Goal: Task Accomplishment & Management: Manage account settings

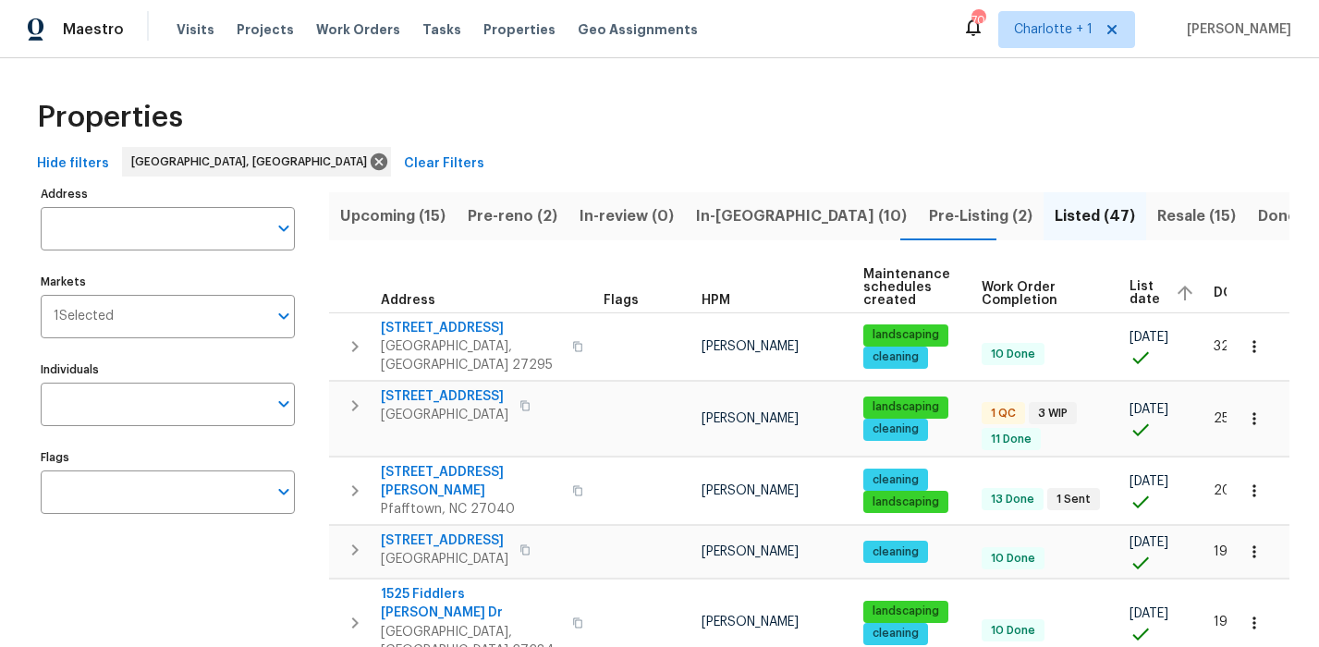
scroll to position [0, 28]
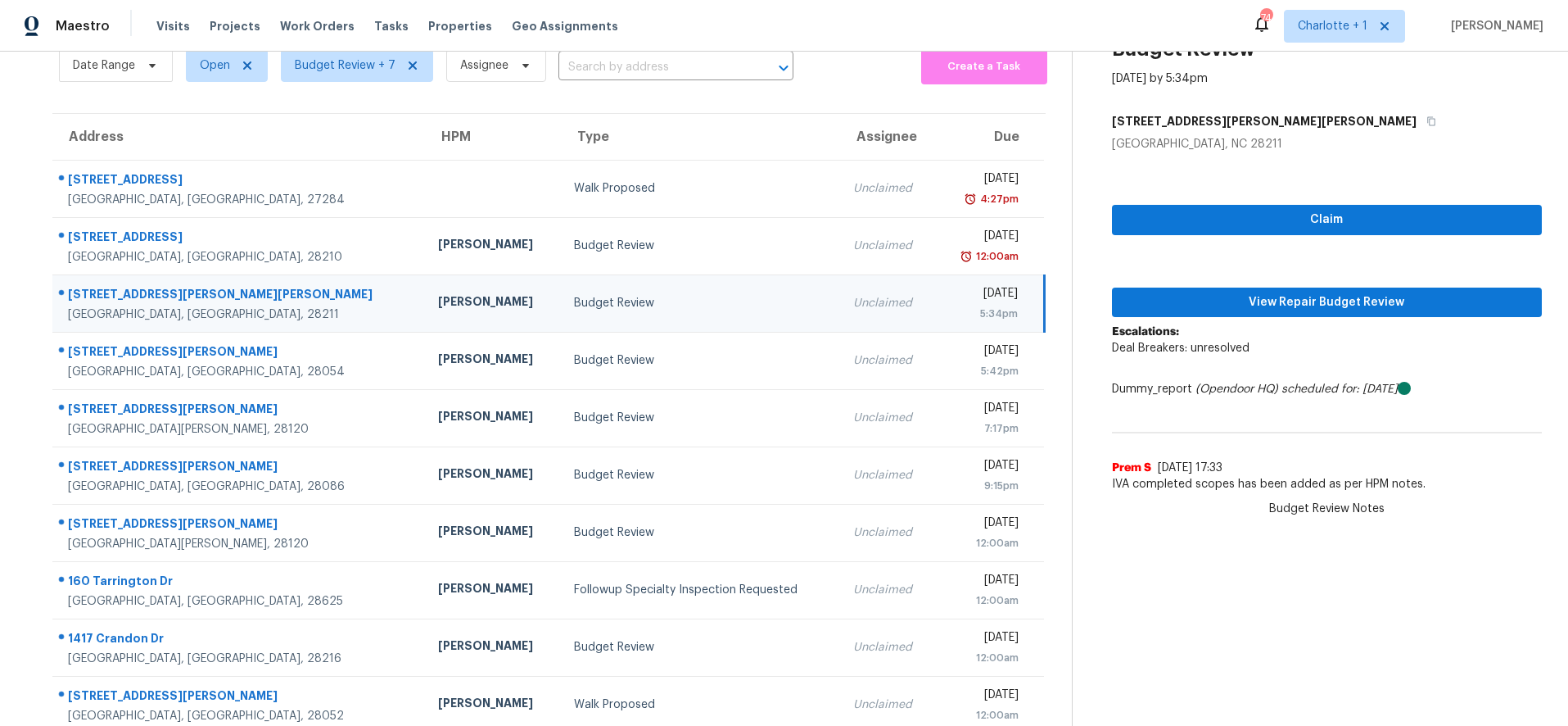
scroll to position [74, 0]
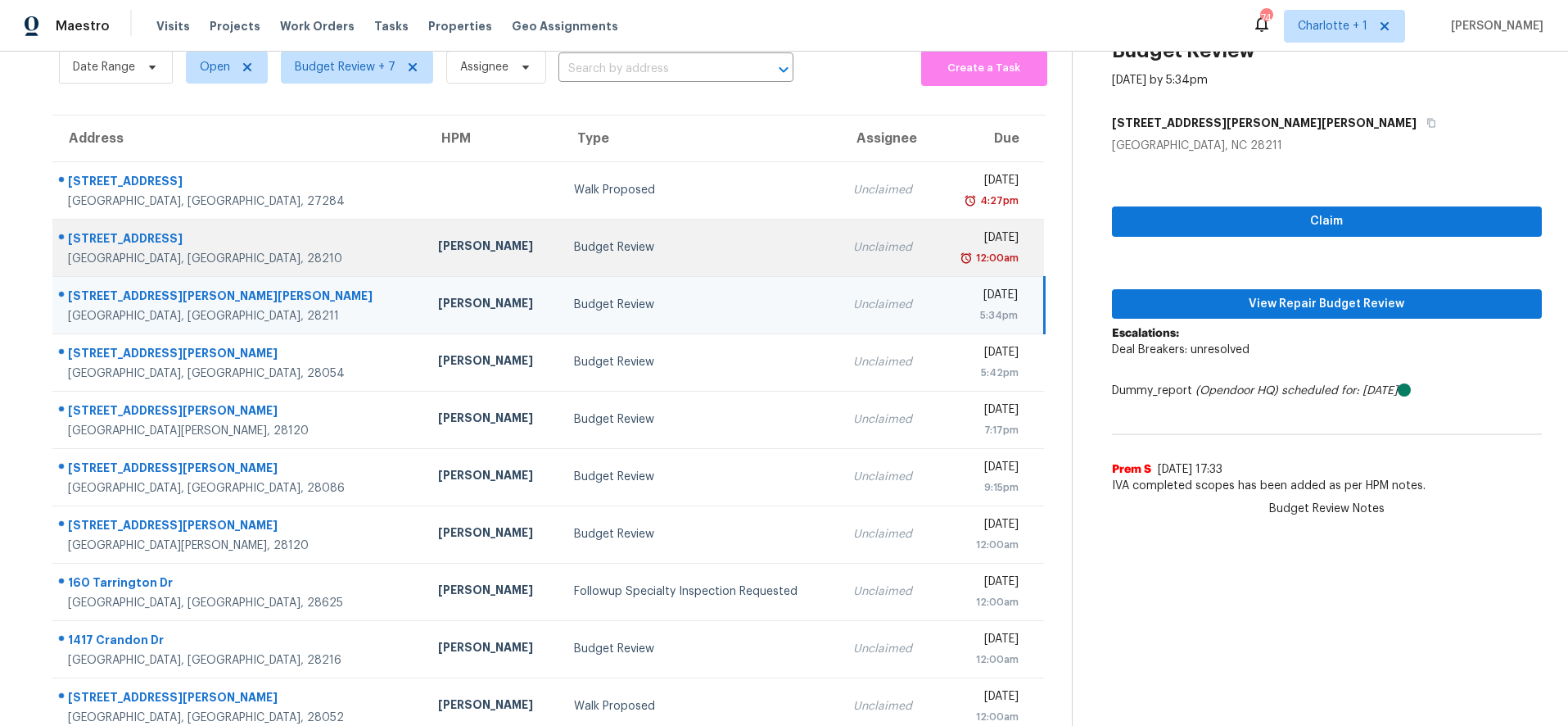
click at [425, 222] on td "Jason Bouque" at bounding box center [493, 247] width 136 height 58
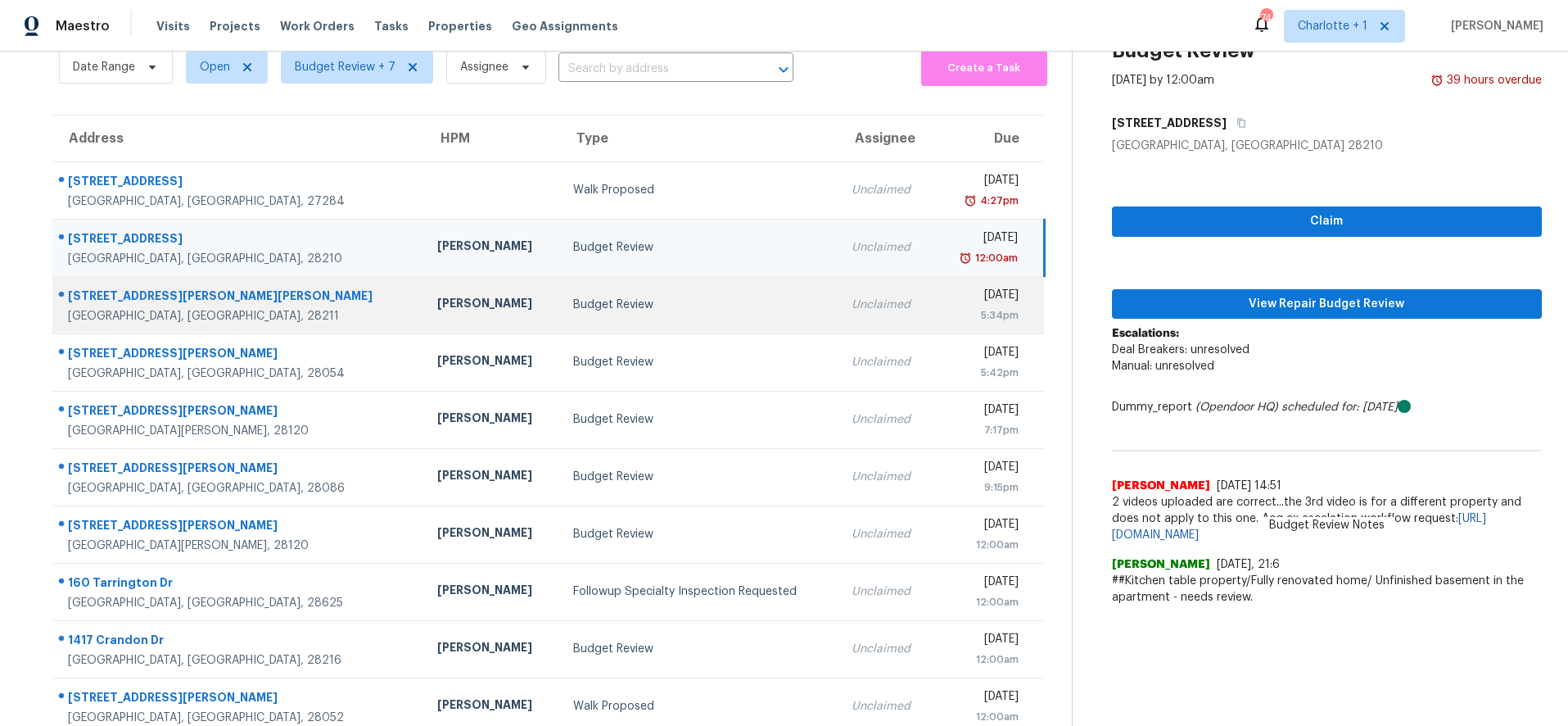
click at [292, 287] on td "1021 Churchill Downs Ct Apt G Charlotte, NC, 28211" at bounding box center [238, 304] width 372 height 58
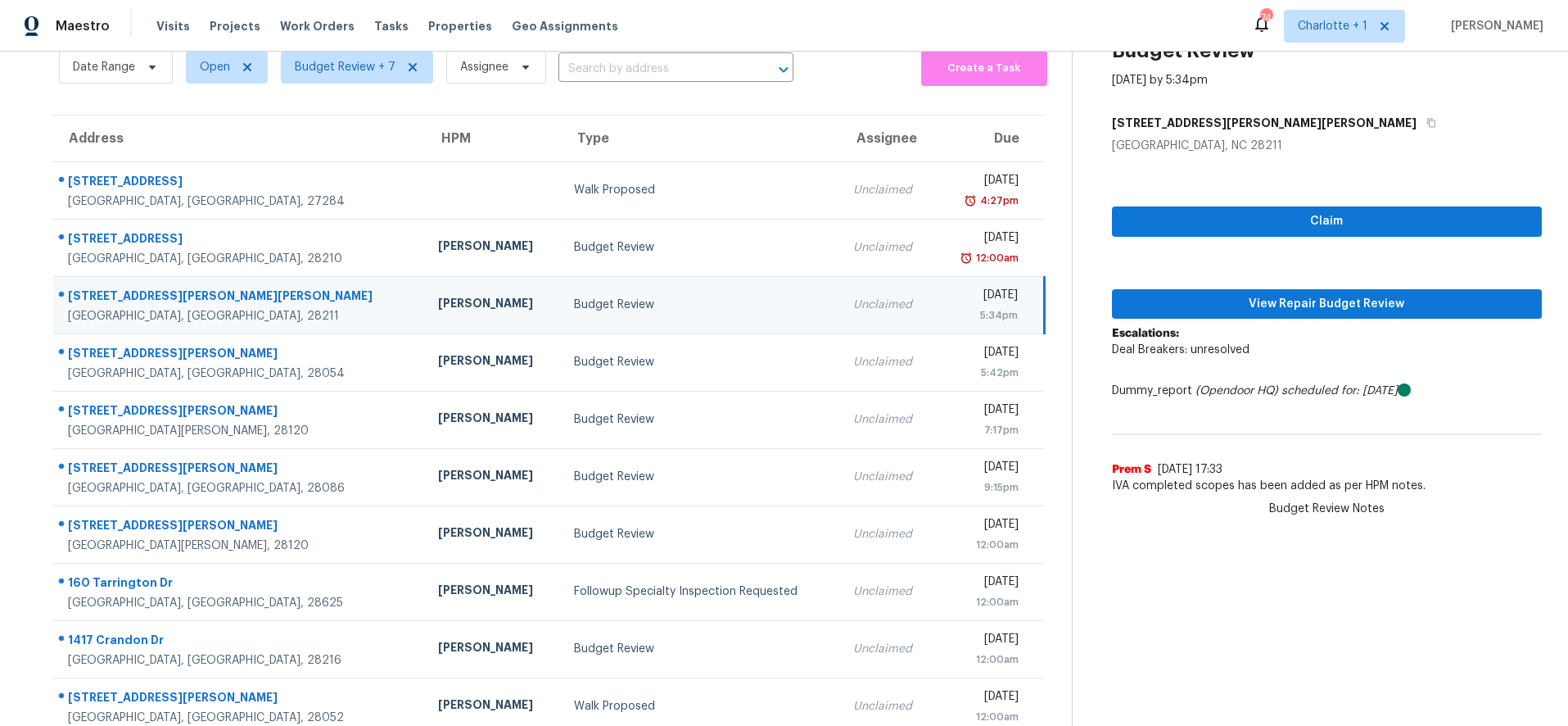
scroll to position [0, 0]
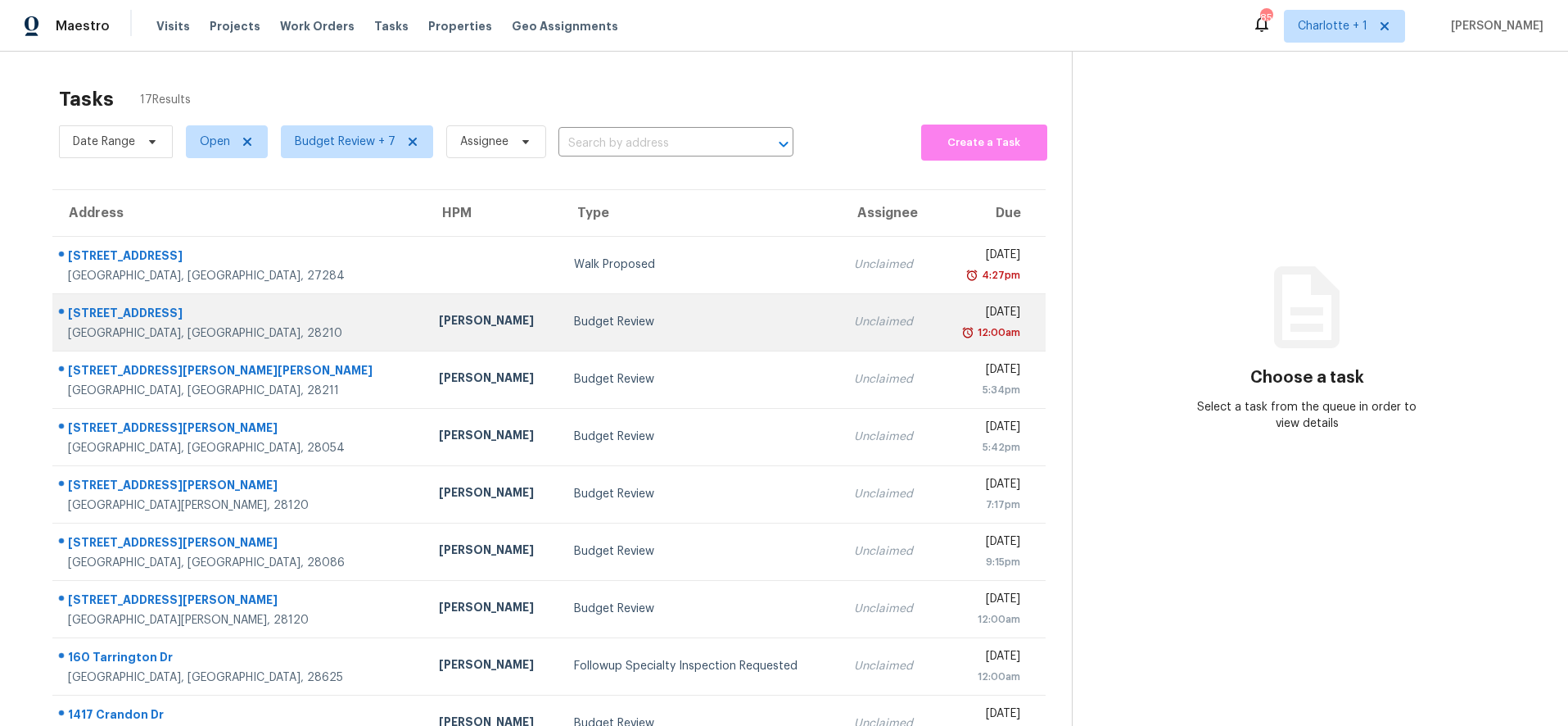
click at [574, 330] on div "Budget Review" at bounding box center [701, 322] width 253 height 16
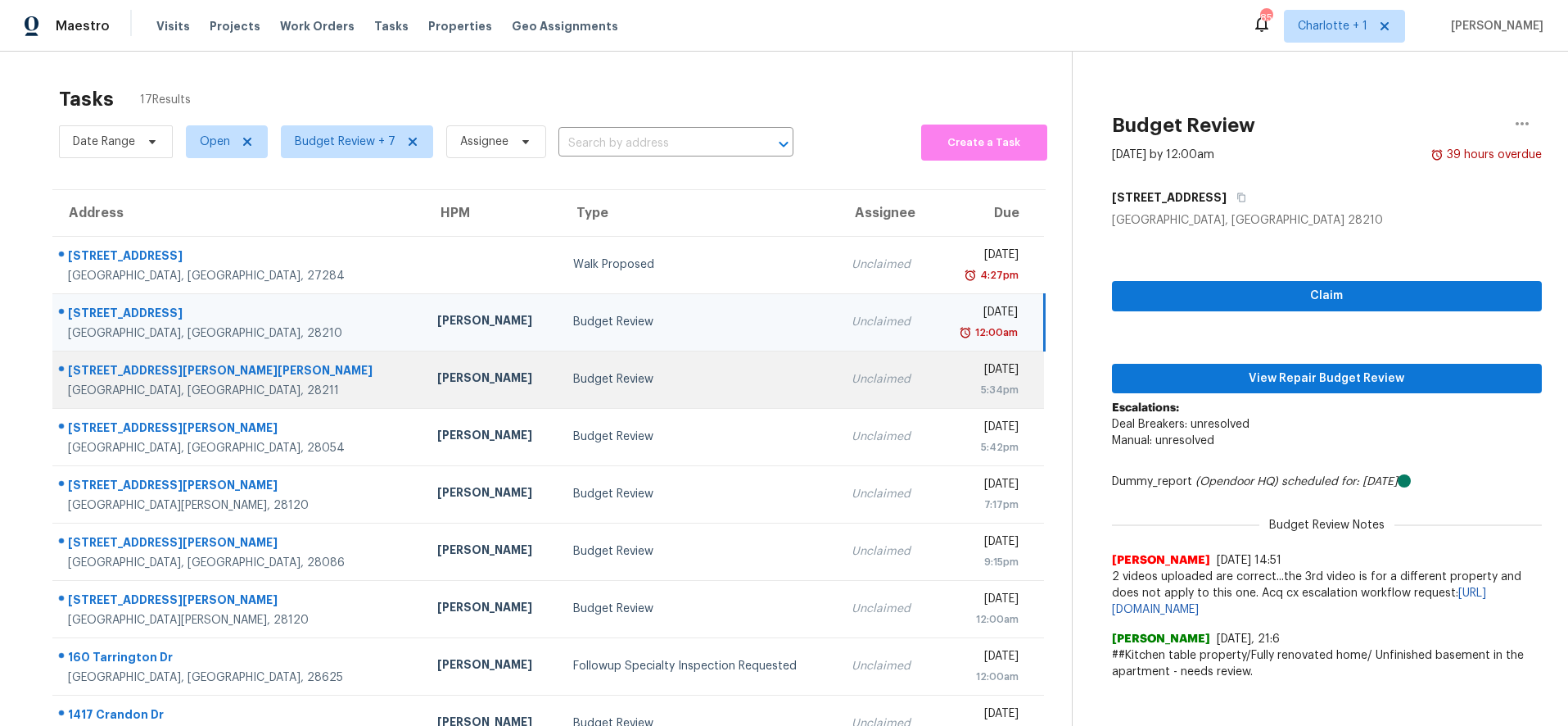
click at [573, 383] on div "Budget Review" at bounding box center [700, 379] width 253 height 16
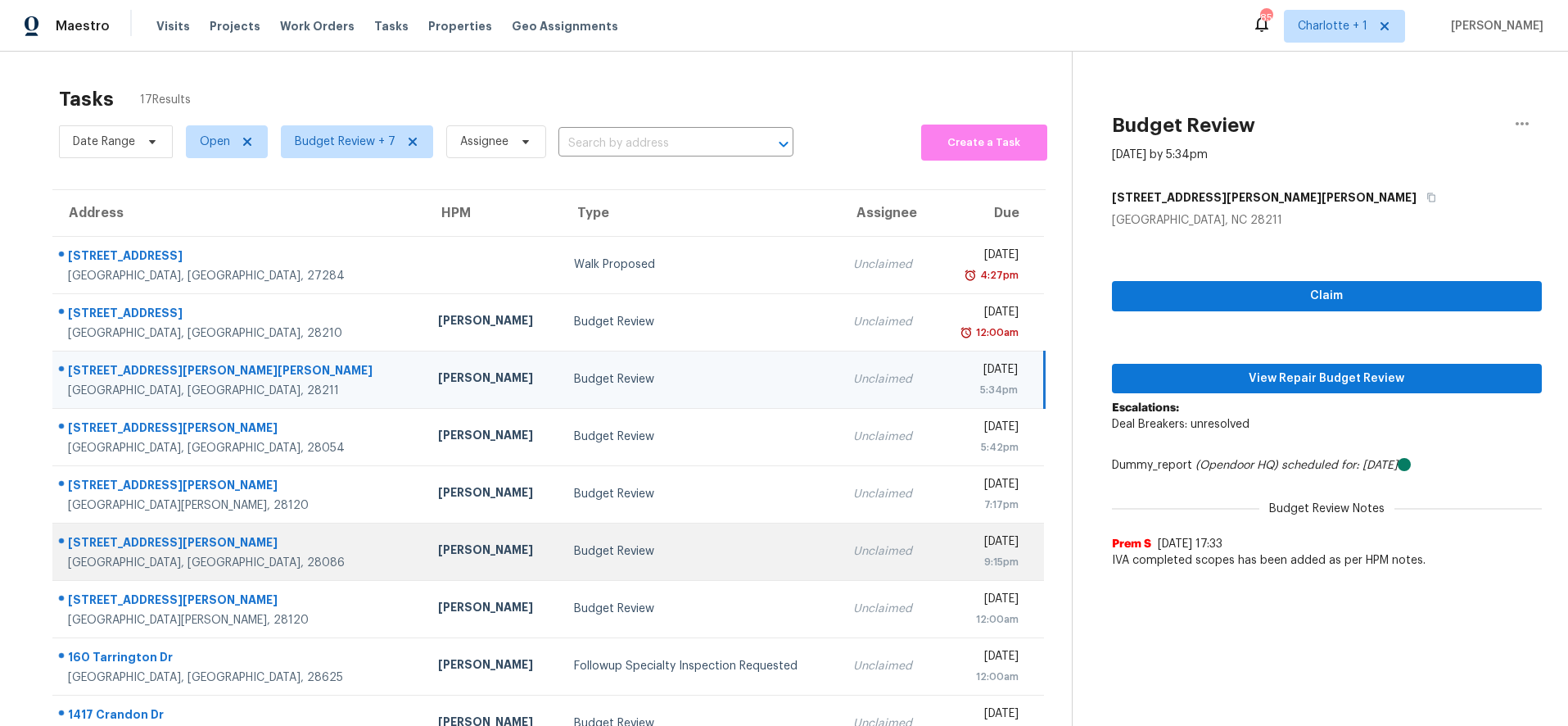
scroll to position [139, 0]
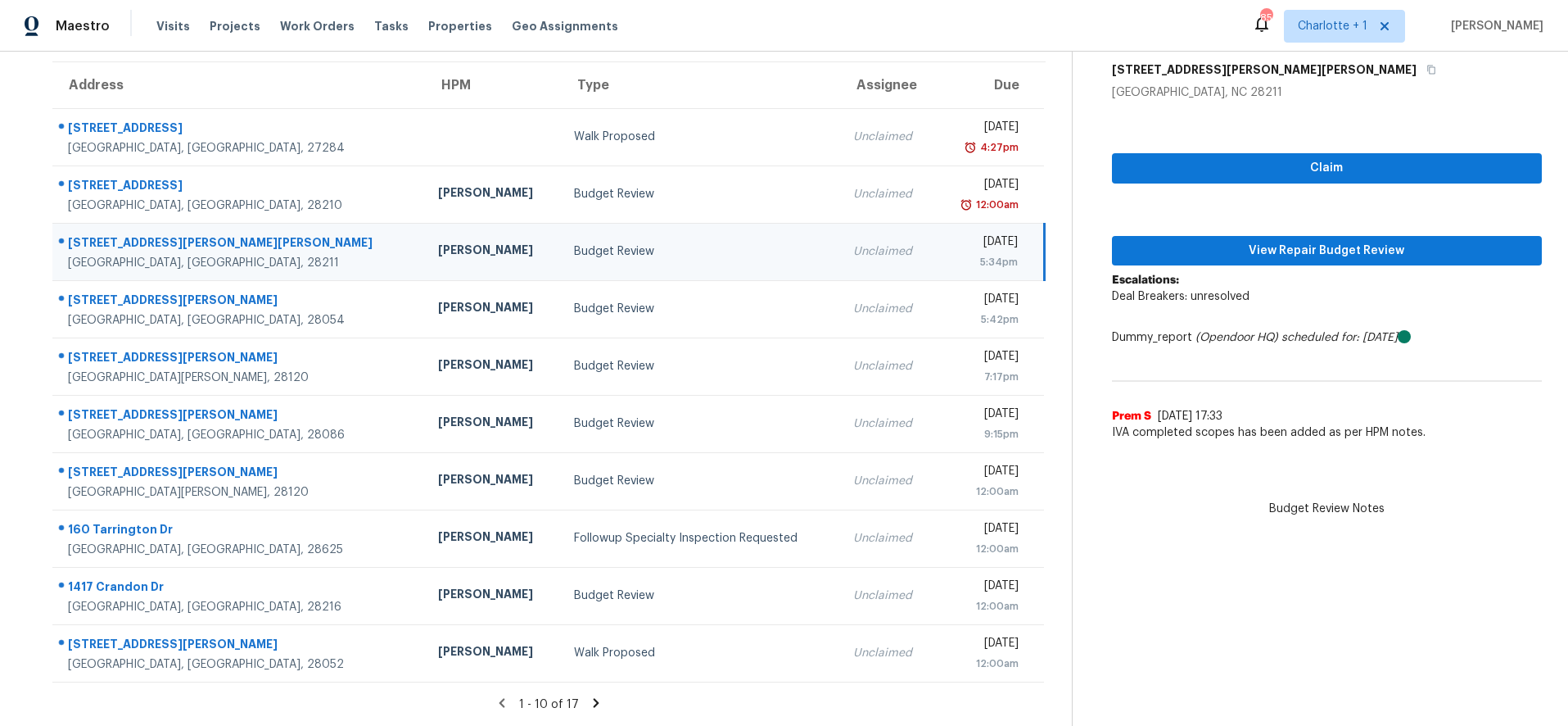
click at [591, 696] on icon at bounding box center [596, 703] width 15 height 15
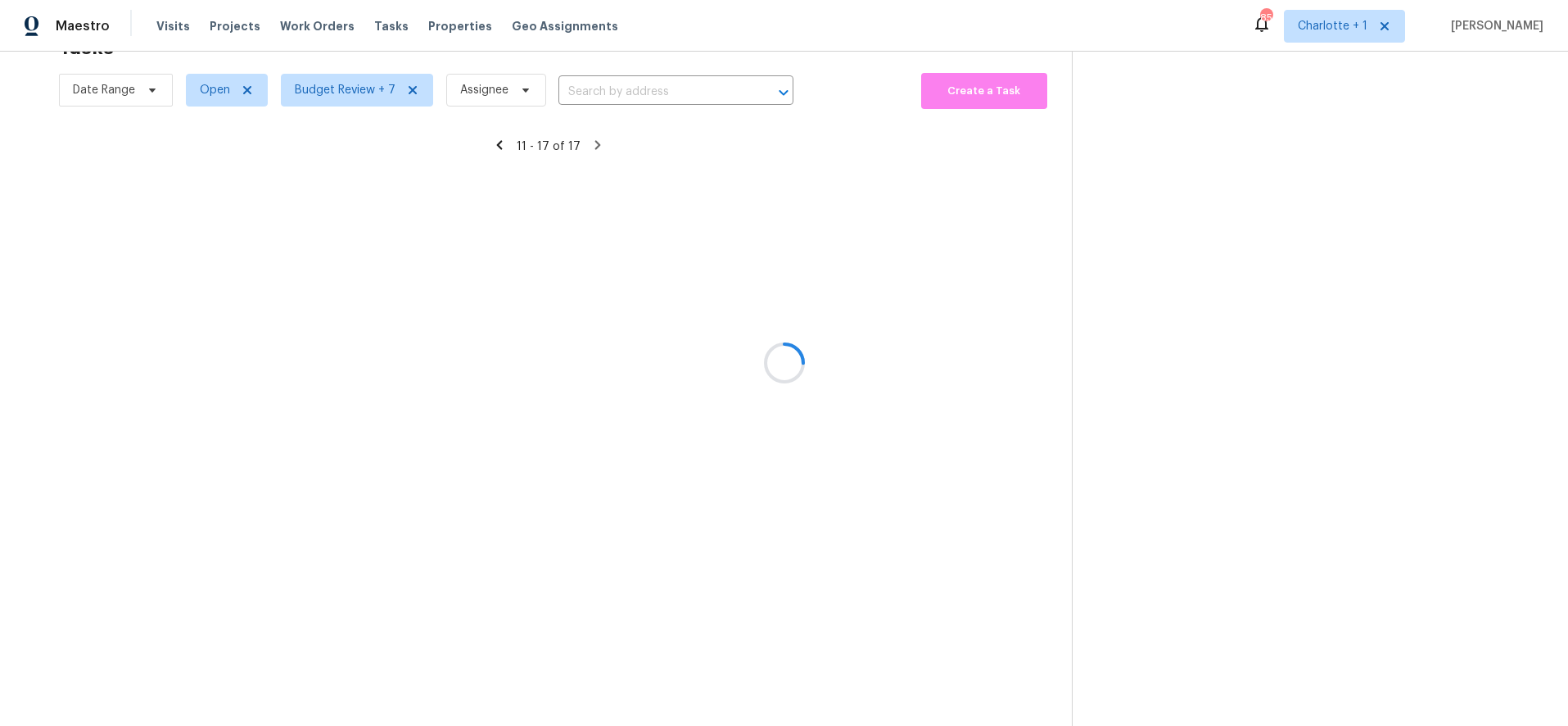
scroll to position [64, 0]
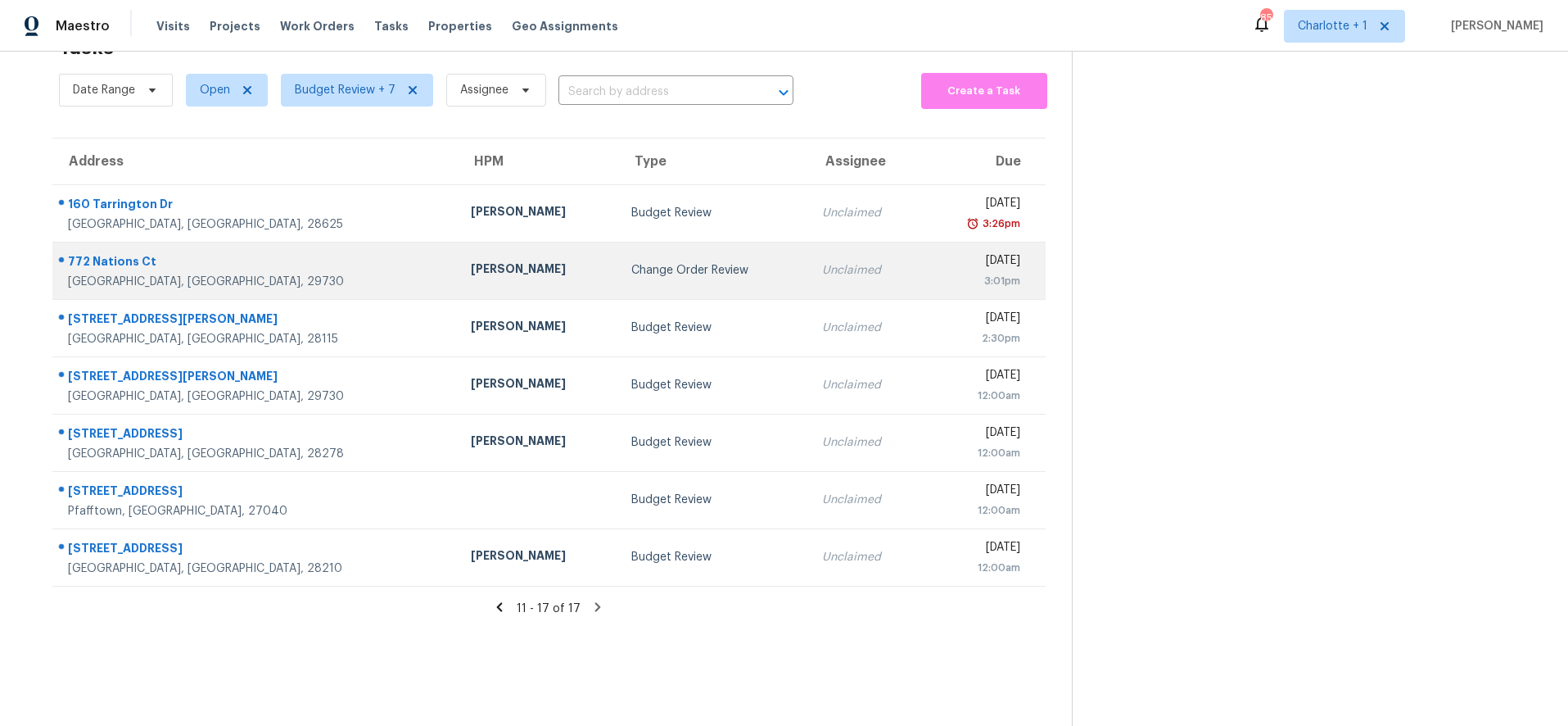
click at [470, 261] on div "Billy Towle" at bounding box center [538, 270] width 136 height 20
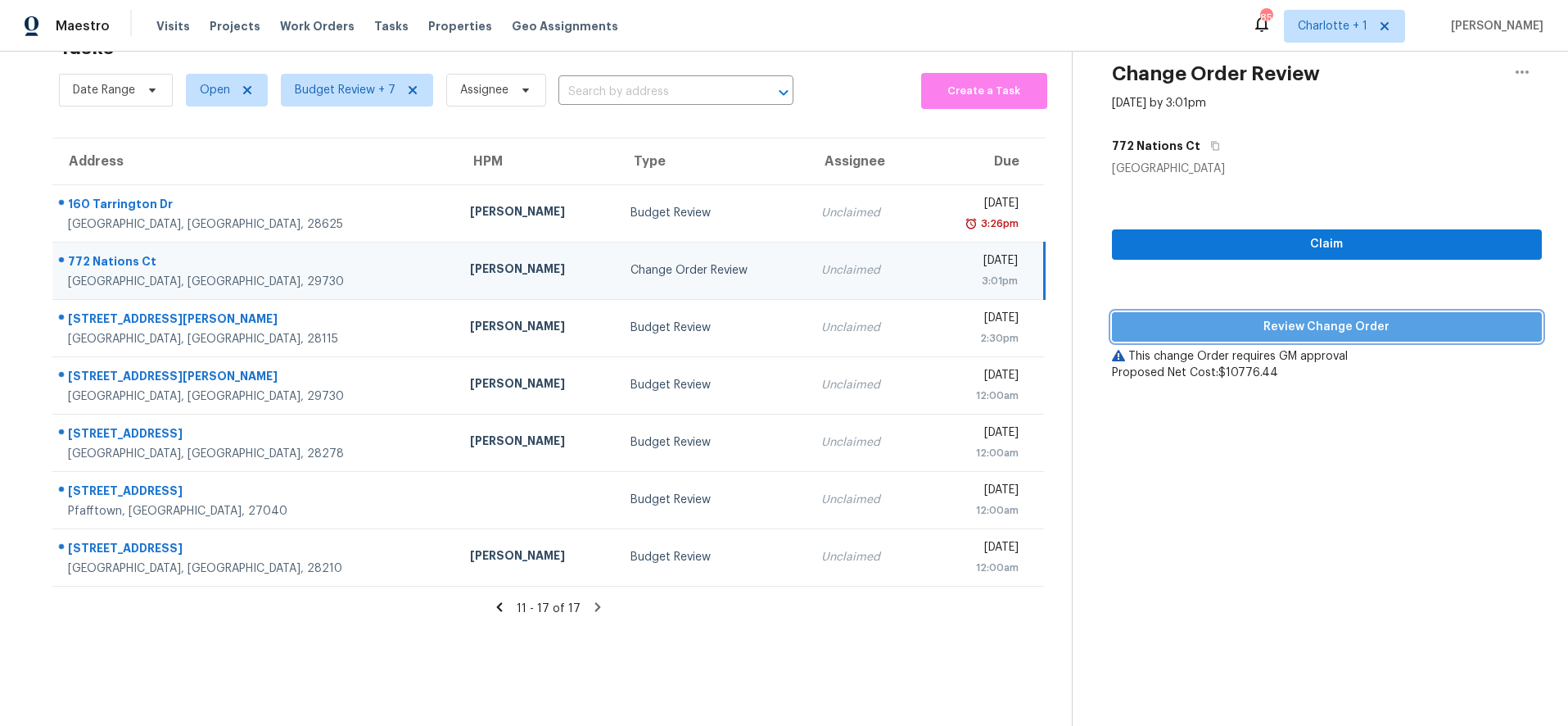
click at [1311, 312] on button "Review Change Order" at bounding box center [1327, 327] width 431 height 30
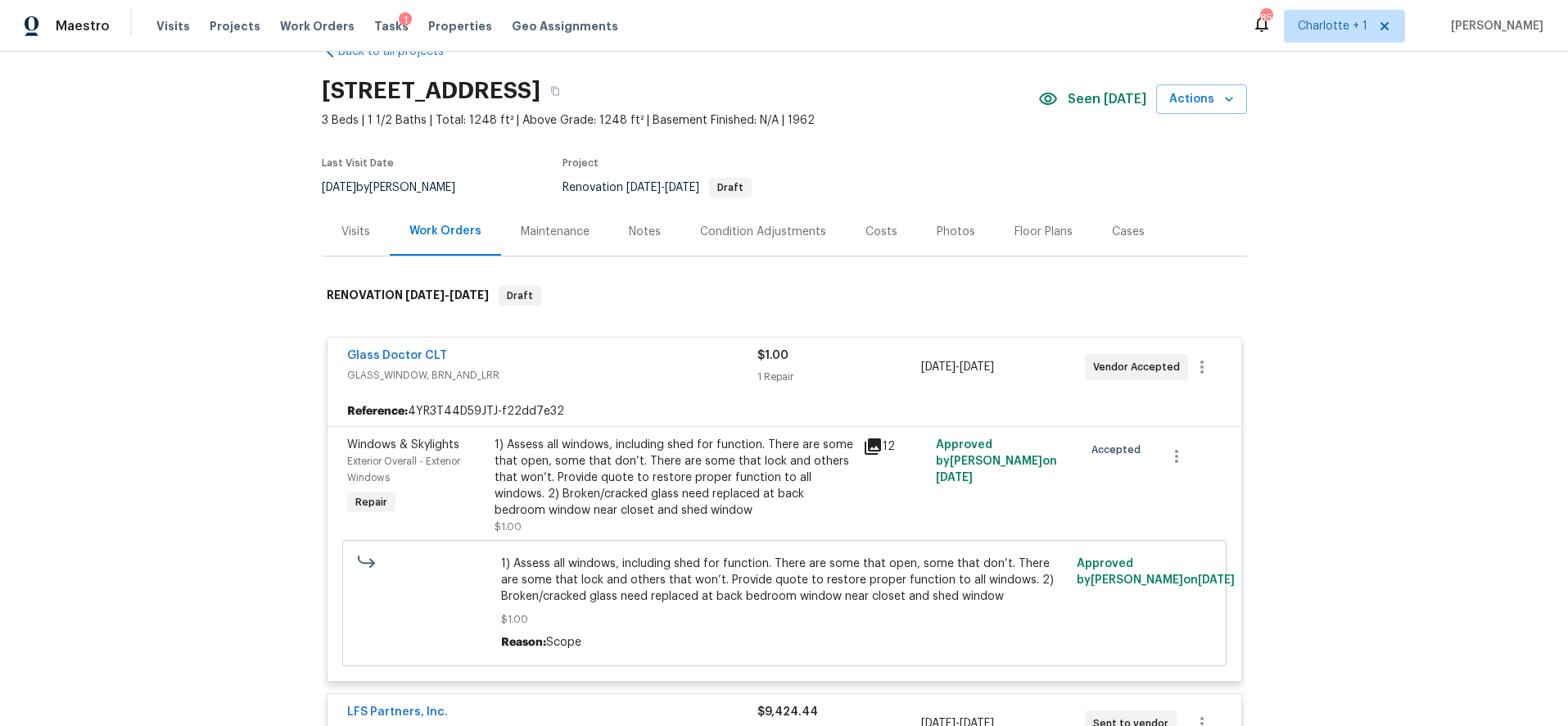
scroll to position [43, 0]
click at [882, 228] on div "Costs" at bounding box center [881, 230] width 32 height 16
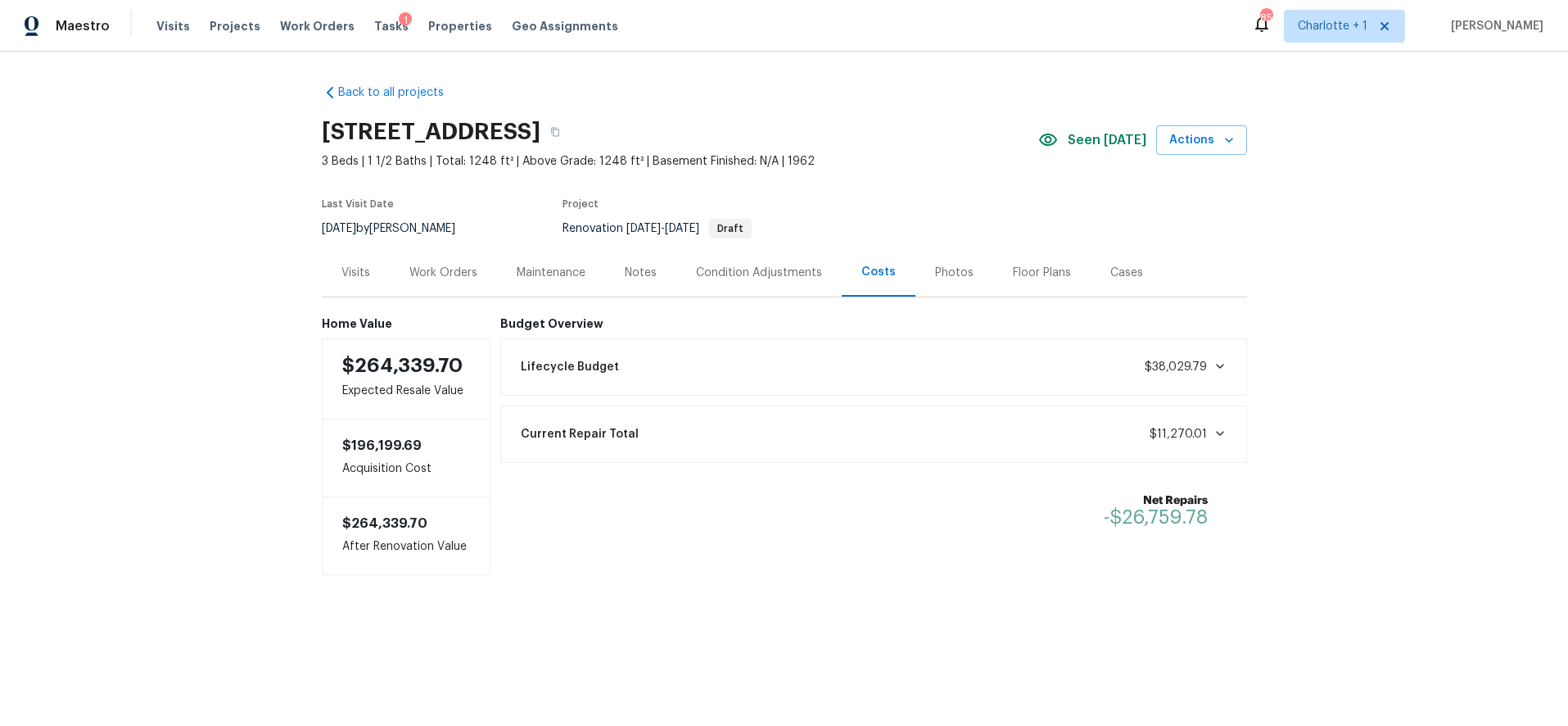
click at [477, 264] on div "Work Orders" at bounding box center [443, 272] width 107 height 49
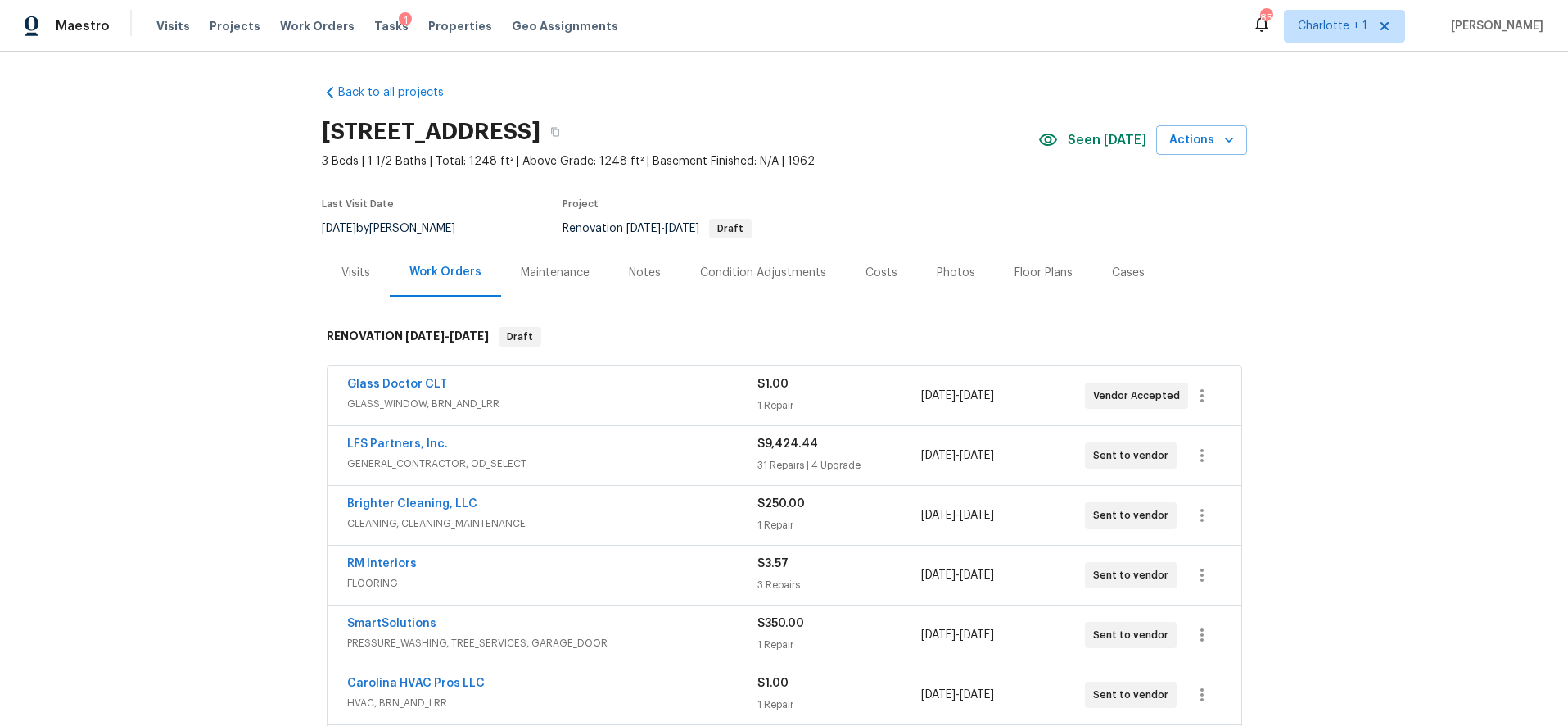
click at [675, 385] on div "Glass Doctor CLT" at bounding box center [552, 386] width 410 height 20
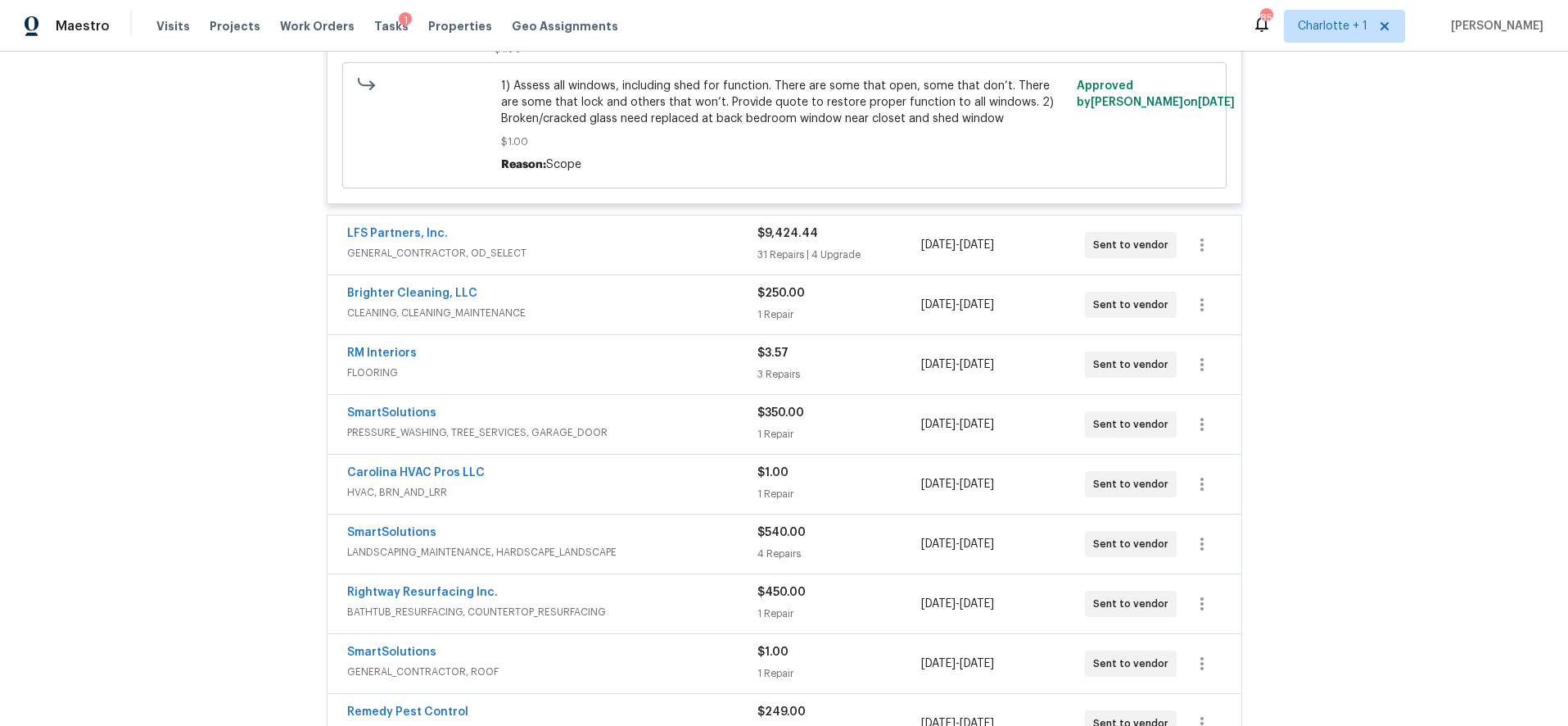
scroll to position [521, 0]
click at [646, 261] on div "LFS Partners, Inc. GENERAL_CONTRACTOR, OD_SELECT" at bounding box center [552, 242] width 410 height 39
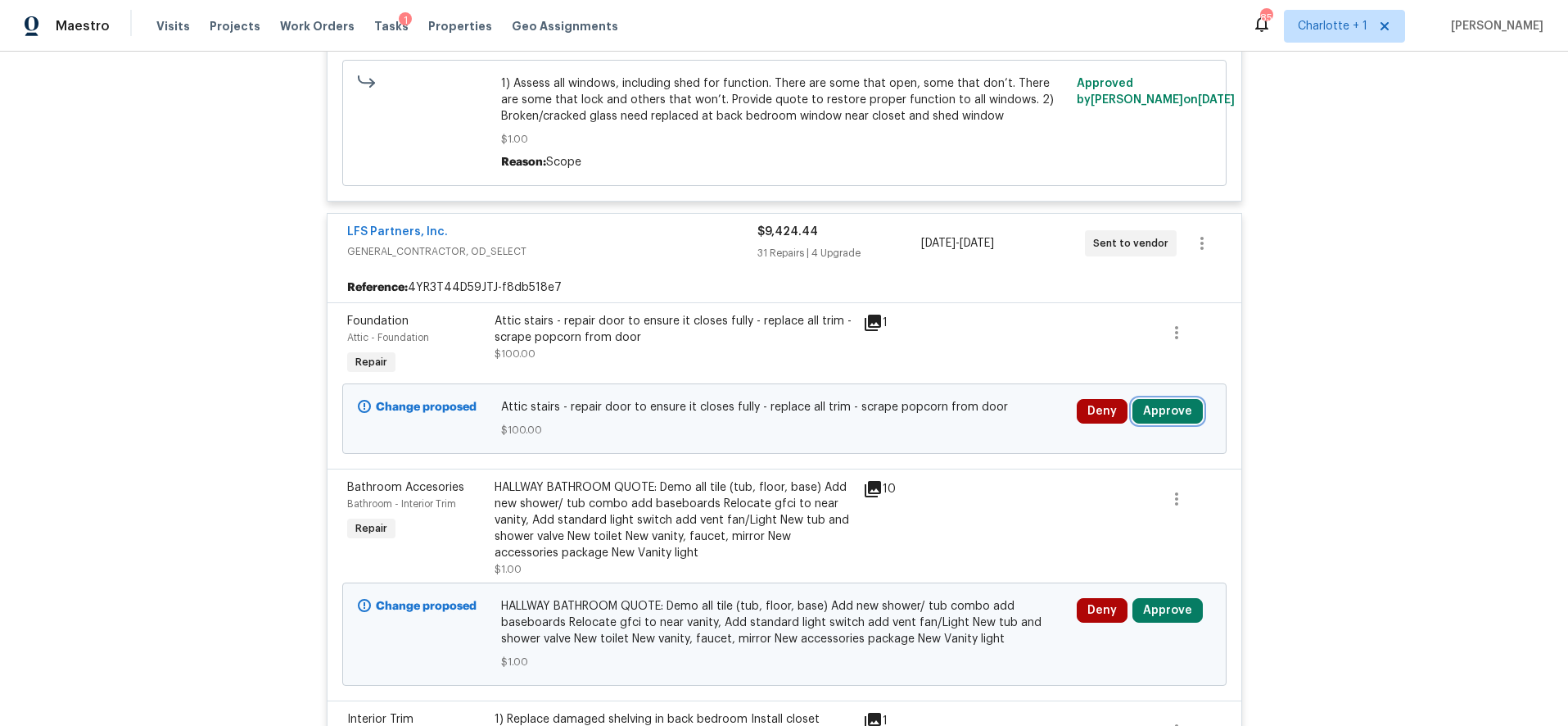
click at [1132, 406] on button "Approve" at bounding box center [1167, 411] width 70 height 25
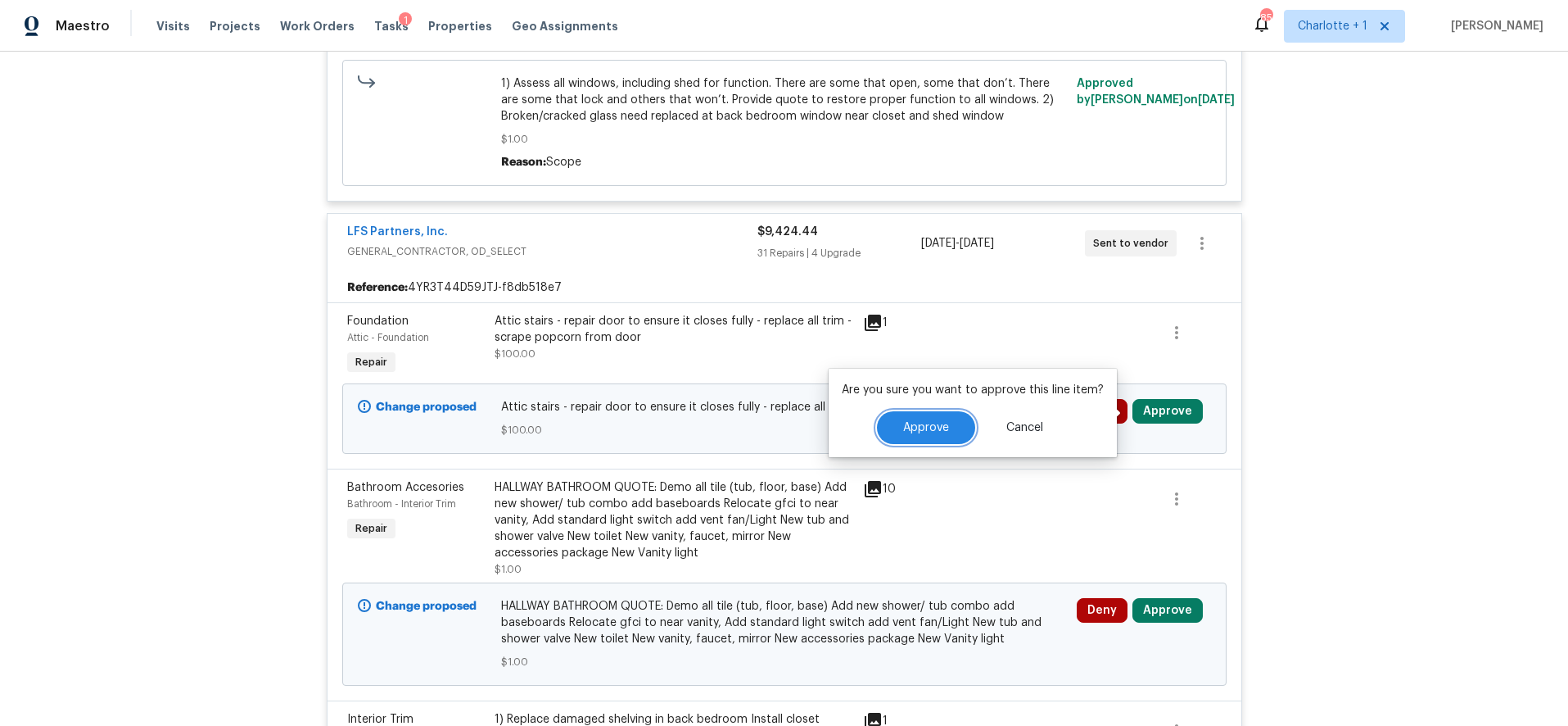
click at [954, 418] on button "Approve" at bounding box center [926, 427] width 98 height 33
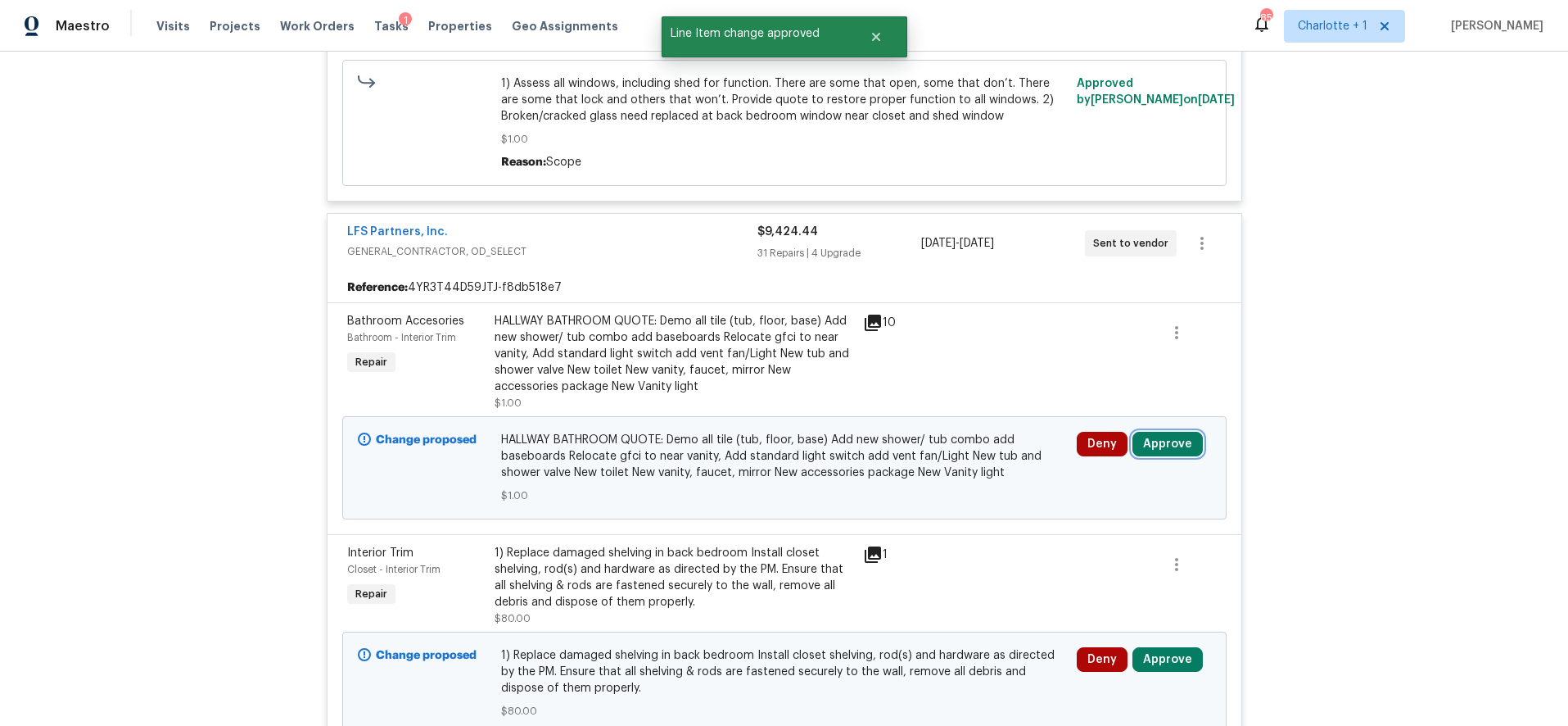
click at [1148, 438] on button "Approve" at bounding box center [1167, 444] width 70 height 25
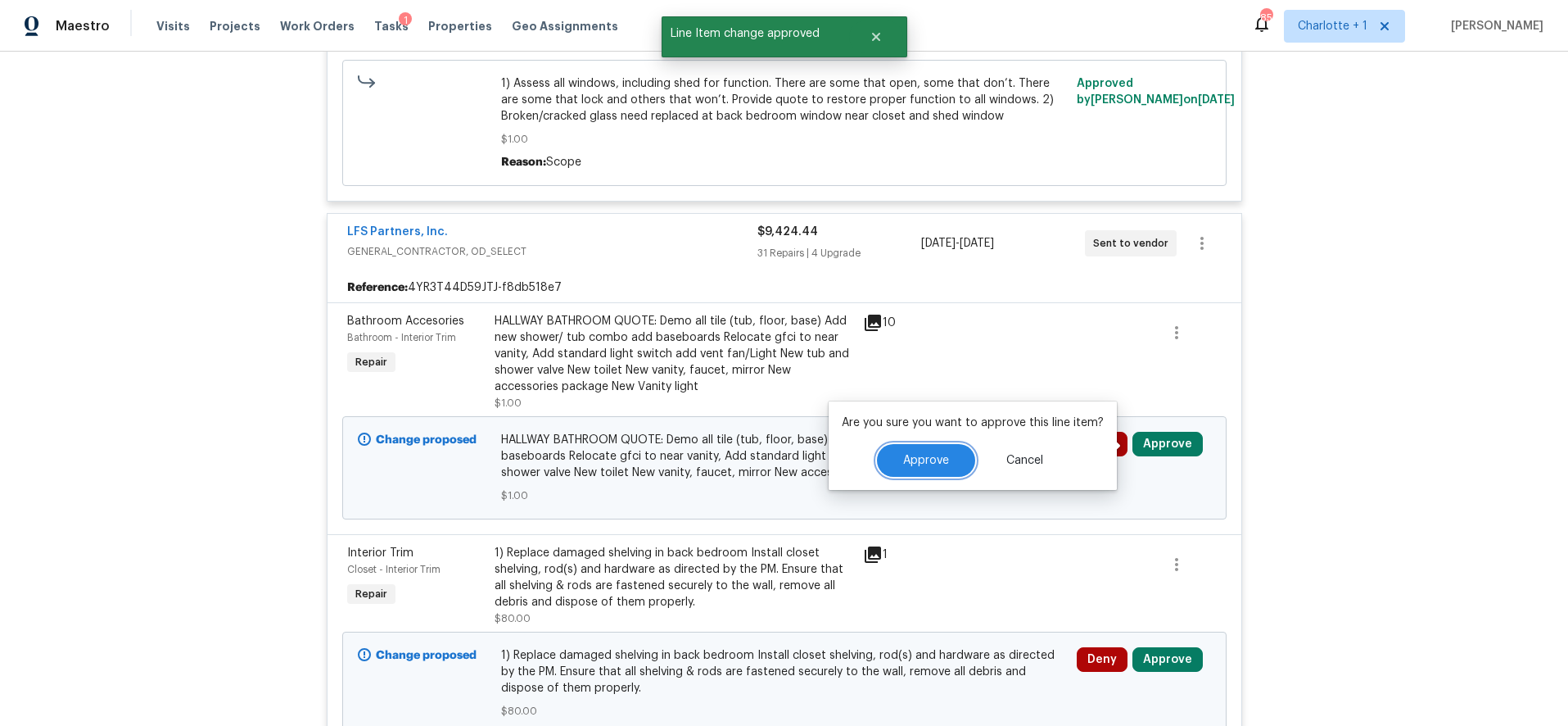
click at [879, 465] on button "Approve" at bounding box center [926, 460] width 98 height 33
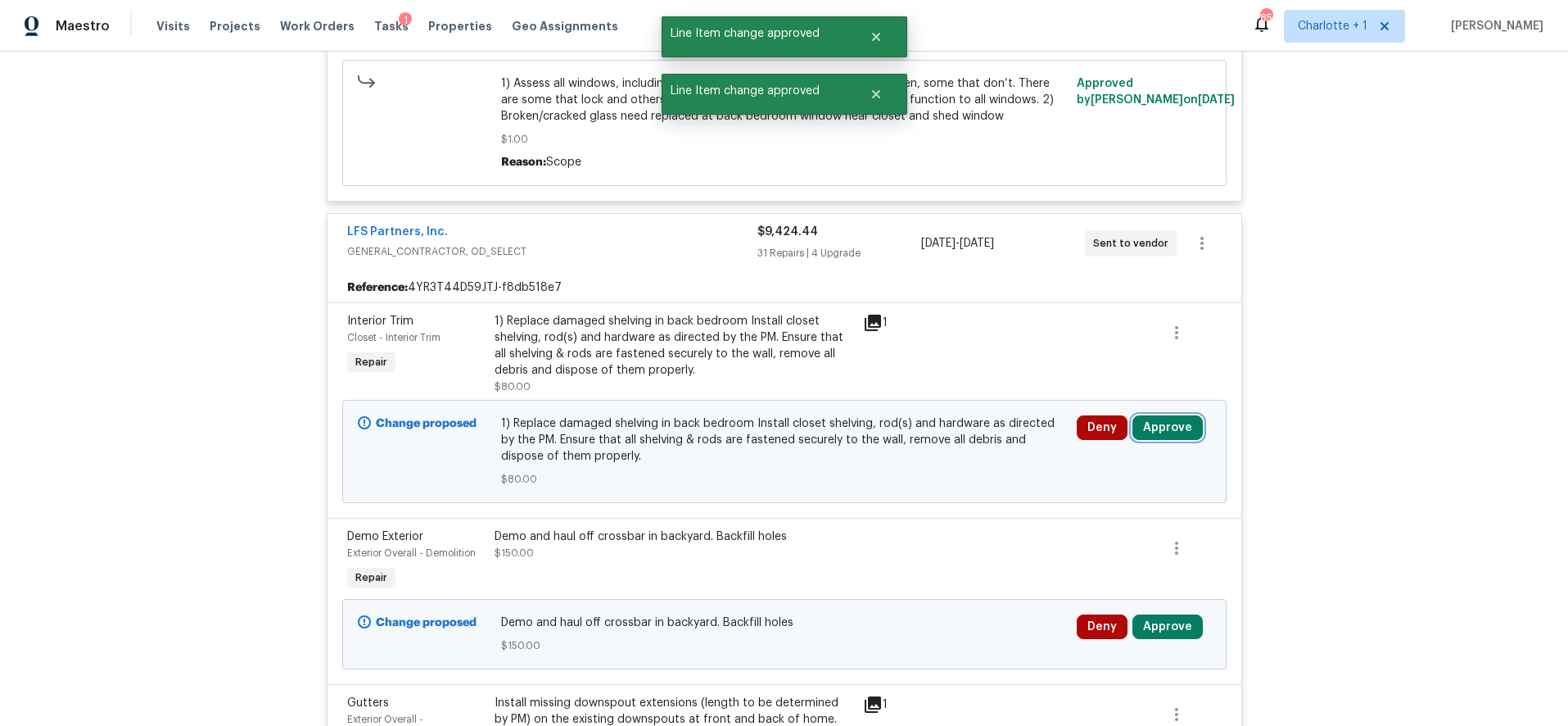
drag, startPoint x: 1162, startPoint y: 426, endPoint x: 1153, endPoint y: 426, distance: 9.0
click at [1162, 426] on button "Approve" at bounding box center [1167, 428] width 70 height 25
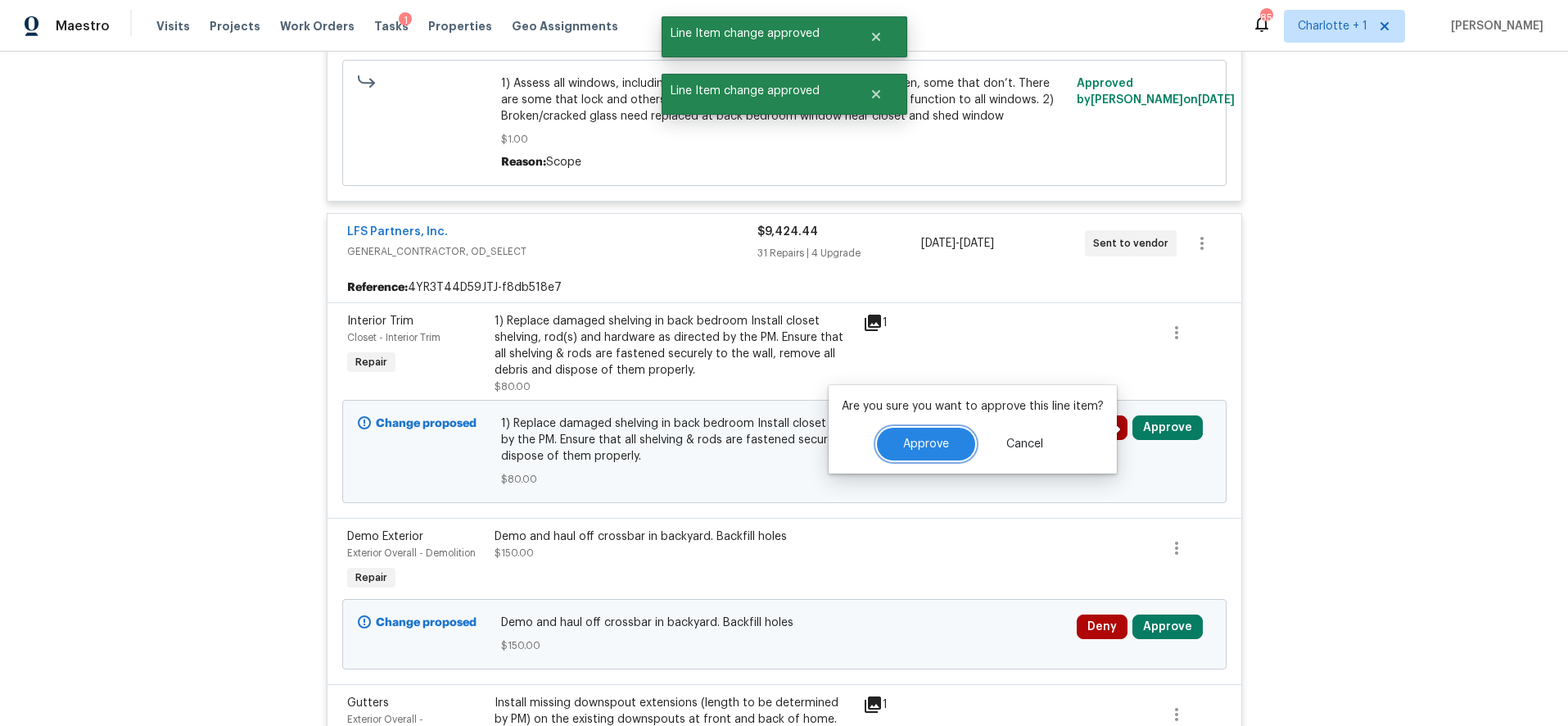
click at [897, 441] on button "Approve" at bounding box center [926, 444] width 98 height 33
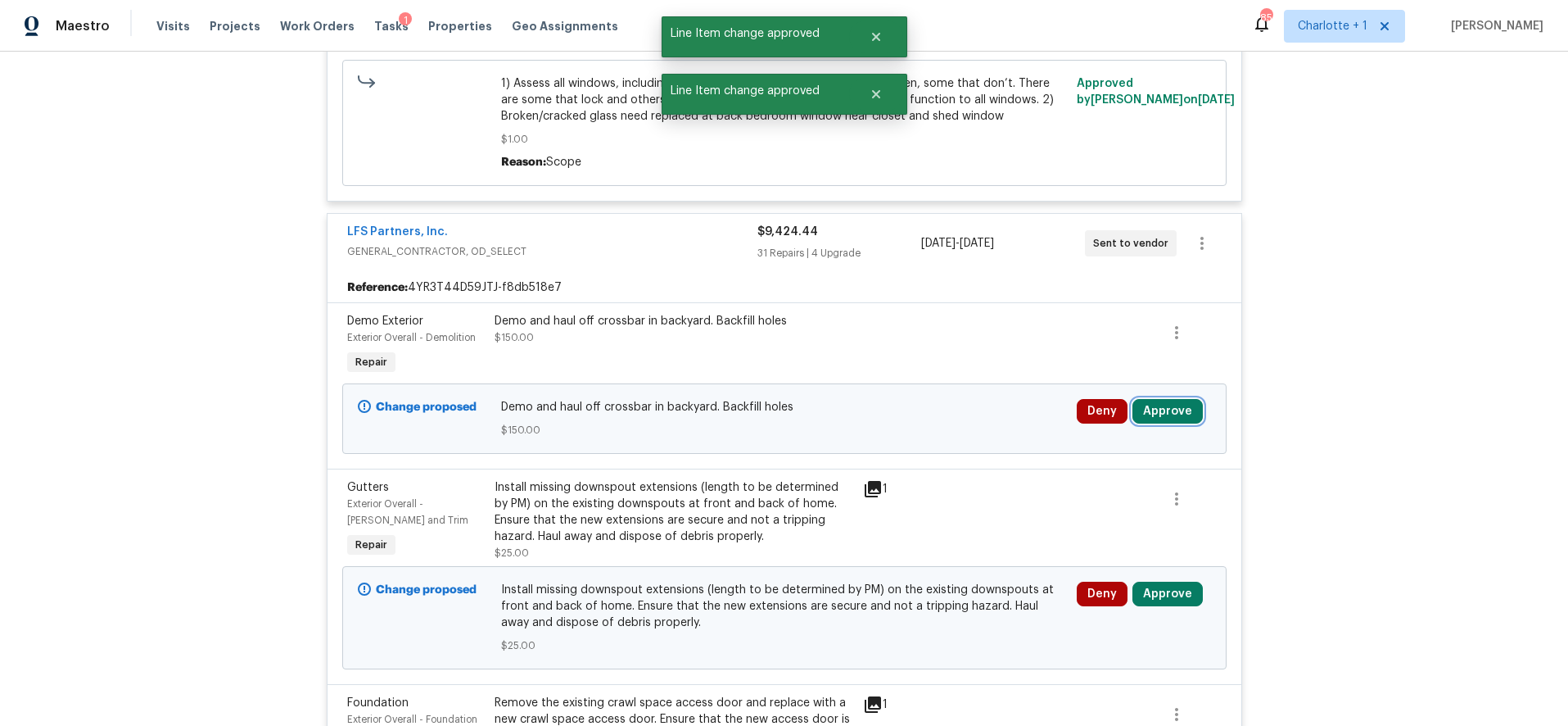
click at [1135, 414] on button "Approve" at bounding box center [1167, 411] width 70 height 25
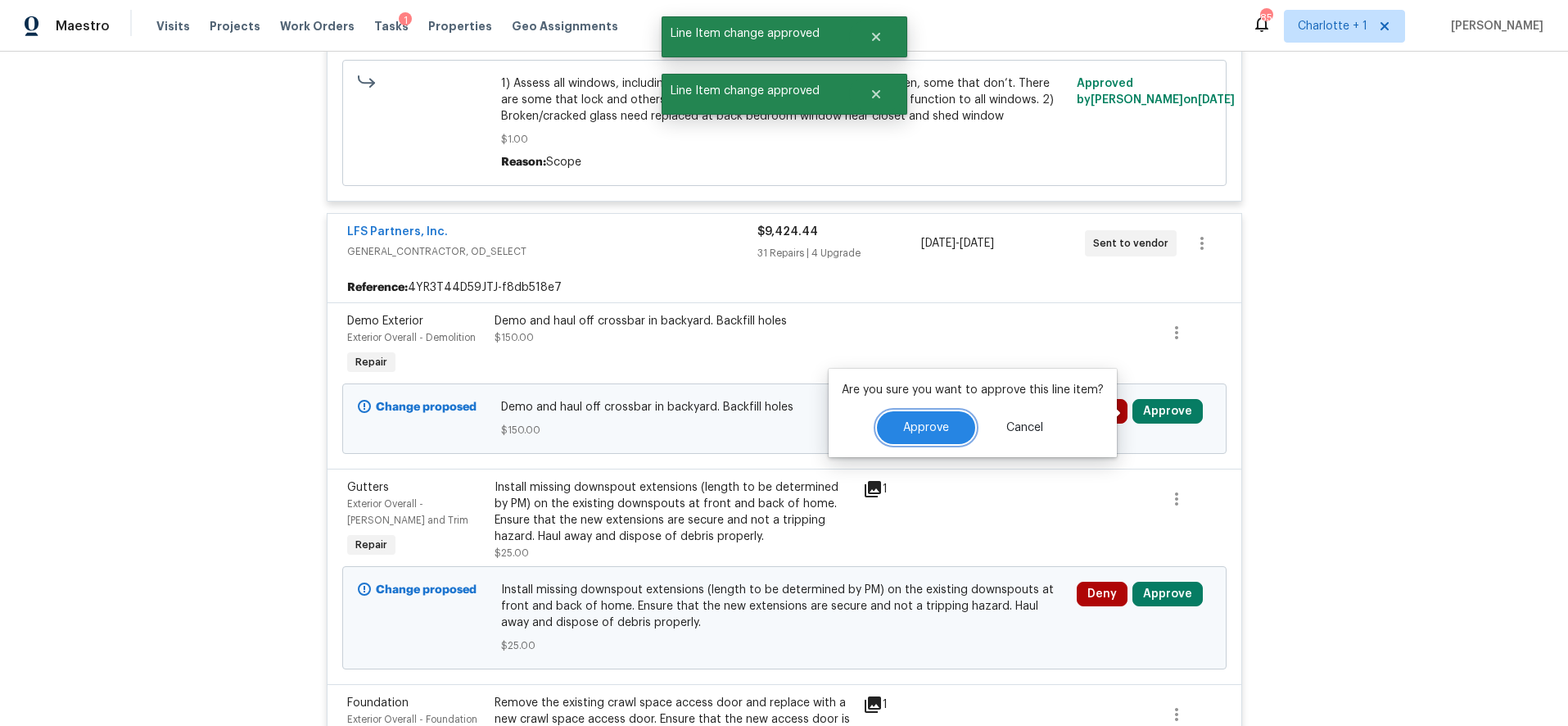
click at [937, 426] on span "Approve" at bounding box center [927, 428] width 46 height 12
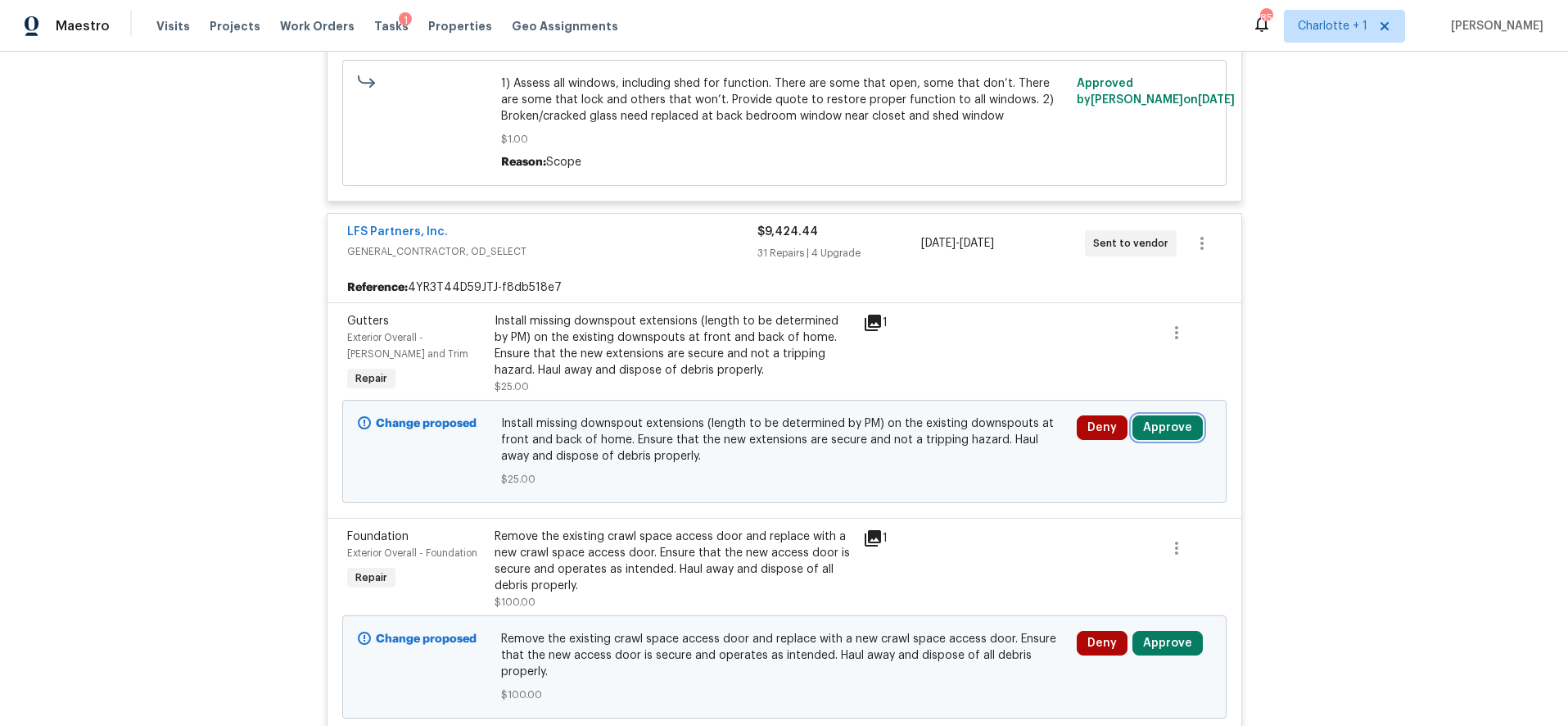
click at [1160, 430] on button "Approve" at bounding box center [1167, 428] width 70 height 25
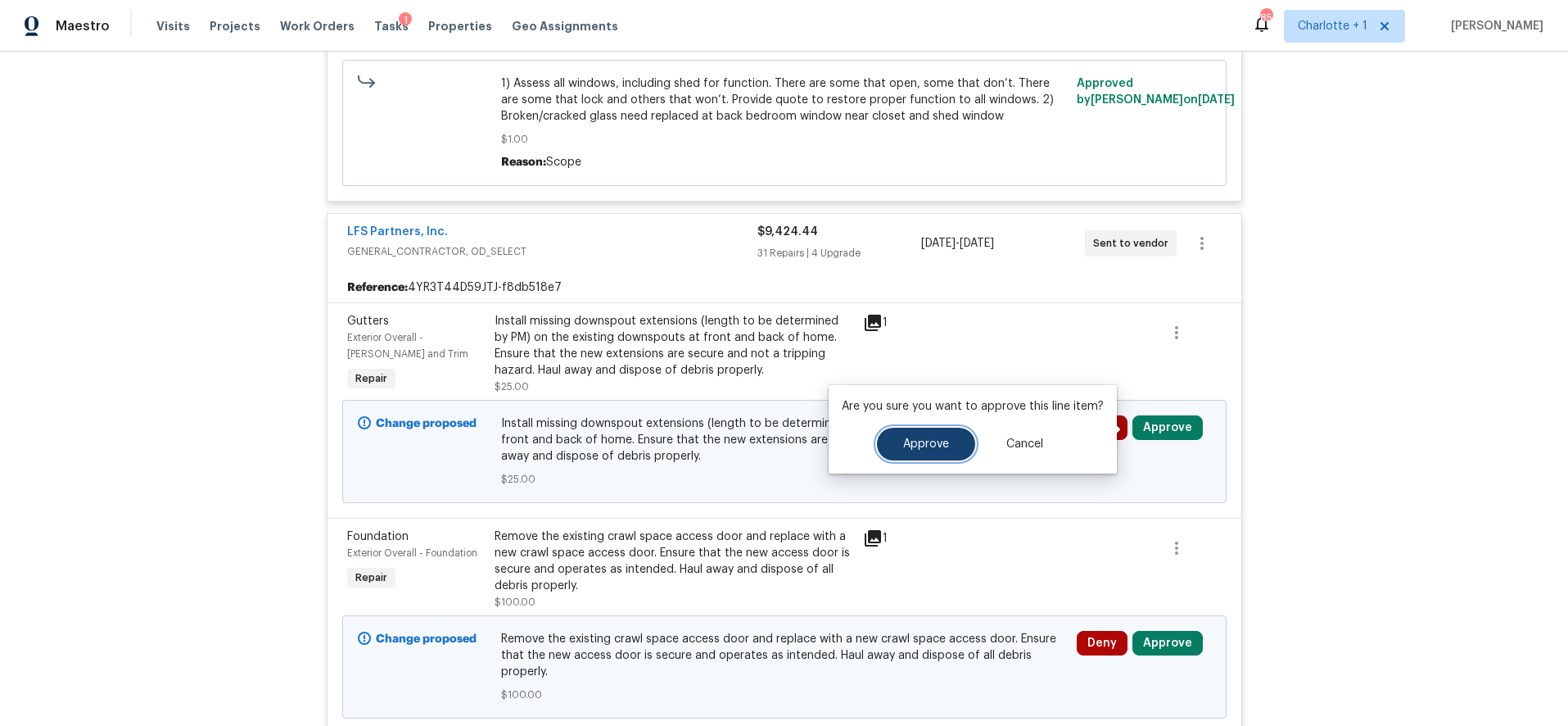
click at [904, 448] on span "Approve" at bounding box center [927, 445] width 46 height 12
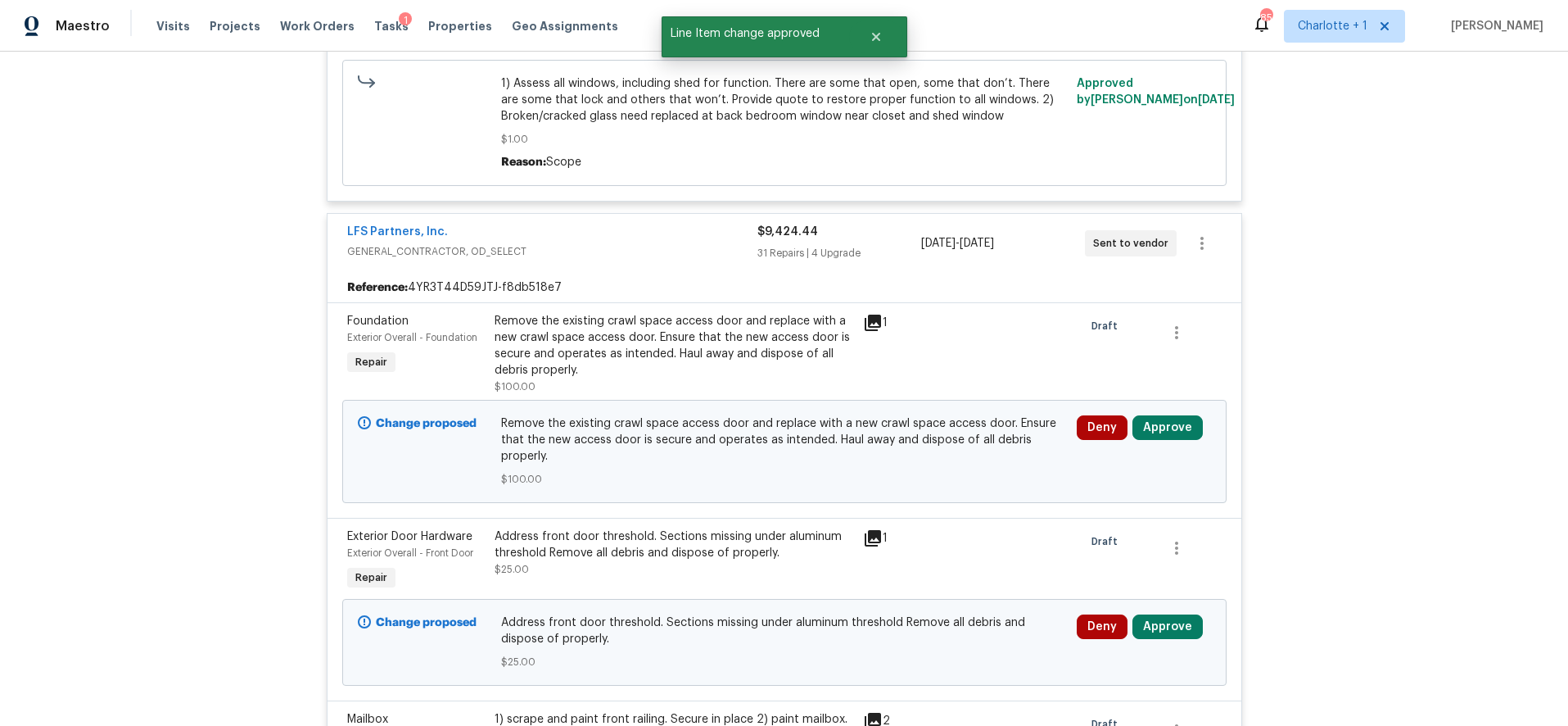
click at [1164, 642] on div "Deny Approve" at bounding box center [1144, 643] width 144 height 66
click at [1160, 424] on button "Approve" at bounding box center [1167, 428] width 70 height 25
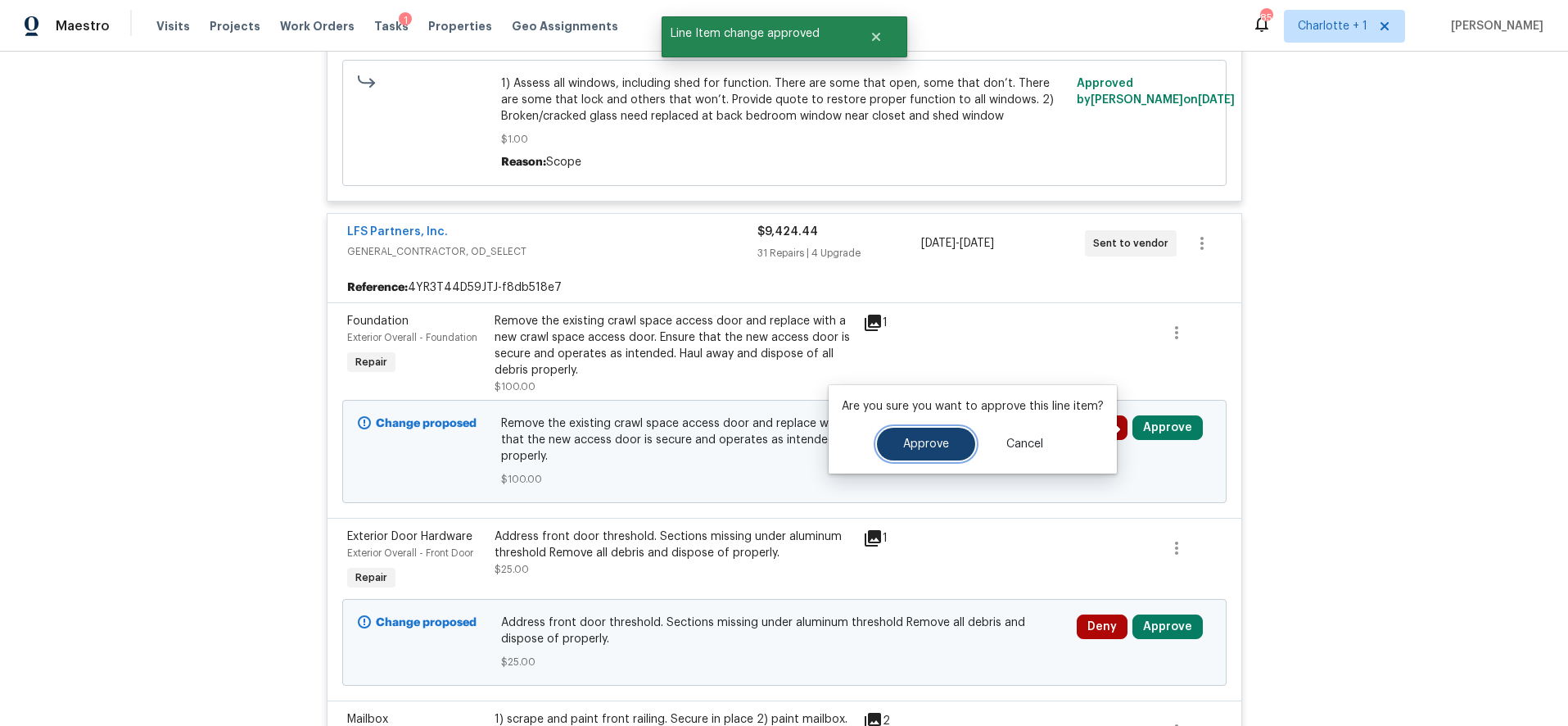
click at [951, 449] on button "Approve" at bounding box center [926, 444] width 98 height 33
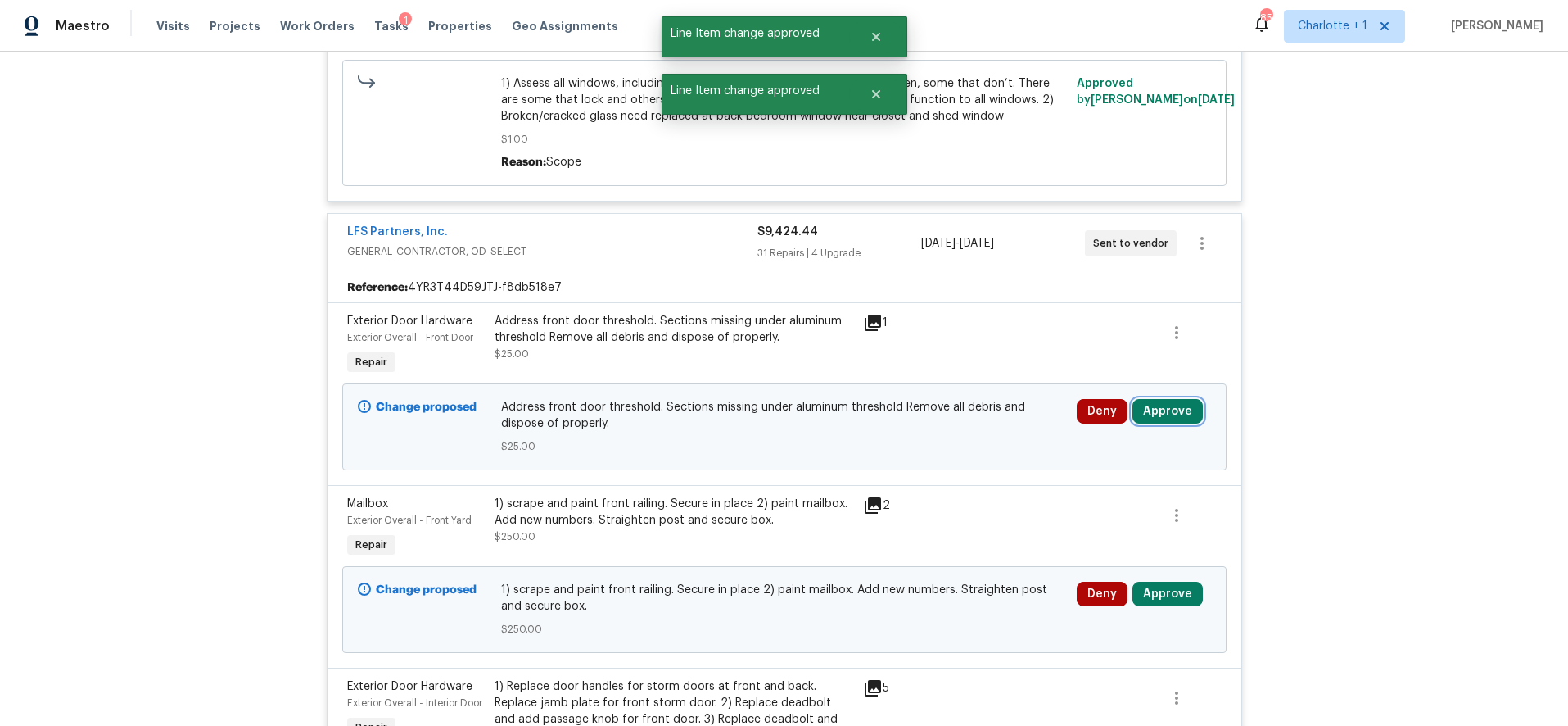
click at [1153, 409] on button "Approve" at bounding box center [1167, 411] width 70 height 25
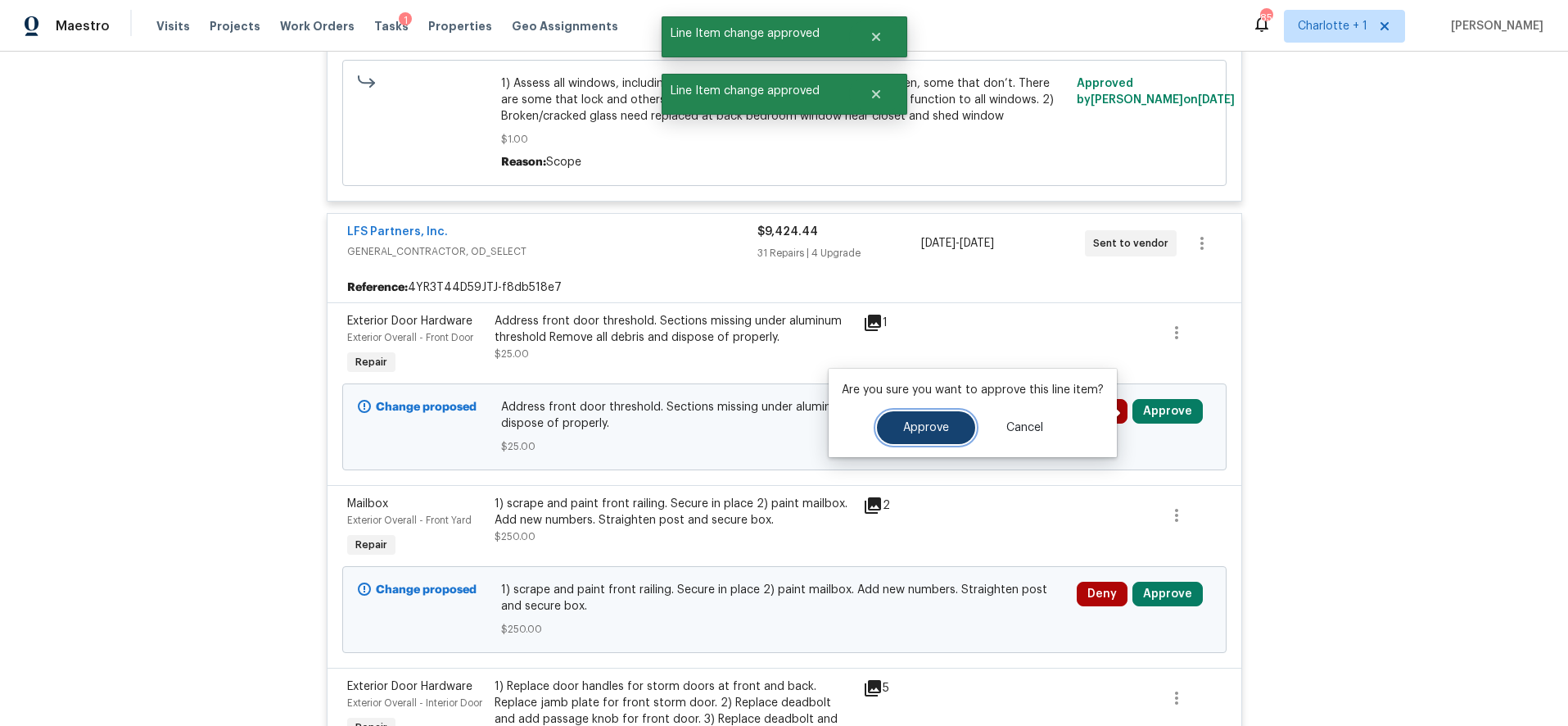
click at [927, 433] on span "Approve" at bounding box center [927, 428] width 46 height 12
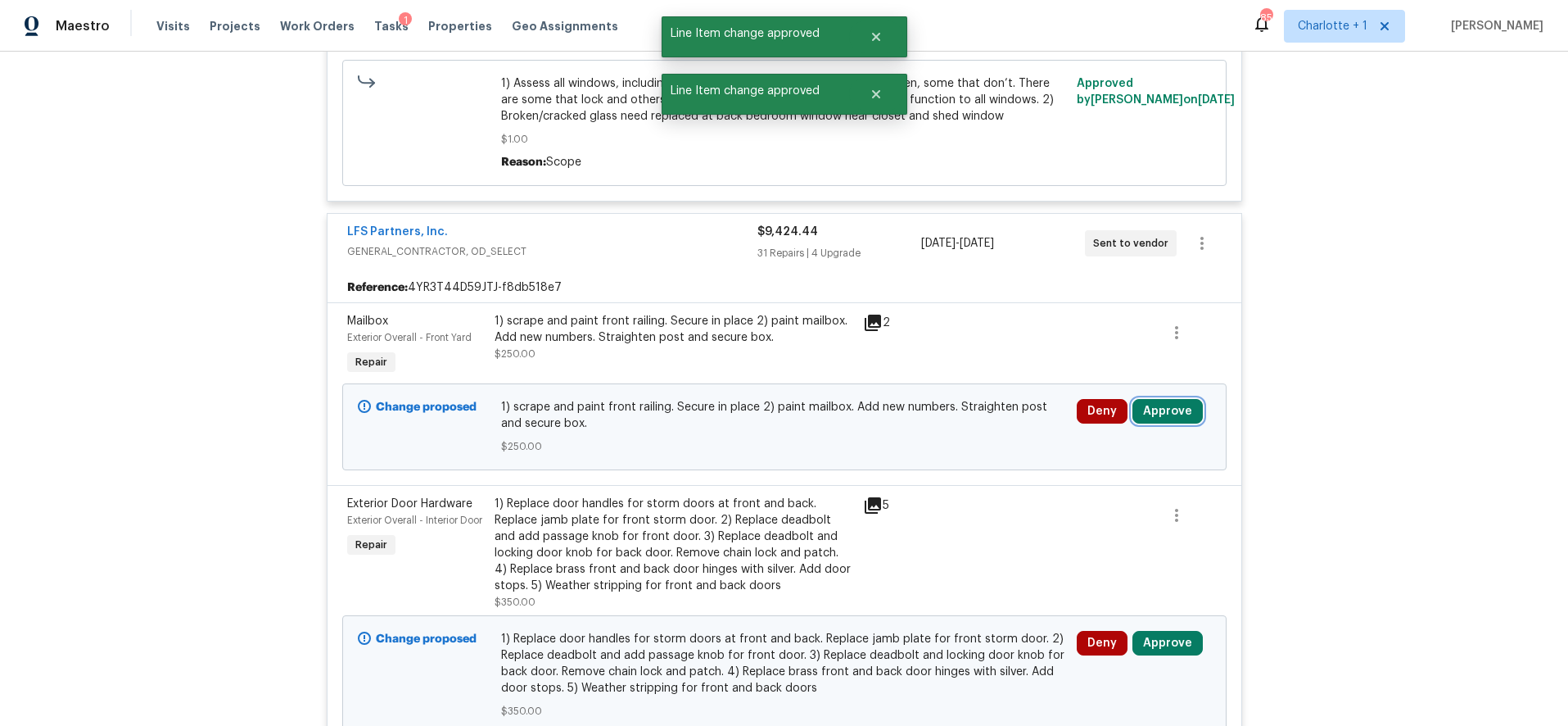
click at [1158, 406] on button "Approve" at bounding box center [1167, 411] width 70 height 25
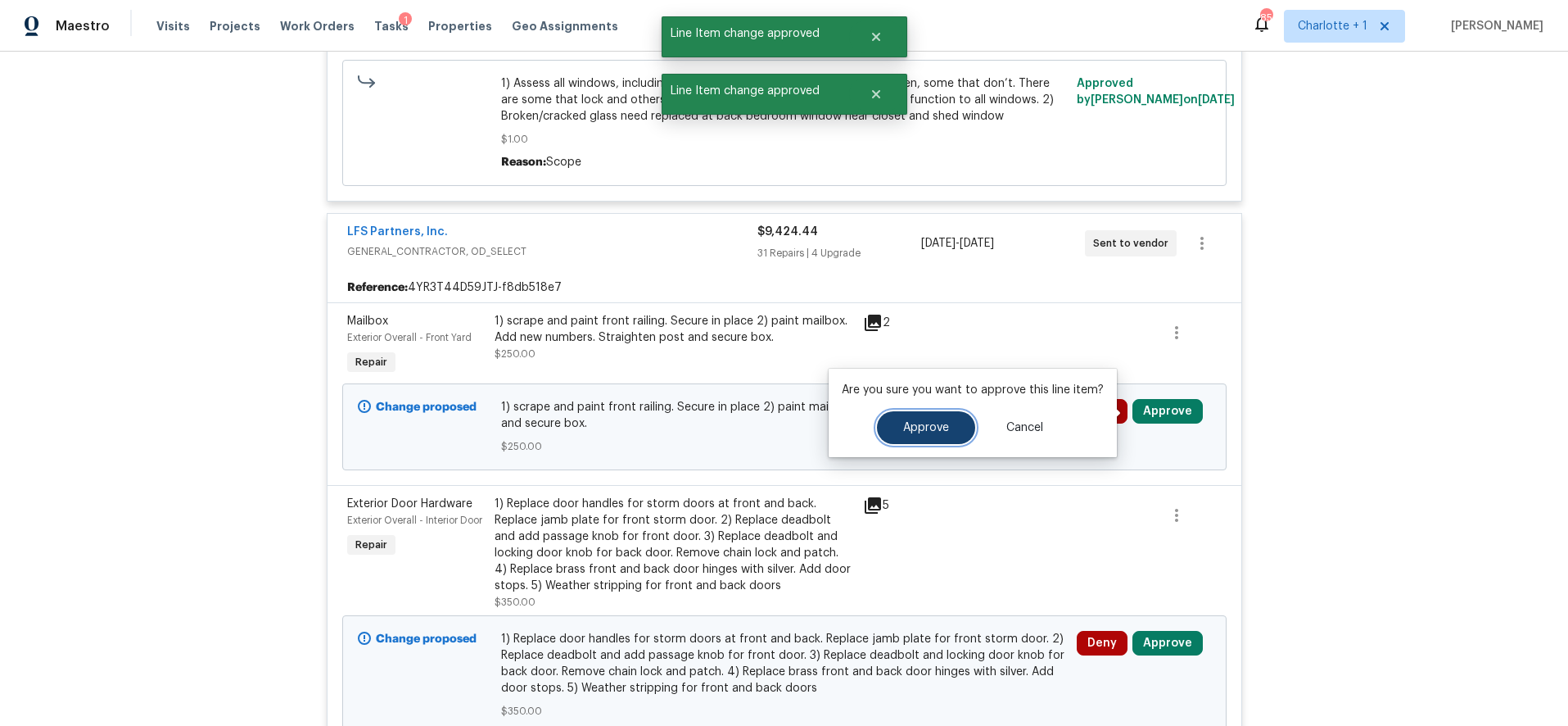
click at [940, 424] on span "Approve" at bounding box center [927, 428] width 46 height 12
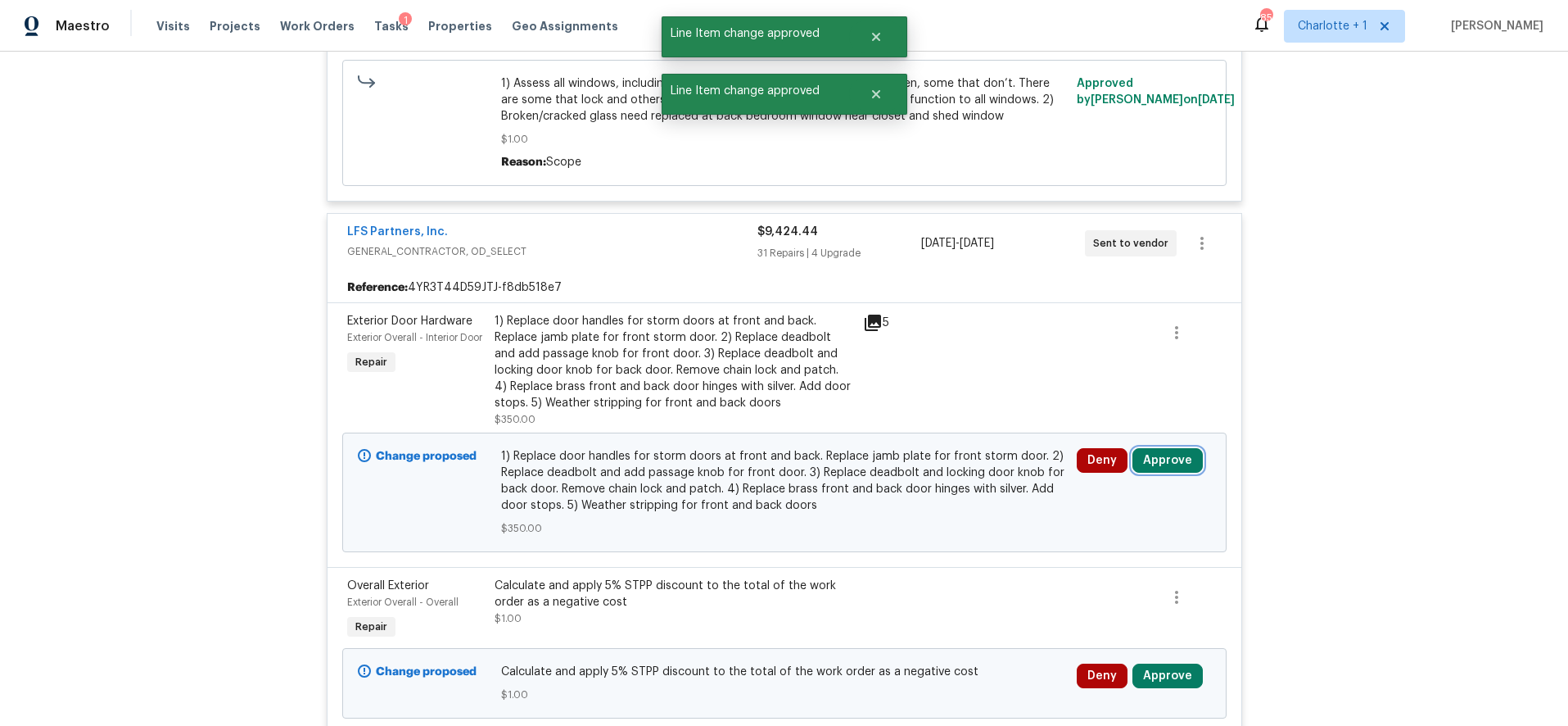
drag, startPoint x: 1162, startPoint y: 456, endPoint x: 1136, endPoint y: 452, distance: 26.3
click at [1162, 456] on button "Approve" at bounding box center [1167, 461] width 70 height 25
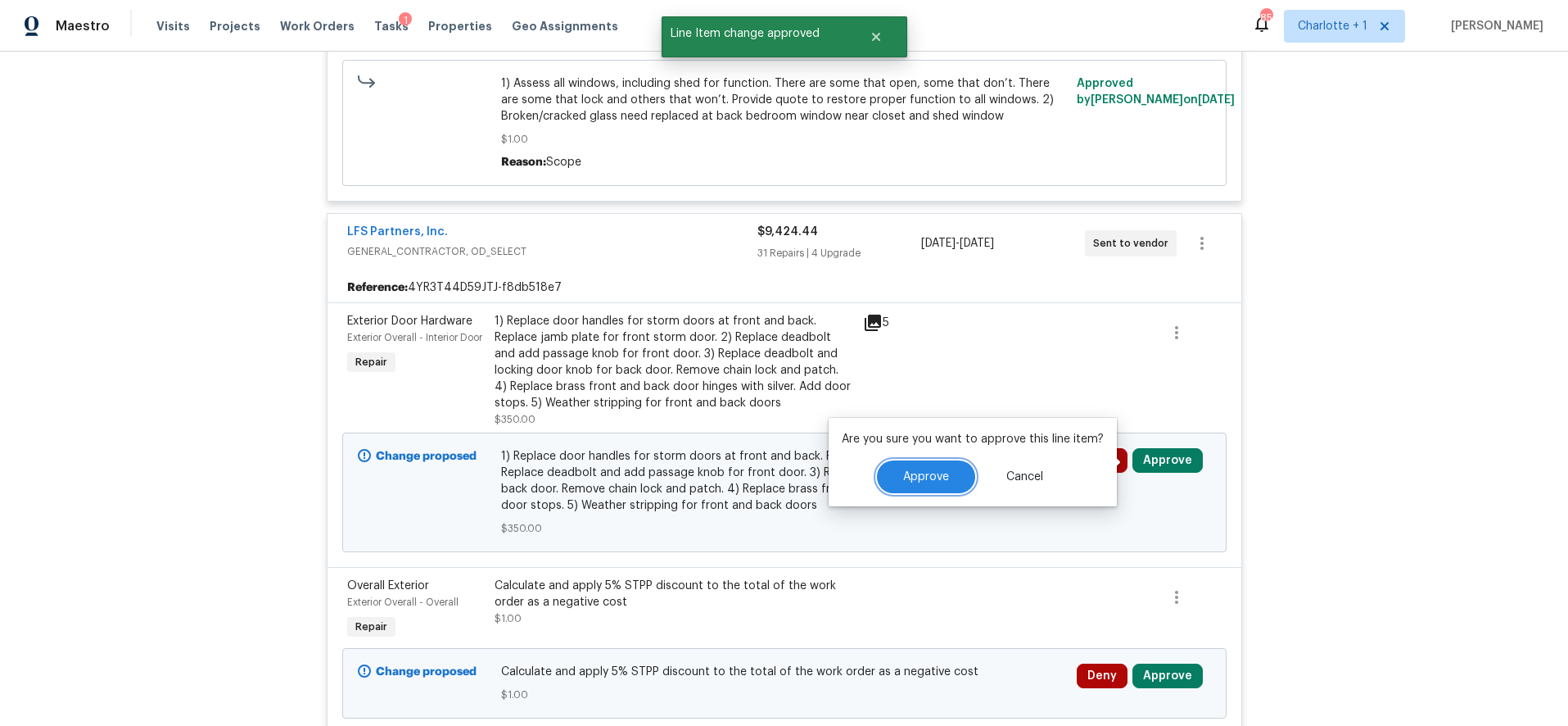
click at [959, 473] on button "Approve" at bounding box center [926, 476] width 98 height 33
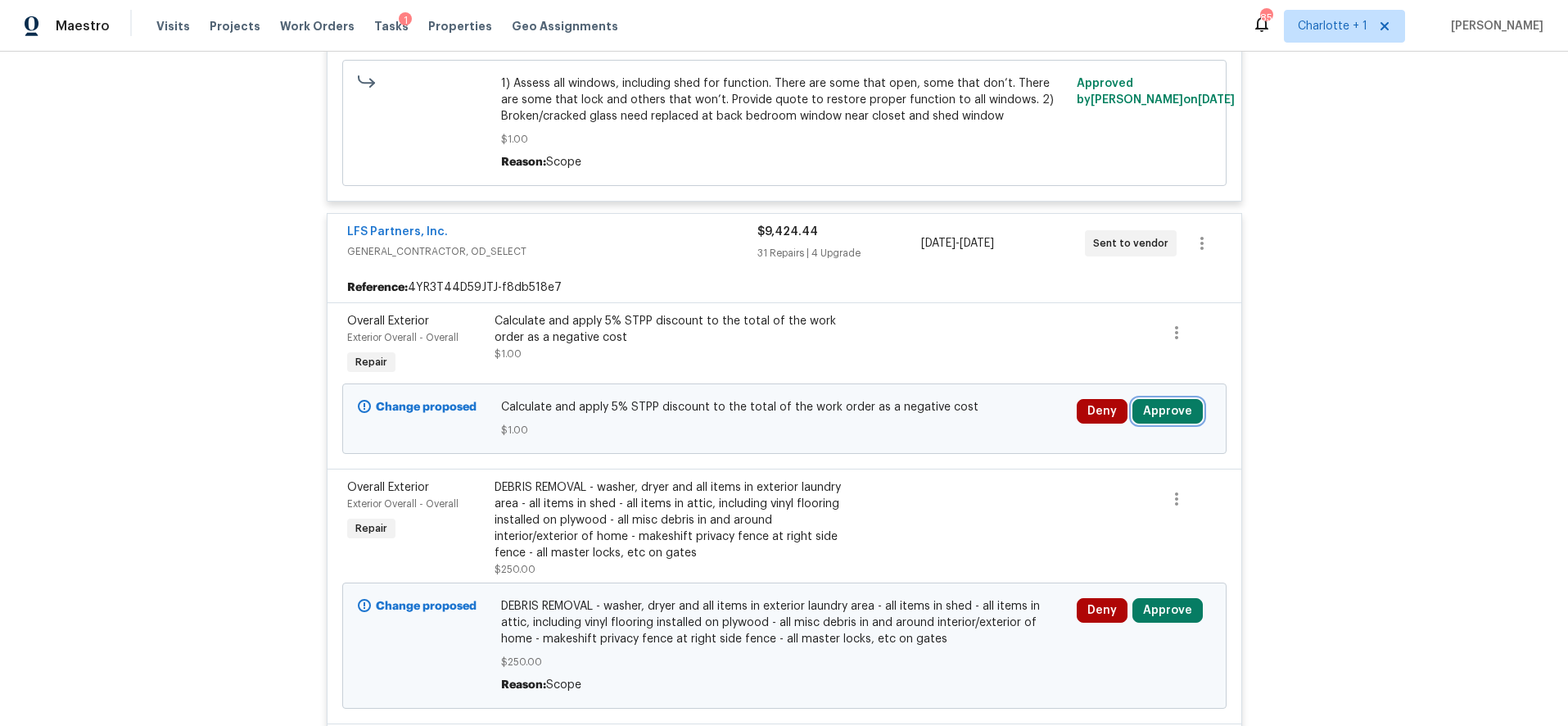
click at [1150, 410] on button "Approve" at bounding box center [1167, 411] width 70 height 25
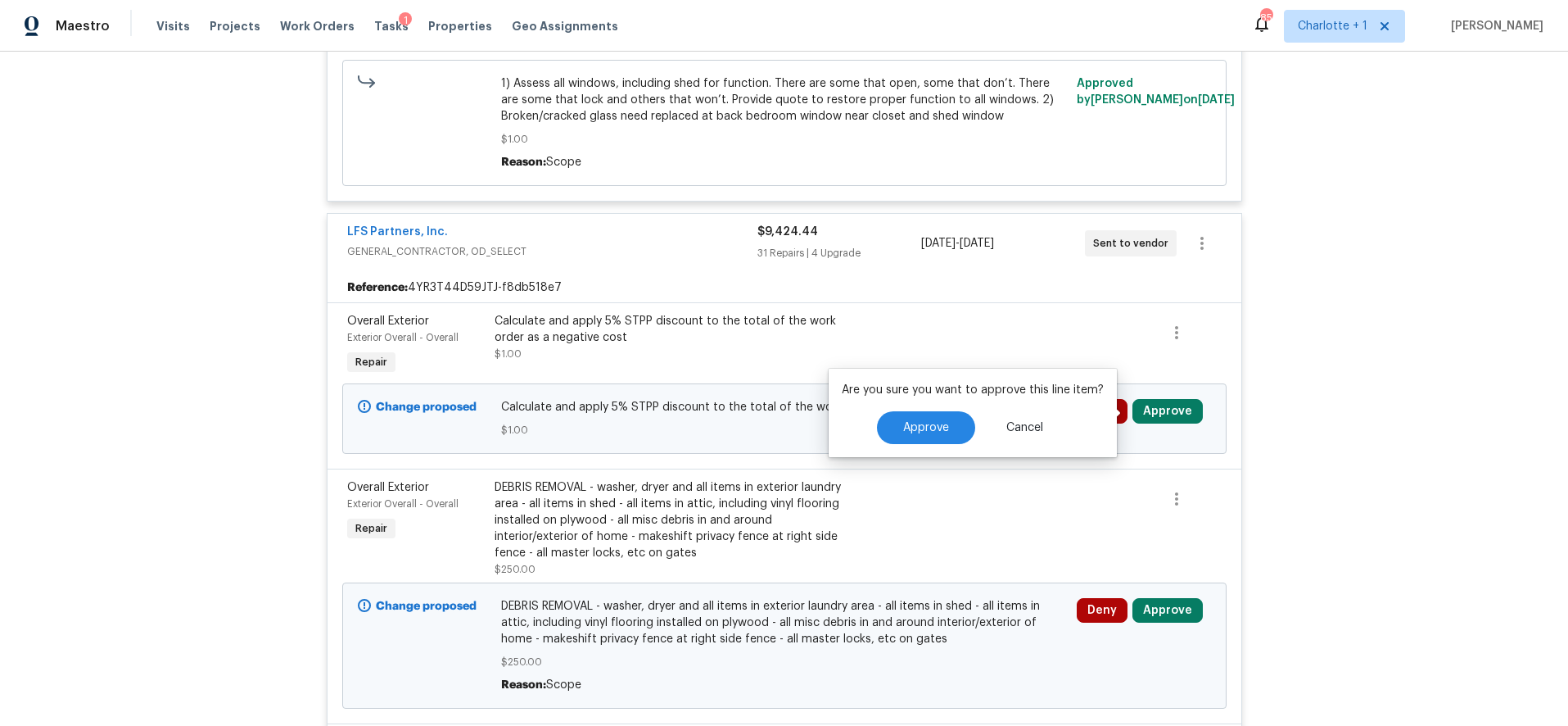
click at [974, 432] on div "Approve Cancel" at bounding box center [973, 427] width 262 height 33
drag, startPoint x: 974, startPoint y: 432, endPoint x: 966, endPoint y: 430, distance: 8.2
click at [966, 430] on div "Approve Cancel" at bounding box center [973, 427] width 262 height 33
click at [966, 430] on button "Approve" at bounding box center [926, 427] width 98 height 33
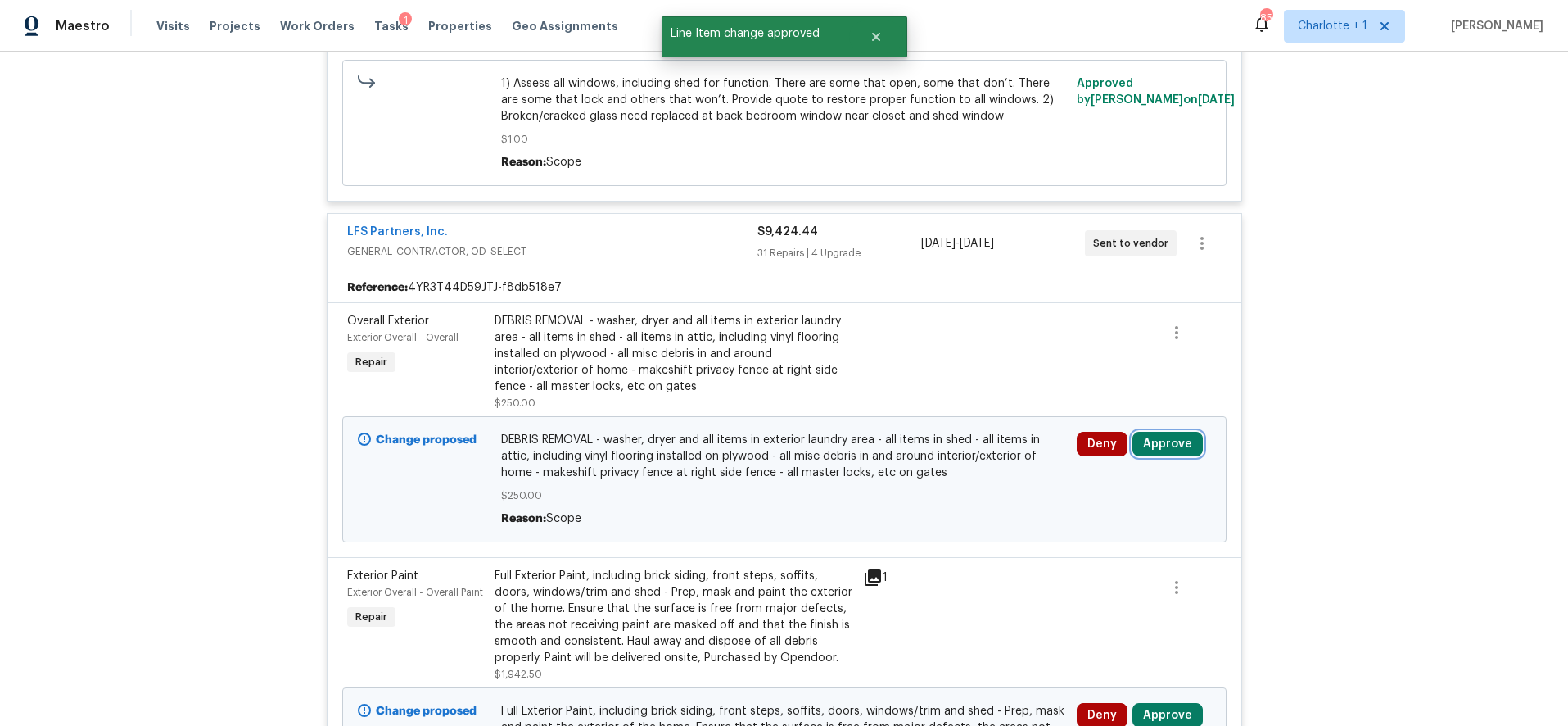
click at [1162, 442] on button "Approve" at bounding box center [1167, 444] width 70 height 25
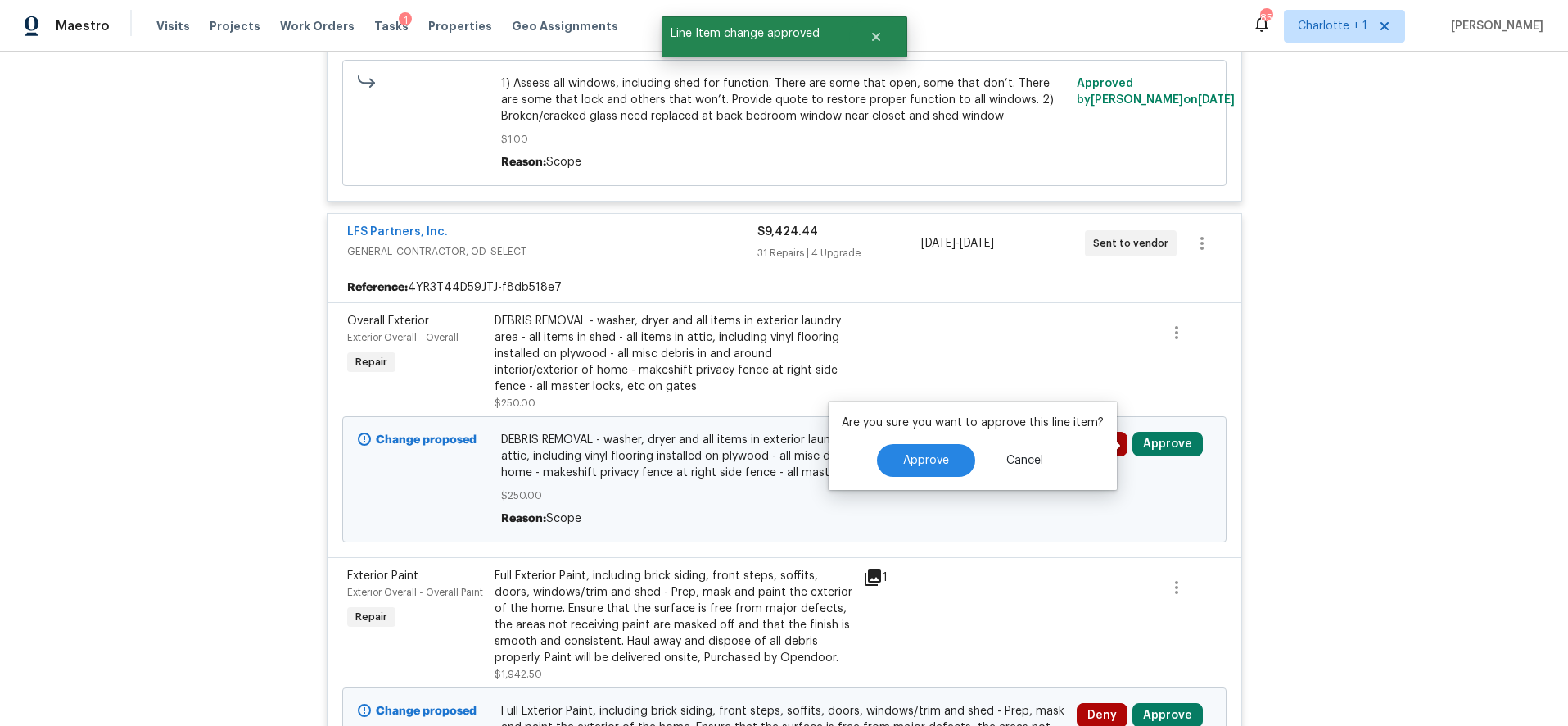
click at [872, 450] on div "Approve Cancel" at bounding box center [973, 460] width 262 height 33
click at [897, 450] on button "Approve" at bounding box center [926, 460] width 98 height 33
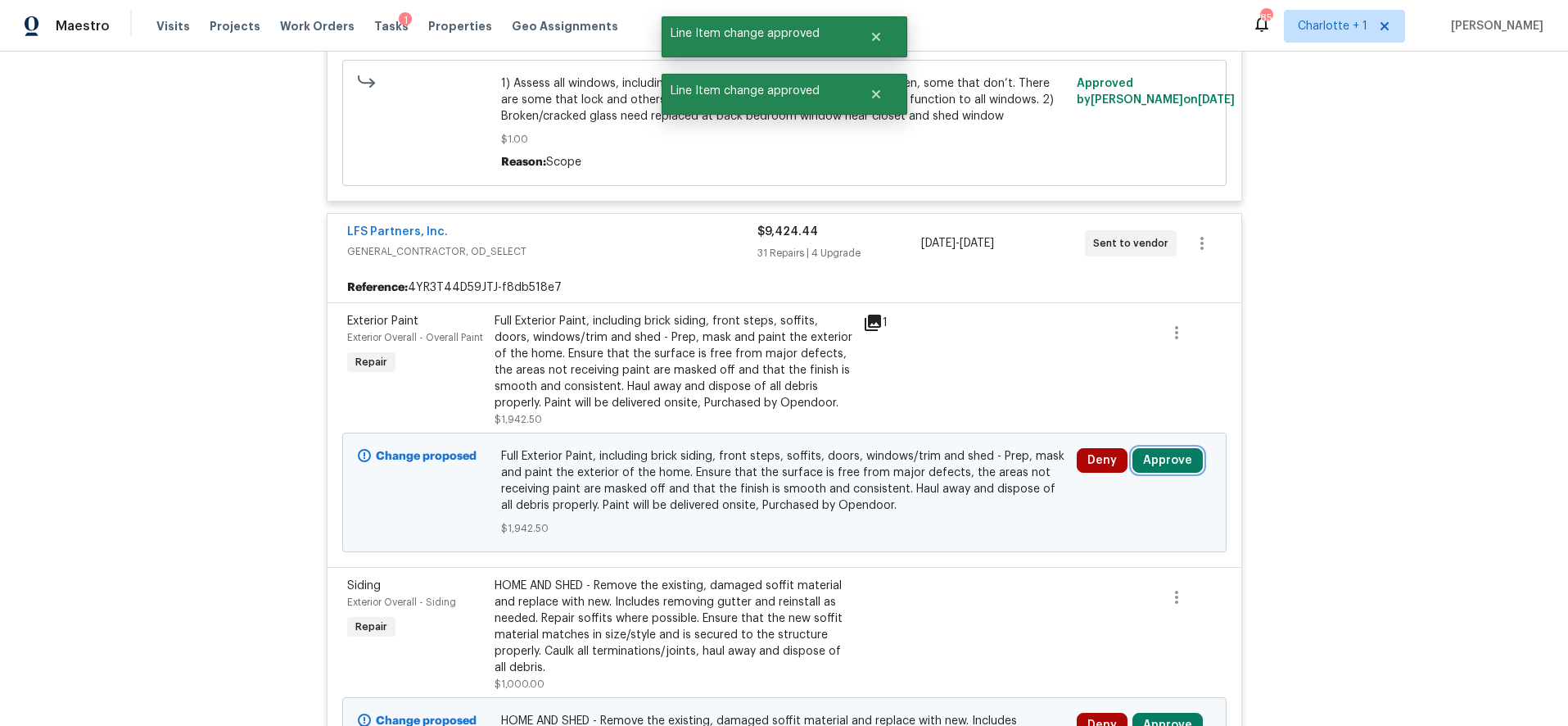
click at [1163, 460] on button "Approve" at bounding box center [1167, 461] width 70 height 25
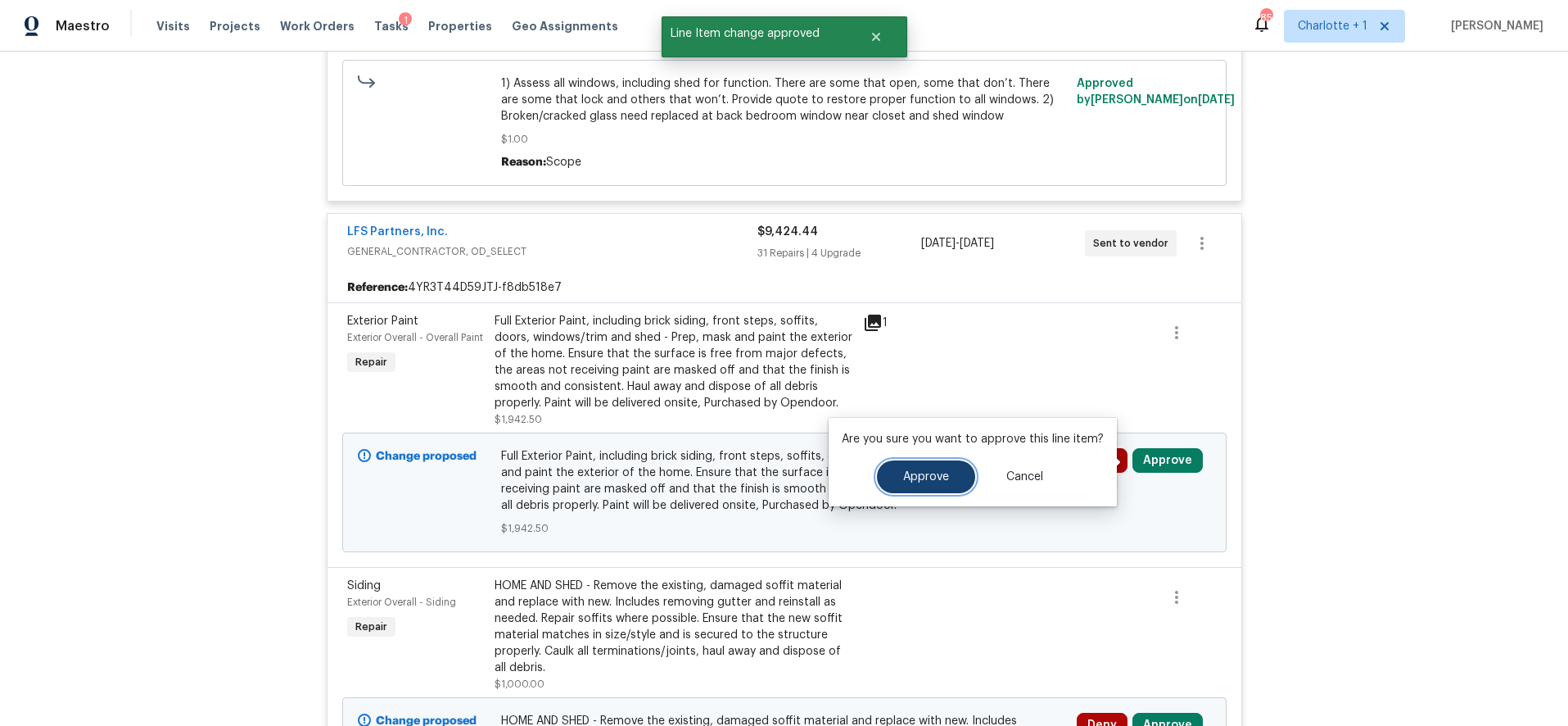
click at [899, 482] on button "Approve" at bounding box center [926, 476] width 98 height 33
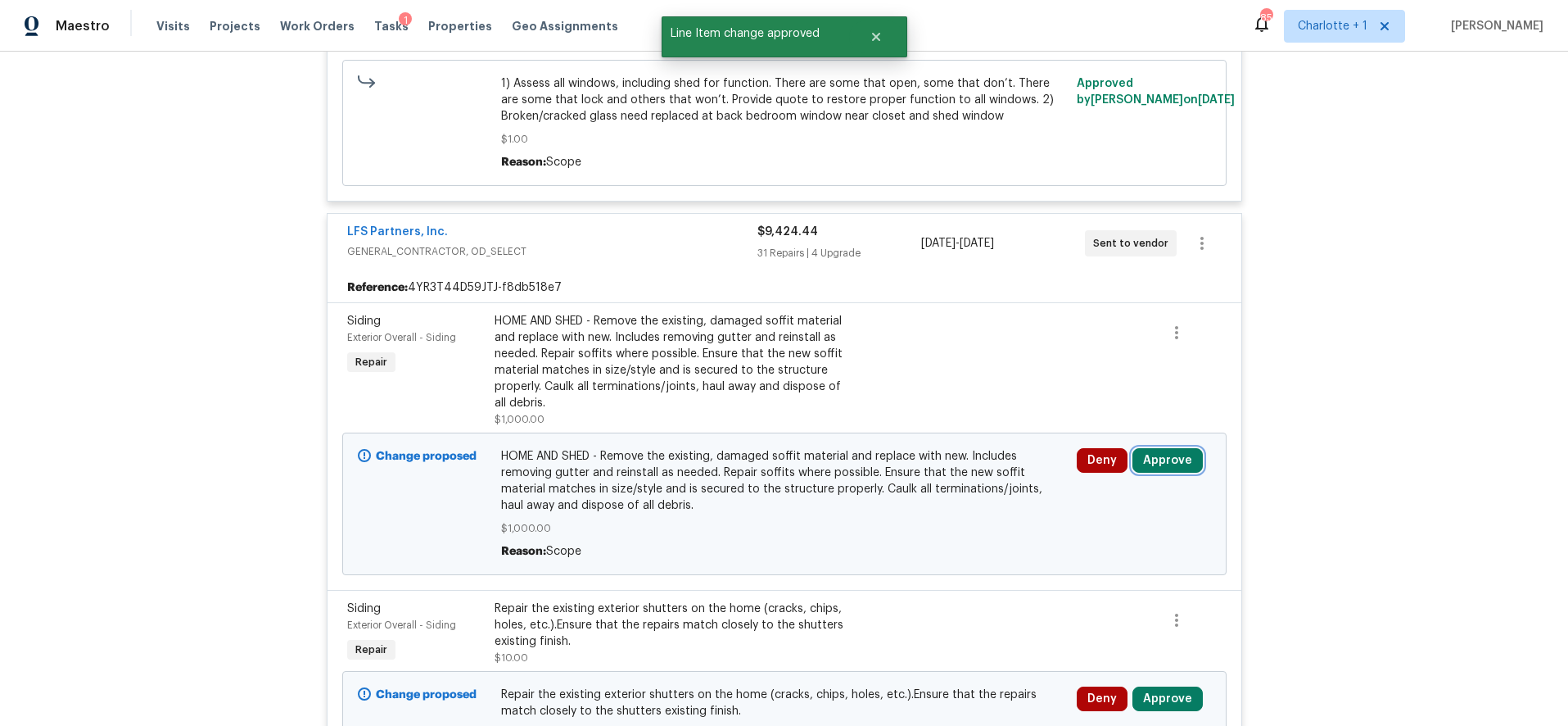
click at [1151, 470] on button "Approve" at bounding box center [1167, 461] width 70 height 25
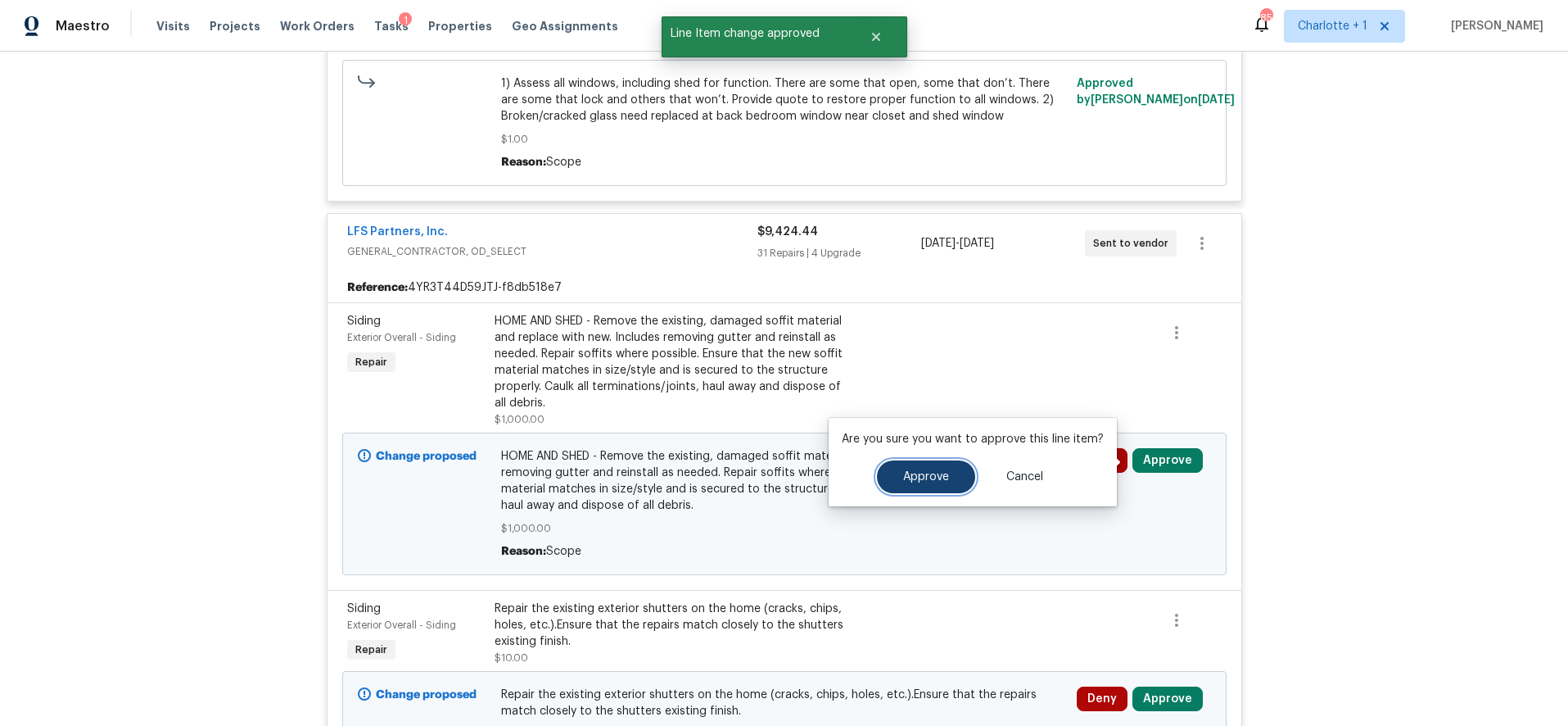
click at [958, 482] on button "Approve" at bounding box center [926, 476] width 98 height 33
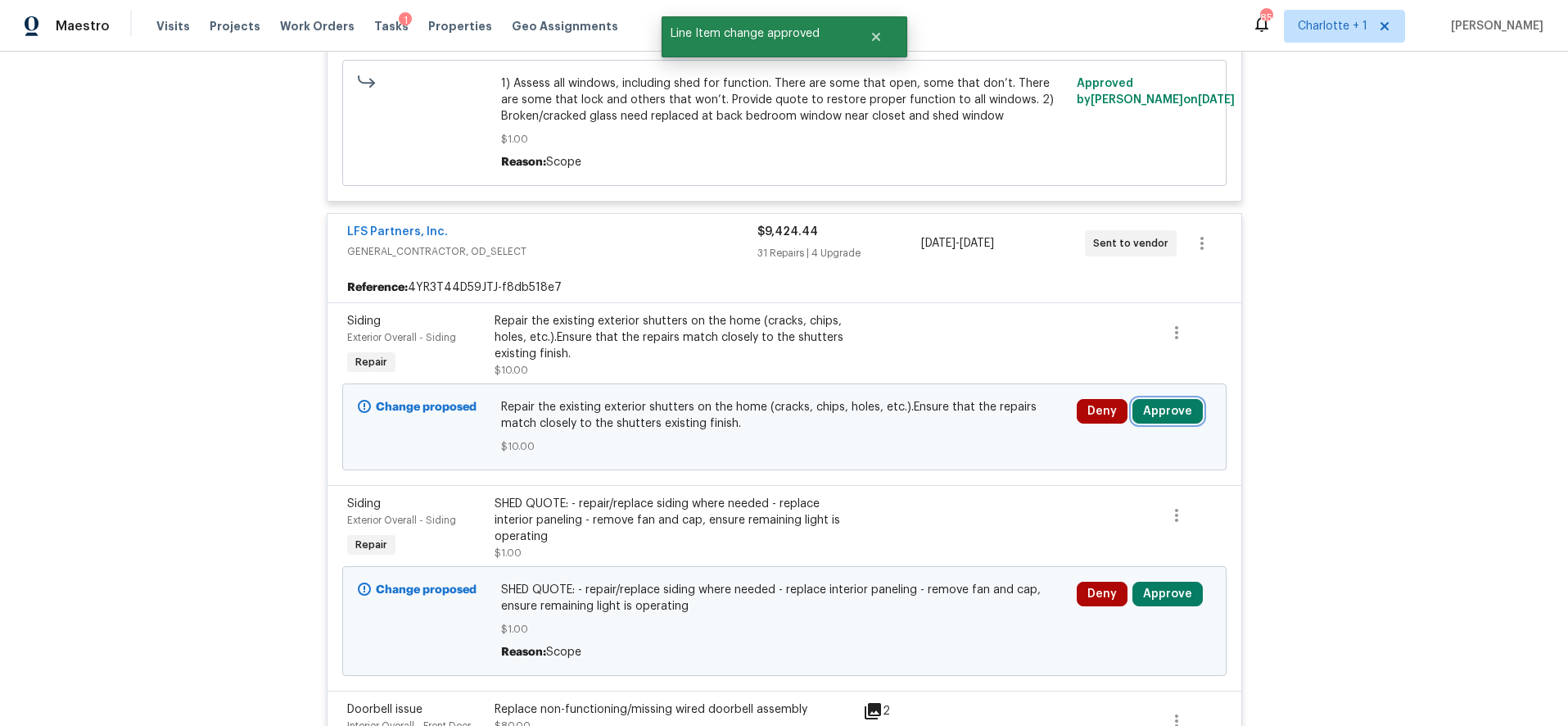
click at [1153, 420] on button "Approve" at bounding box center [1167, 411] width 70 height 25
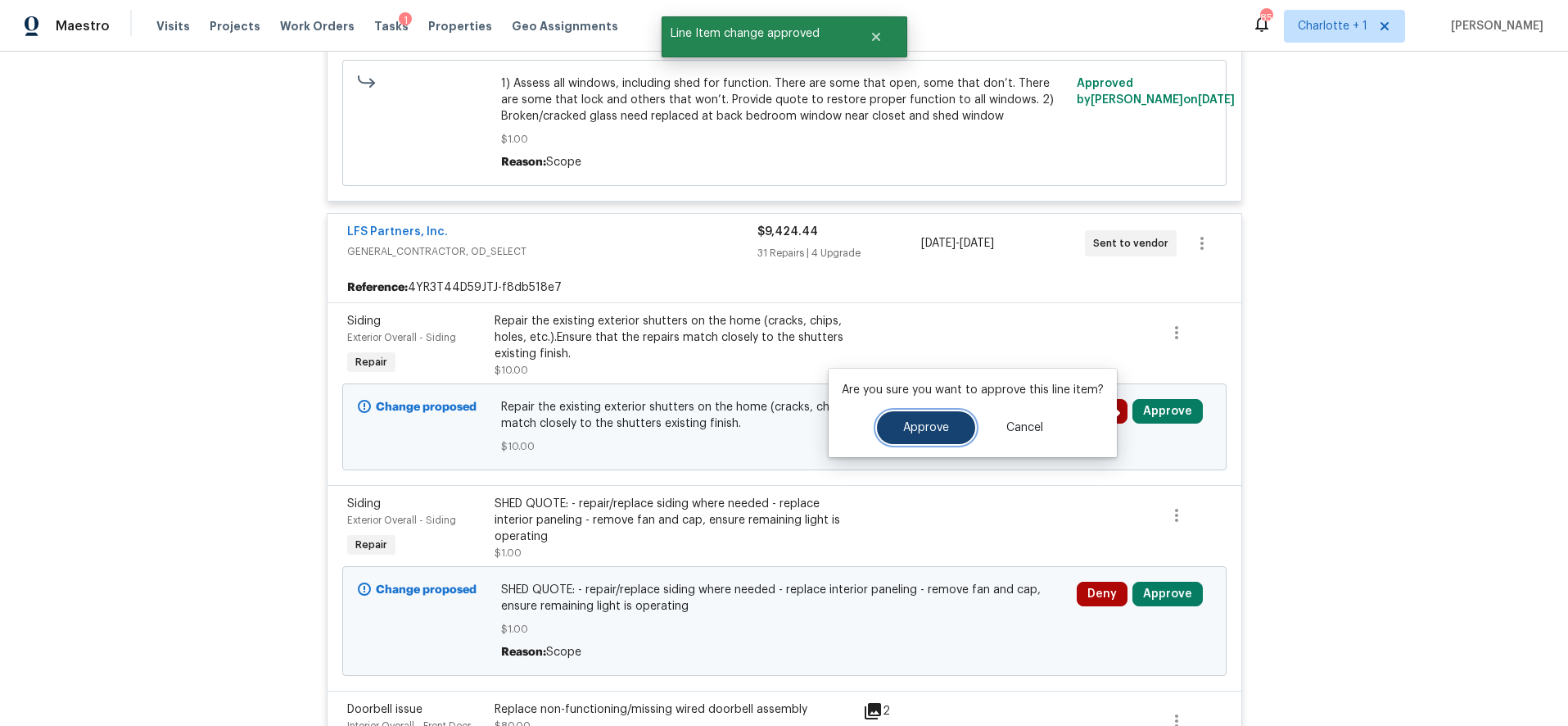
click at [929, 427] on span "Approve" at bounding box center [927, 428] width 46 height 12
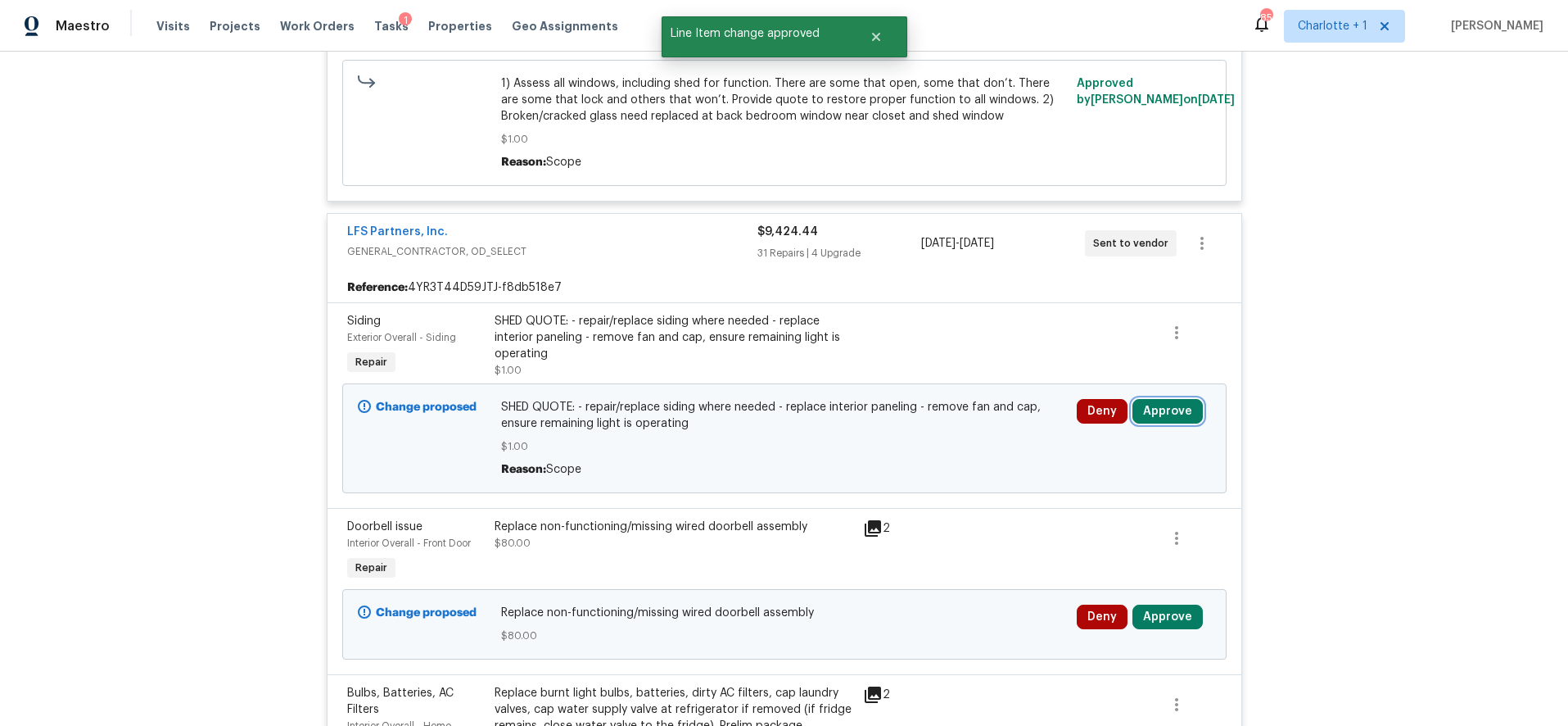
click at [1174, 414] on button "Approve" at bounding box center [1167, 411] width 70 height 25
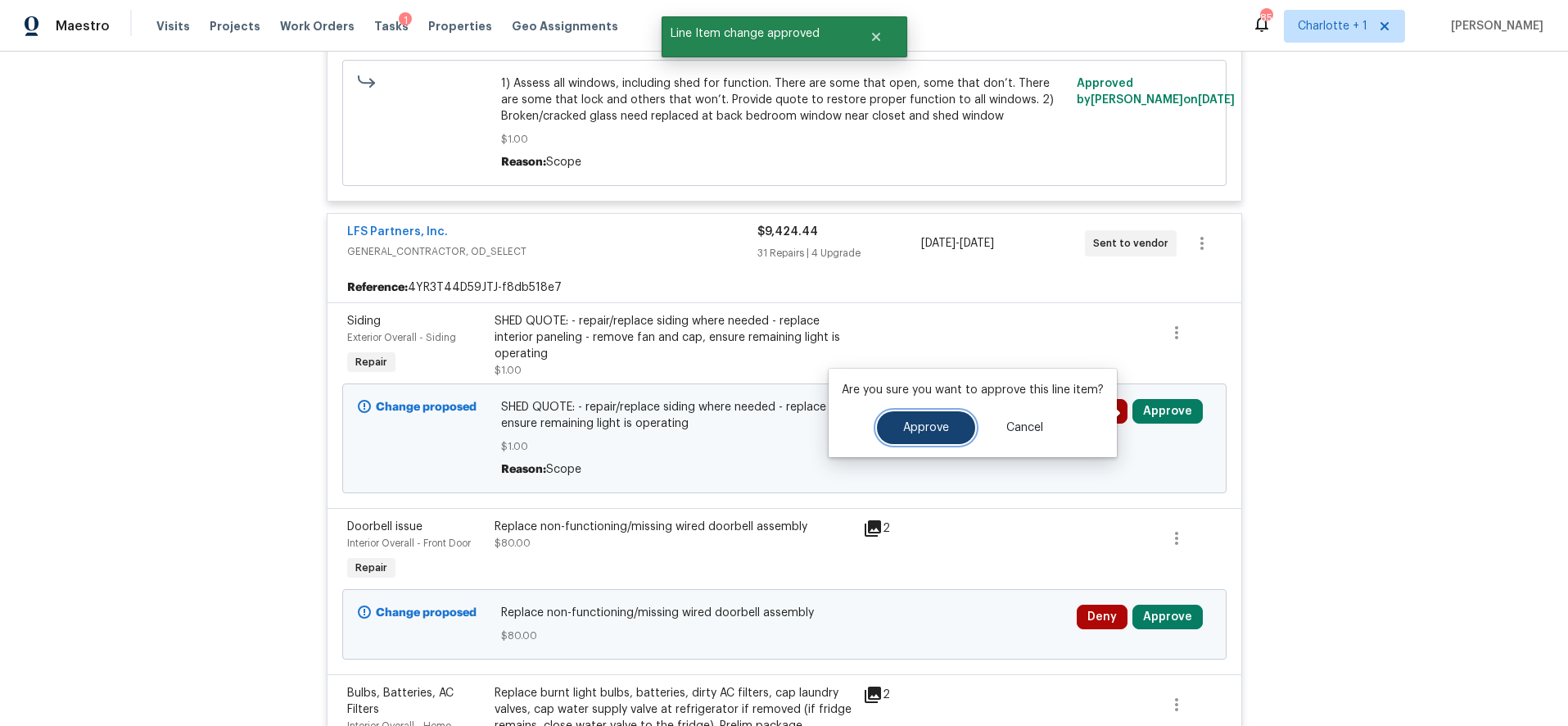
click at [916, 432] on span "Approve" at bounding box center [927, 428] width 46 height 12
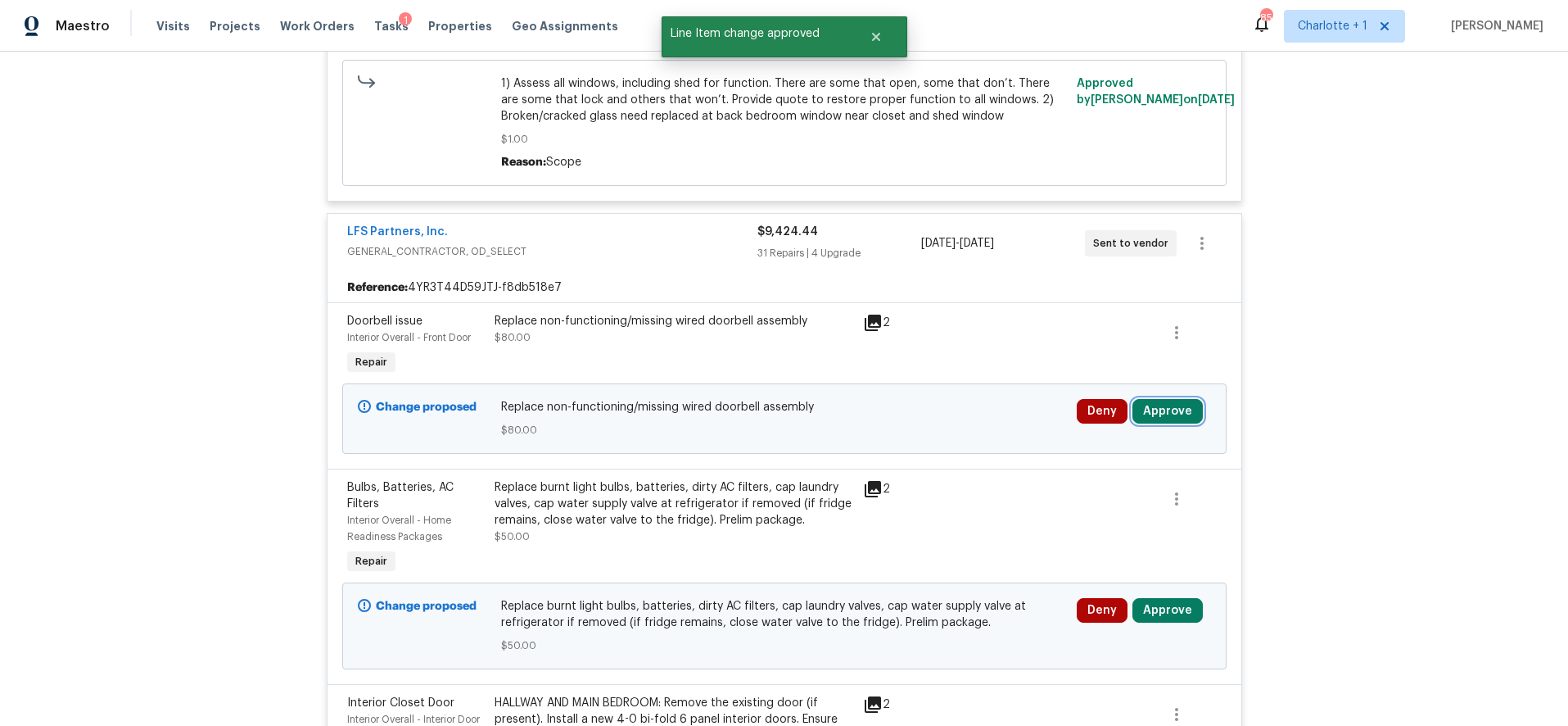
click at [1153, 410] on button "Approve" at bounding box center [1167, 411] width 70 height 25
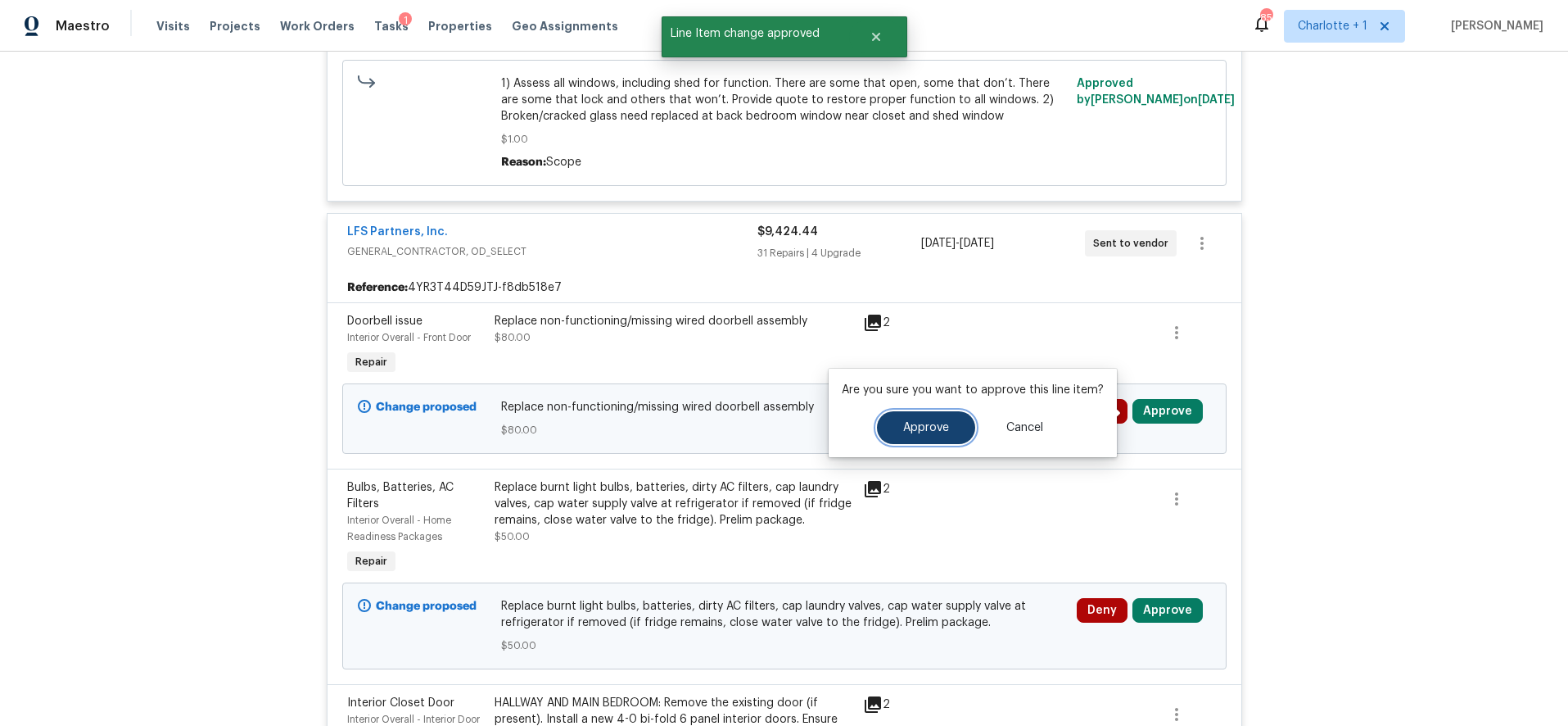
click at [924, 422] on span "Approve" at bounding box center [927, 428] width 46 height 12
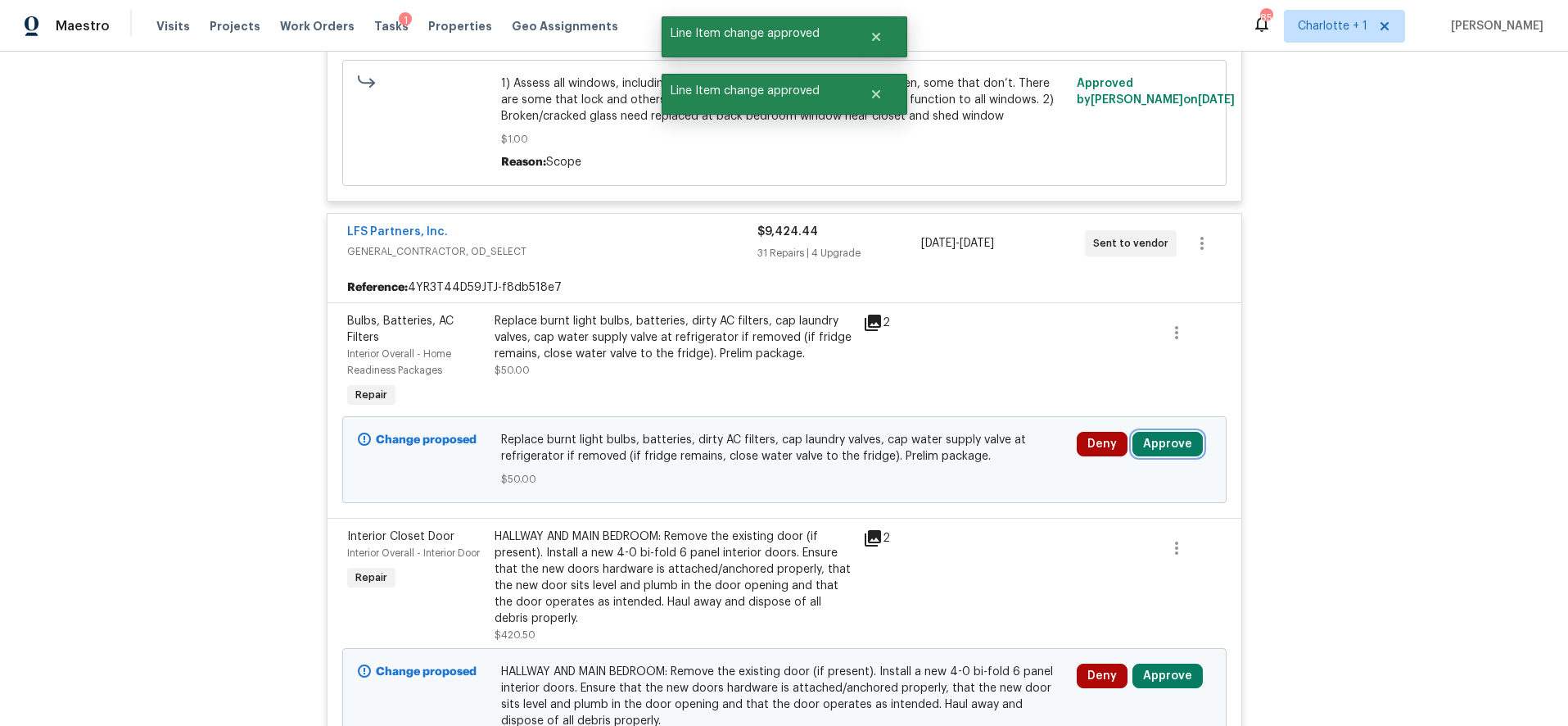
click at [1168, 441] on button "Approve" at bounding box center [1167, 444] width 70 height 25
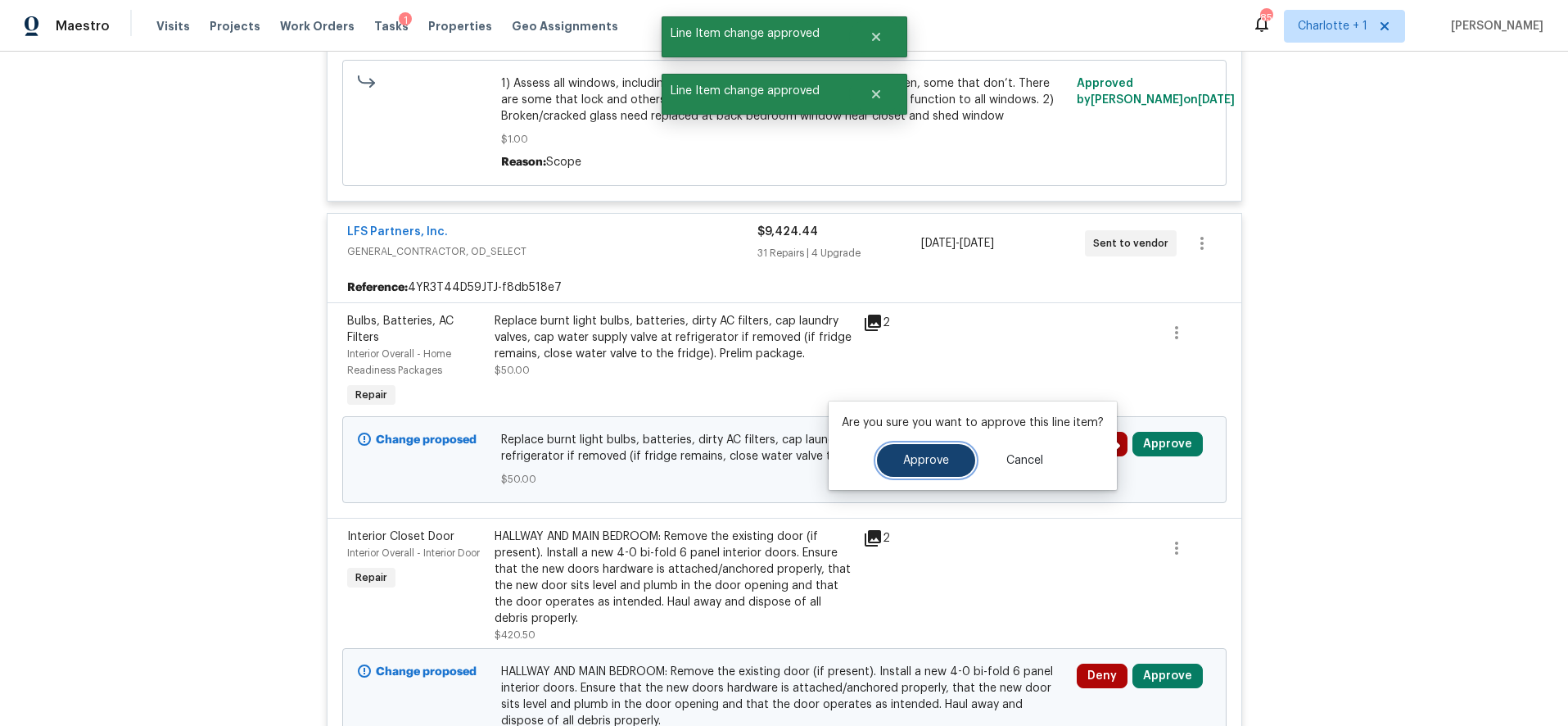
click at [936, 449] on button "Approve" at bounding box center [926, 460] width 98 height 33
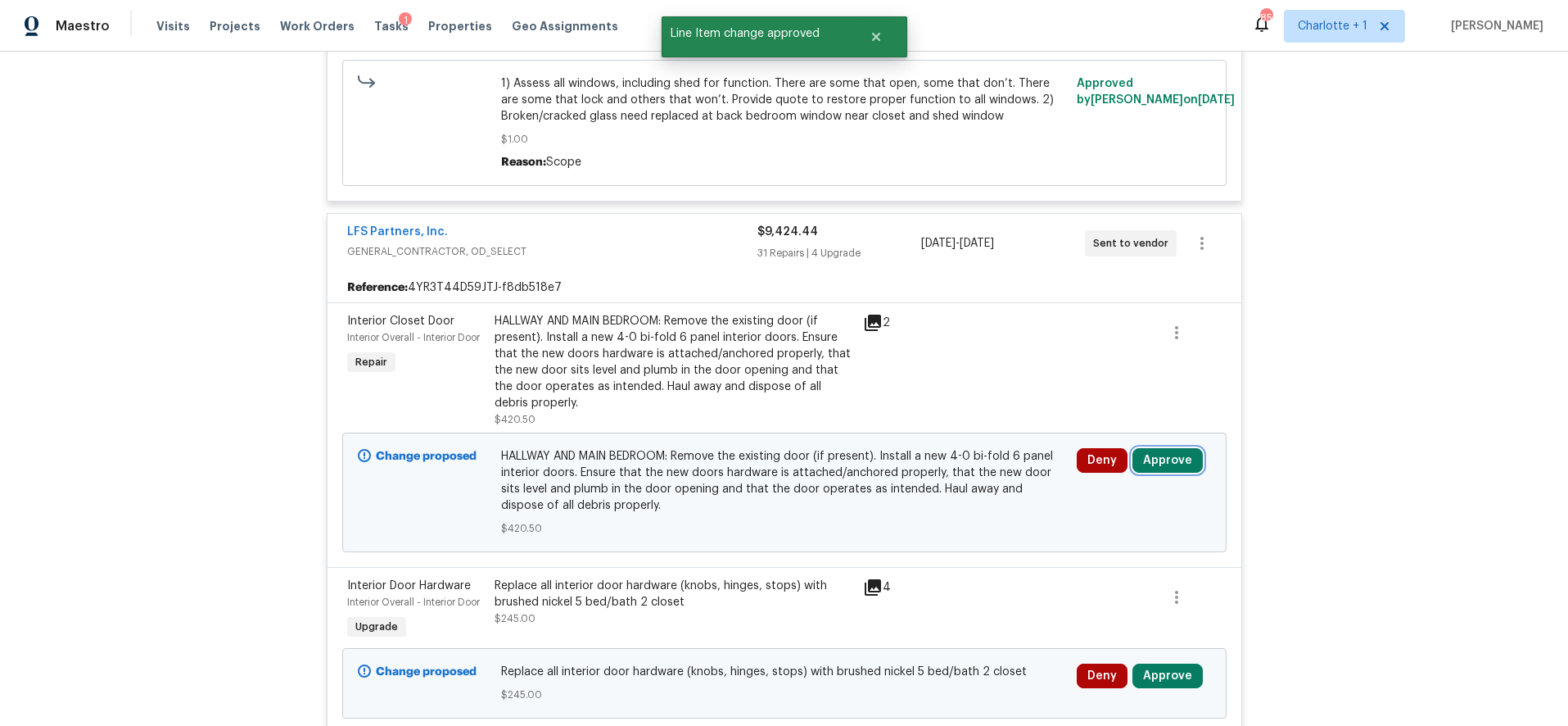
click at [1178, 465] on button "Approve" at bounding box center [1167, 461] width 70 height 25
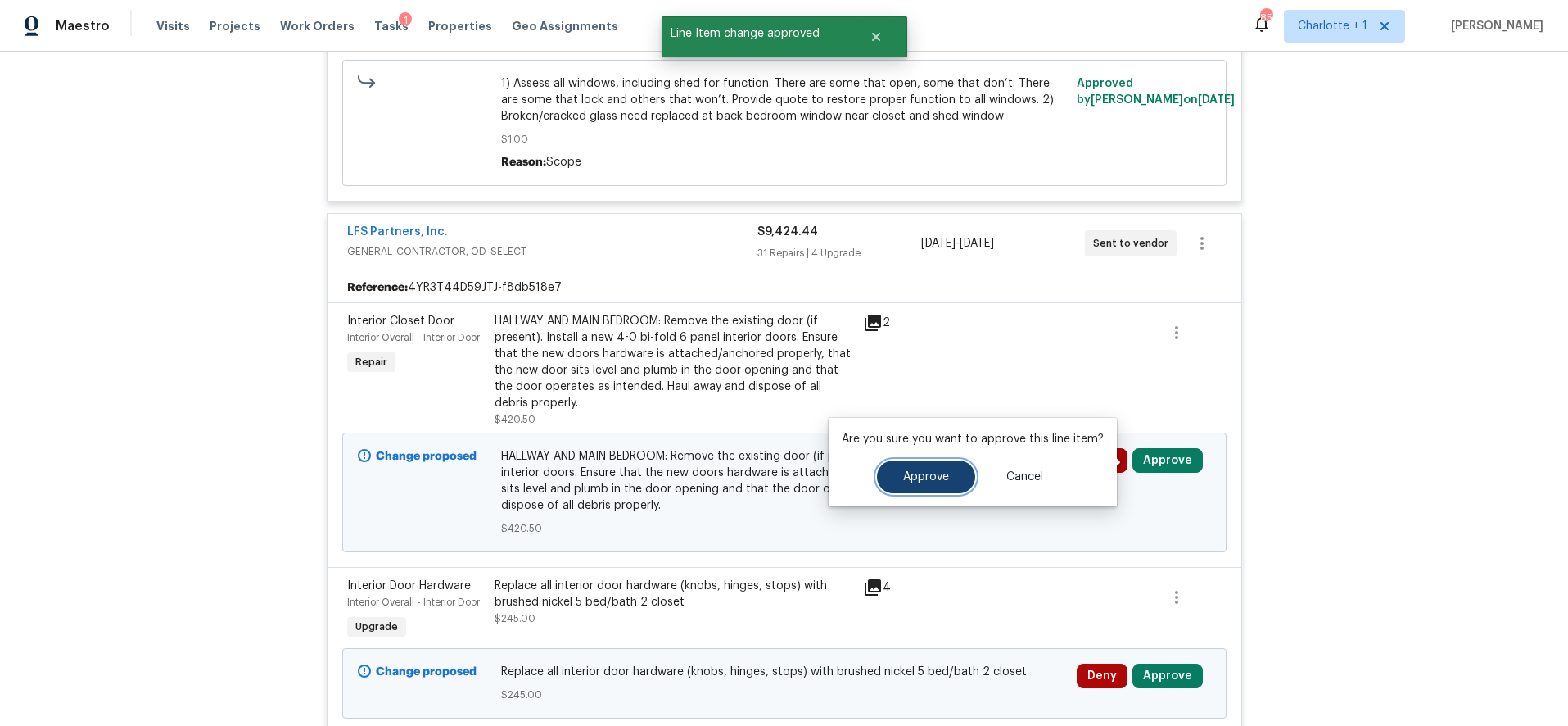
click at [953, 473] on button "Approve" at bounding box center [926, 476] width 98 height 33
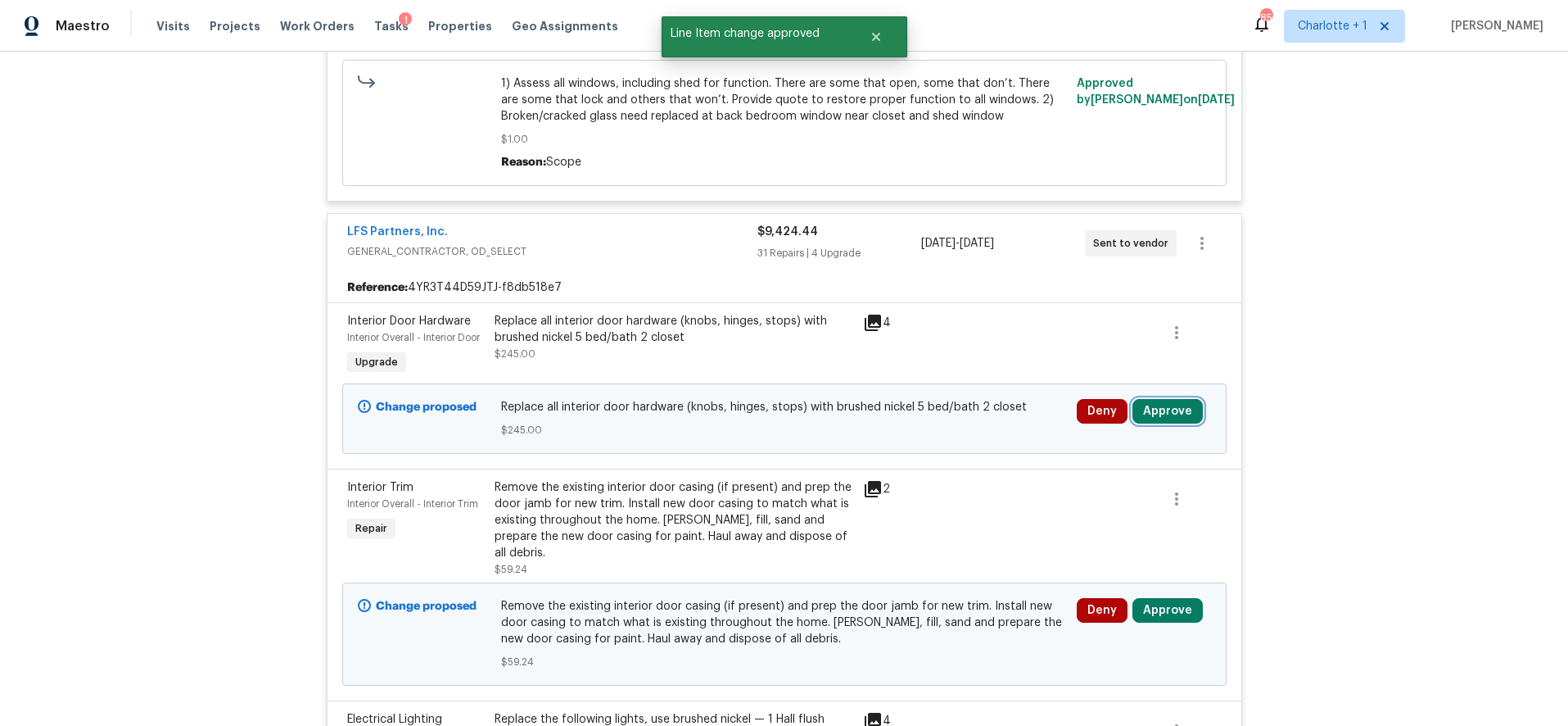
click at [1169, 409] on button "Approve" at bounding box center [1167, 411] width 70 height 25
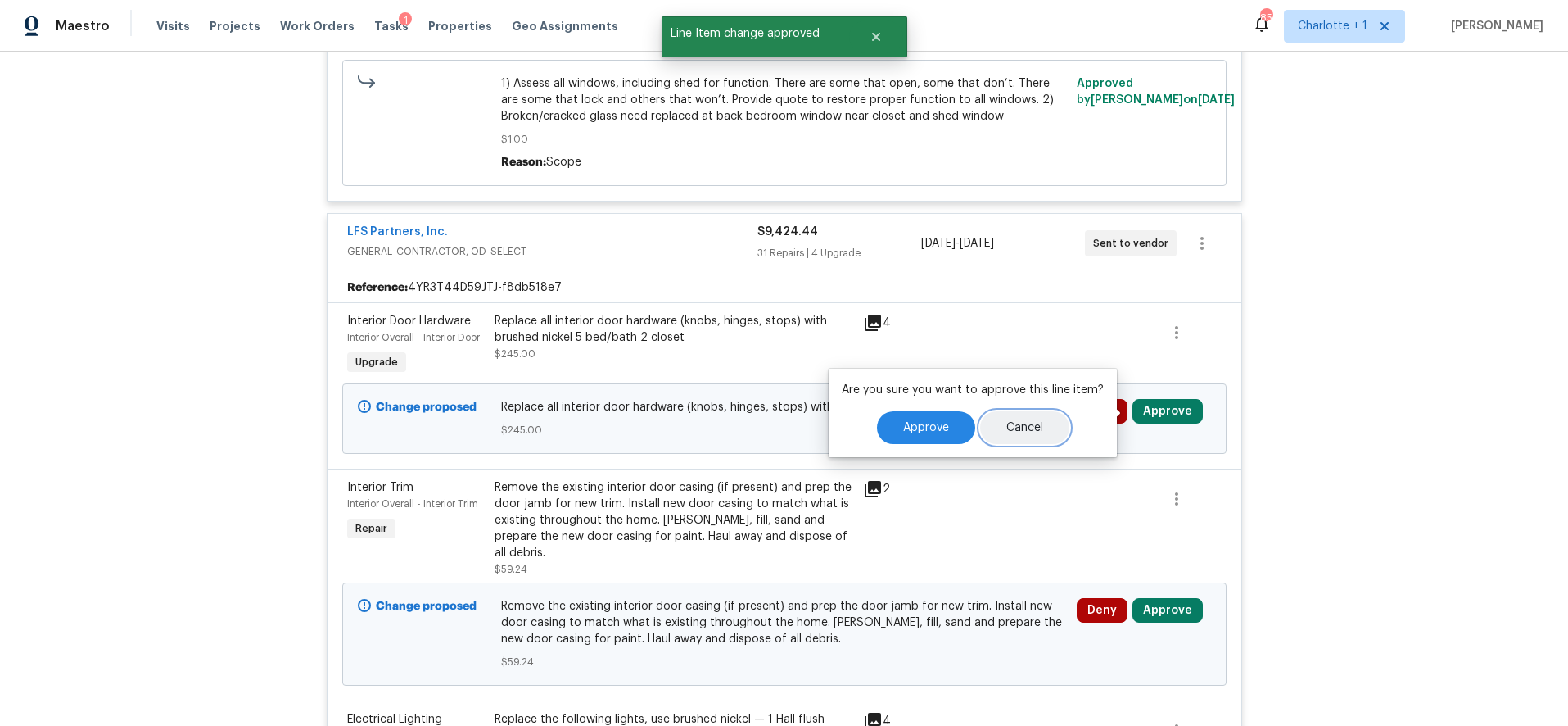
click at [980, 424] on button "Cancel" at bounding box center [1024, 427] width 89 height 33
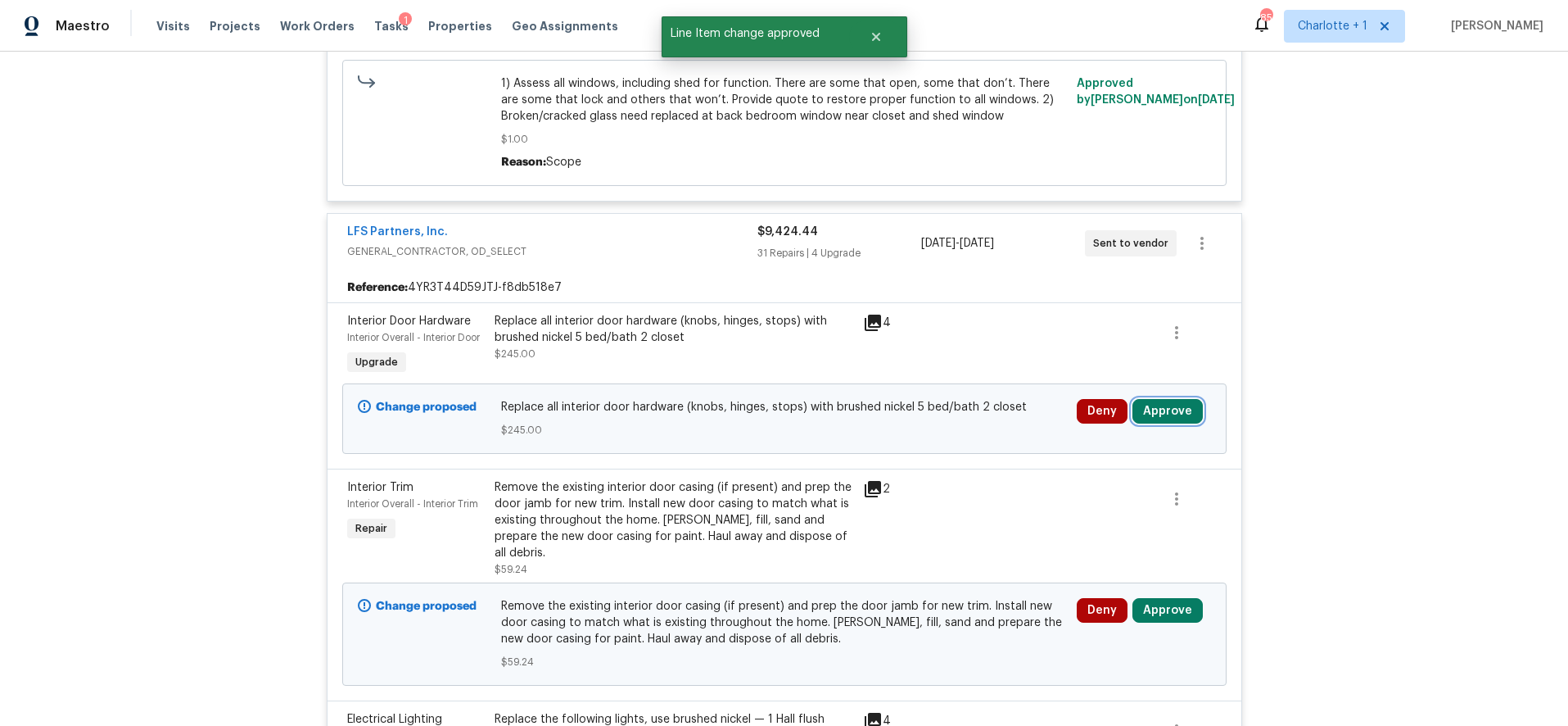
drag, startPoint x: 1174, startPoint y: 417, endPoint x: 1153, endPoint y: 417, distance: 21.0
click at [1174, 417] on button "Approve" at bounding box center [1167, 411] width 70 height 25
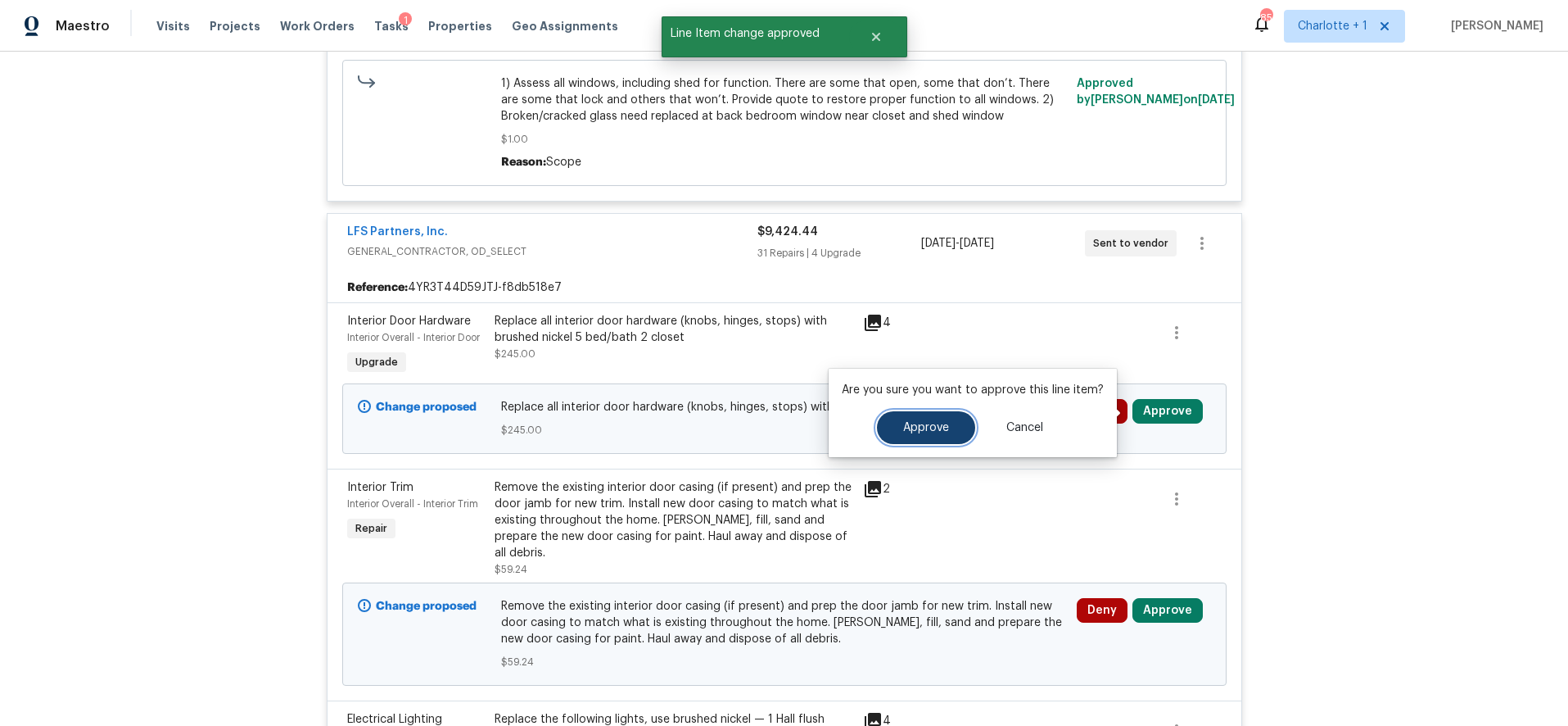
click at [920, 422] on span "Approve" at bounding box center [927, 428] width 46 height 12
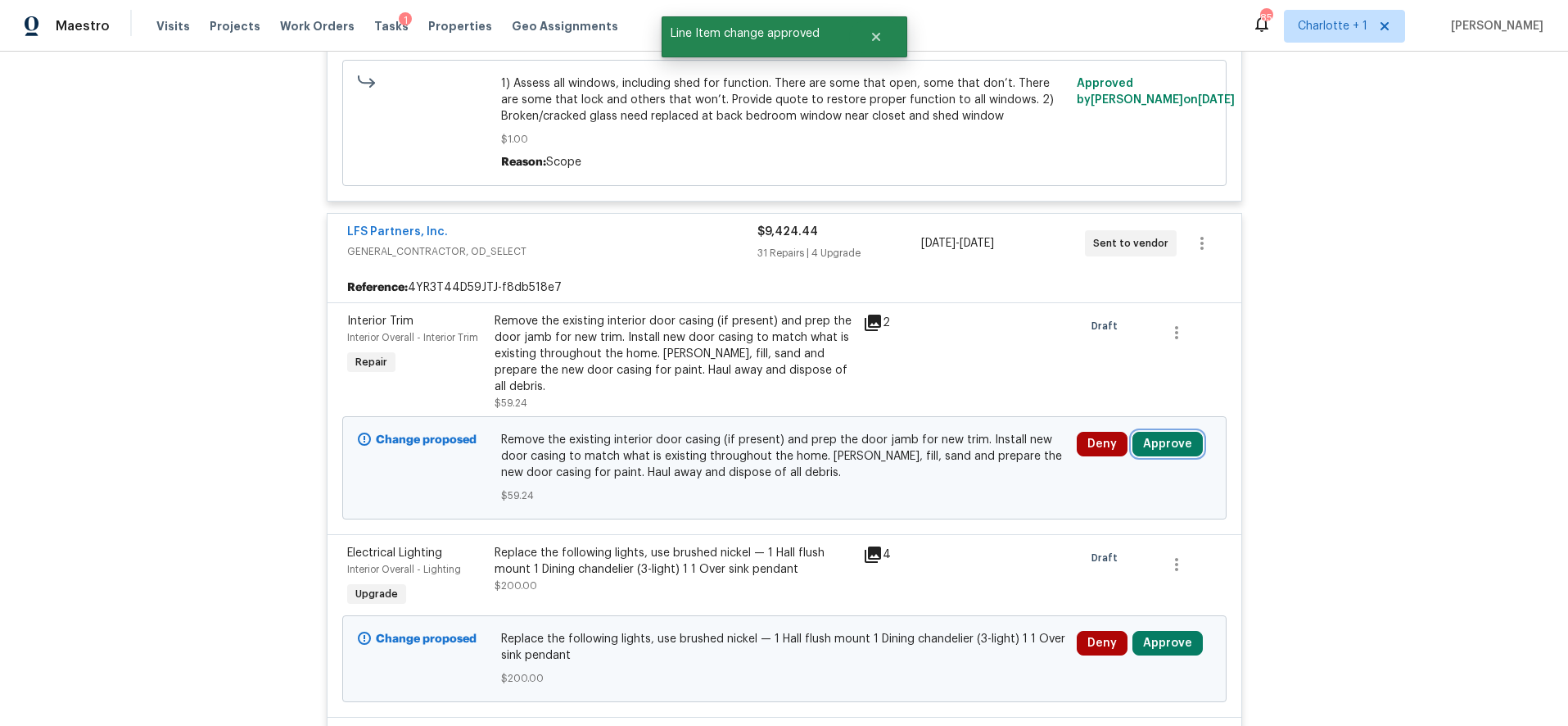
click at [1133, 432] on button "Approve" at bounding box center [1167, 444] width 70 height 25
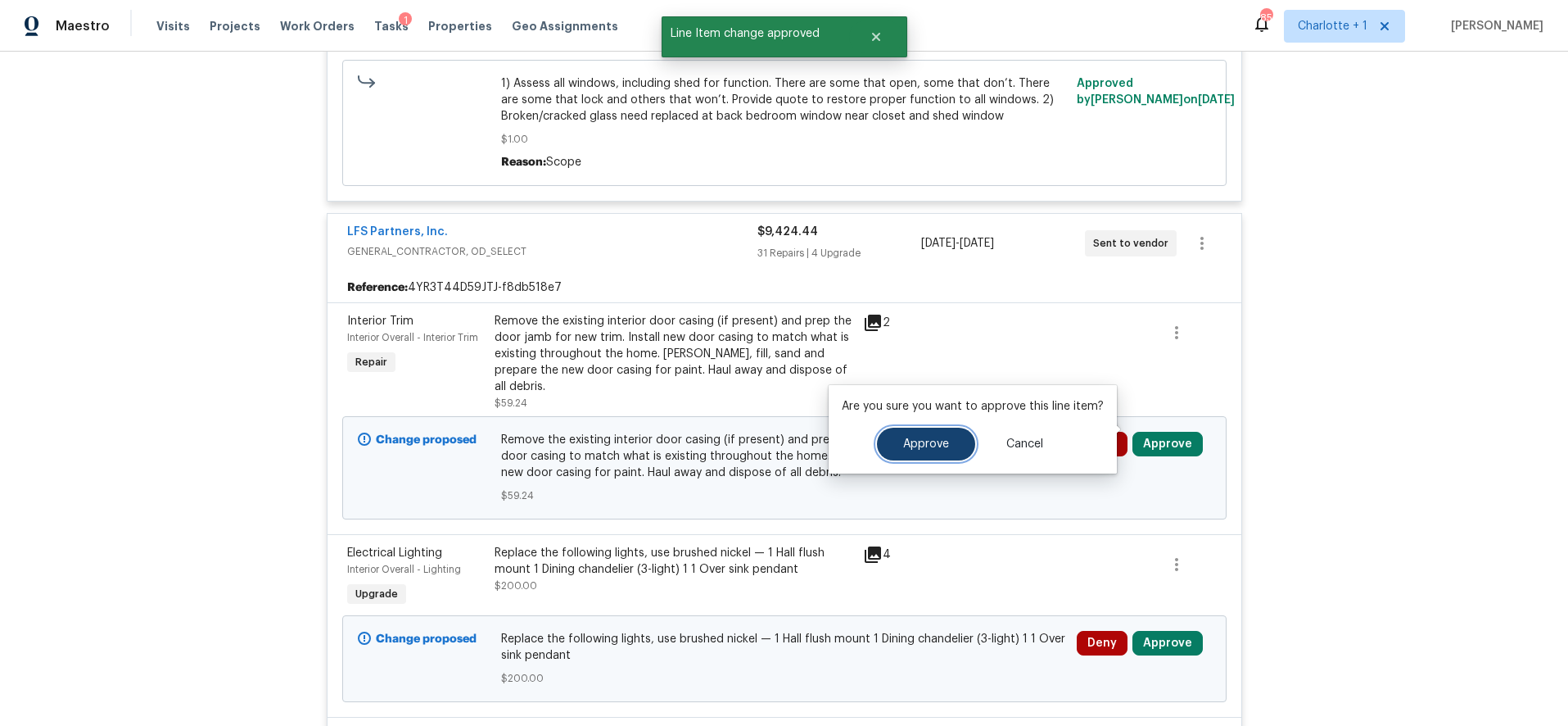
click at [927, 433] on button "Approve" at bounding box center [926, 444] width 98 height 33
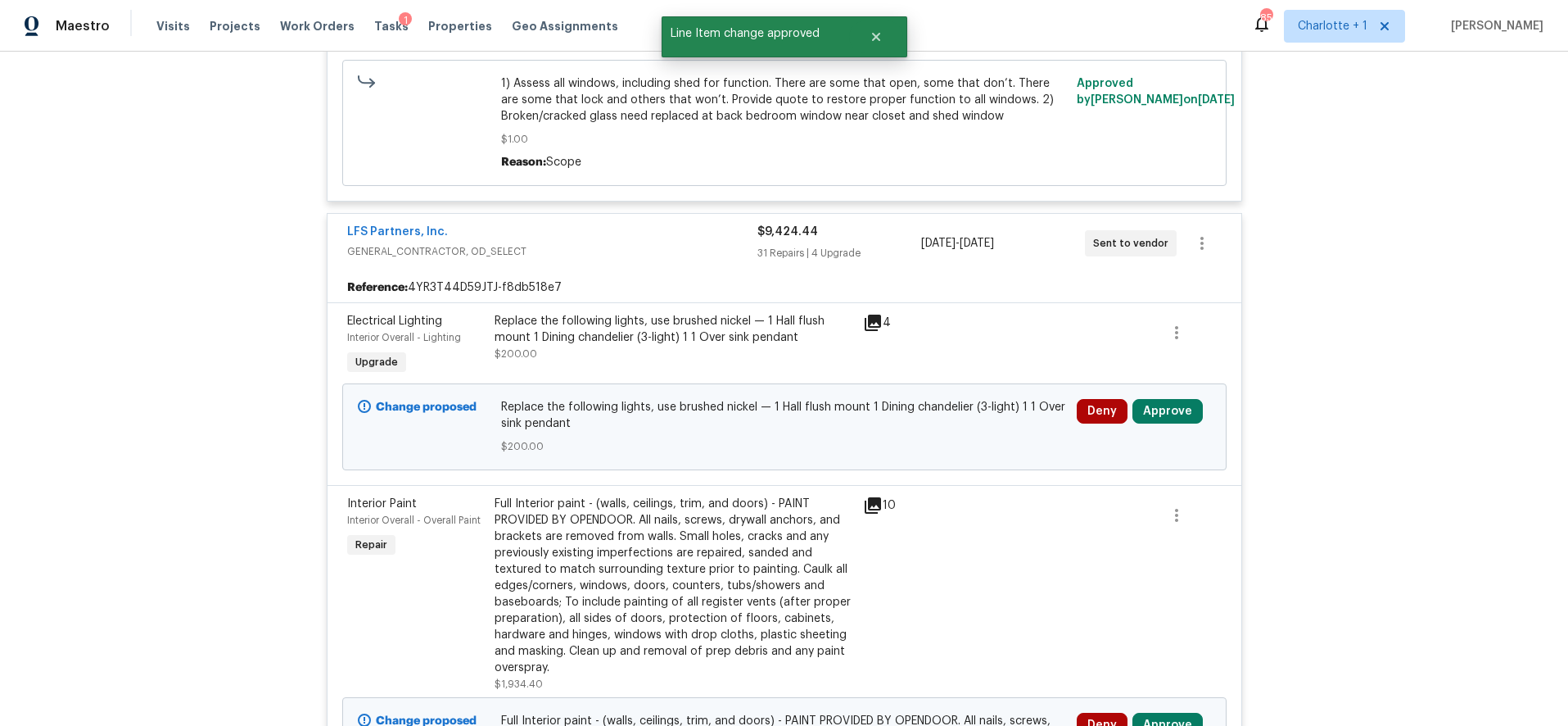
click at [1161, 426] on div "Deny Approve" at bounding box center [1144, 427] width 144 height 66
click at [1160, 415] on button "Approve" at bounding box center [1167, 411] width 70 height 25
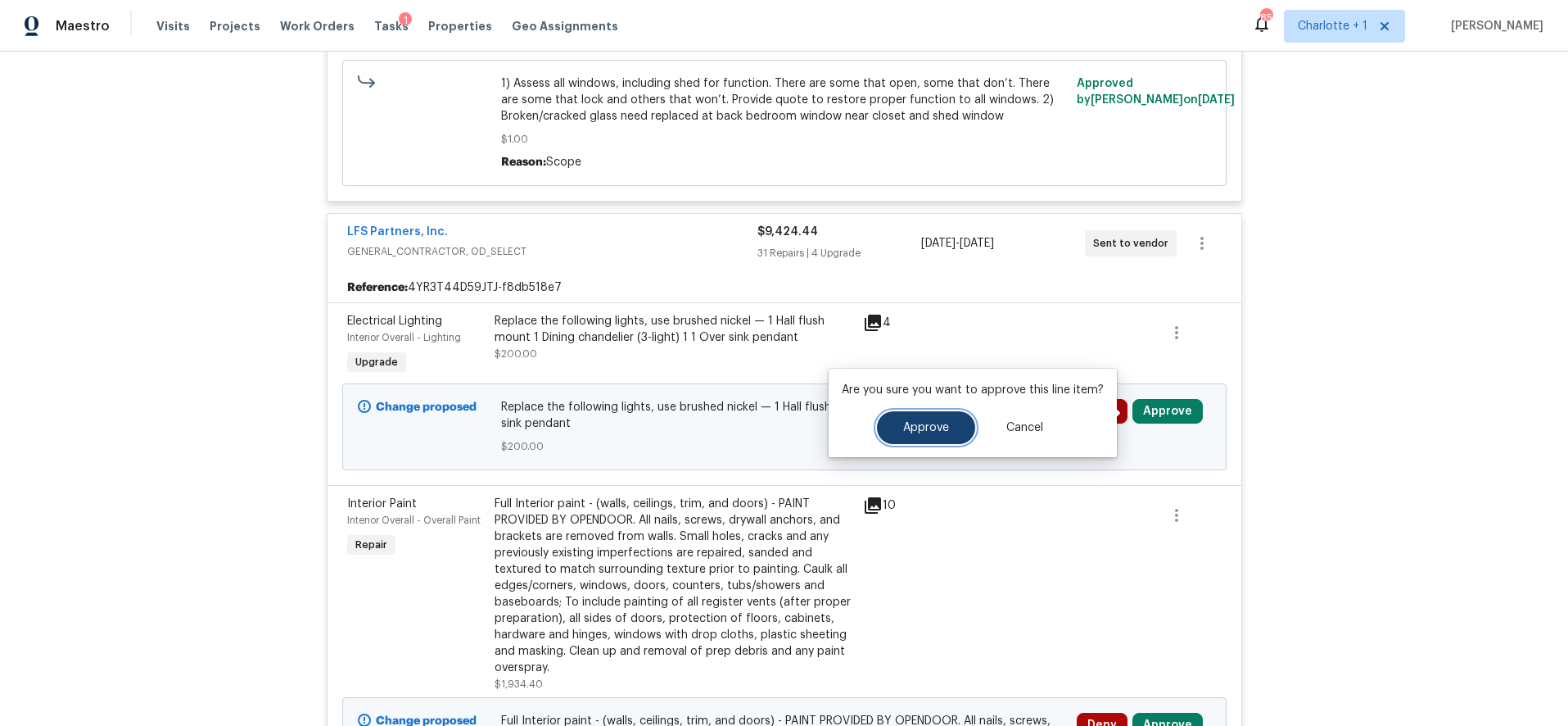
click at [928, 436] on button "Approve" at bounding box center [926, 427] width 98 height 33
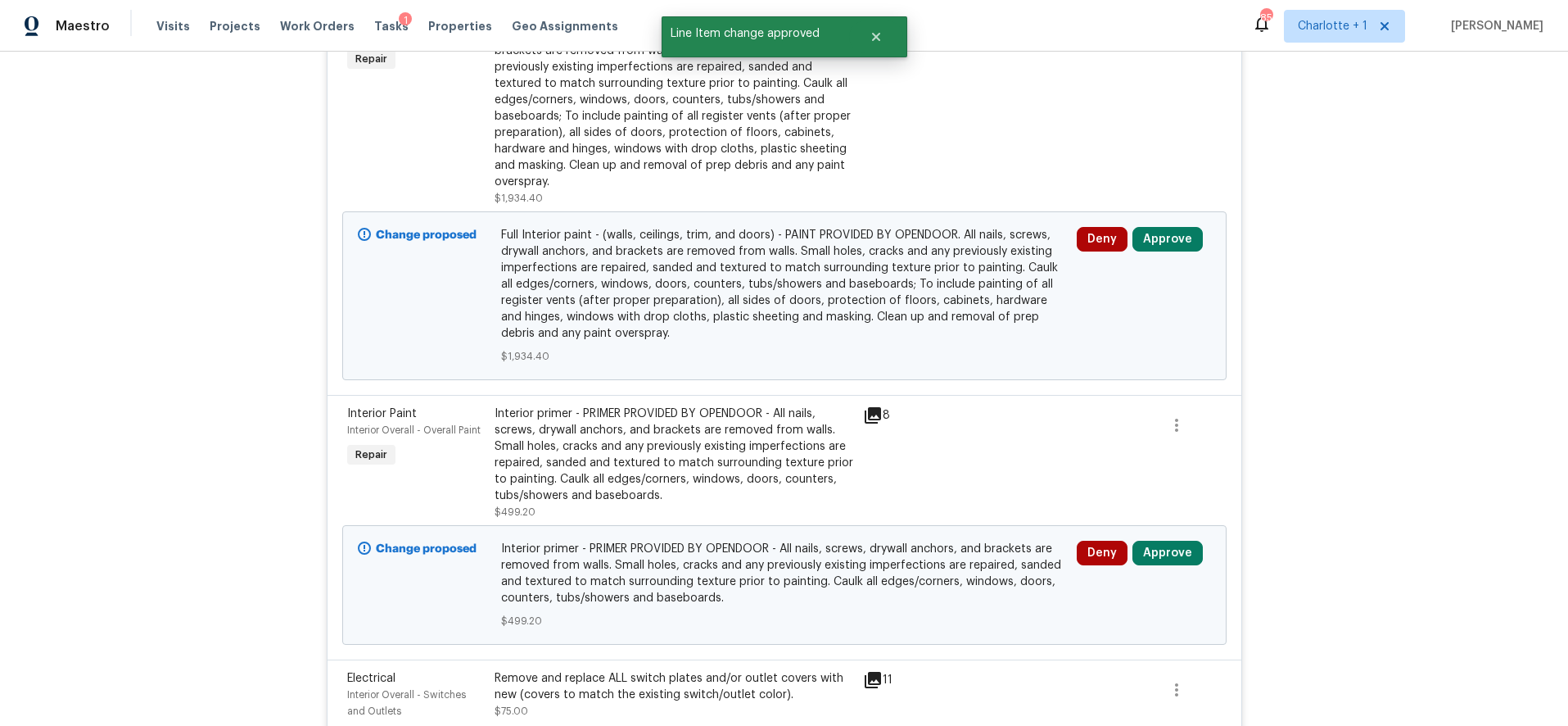
scroll to position [825, 0]
click at [1161, 253] on div "Deny Approve" at bounding box center [1144, 295] width 144 height 147
click at [1159, 244] on button "Approve" at bounding box center [1167, 238] width 70 height 25
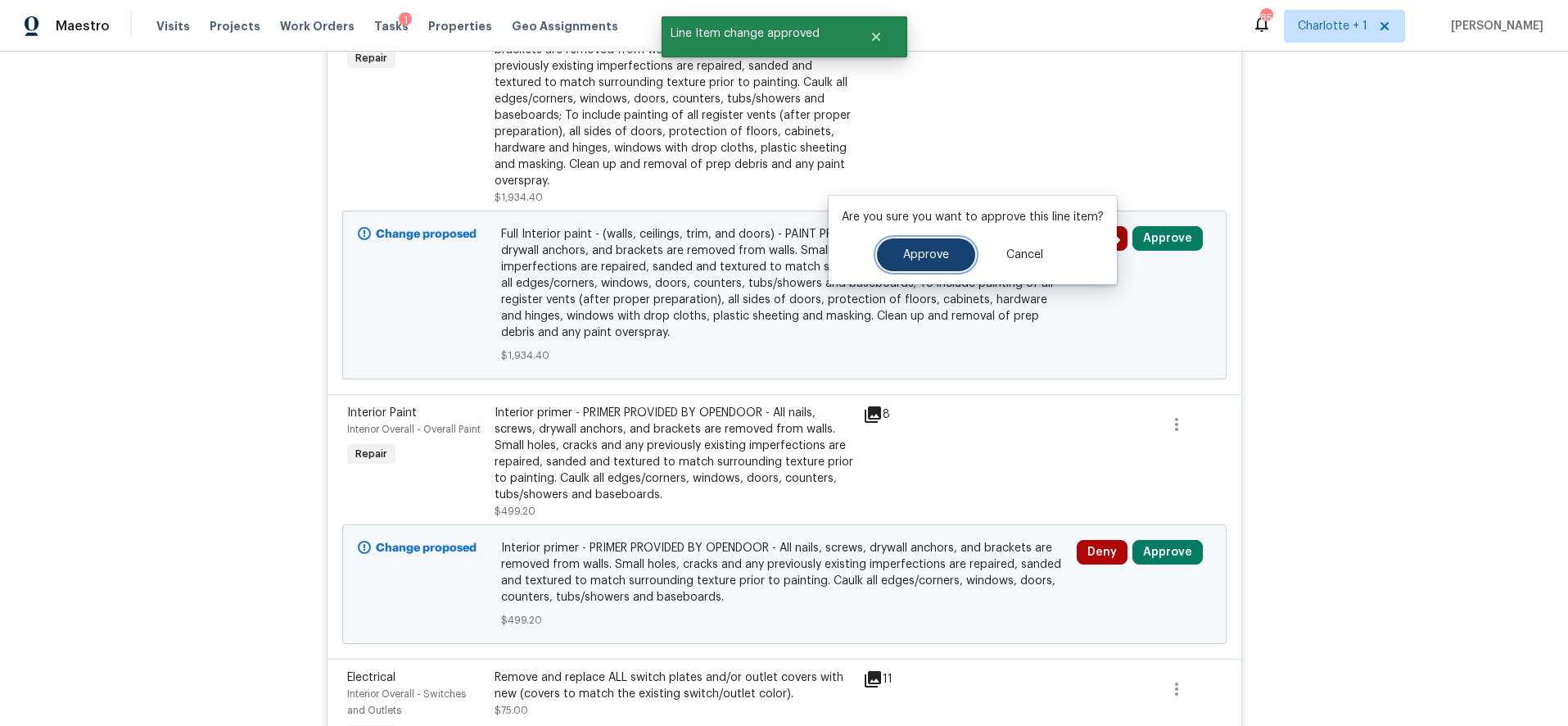
click at [944, 257] on span "Approve" at bounding box center [927, 255] width 46 height 12
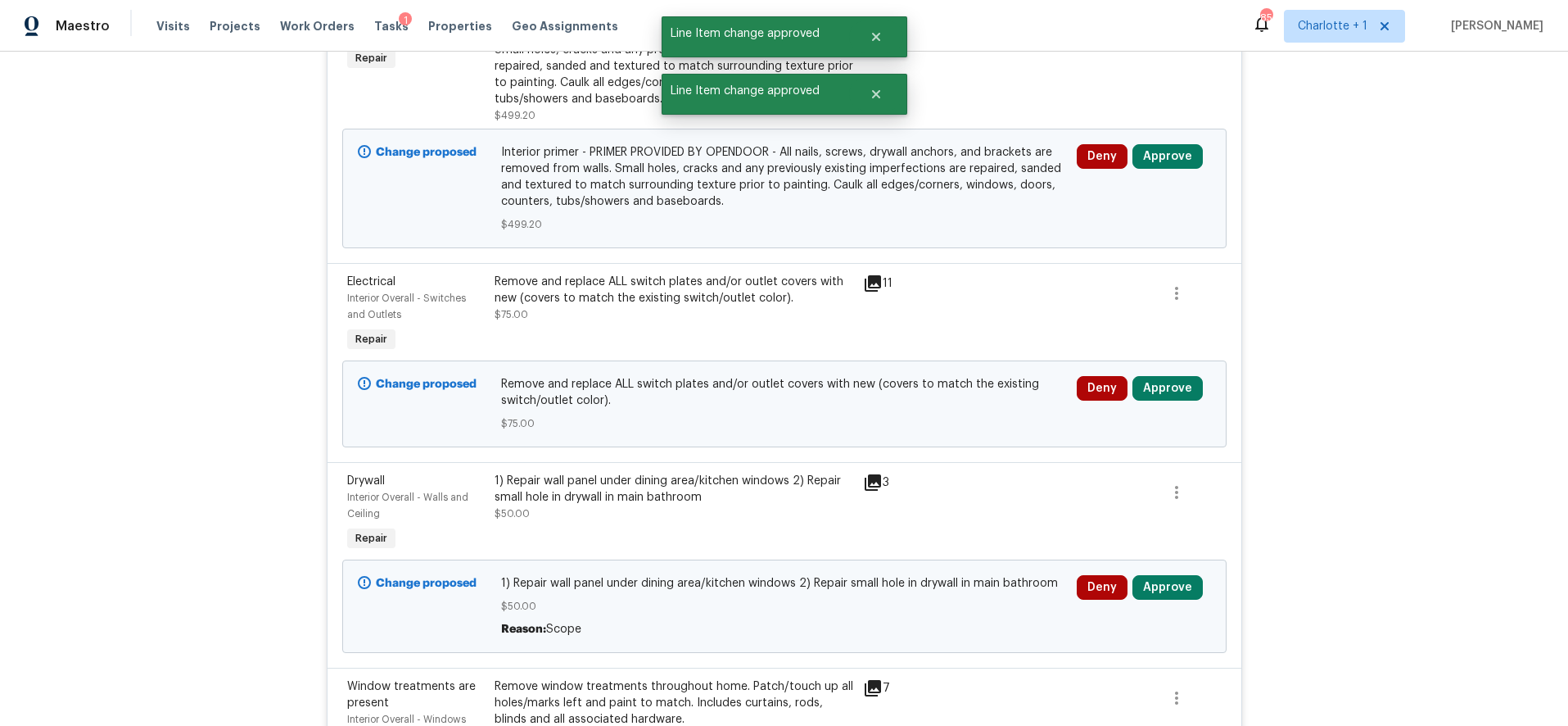
click at [1140, 138] on div "Change proposed Interior primer - PRIMER PROVIDED BY OPENDOOR - All nails, scre…" at bounding box center [784, 188] width 884 height 120
click at [1139, 157] on button "Approve" at bounding box center [1167, 157] width 70 height 25
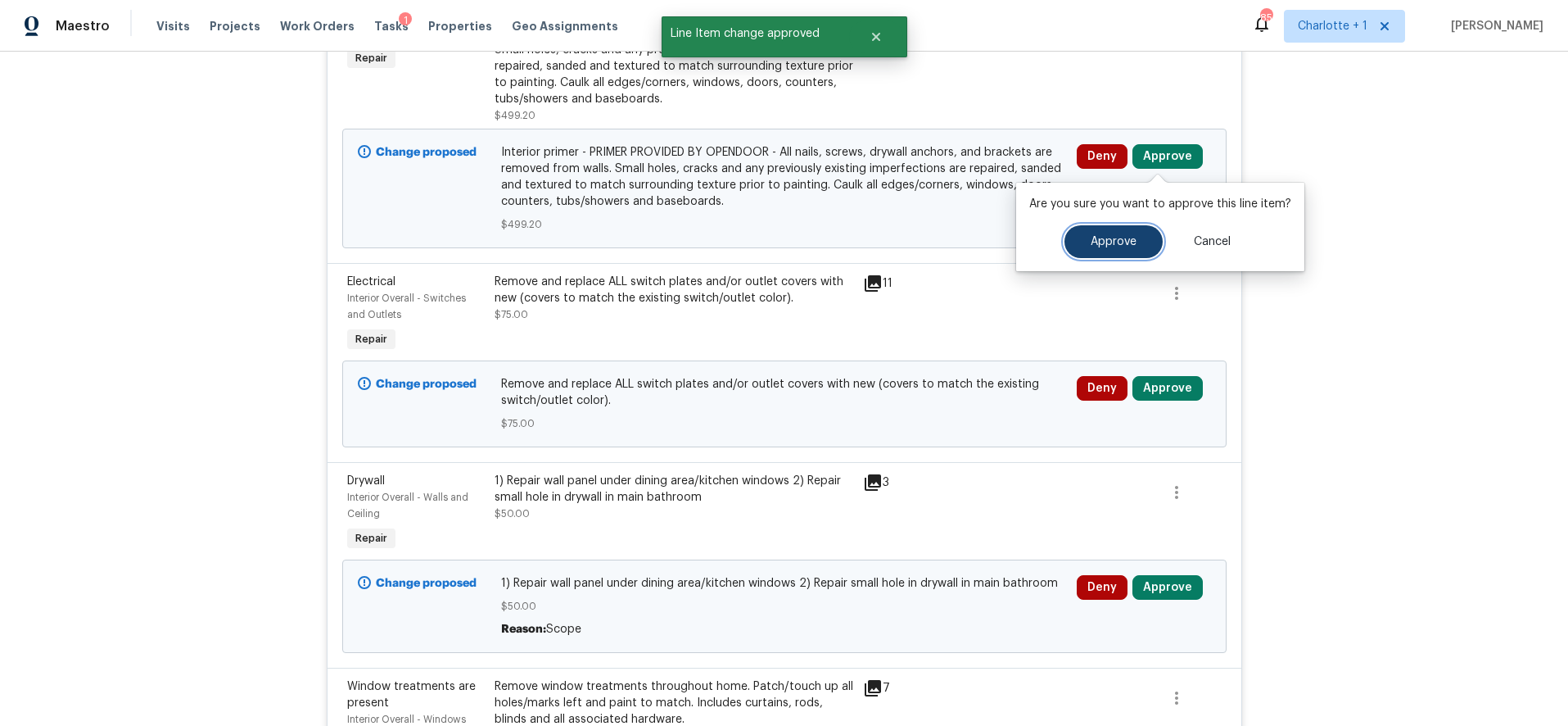
click at [1097, 254] on button "Approve" at bounding box center [1114, 241] width 98 height 33
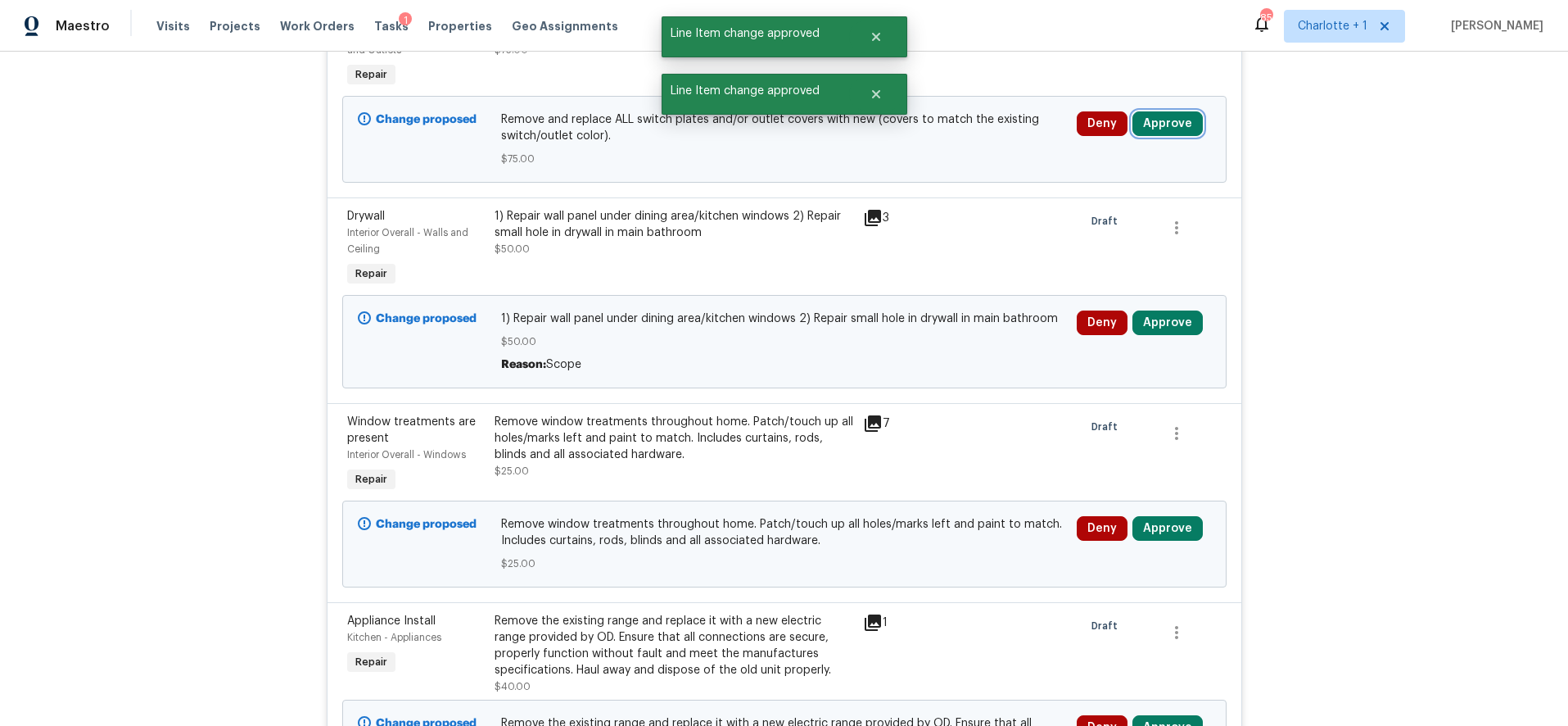
click at [1168, 121] on button "Approve" at bounding box center [1167, 124] width 70 height 25
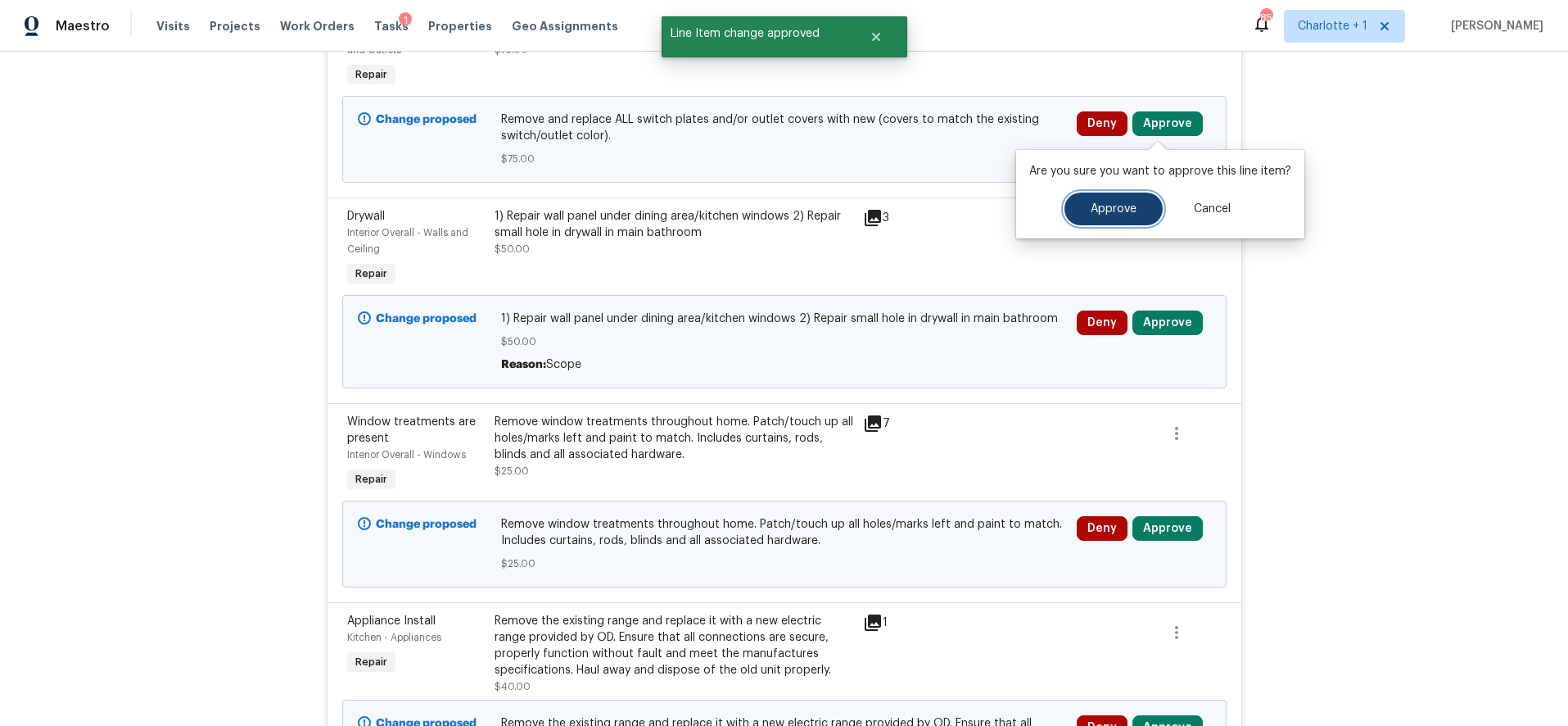
click at [1101, 210] on span "Approve" at bounding box center [1114, 209] width 46 height 12
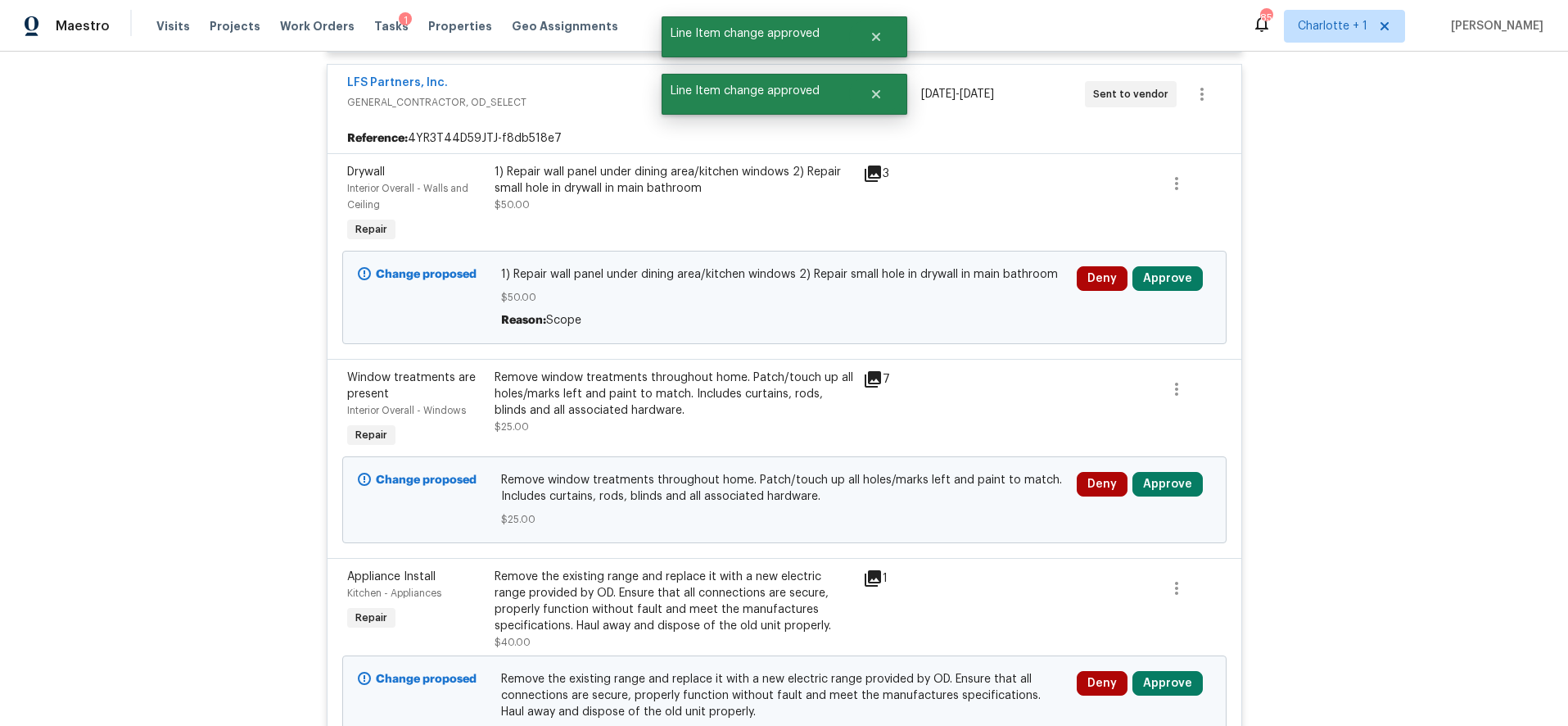
scroll to position [655, 0]
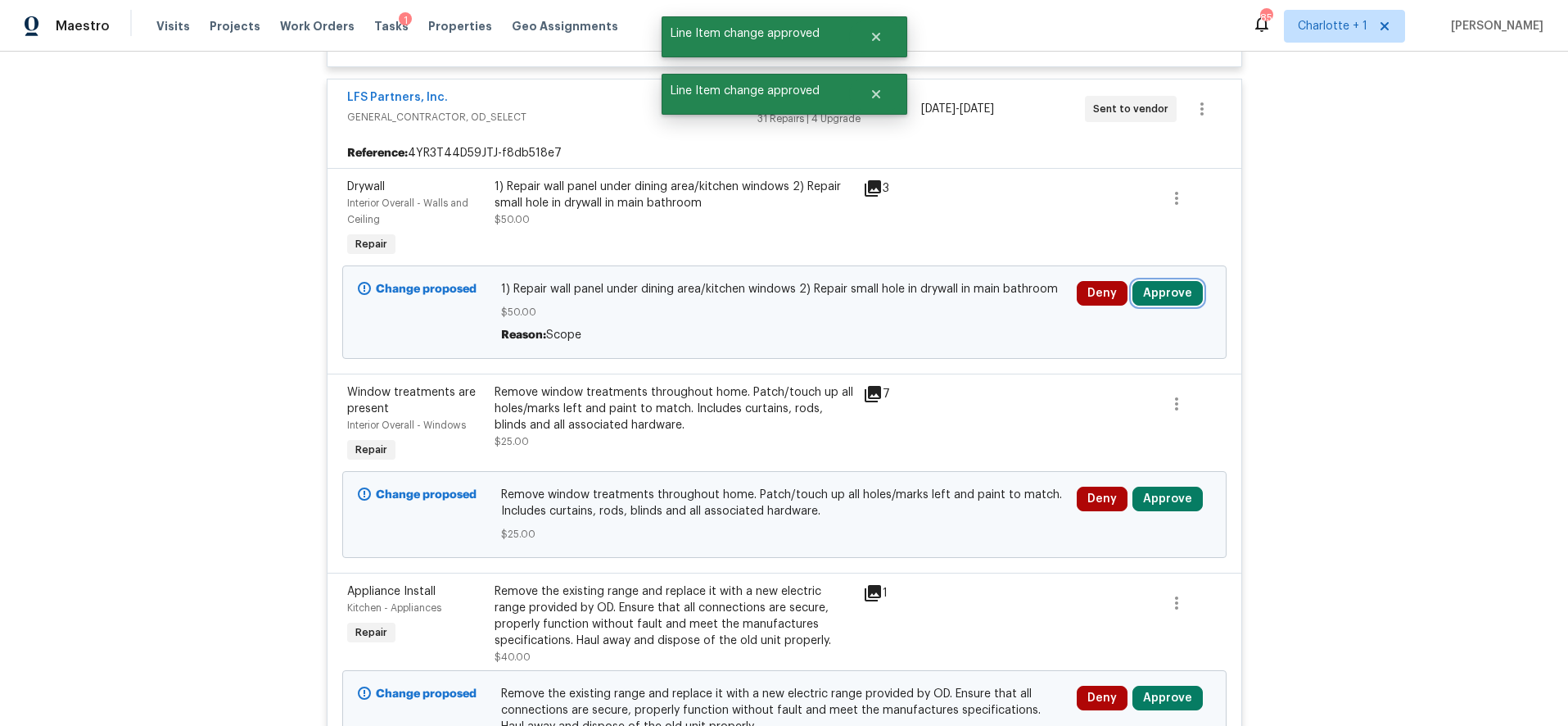
click at [1153, 286] on button "Approve" at bounding box center [1167, 293] width 70 height 25
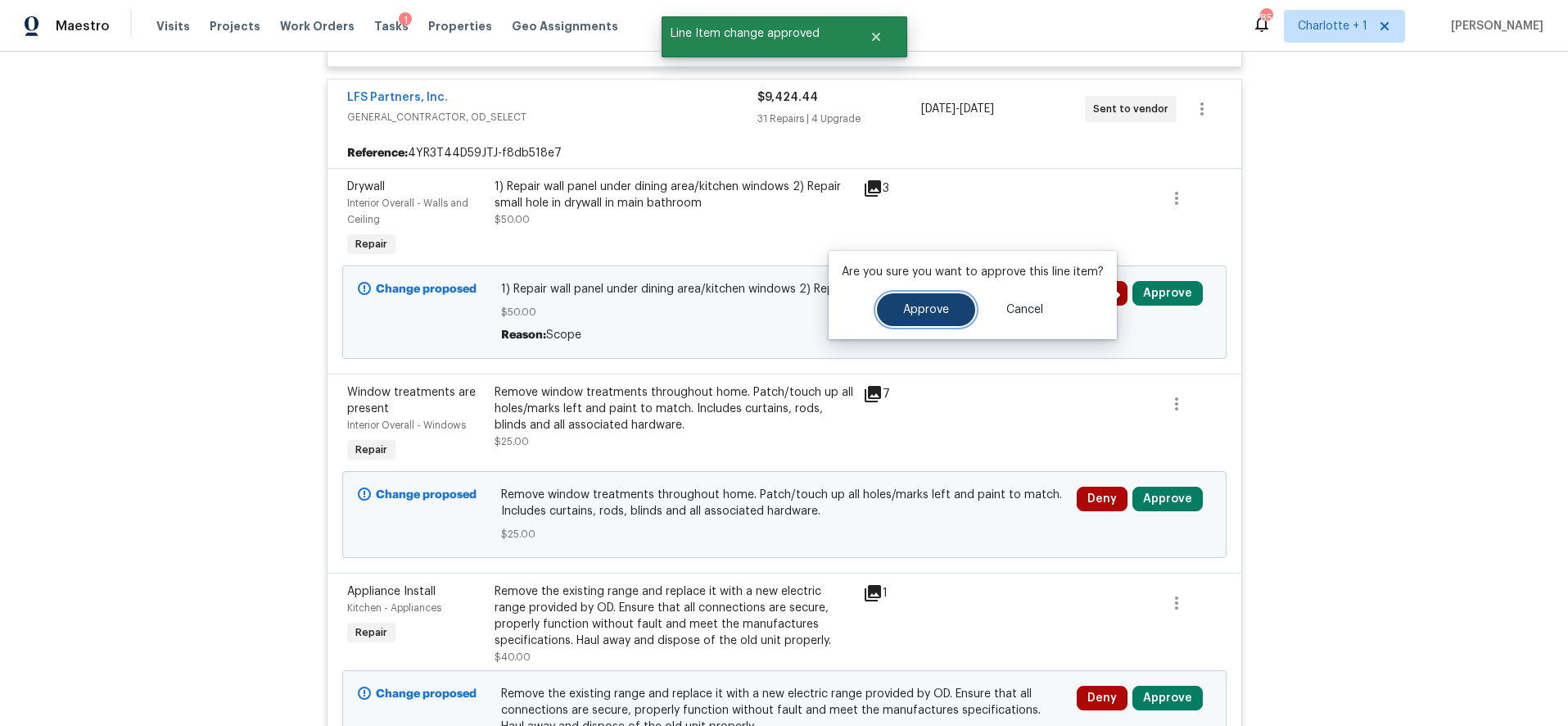
click at [931, 308] on span "Approve" at bounding box center [927, 310] width 46 height 12
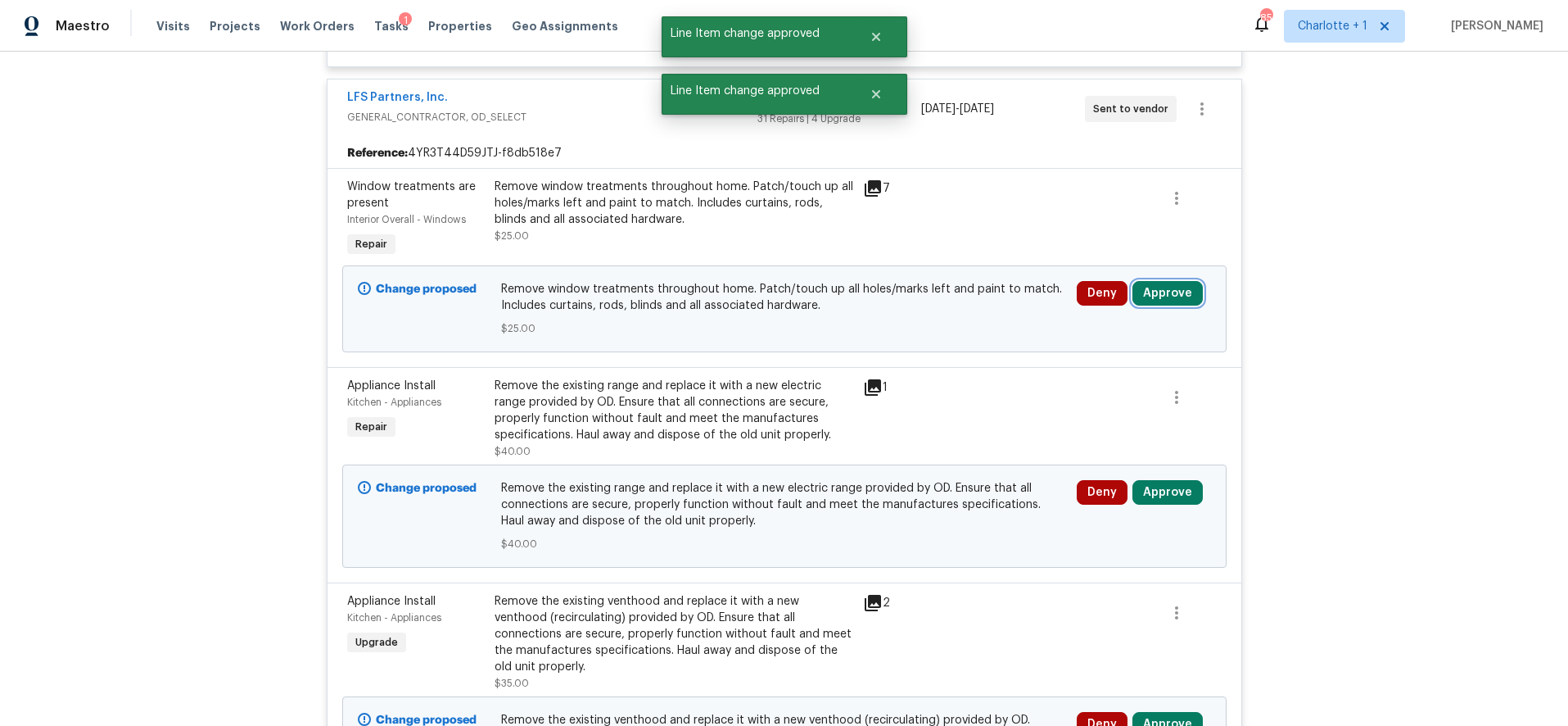
click at [1147, 292] on button "Approve" at bounding box center [1167, 293] width 70 height 25
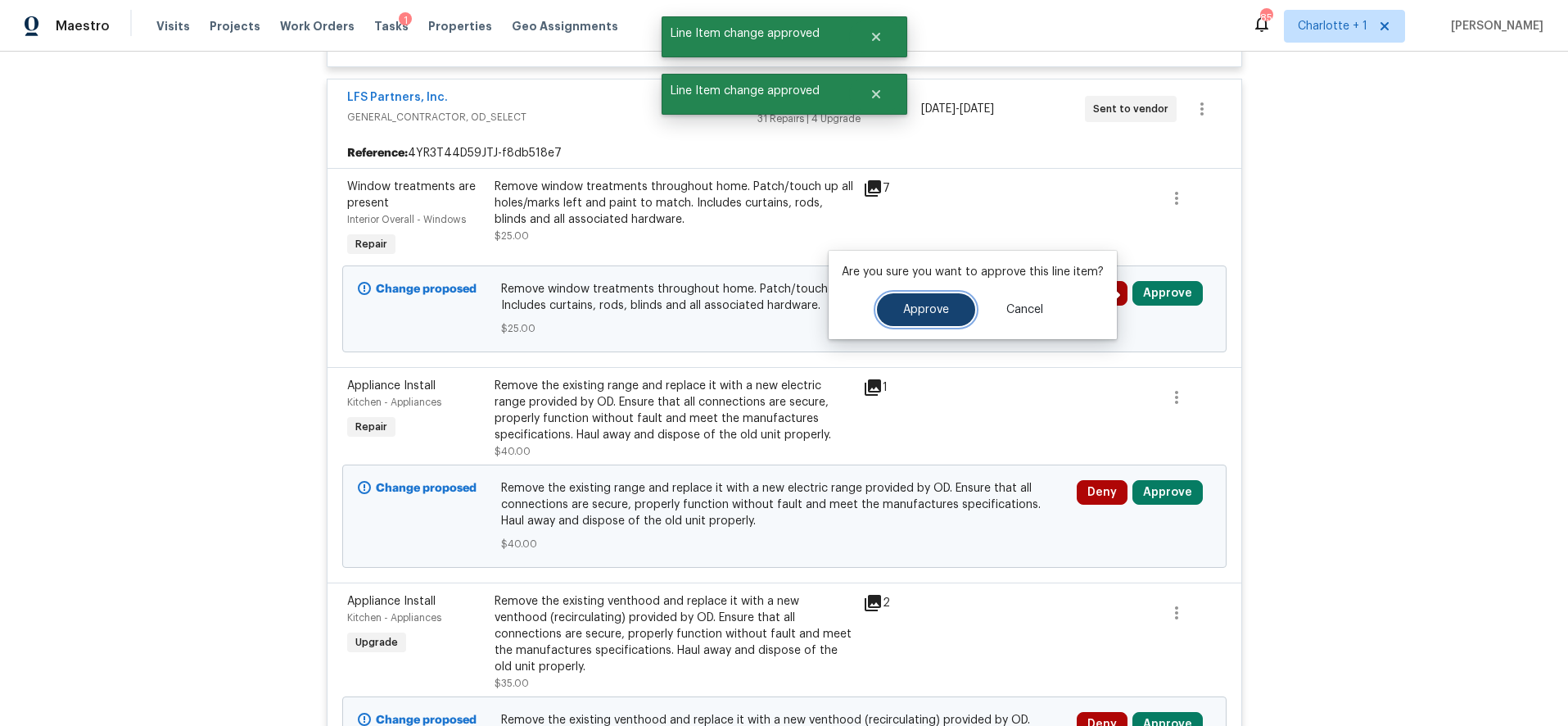
click at [937, 301] on button "Approve" at bounding box center [926, 309] width 98 height 33
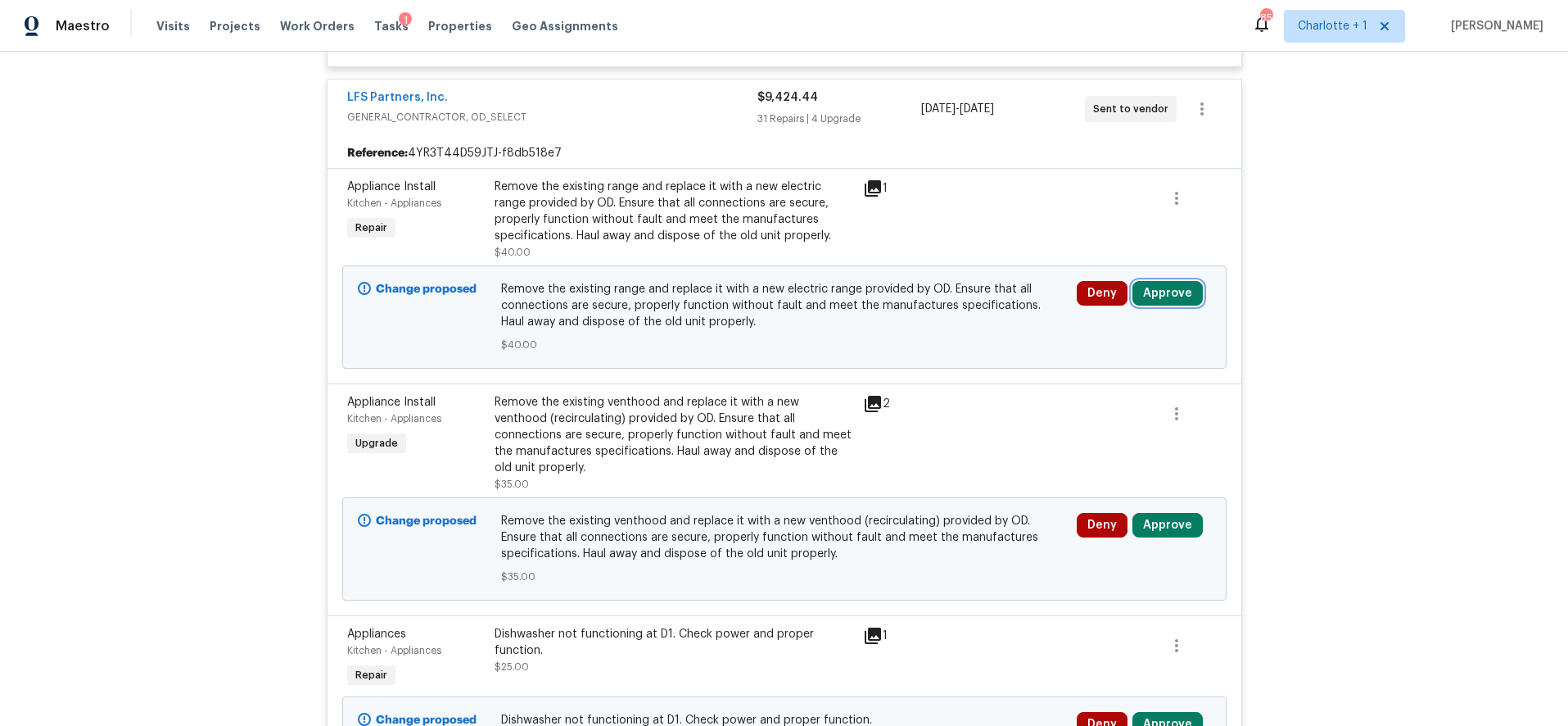
click at [1173, 287] on button "Approve" at bounding box center [1167, 293] width 70 height 25
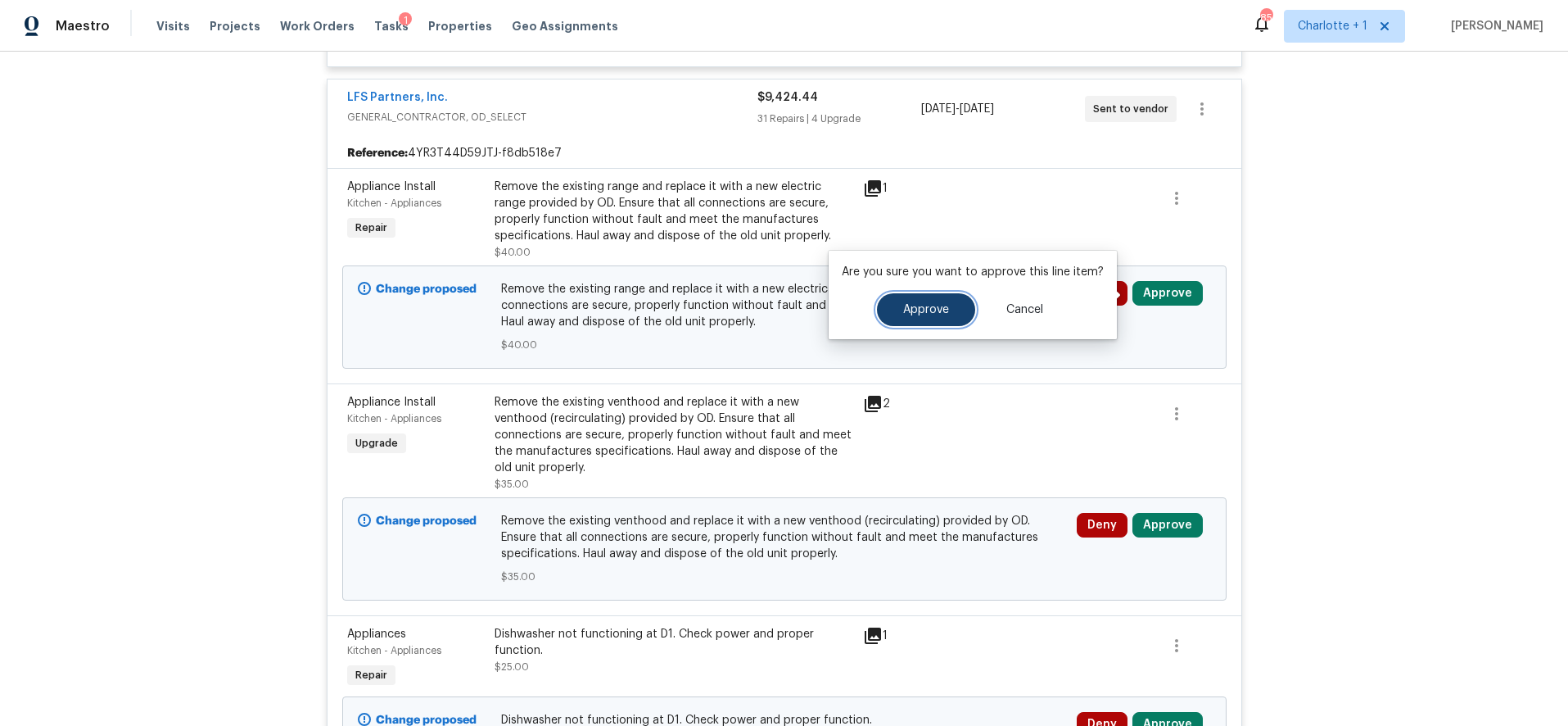
click at [904, 304] on span "Approve" at bounding box center [927, 310] width 46 height 12
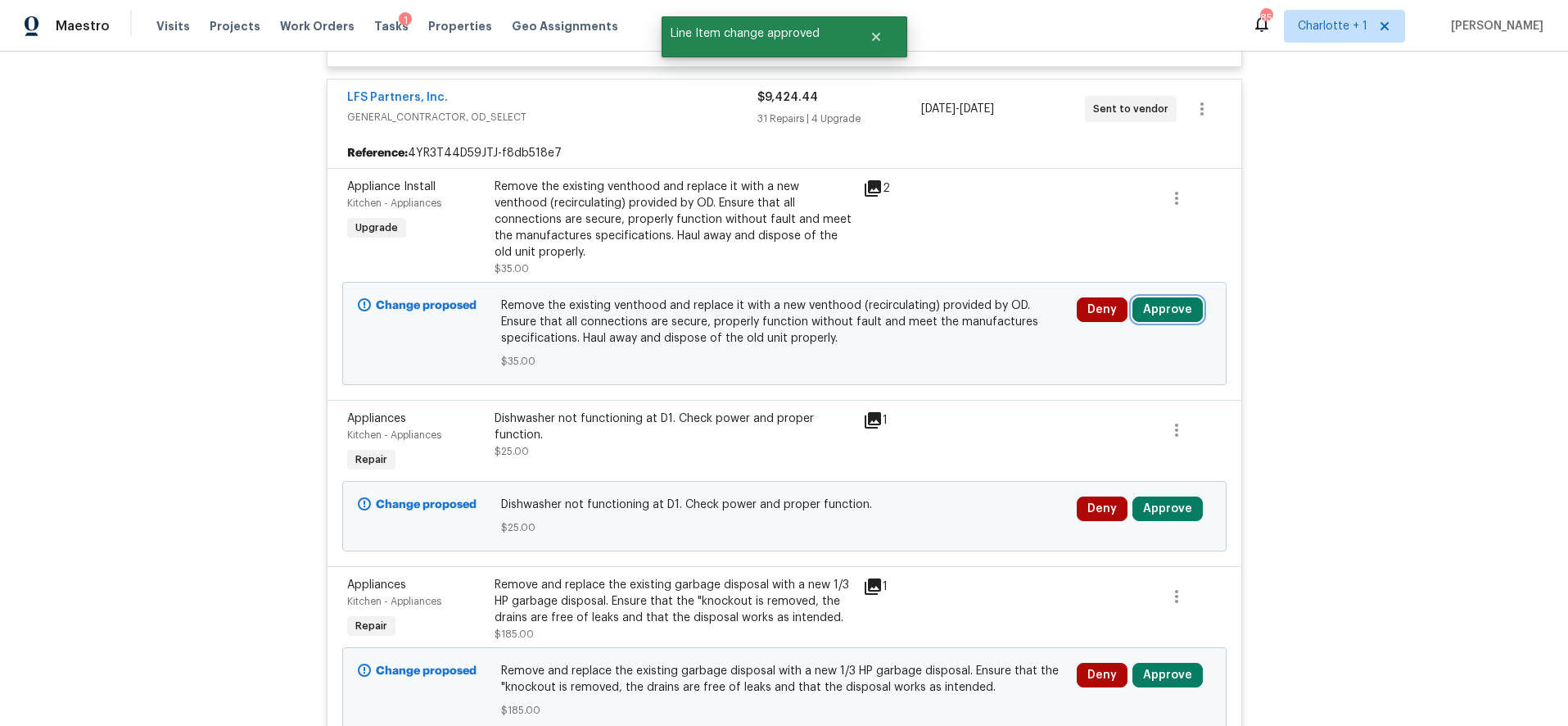
drag, startPoint x: 1162, startPoint y: 300, endPoint x: 1117, endPoint y: 299, distance: 45.0
click at [1160, 300] on button "Approve" at bounding box center [1167, 310] width 70 height 25
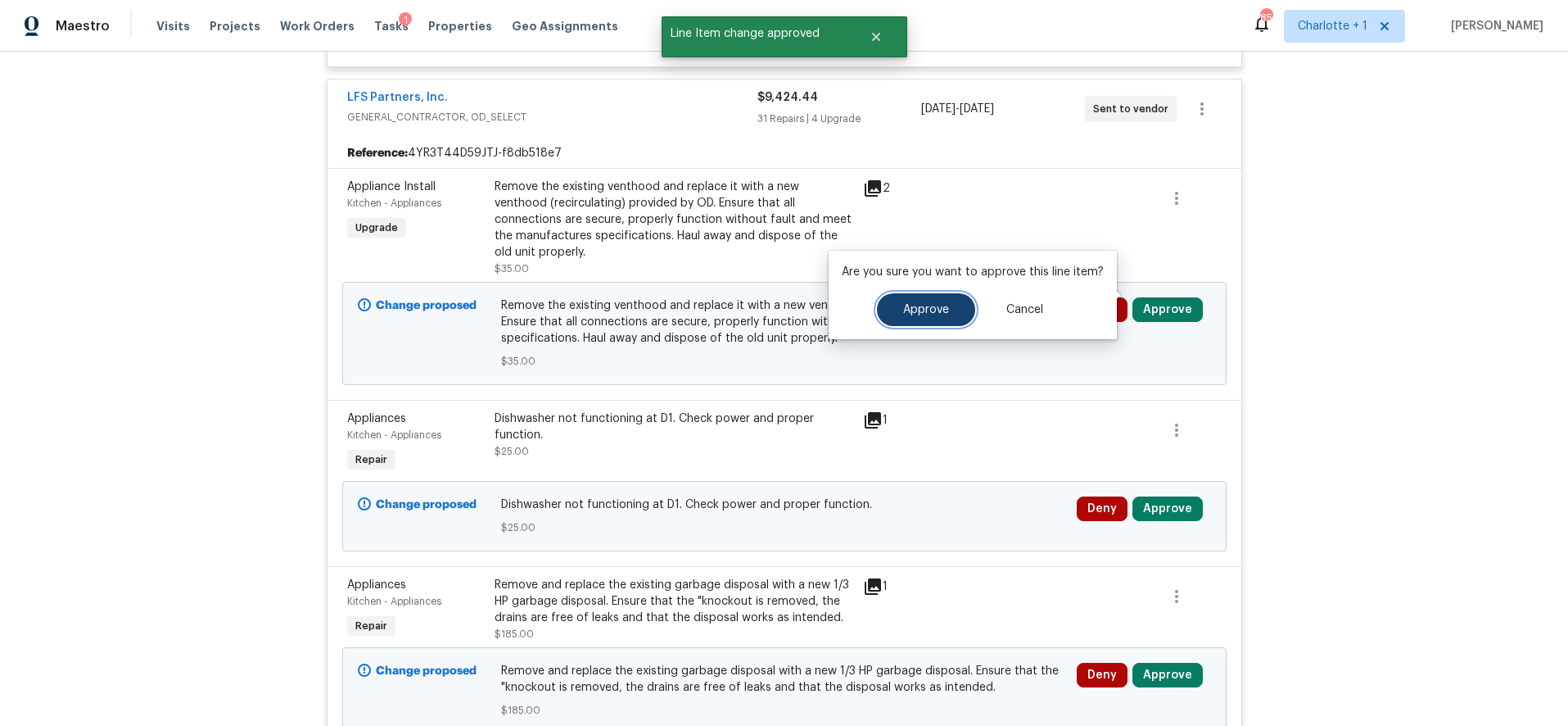
drag, startPoint x: 918, startPoint y: 297, endPoint x: 955, endPoint y: 309, distance: 38.9
click at [917, 297] on button "Approve" at bounding box center [926, 309] width 98 height 33
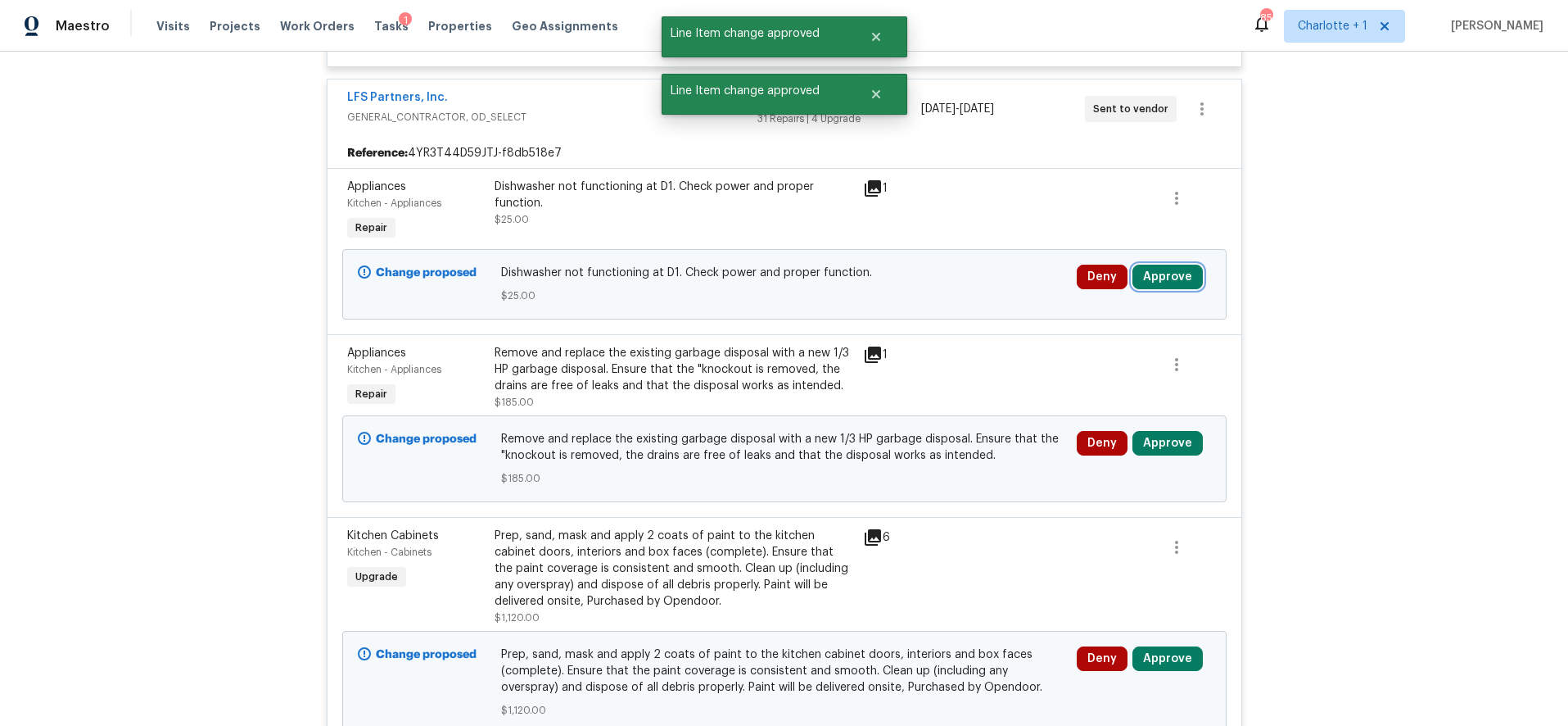
click at [1164, 280] on button "Approve" at bounding box center [1167, 277] width 70 height 25
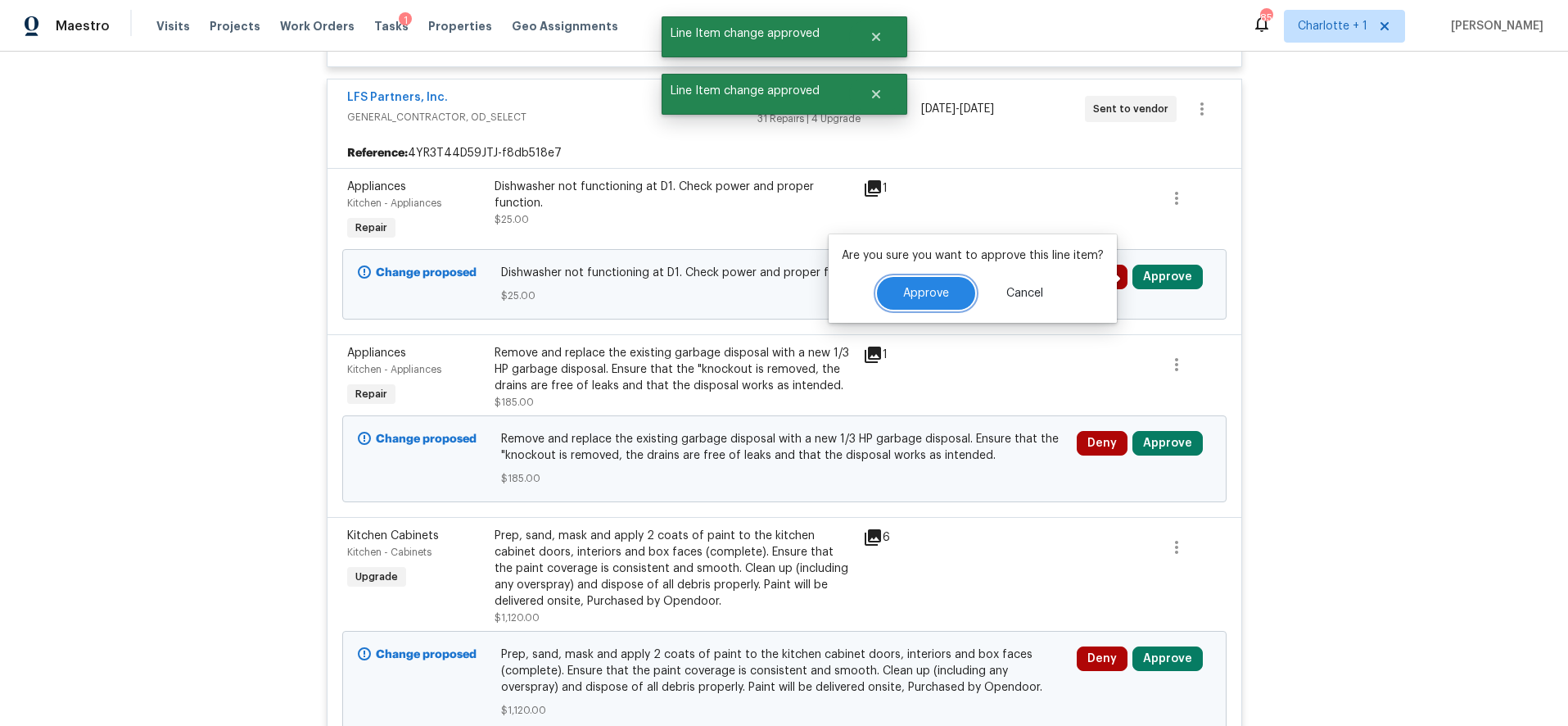
click at [905, 287] on span "Approve" at bounding box center [927, 293] width 46 height 12
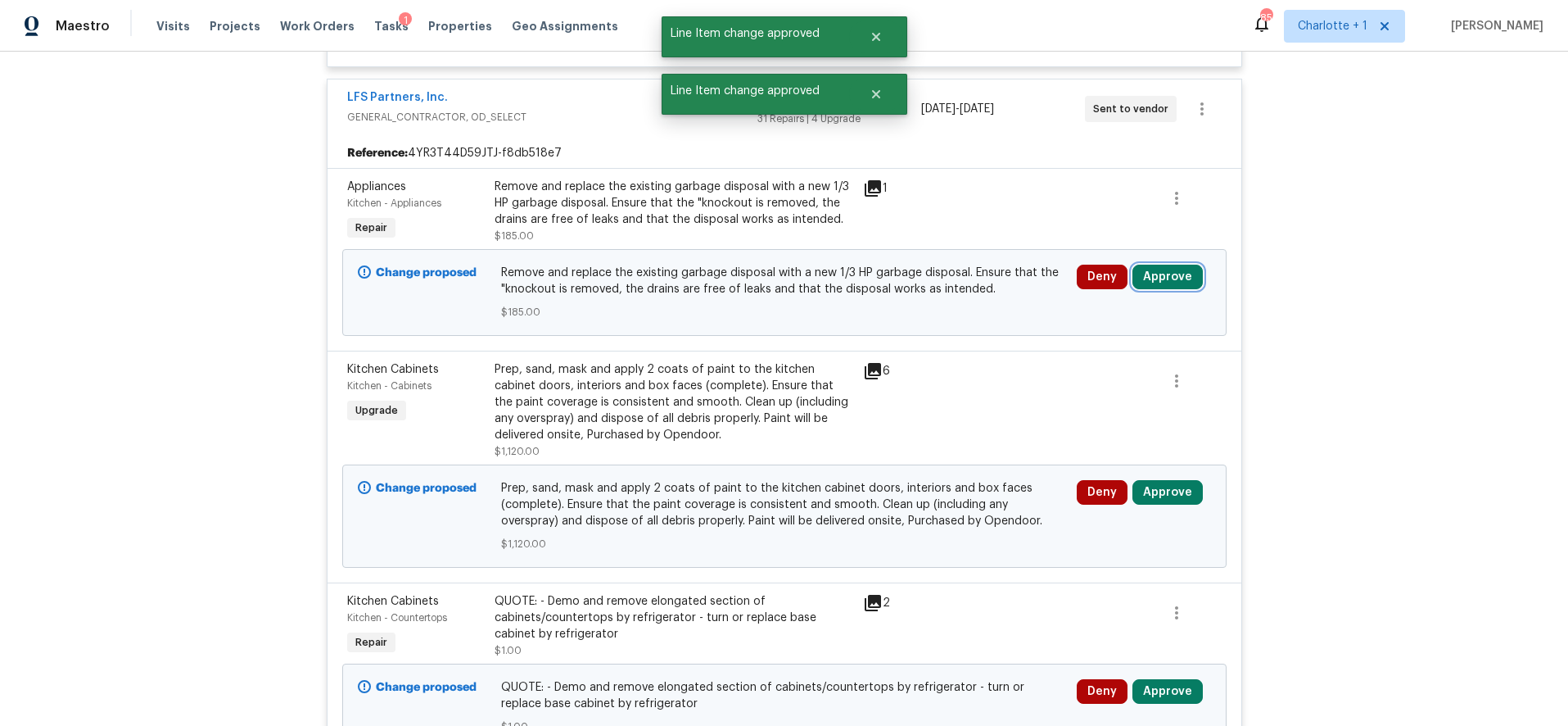
click at [1145, 274] on button "Approve" at bounding box center [1167, 277] width 70 height 25
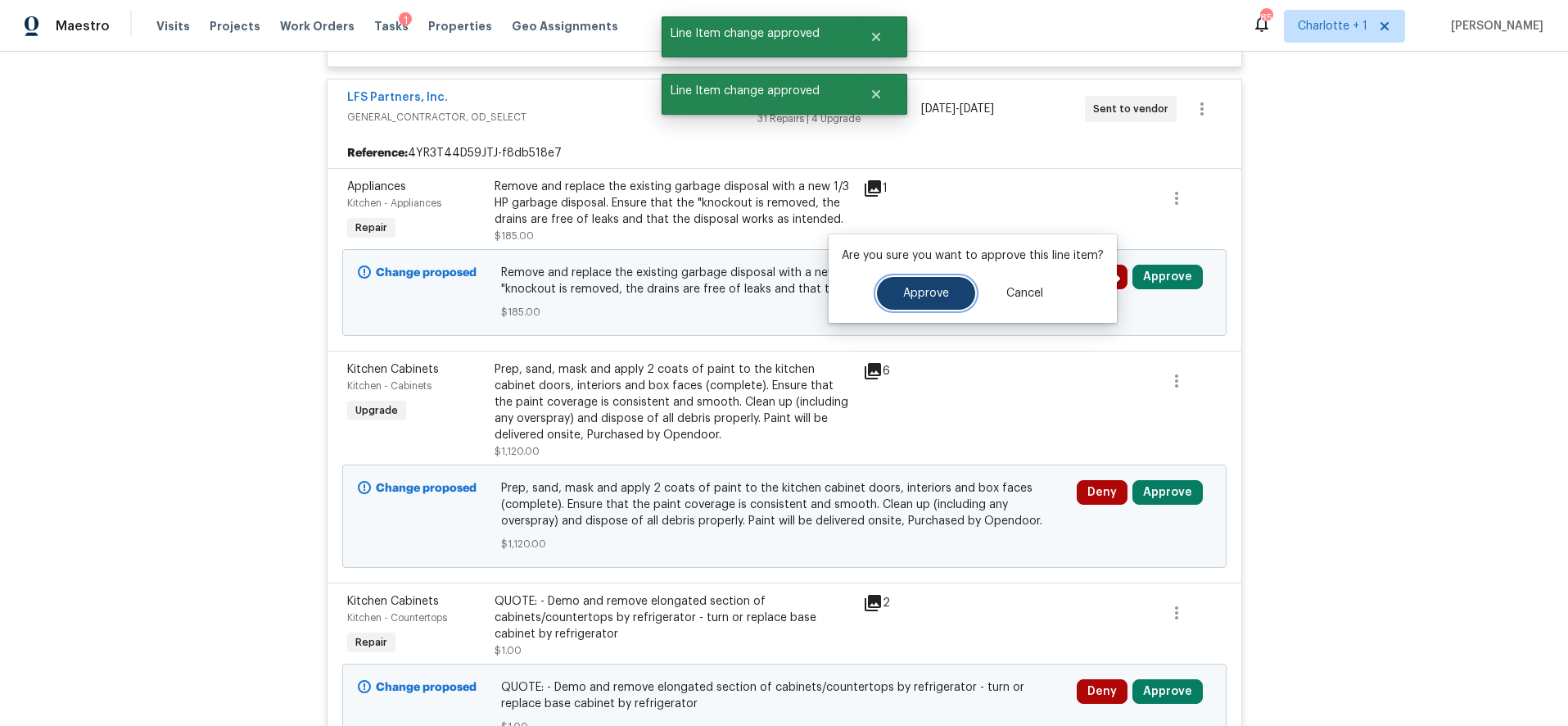
click at [909, 284] on button "Approve" at bounding box center [926, 293] width 98 height 33
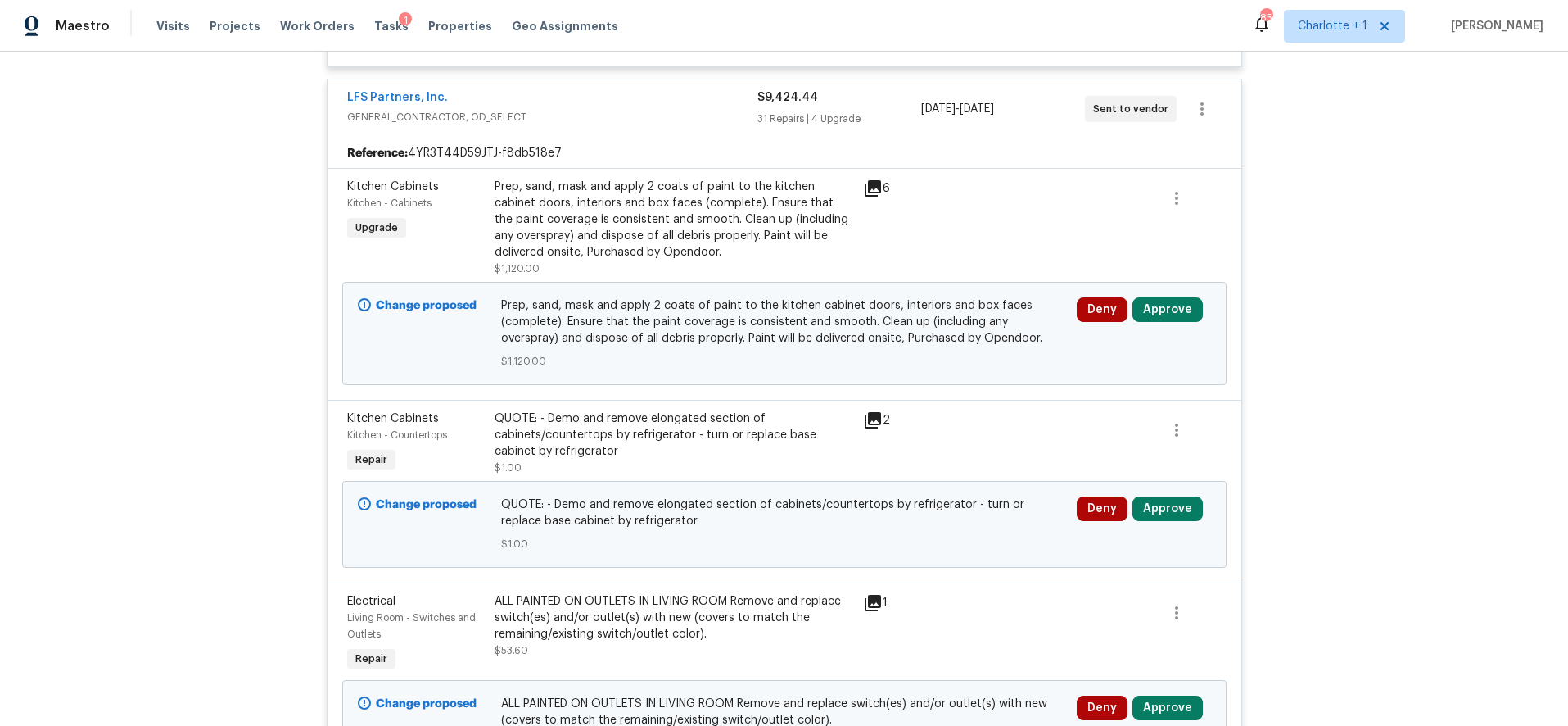
click at [1154, 297] on div "Deny Approve" at bounding box center [1144, 333] width 144 height 82
click at [1154, 309] on button "Approve" at bounding box center [1167, 310] width 70 height 25
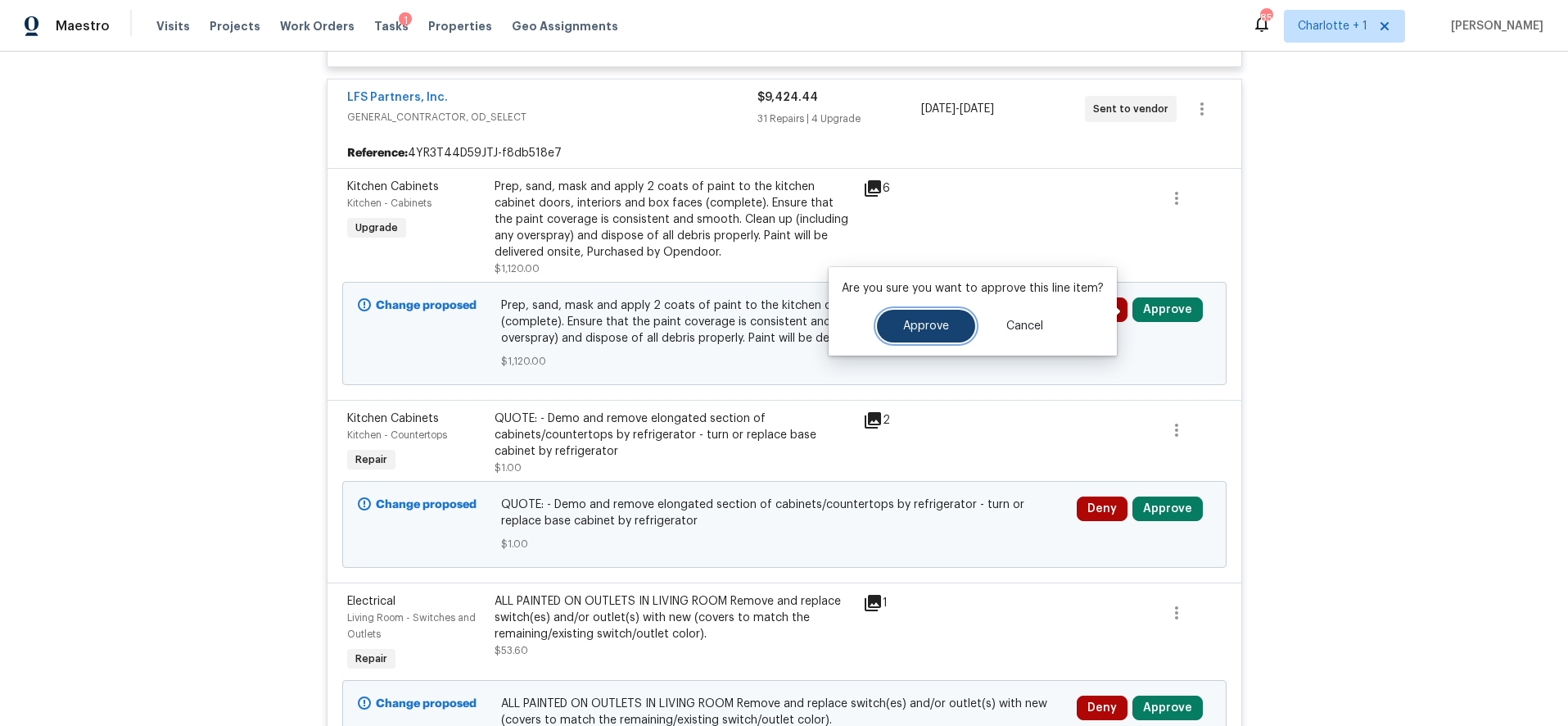
click at [924, 320] on span "Approve" at bounding box center [927, 326] width 46 height 12
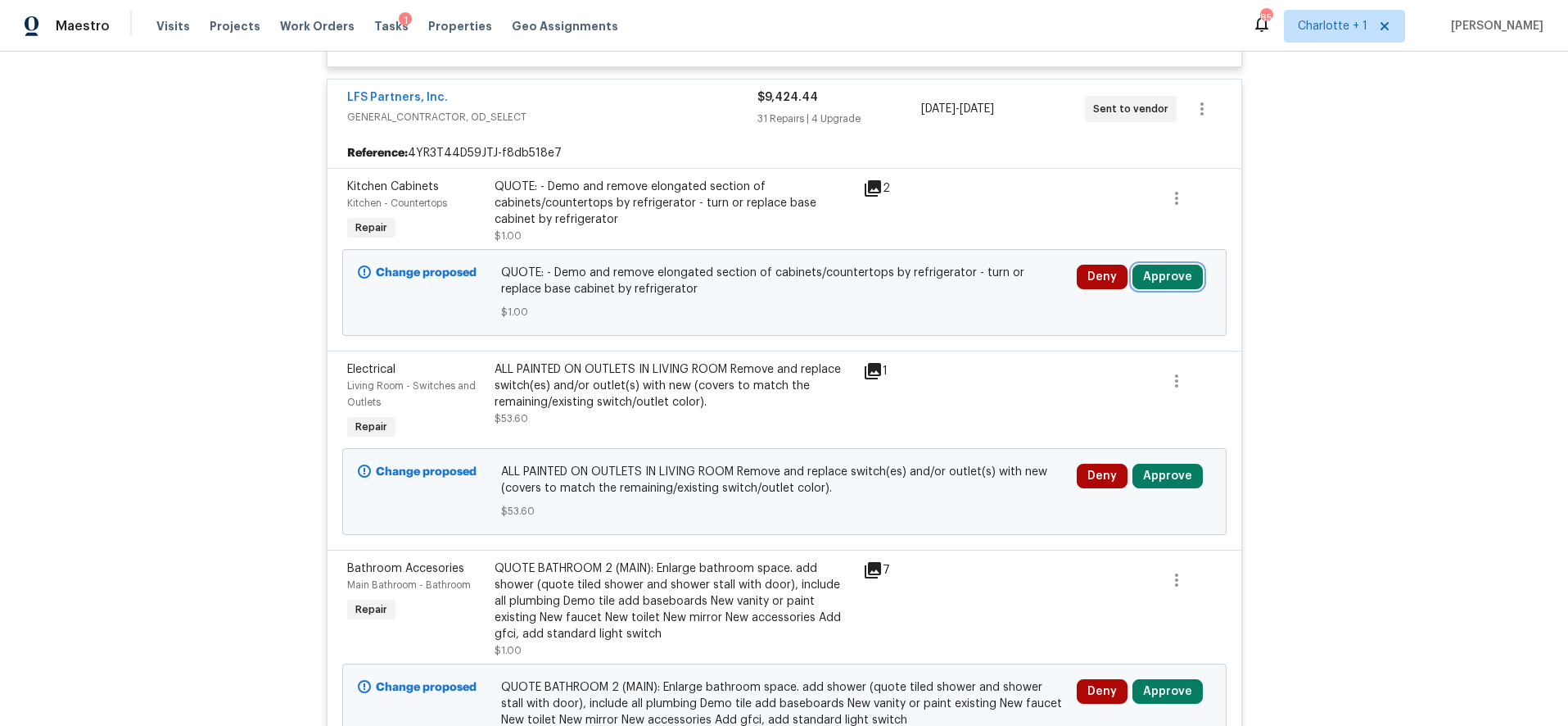
click at [1160, 280] on button "Approve" at bounding box center [1167, 277] width 70 height 25
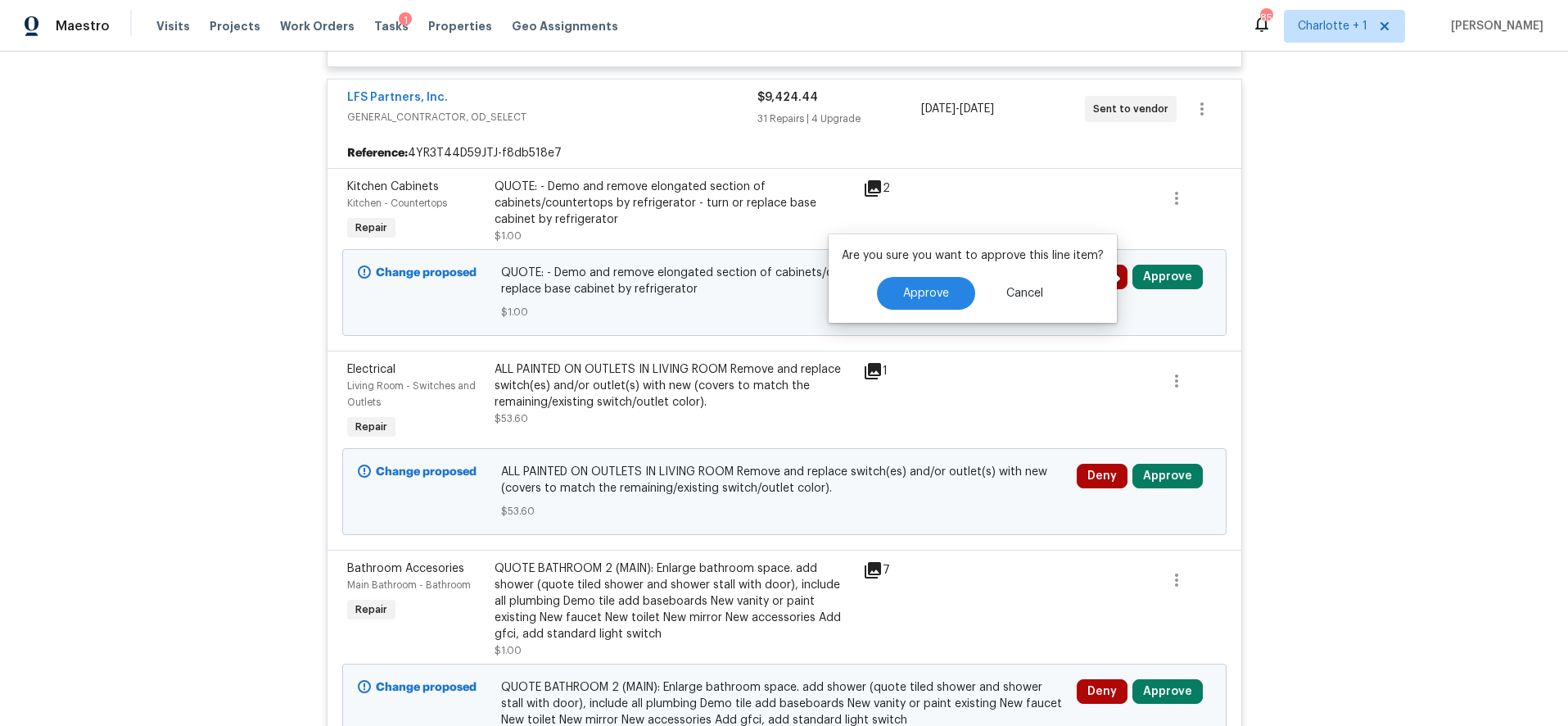
click at [1160, 280] on button "Approve" at bounding box center [1167, 277] width 70 height 25
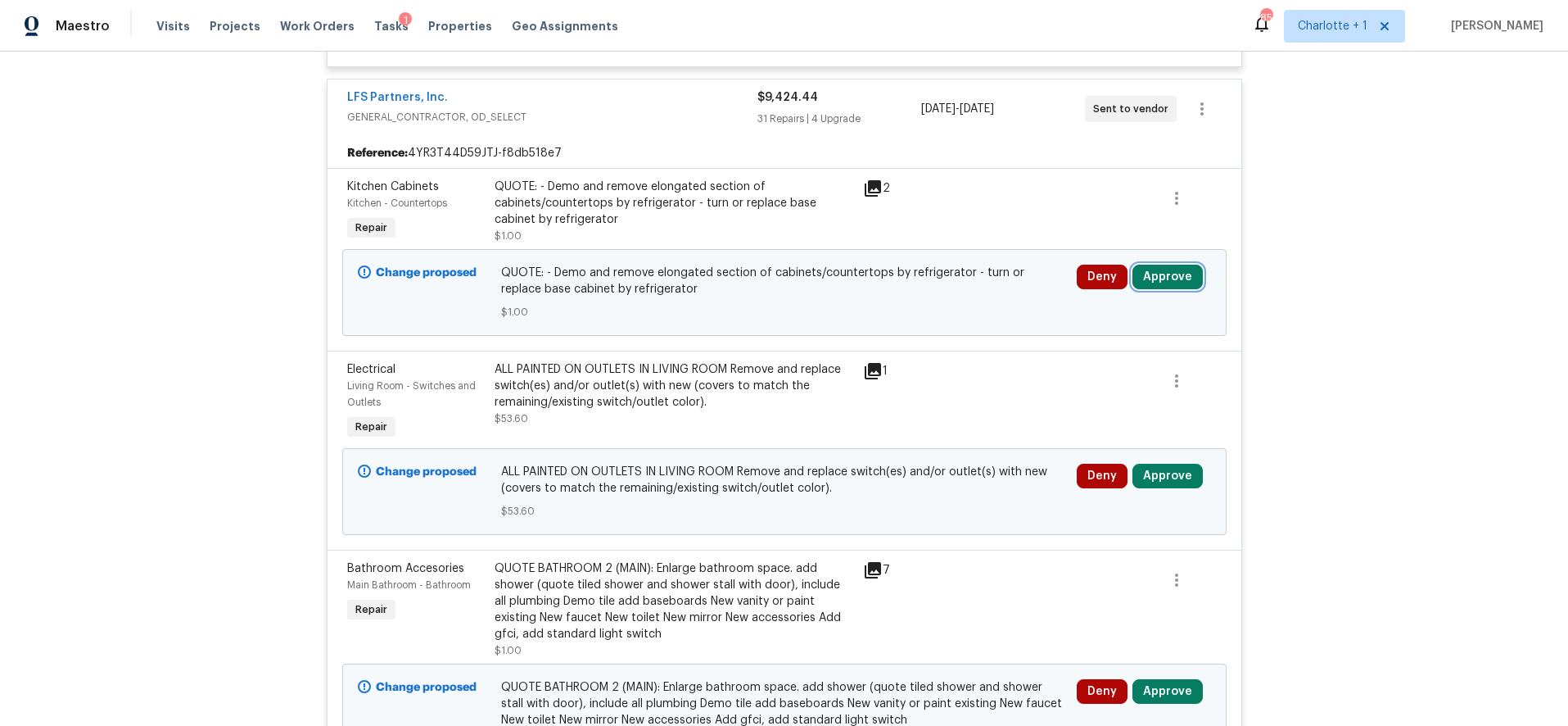
click at [1190, 272] on button "Approve" at bounding box center [1167, 277] width 70 height 25
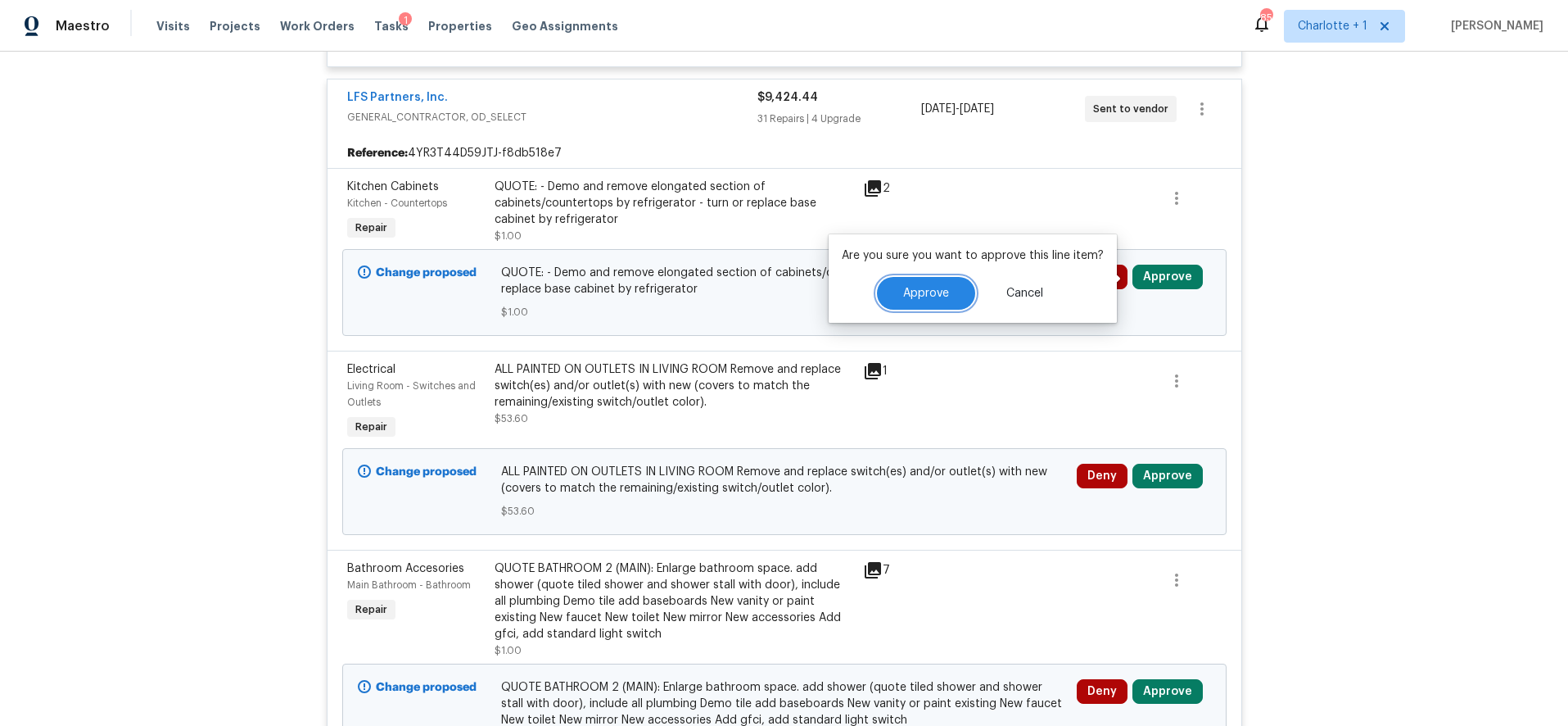
click at [958, 291] on button "Approve" at bounding box center [926, 293] width 98 height 33
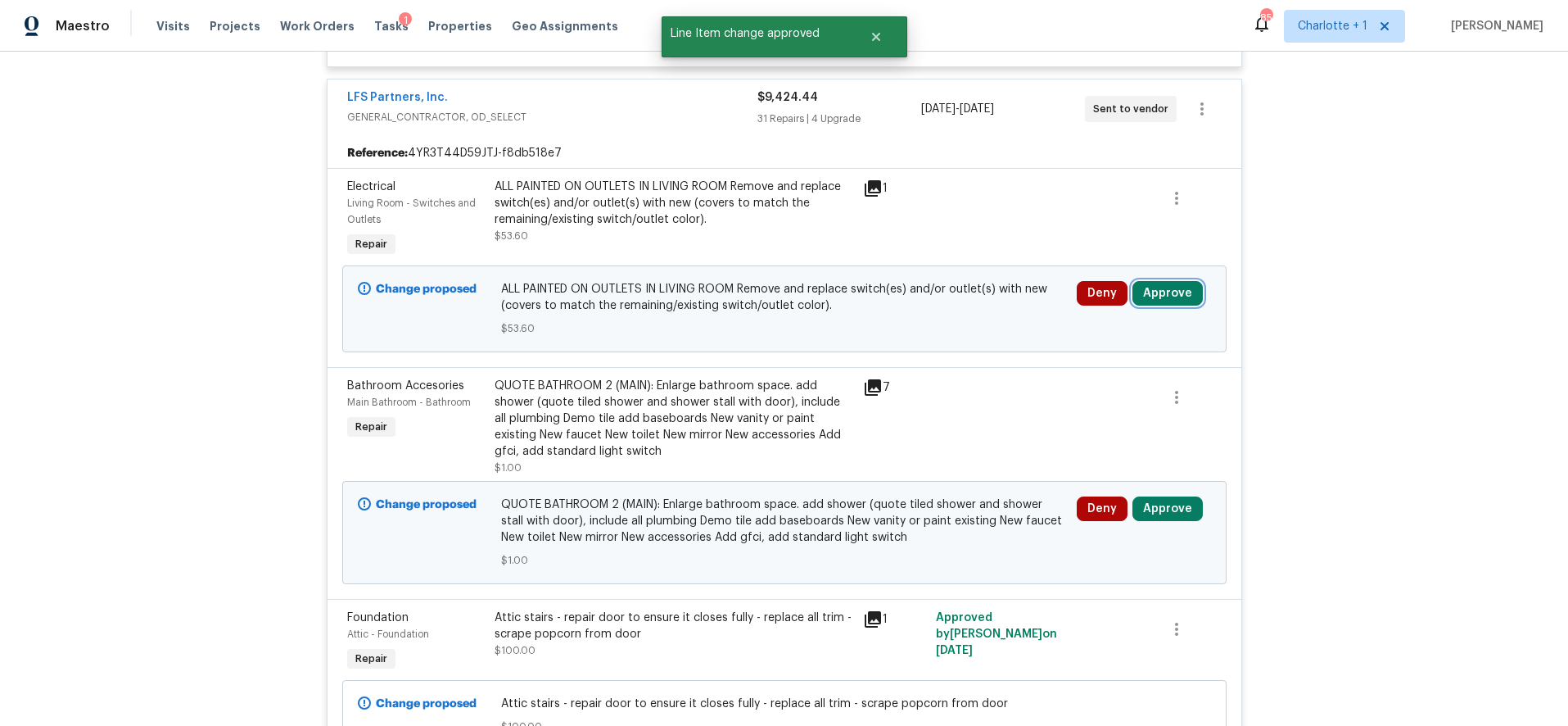
click at [1158, 287] on button "Approve" at bounding box center [1167, 293] width 70 height 25
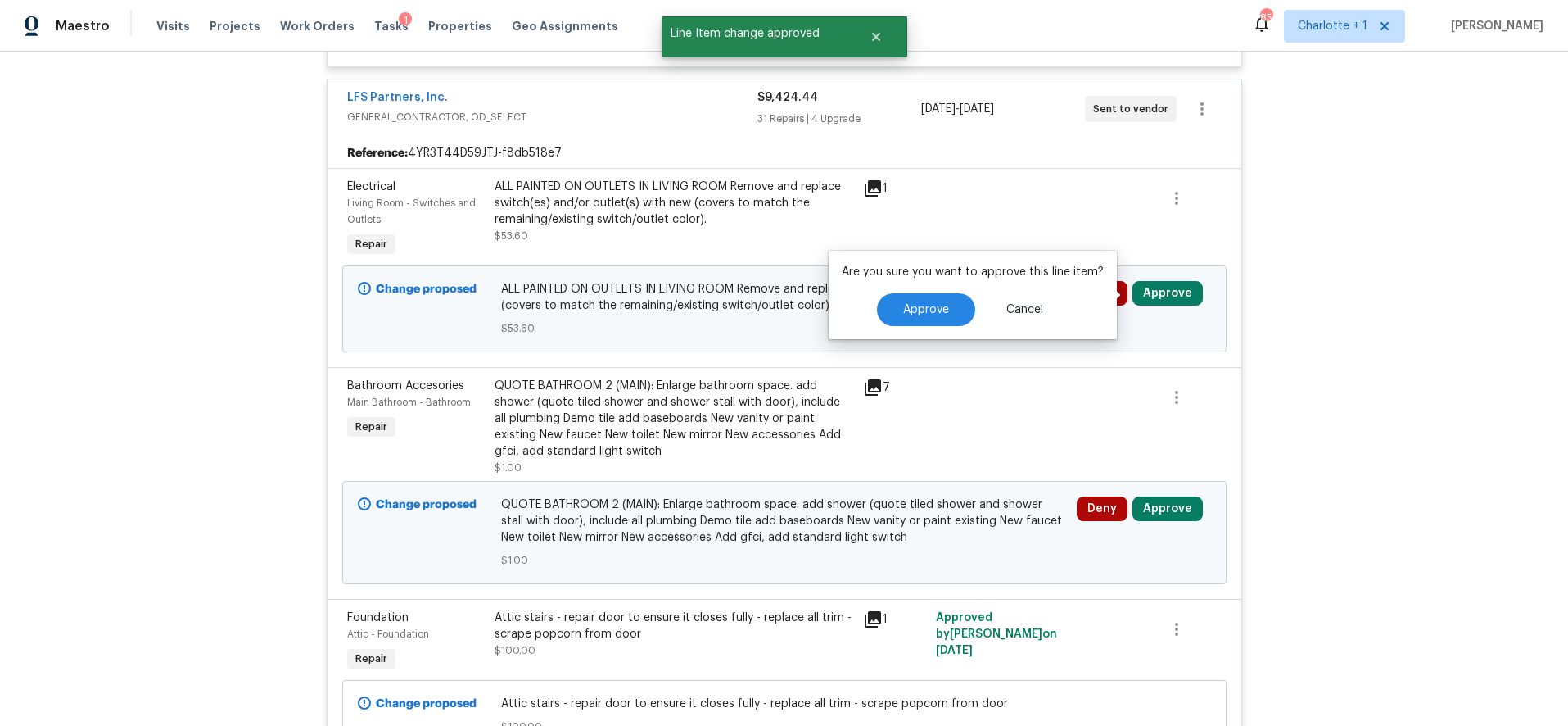
click at [867, 301] on div "Approve Cancel" at bounding box center [973, 309] width 262 height 33
click at [896, 302] on button "Approve" at bounding box center [926, 309] width 98 height 33
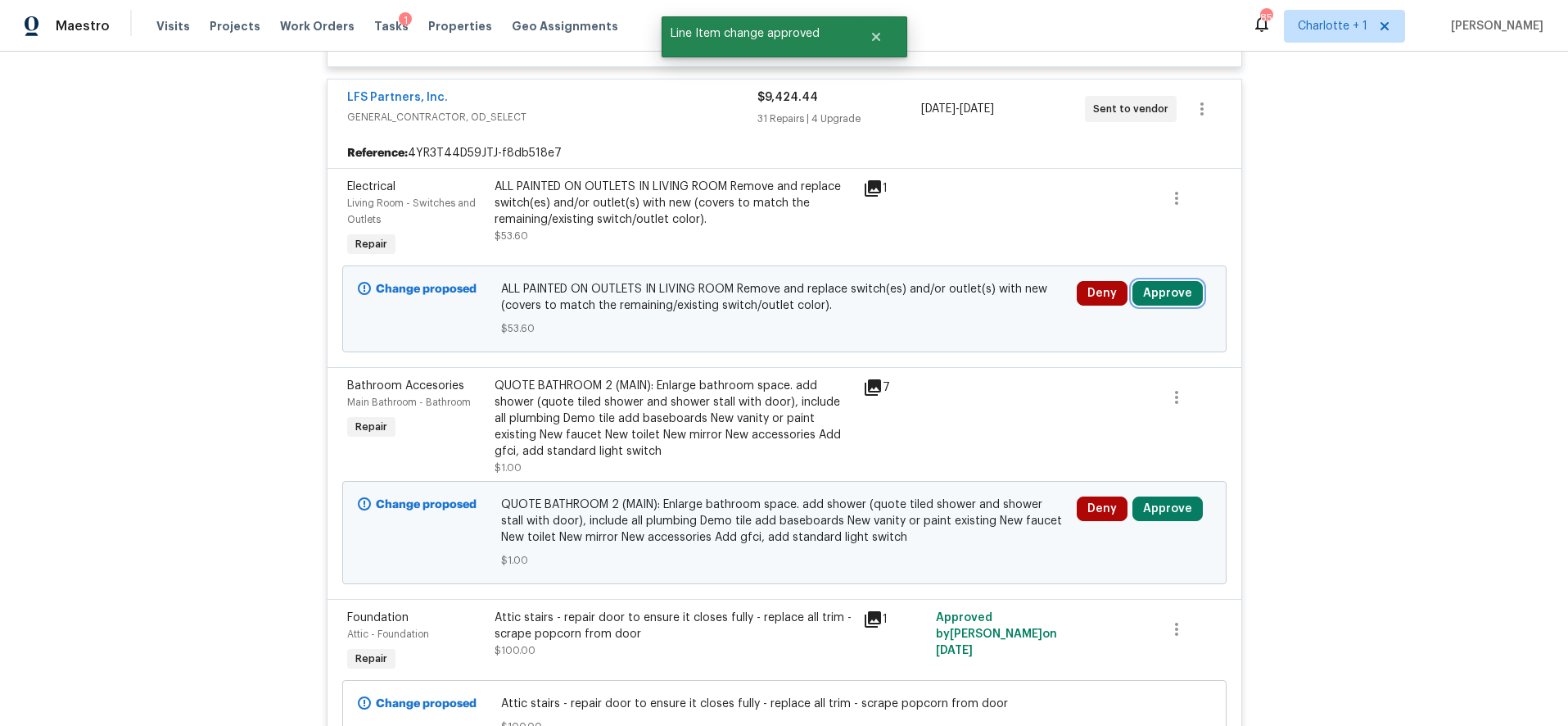
click at [1174, 301] on button "Approve" at bounding box center [1167, 293] width 70 height 25
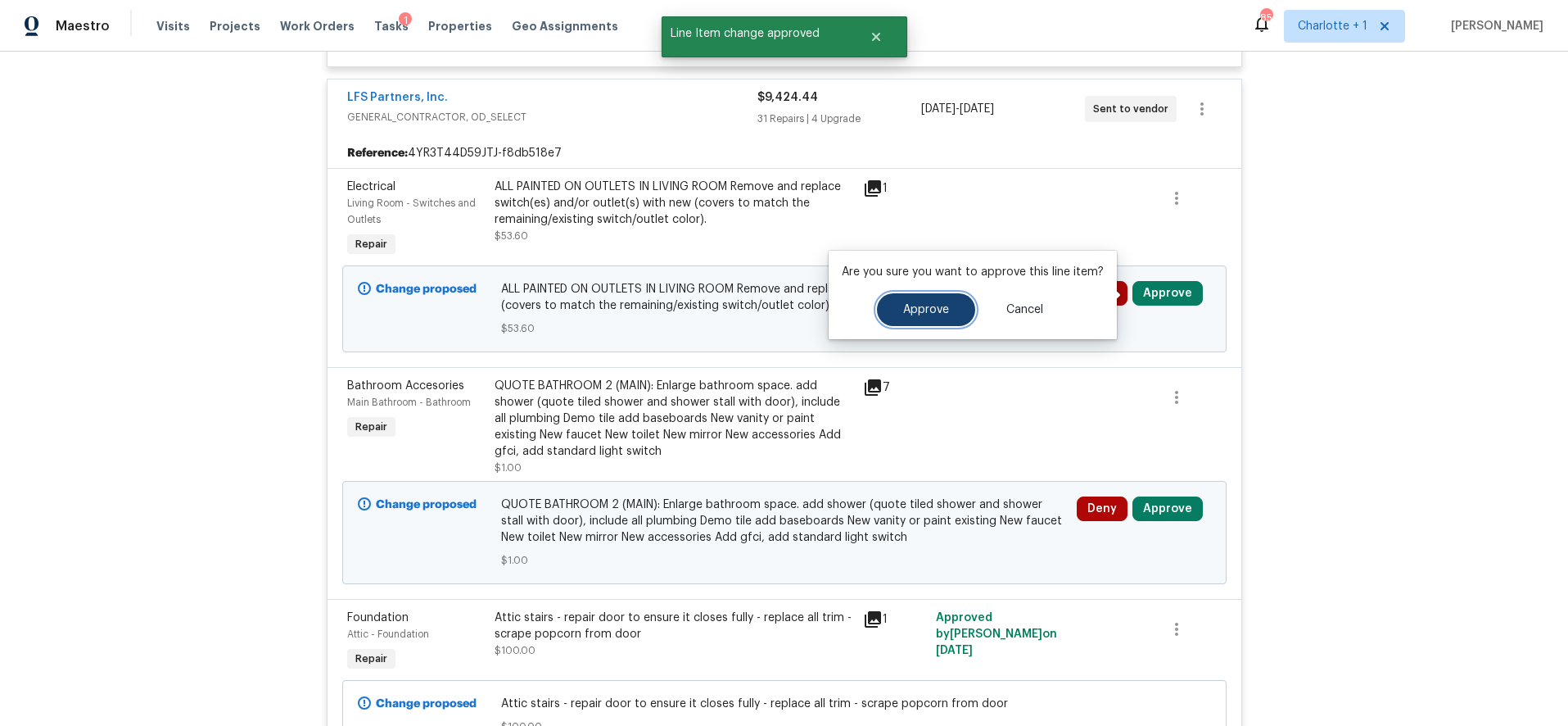
click at [941, 304] on span "Approve" at bounding box center [927, 310] width 46 height 12
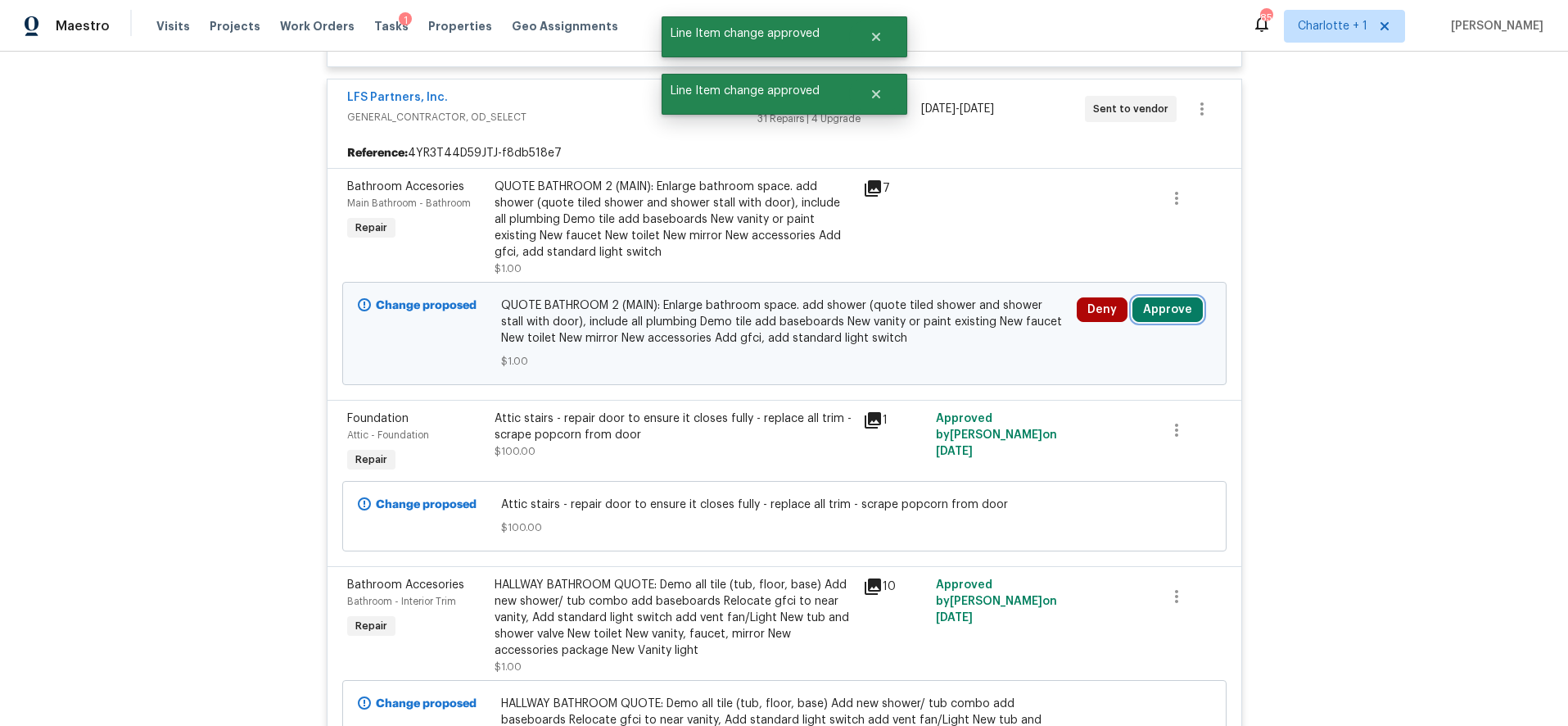
click at [1168, 301] on button "Approve" at bounding box center [1167, 310] width 70 height 25
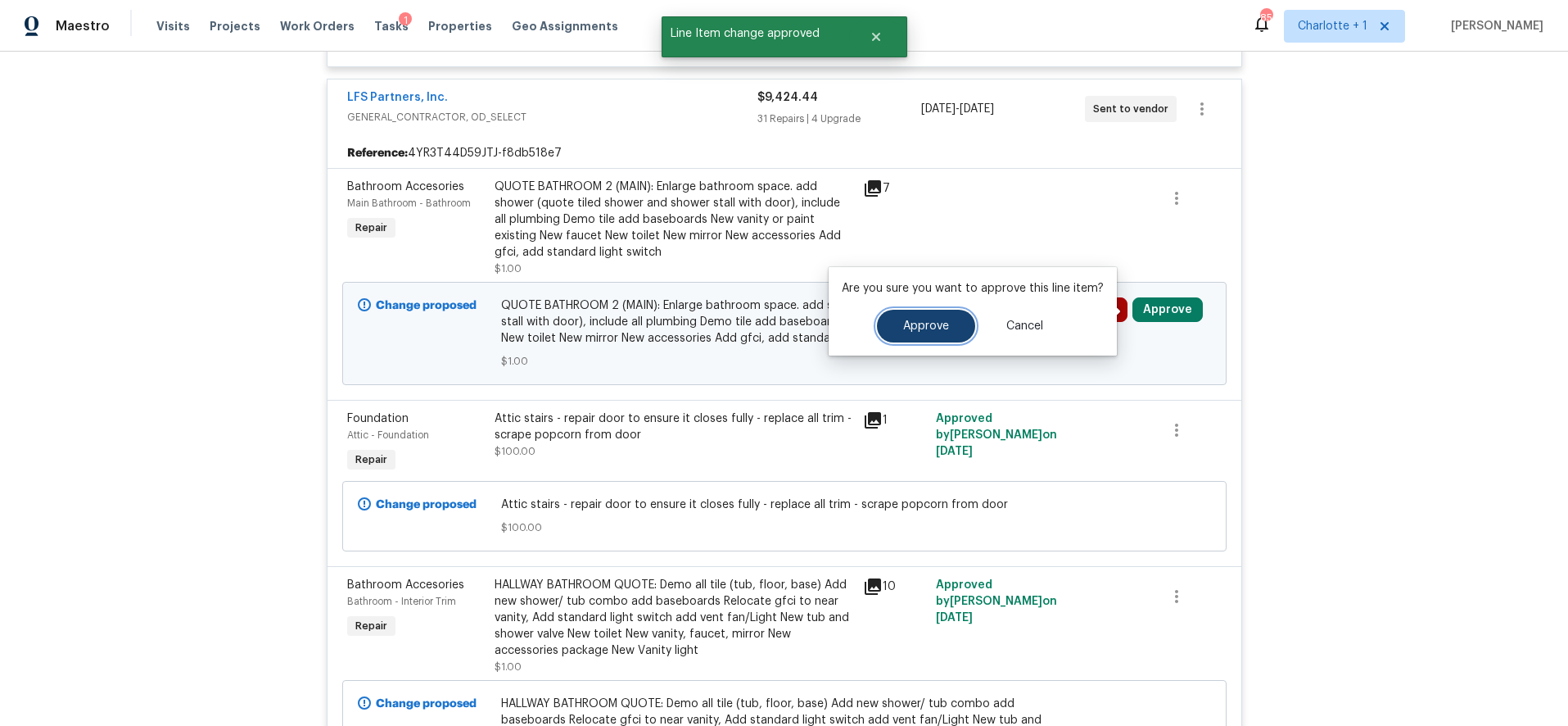
click at [908, 317] on button "Approve" at bounding box center [926, 325] width 98 height 33
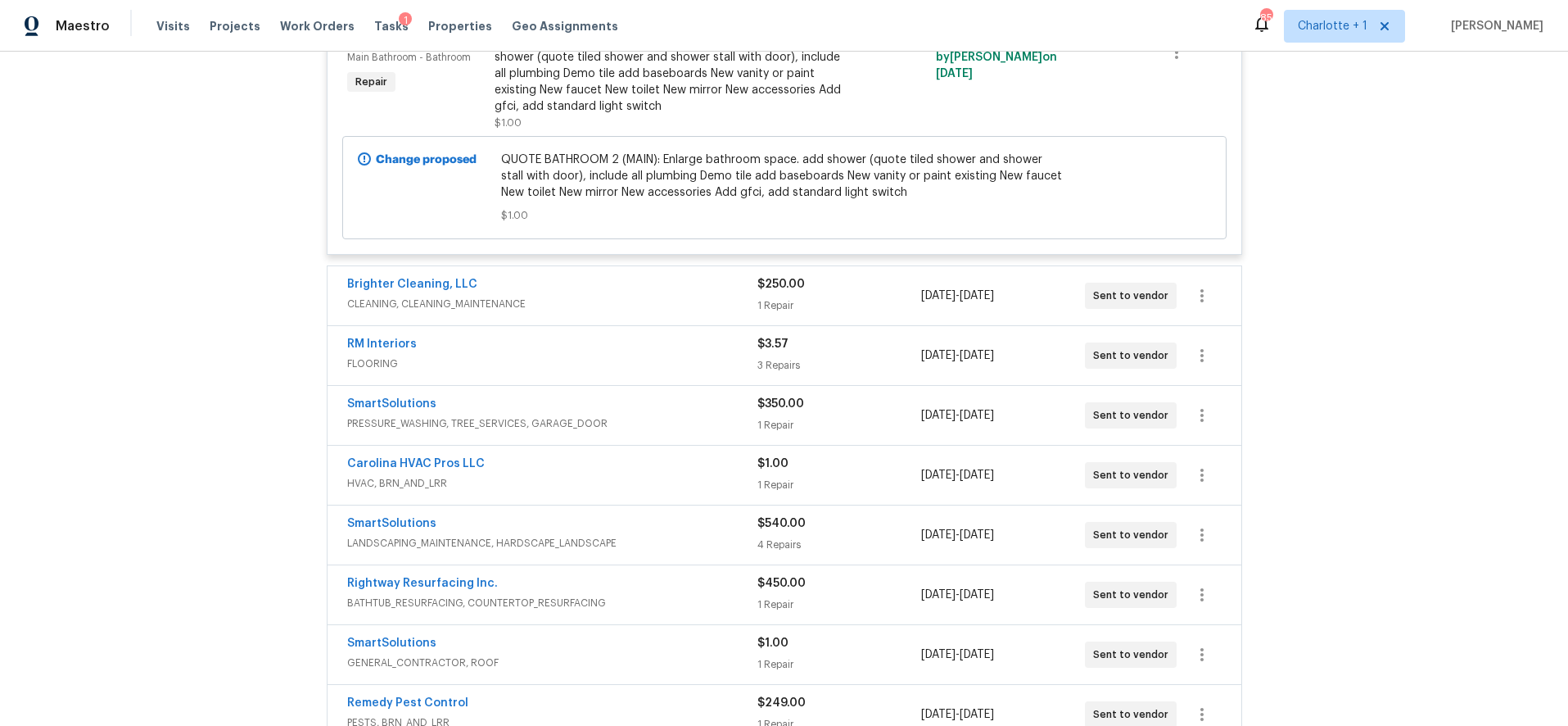
scroll to position [8174, 0]
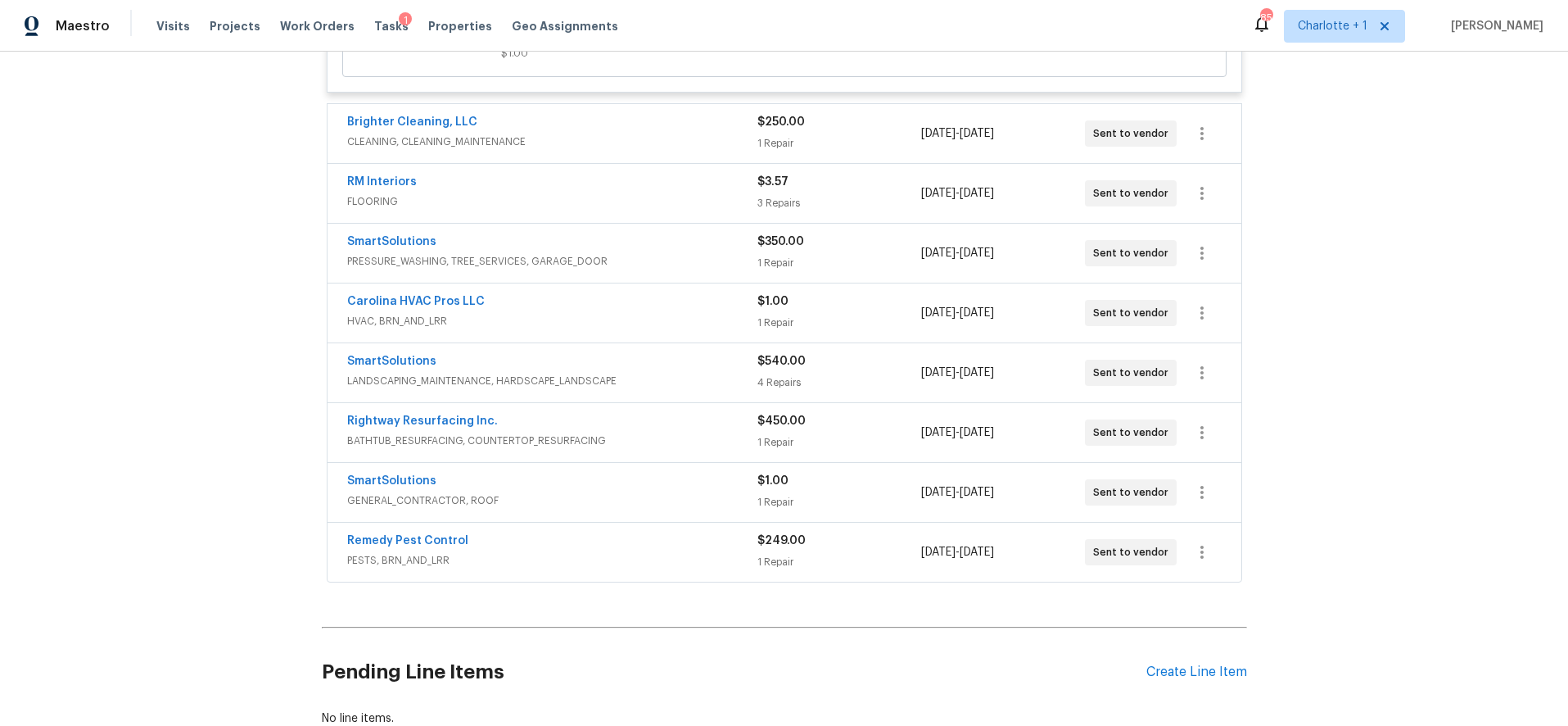
drag, startPoint x: 686, startPoint y: 134, endPoint x: 715, endPoint y: 135, distance: 29.0
click at [686, 134] on div "Brighter Cleaning, LLC" at bounding box center [552, 123] width 410 height 20
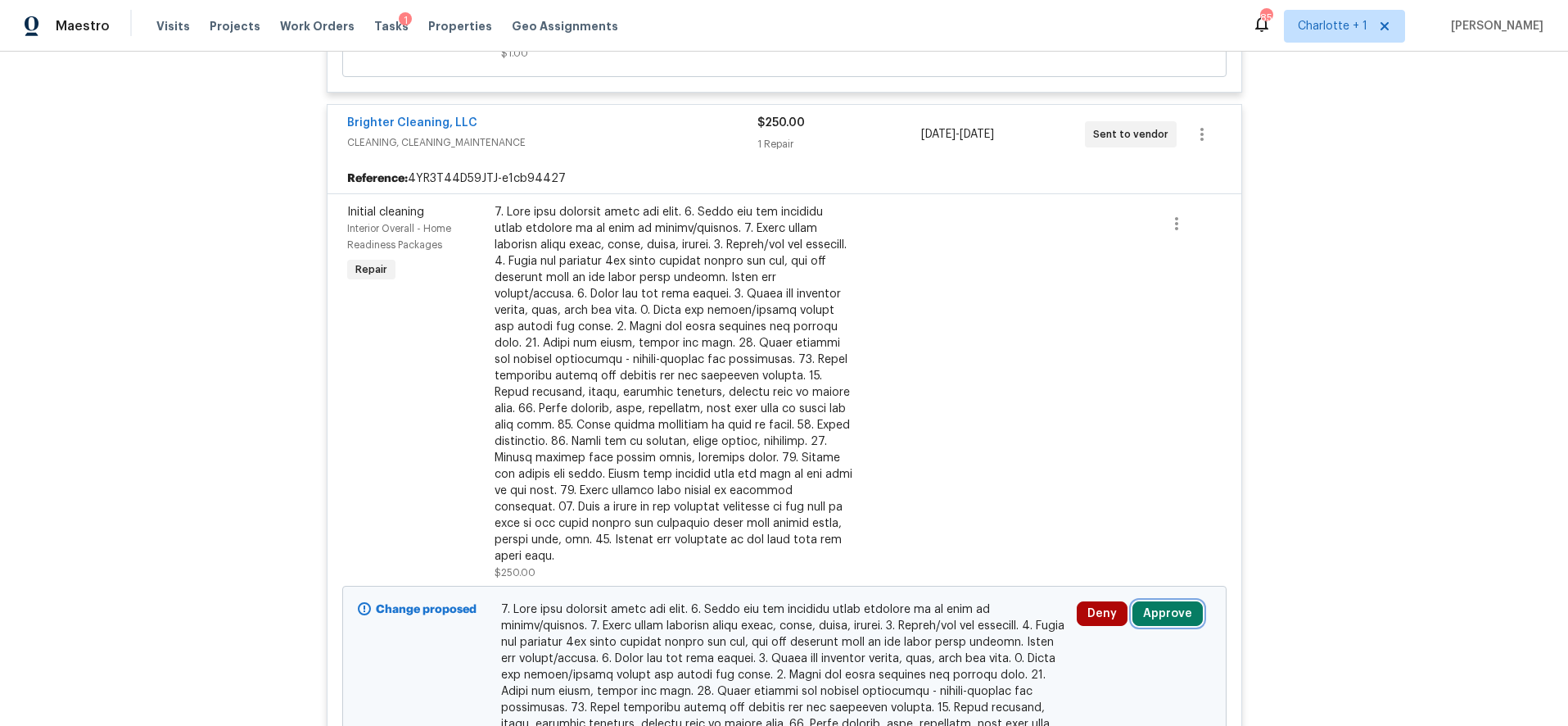
click at [1142, 601] on button "Approve" at bounding box center [1167, 613] width 70 height 25
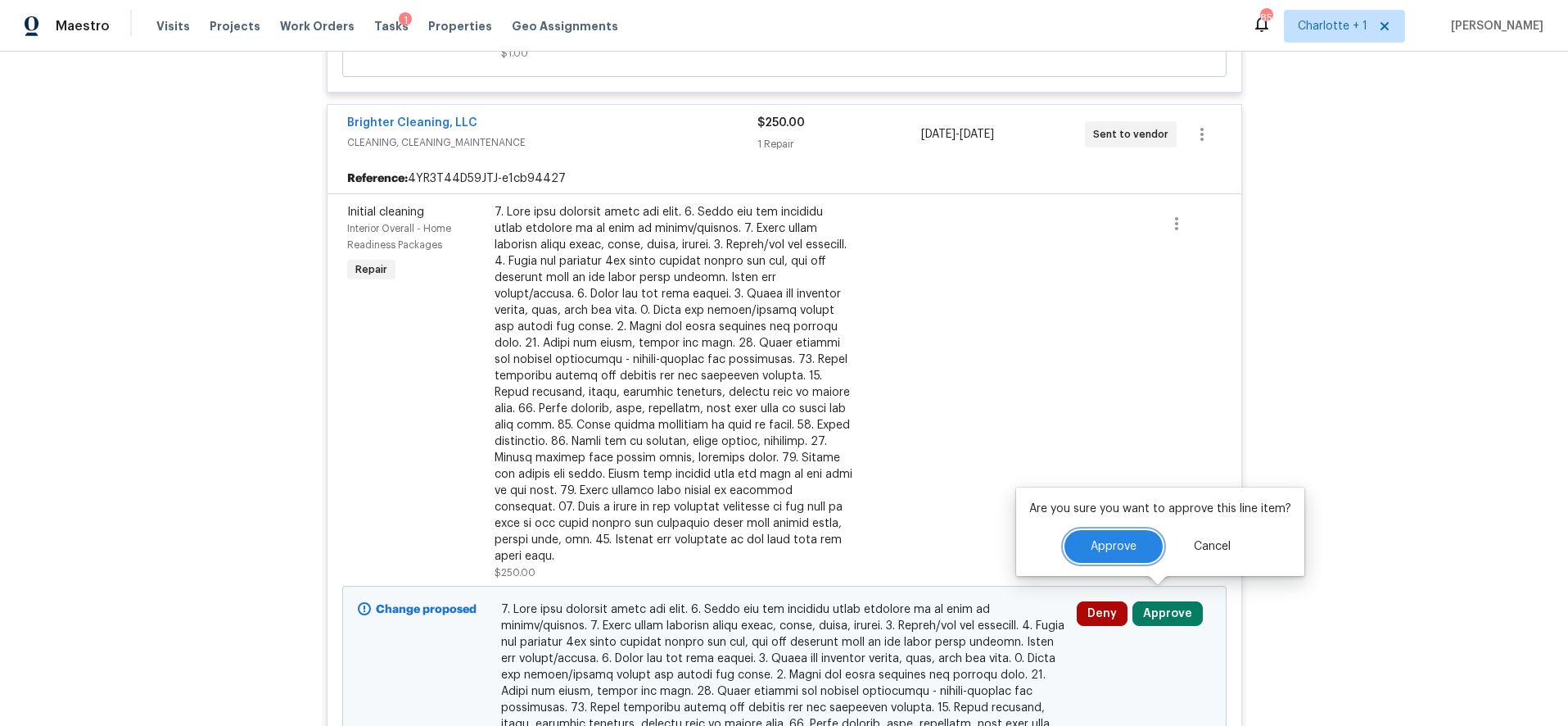
click at [1086, 547] on button "Approve" at bounding box center [1114, 546] width 98 height 33
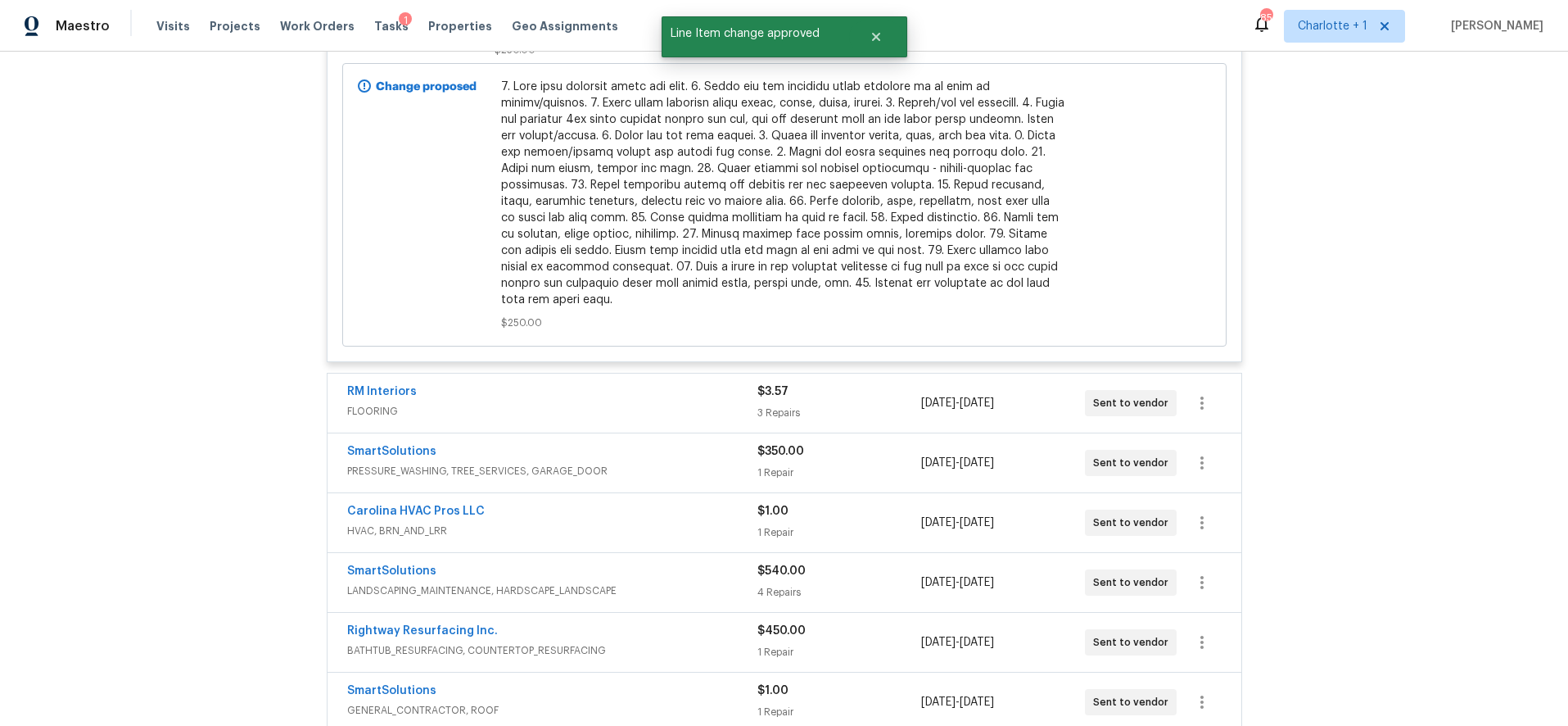
scroll to position [8807, 0]
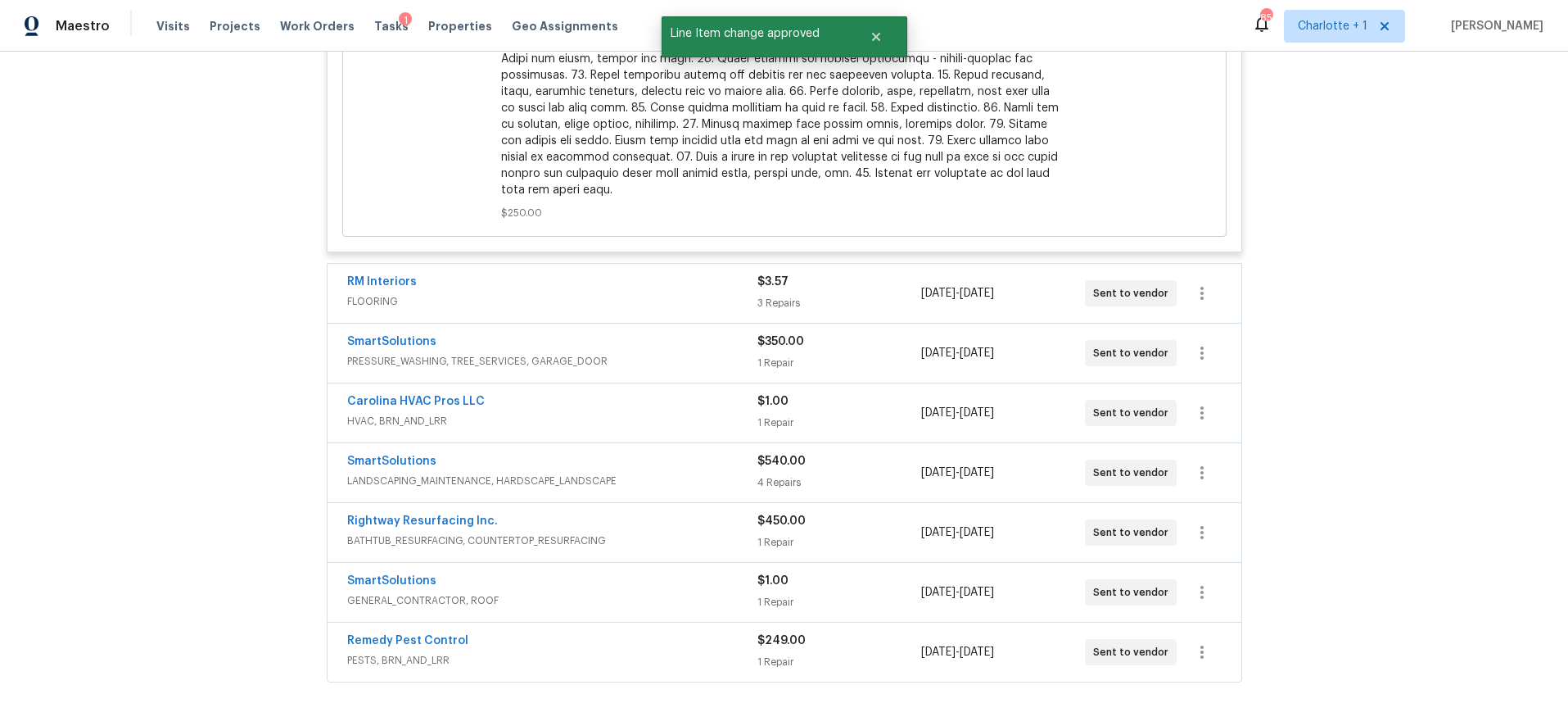
click at [625, 274] on div "RM Interiors" at bounding box center [552, 284] width 410 height 20
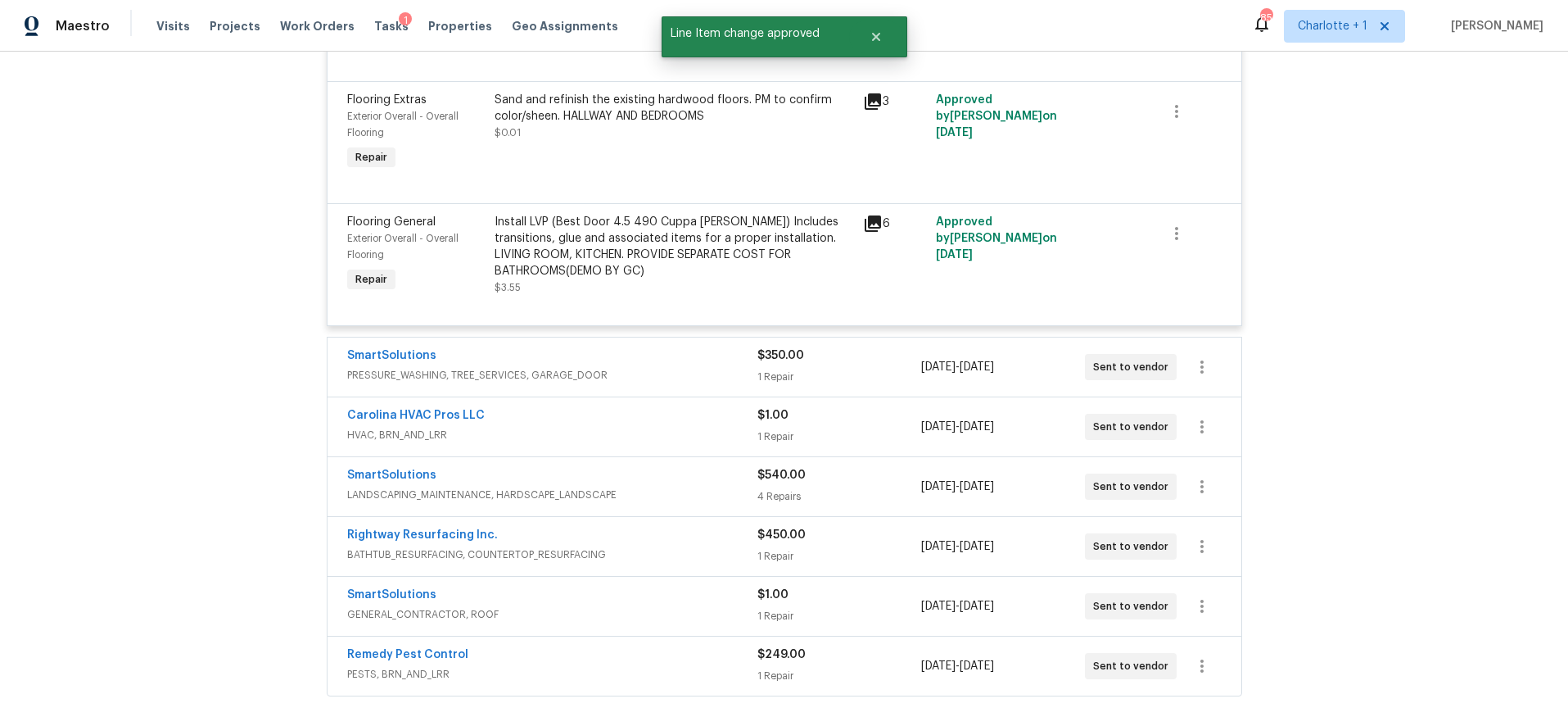
scroll to position [9190, 0]
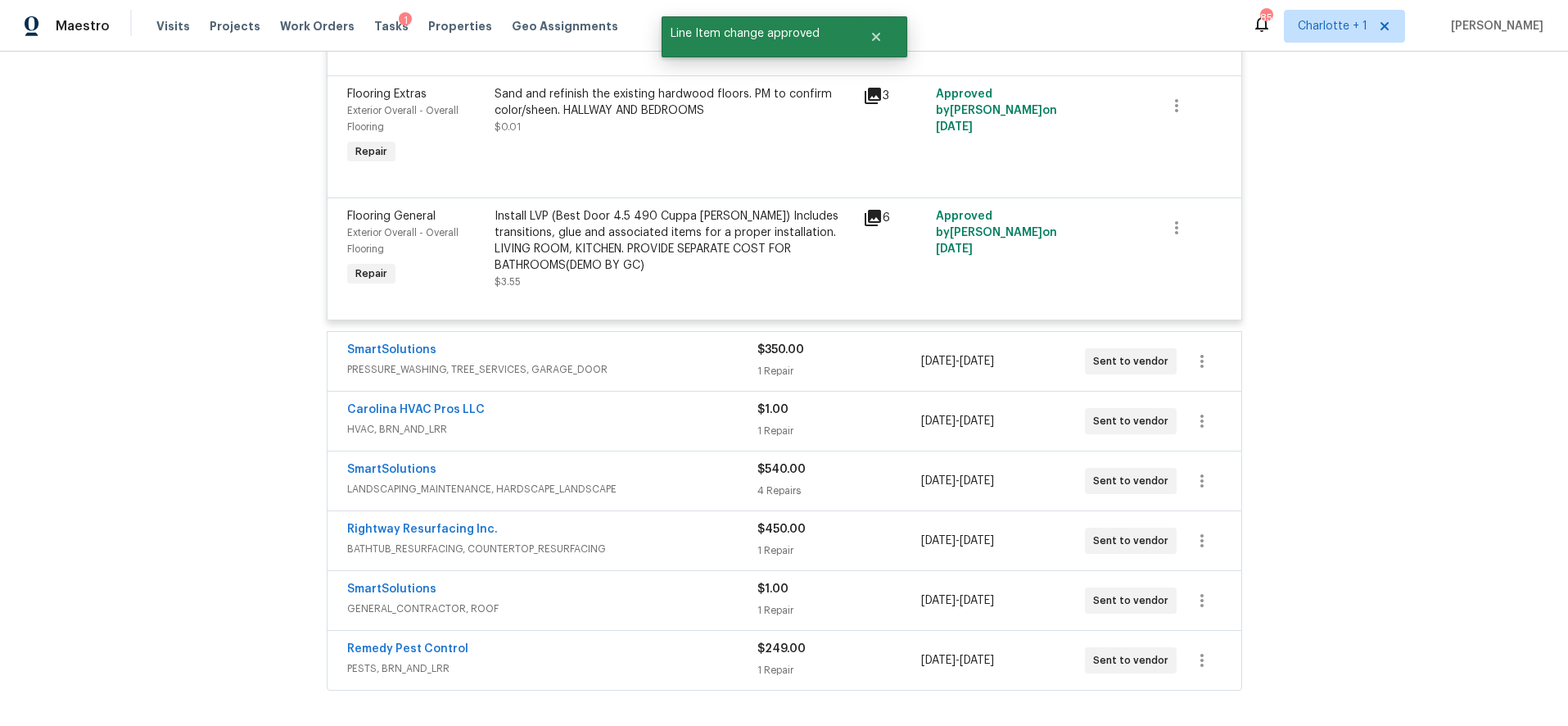
click at [679, 341] on div "SmartSolutions" at bounding box center [552, 351] width 410 height 20
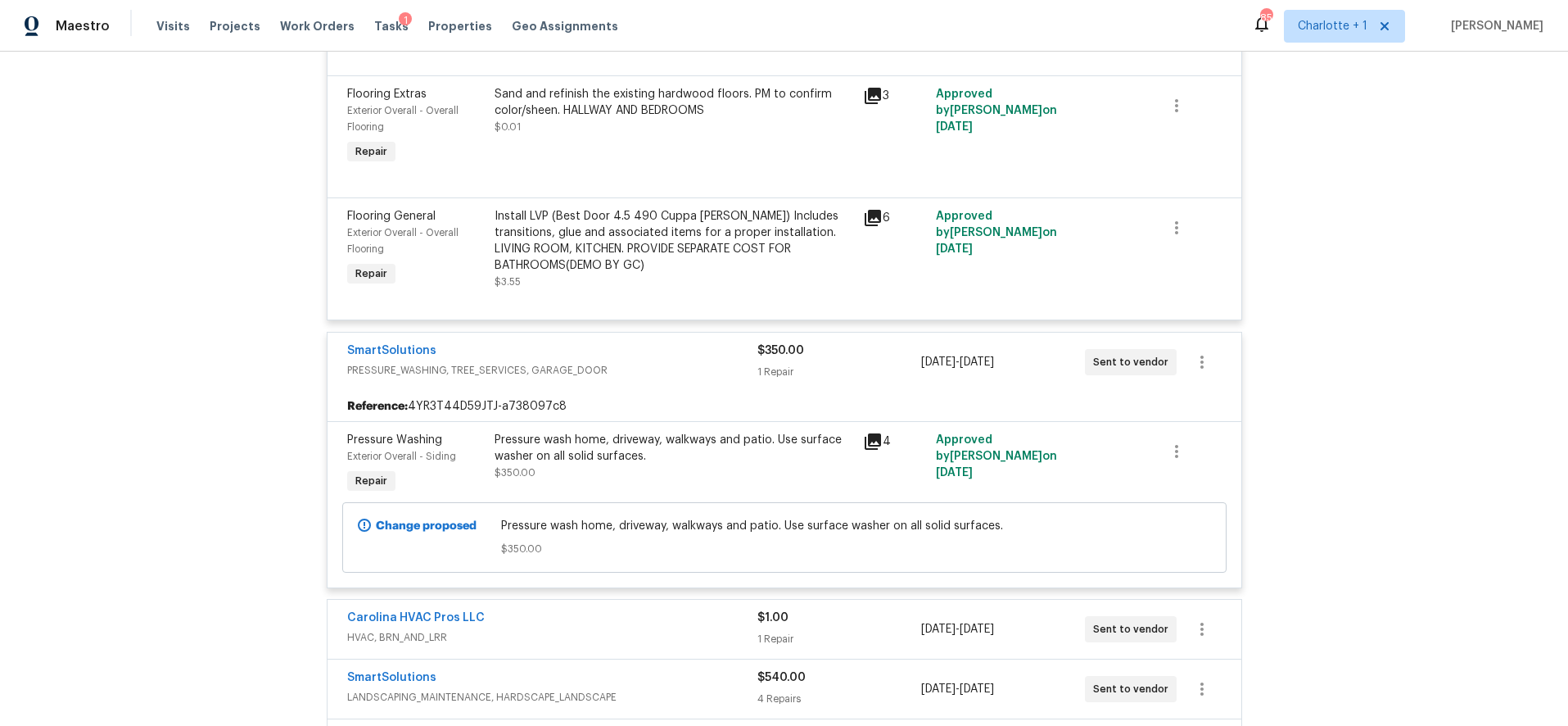
scroll to position [9458, 0]
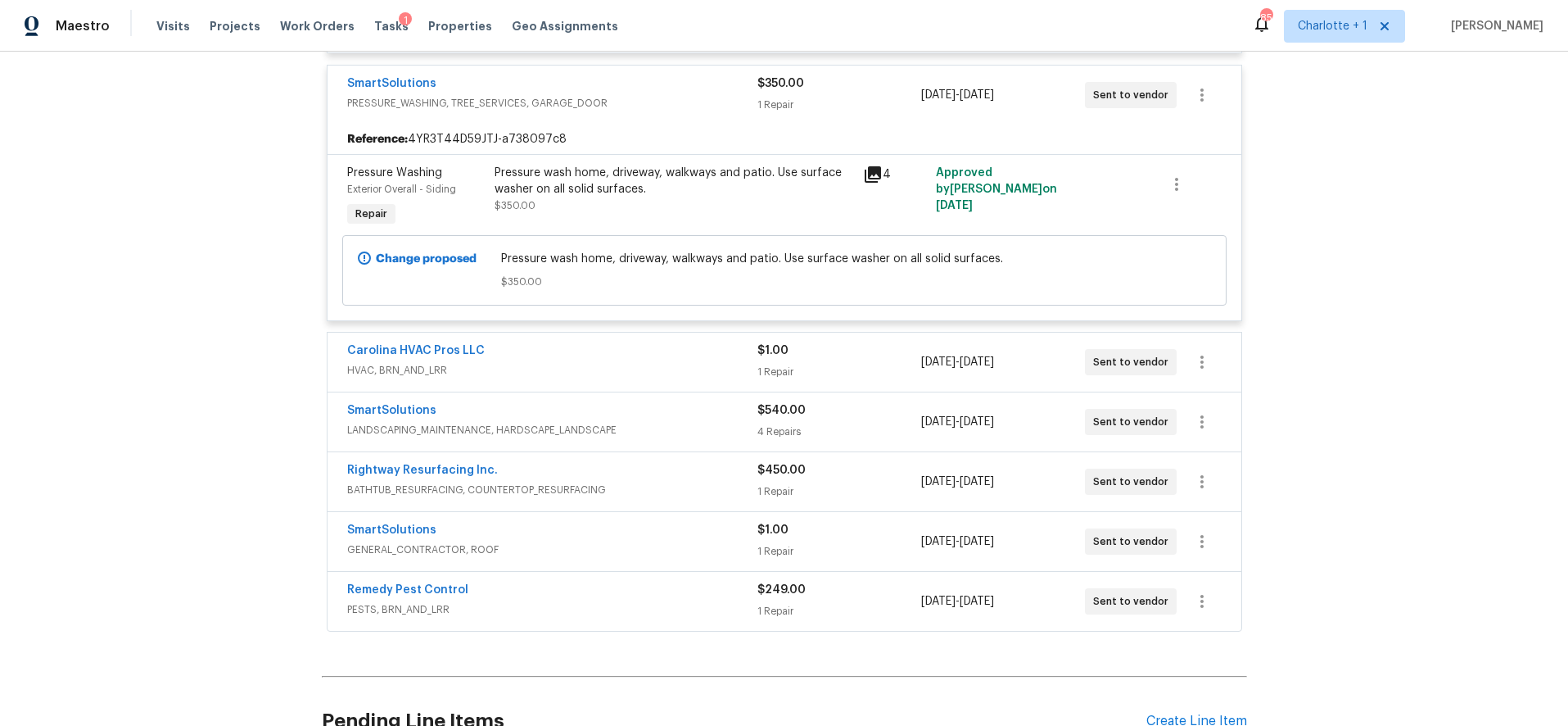
click at [700, 363] on span "HVAC, BRN_AND_LRR" at bounding box center [552, 371] width 410 height 16
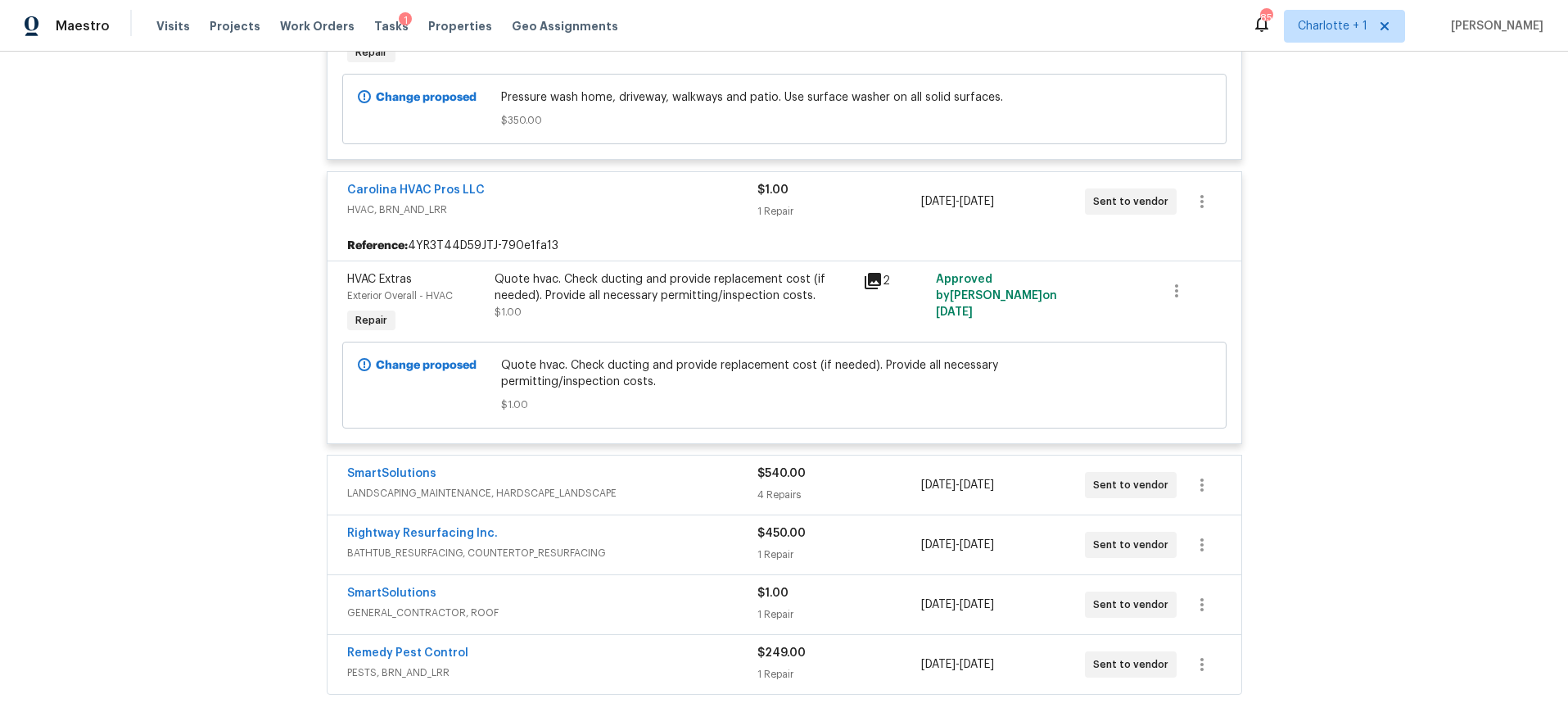
scroll to position [9620, 0]
click at [690, 469] on div "SmartSolutions" at bounding box center [552, 474] width 410 height 20
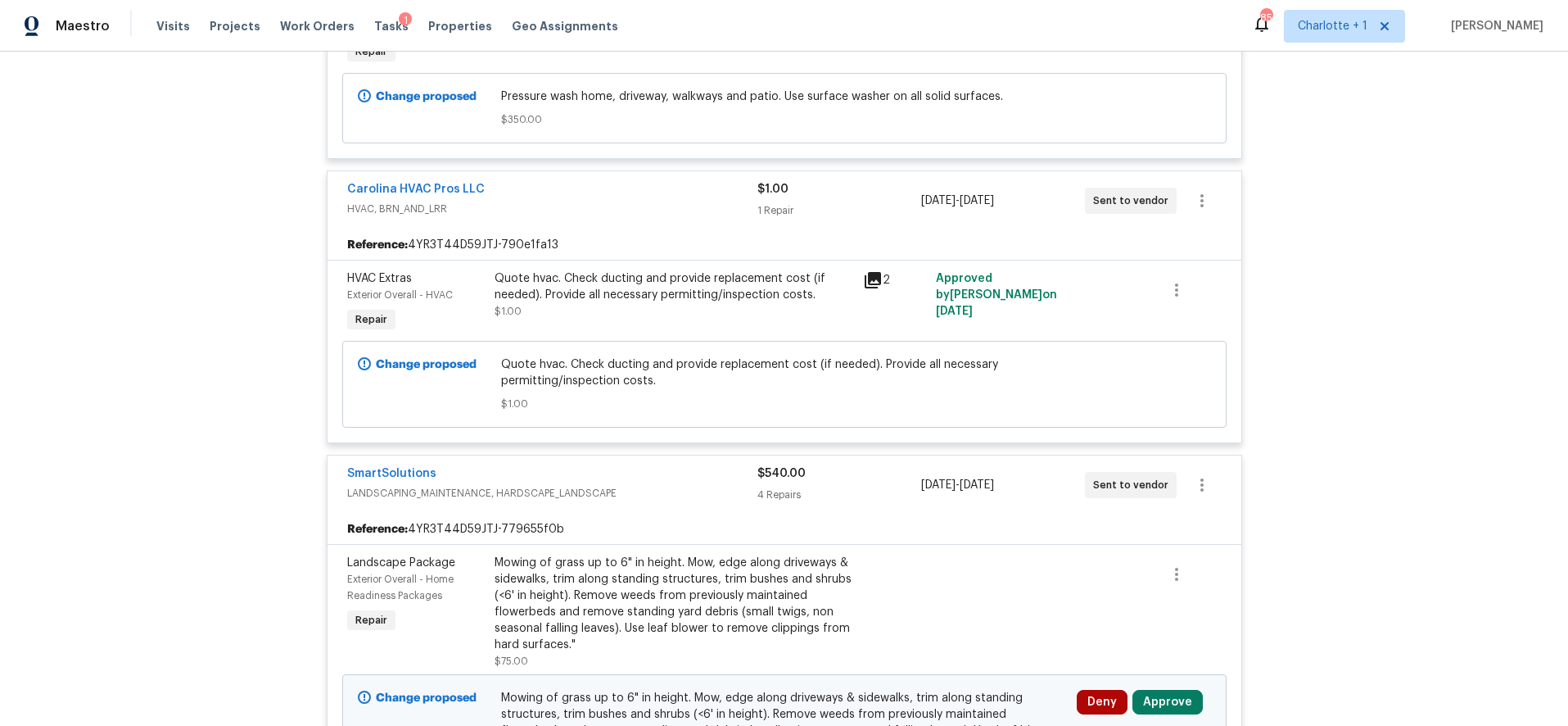
scroll to position [9850, 0]
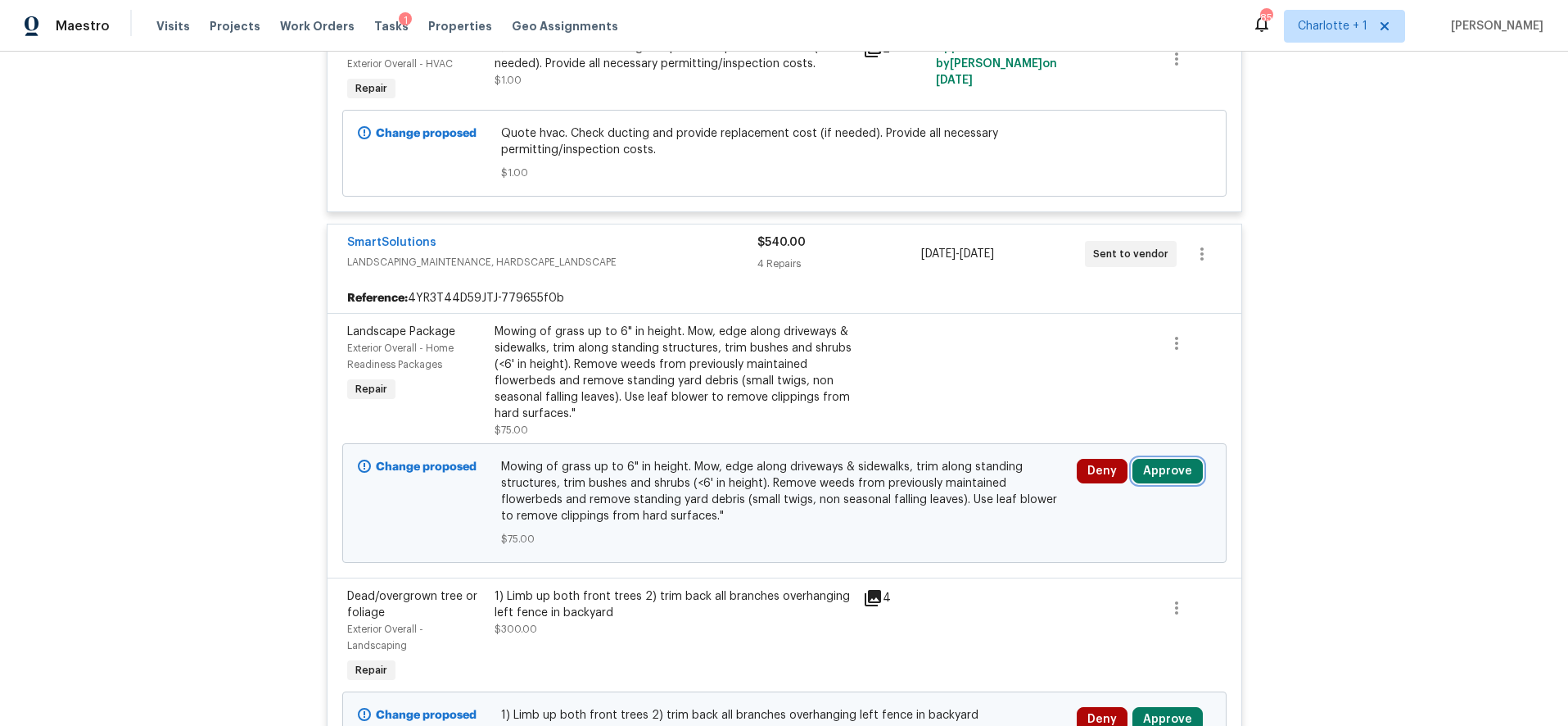
click at [1156, 460] on button "Approve" at bounding box center [1167, 472] width 70 height 25
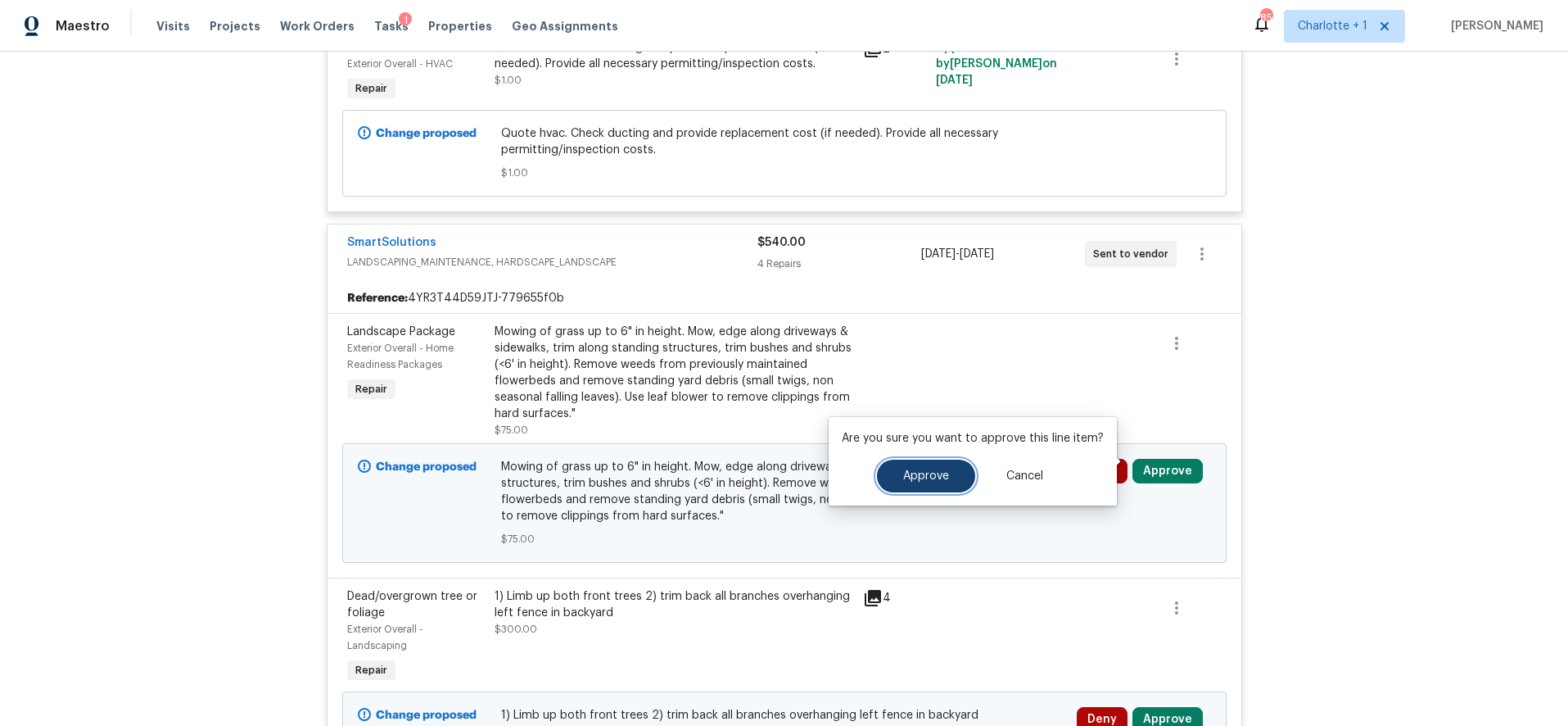
click at [899, 477] on button "Approve" at bounding box center [926, 476] width 98 height 33
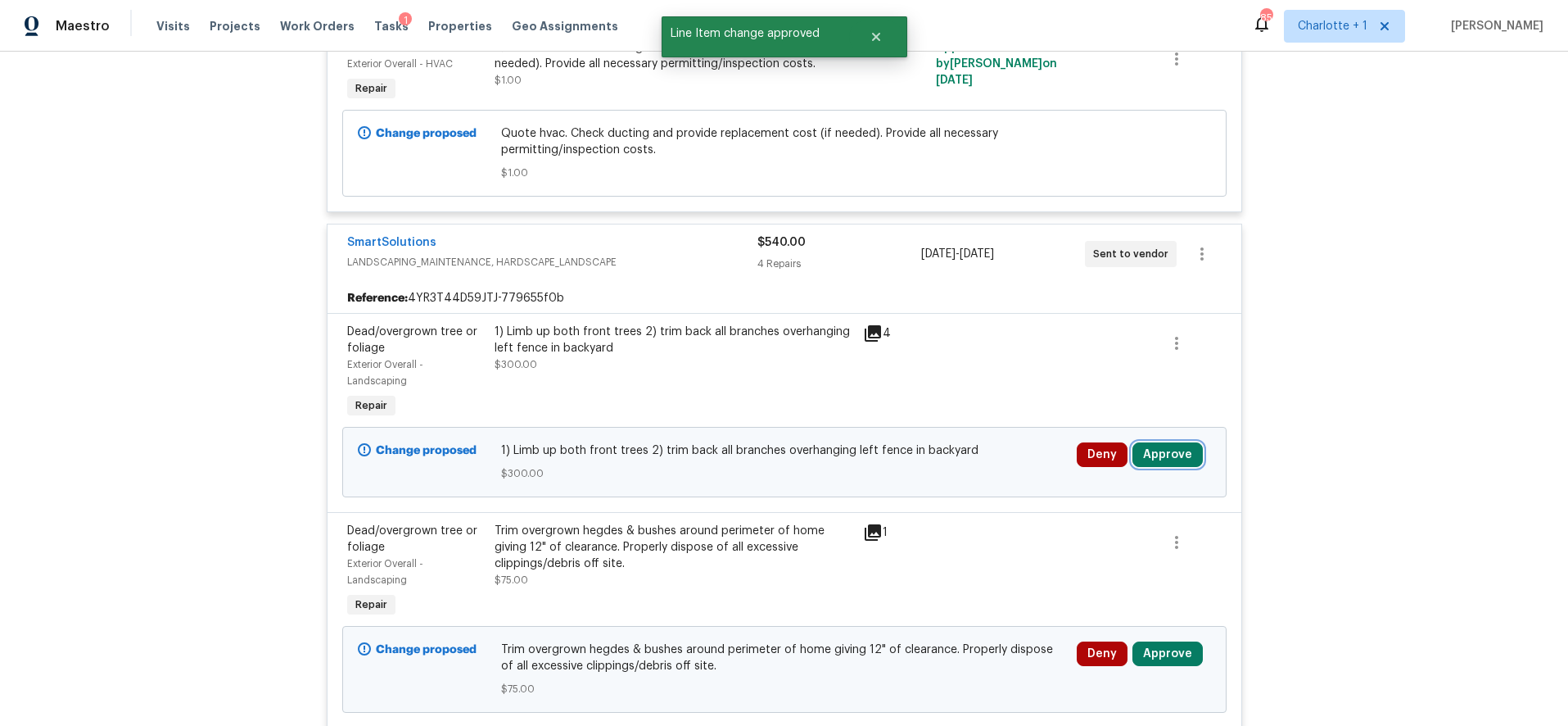
click at [1159, 453] on button "Approve" at bounding box center [1167, 455] width 70 height 25
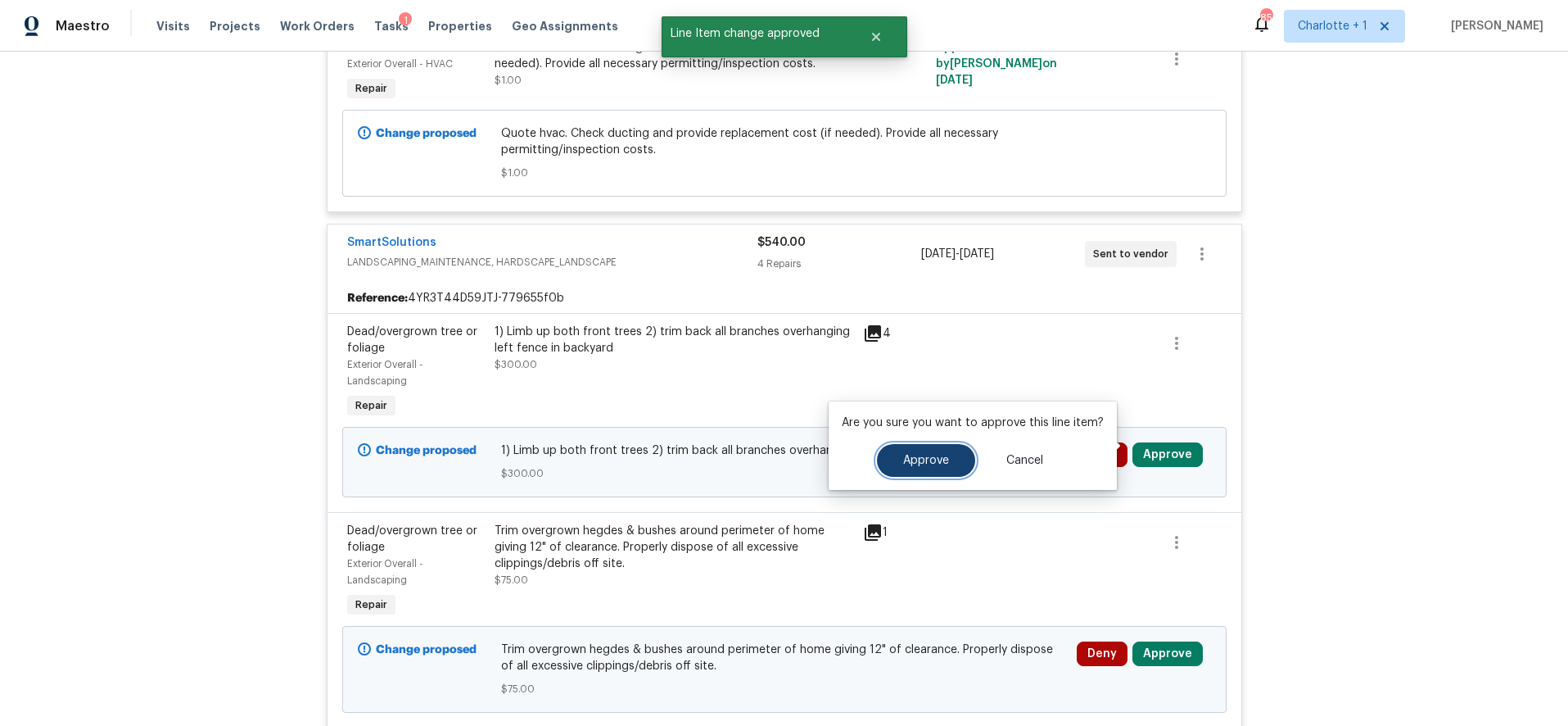
click at [939, 446] on button "Approve" at bounding box center [926, 460] width 98 height 33
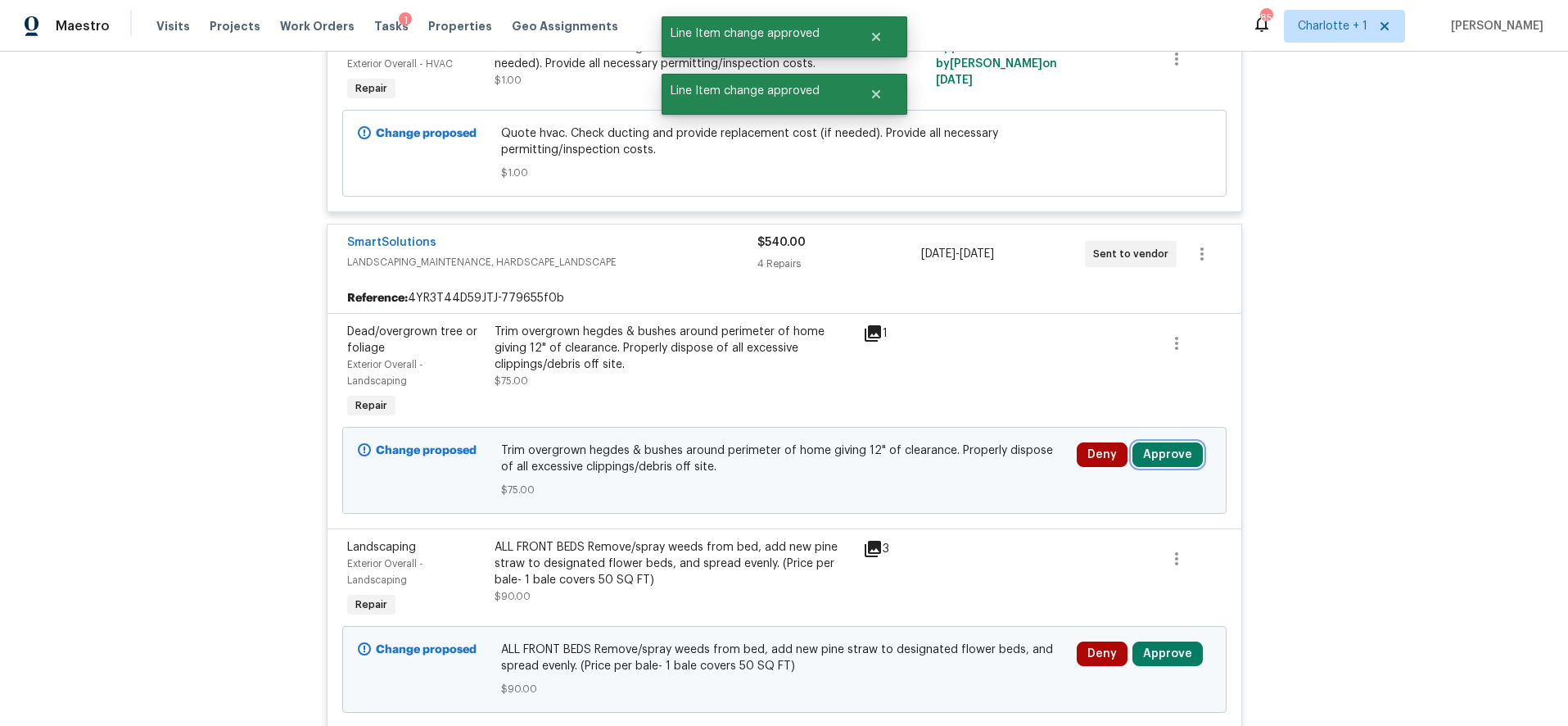
click at [1167, 448] on button "Approve" at bounding box center [1167, 455] width 70 height 25
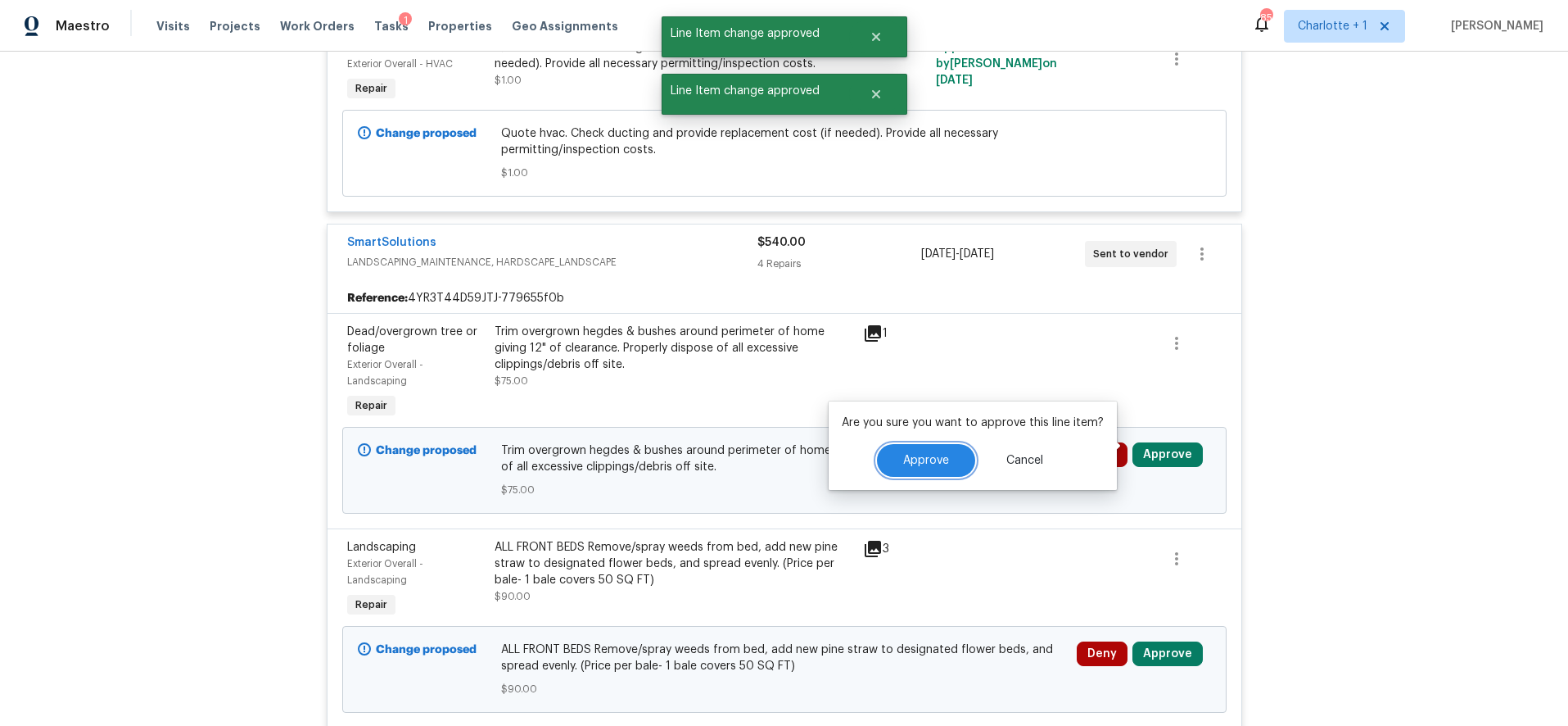
drag, startPoint x: 952, startPoint y: 460, endPoint x: 997, endPoint y: 458, distance: 45.0
click at [952, 460] on button "Approve" at bounding box center [926, 460] width 98 height 33
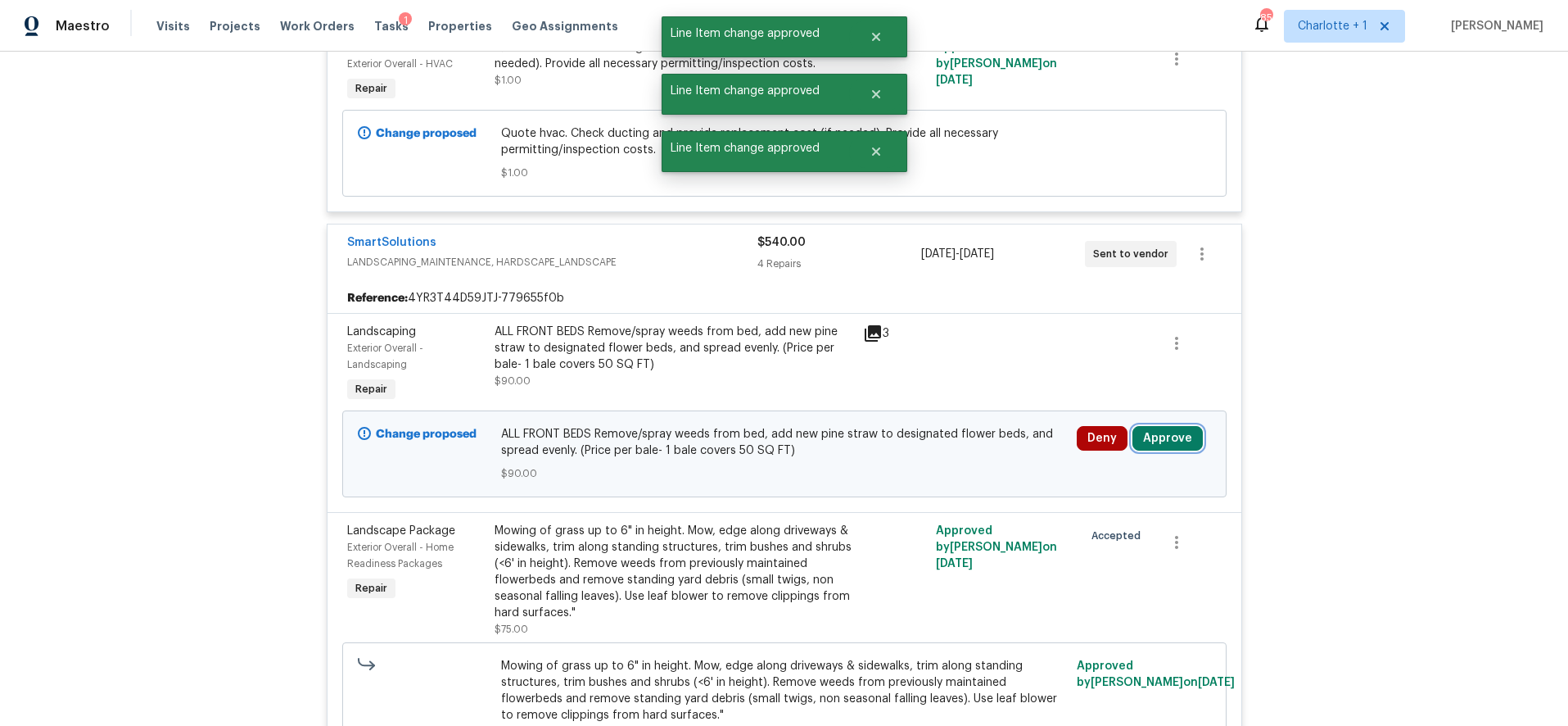
click at [1178, 435] on button "Approve" at bounding box center [1167, 439] width 70 height 25
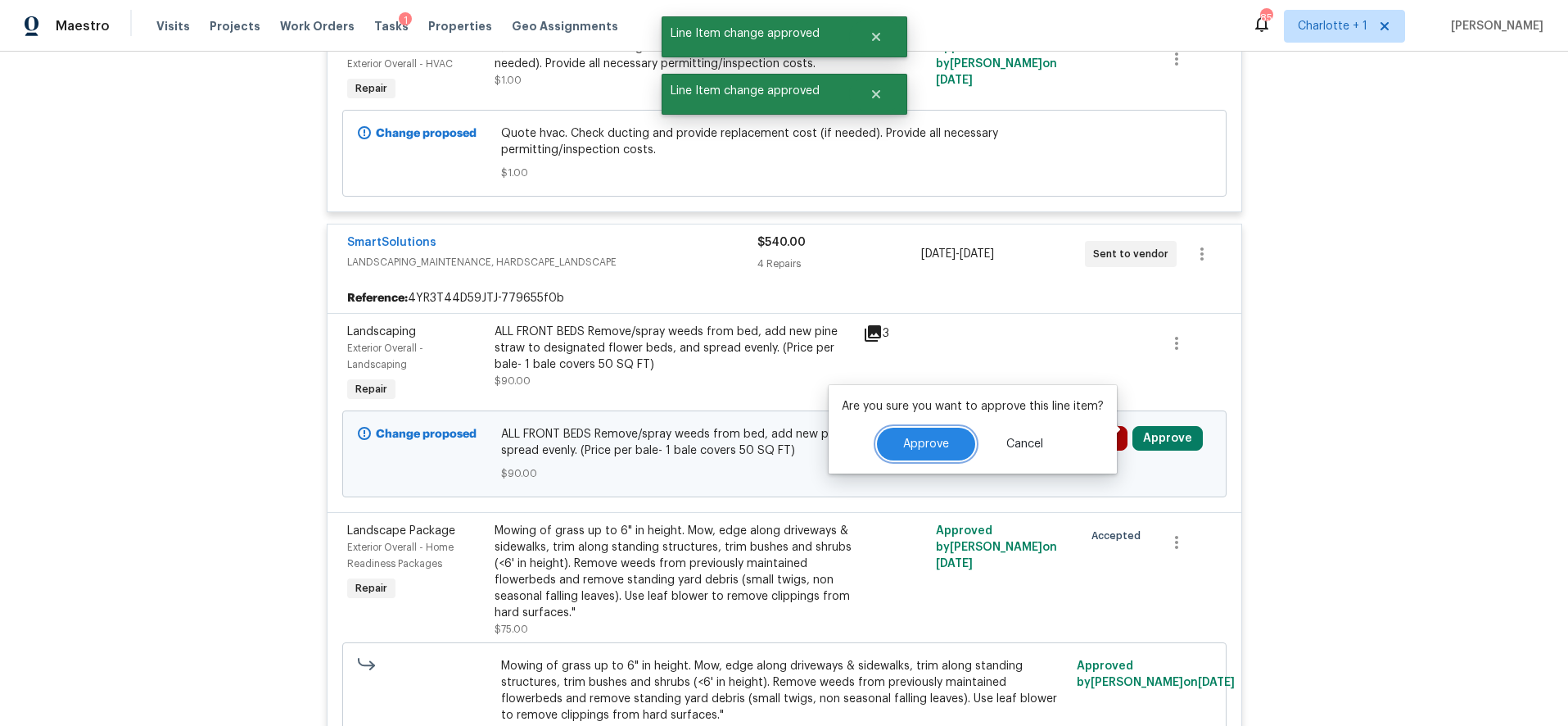
click at [931, 441] on span "Approve" at bounding box center [927, 445] width 46 height 12
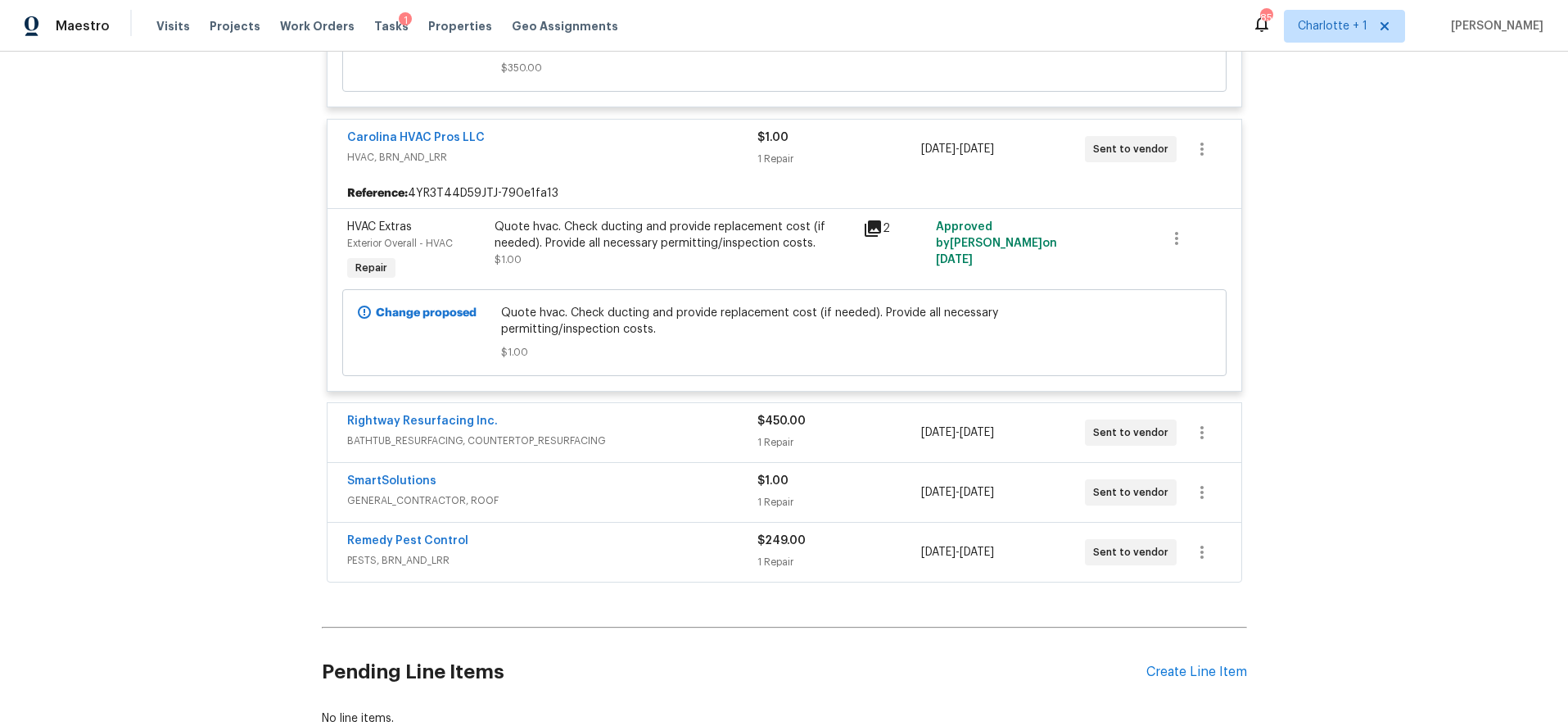
scroll to position [10108, 0]
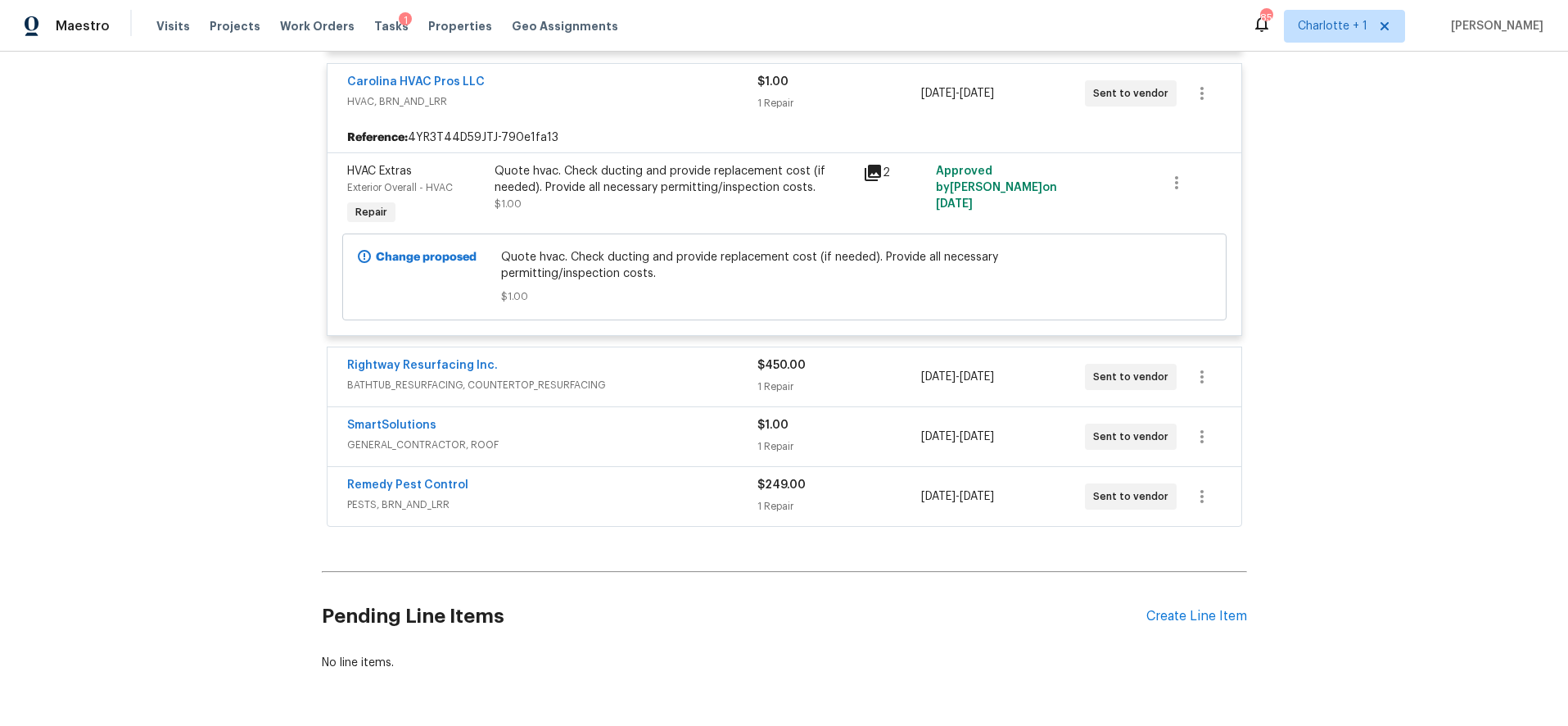
click at [694, 377] on span "BATHTUB_RESURFACING, COUNTERTOP_RESURFACING" at bounding box center [552, 385] width 410 height 16
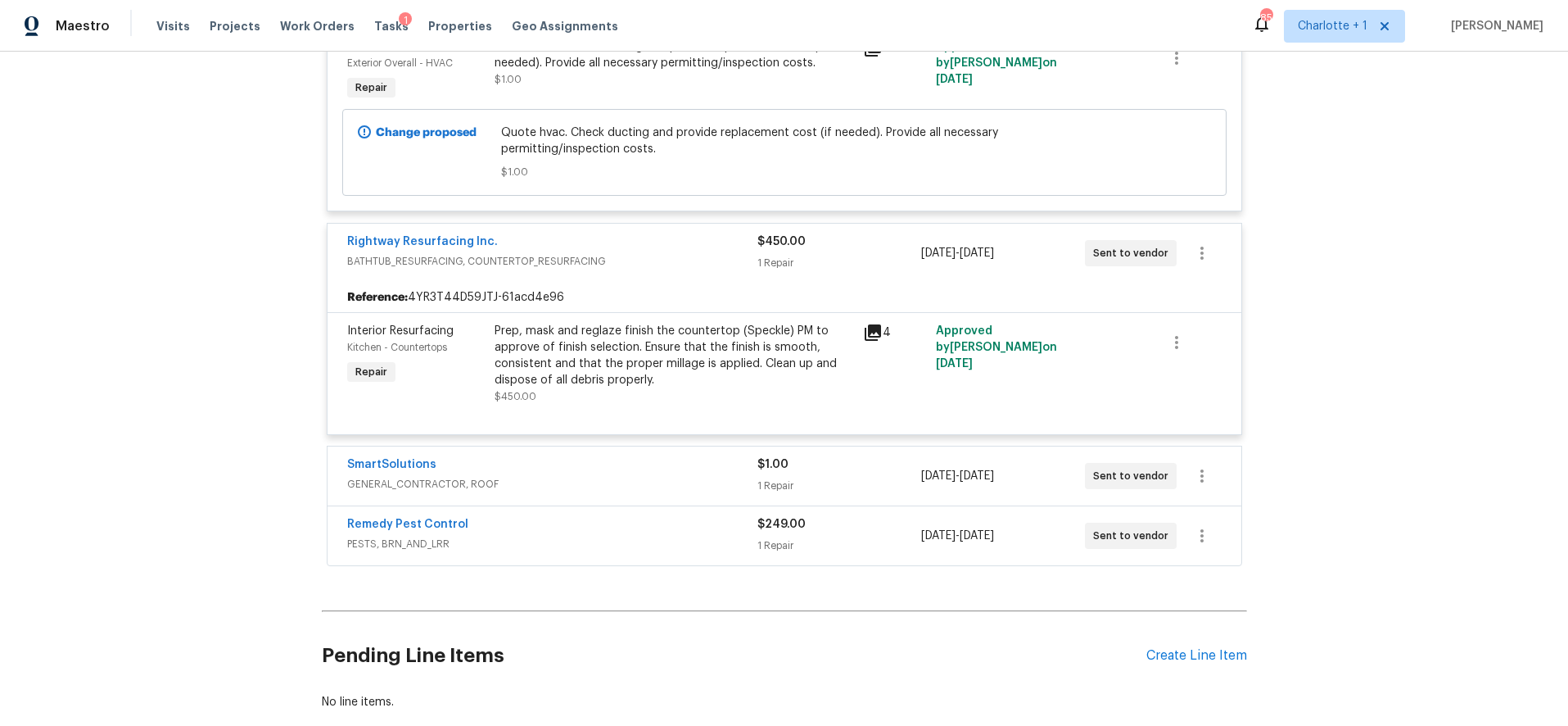
scroll to position [10238, 0]
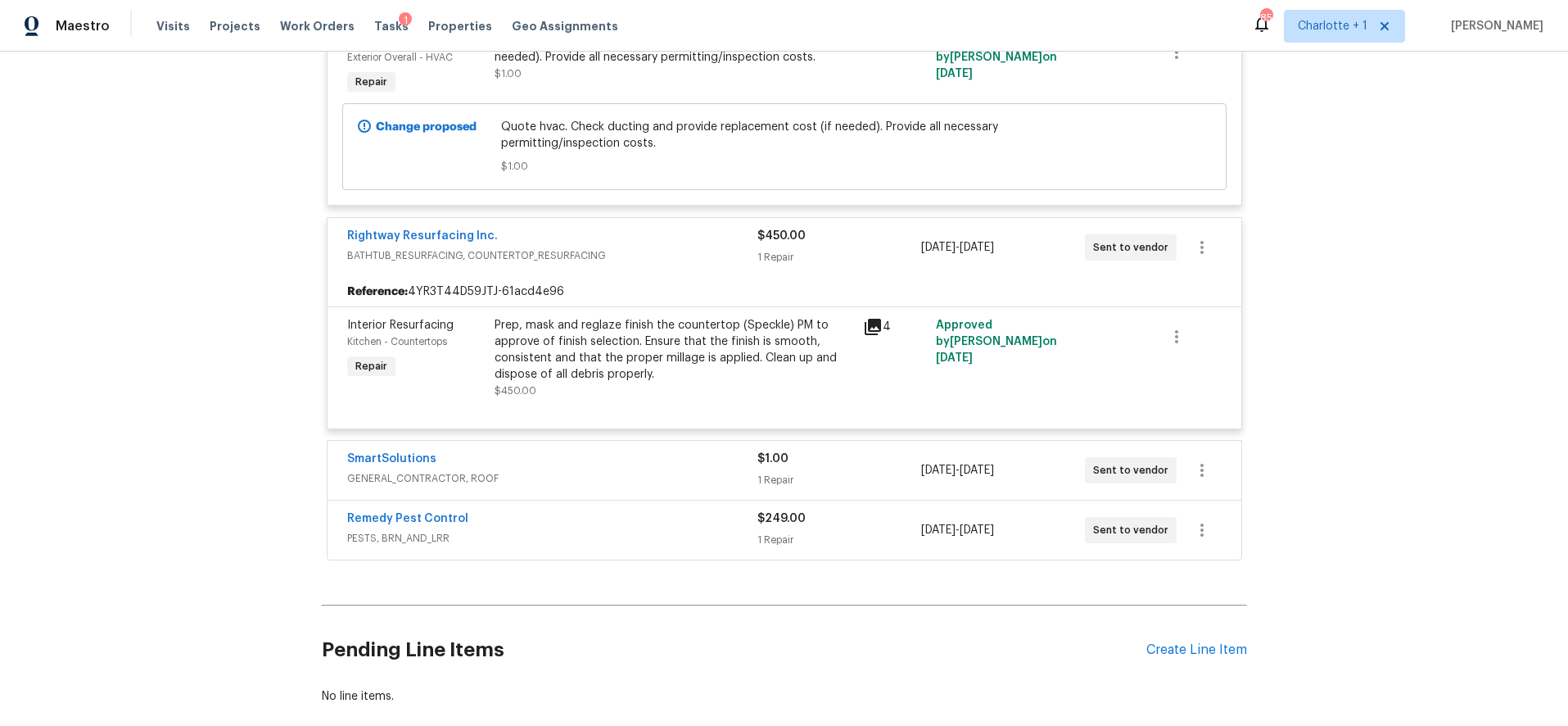
click at [704, 454] on div "SmartSolutions" at bounding box center [552, 460] width 410 height 20
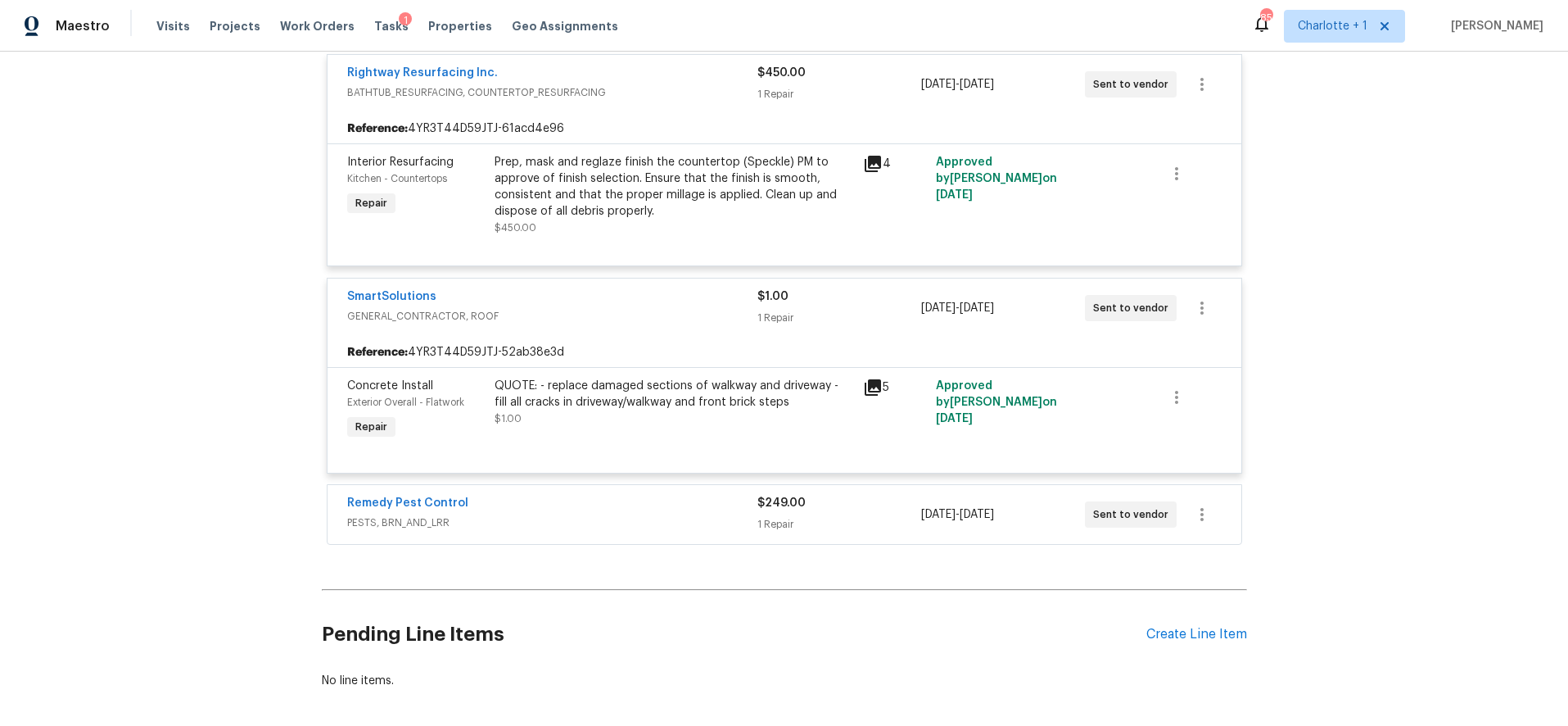
scroll to position [10418, 0]
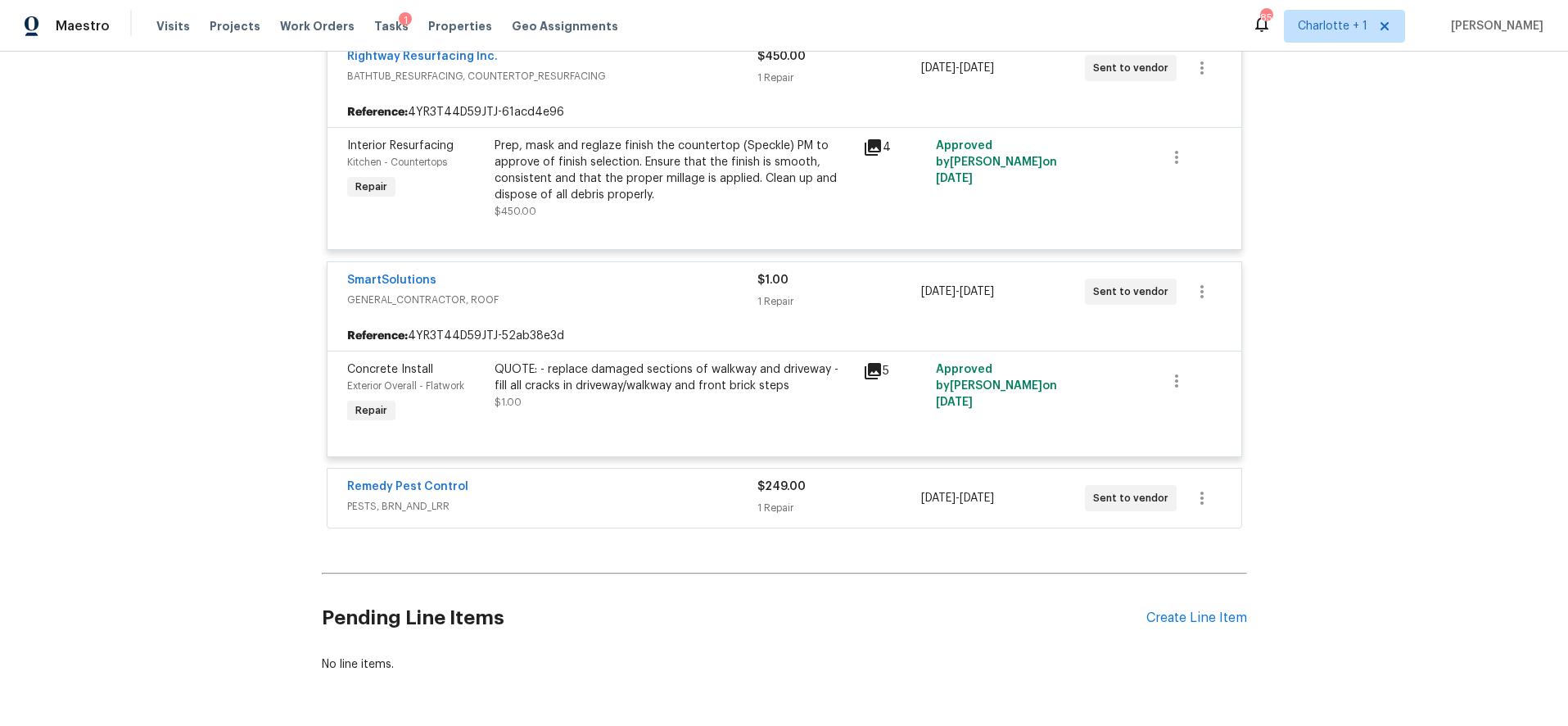
click at [675, 471] on div "Remedy Pest Control PESTS, BRN_AND_LRR $249.00 1 Repair 9/3/2025 - 9/5/2025 Sen…" at bounding box center [785, 498] width 914 height 59
click at [739, 479] on div "Remedy Pest Control" at bounding box center [552, 488] width 410 height 20
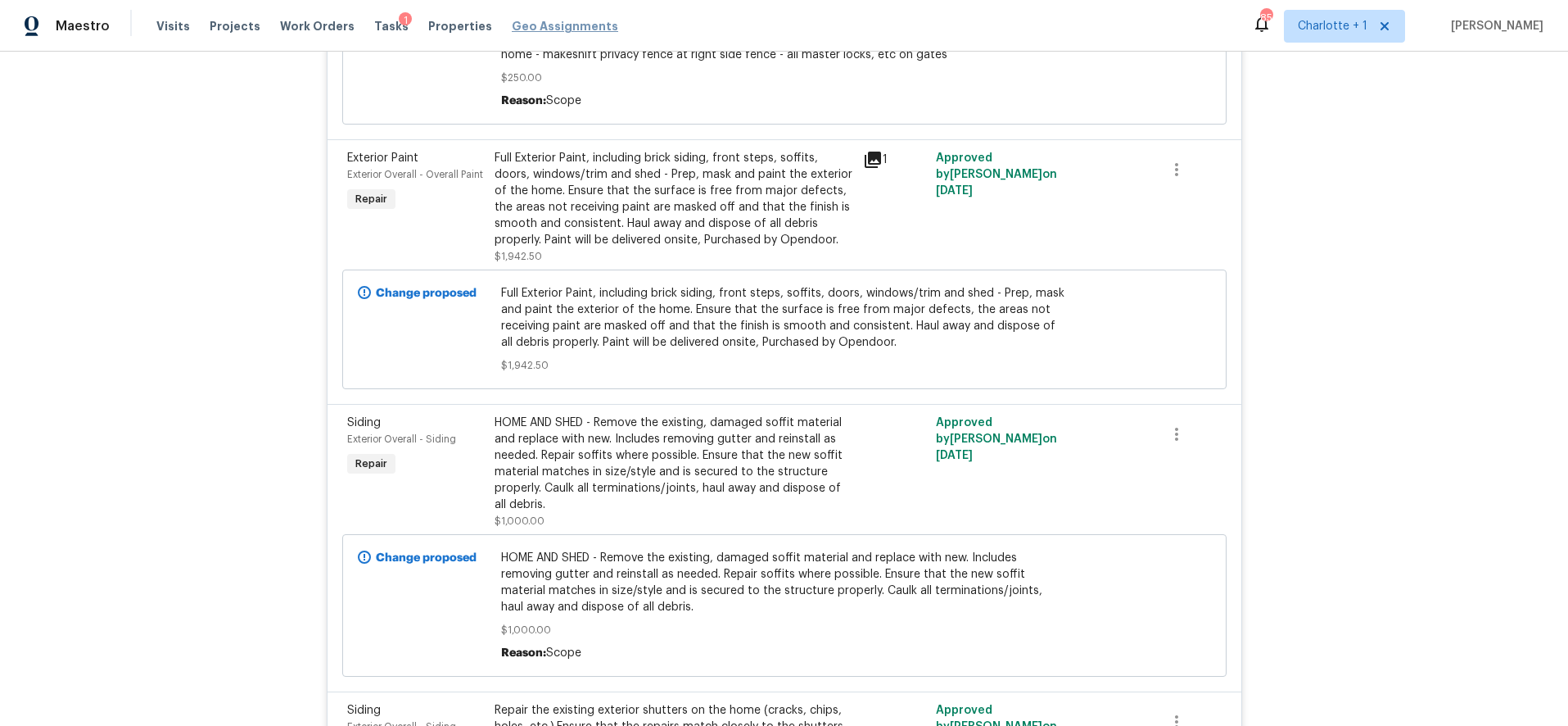
scroll to position [3664, 0]
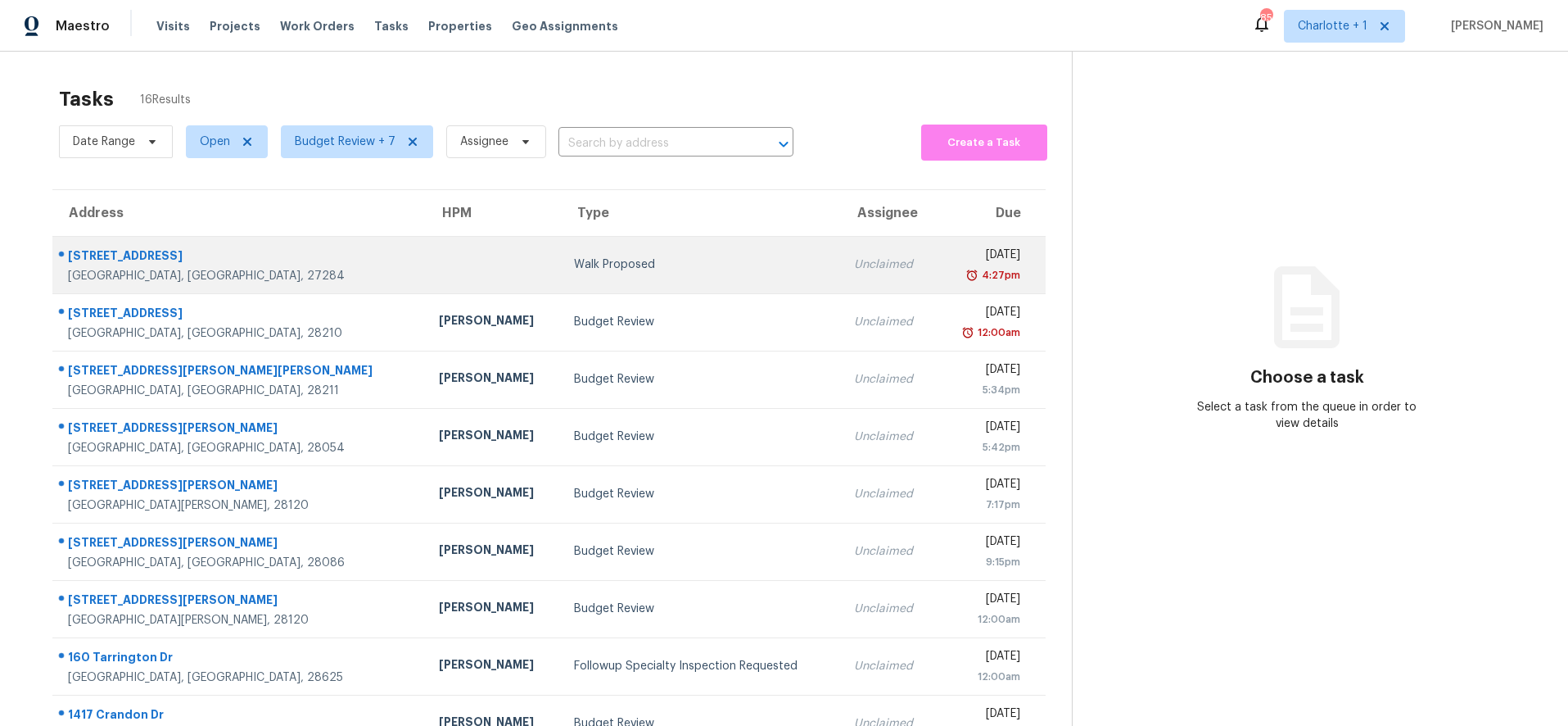
scroll to position [139, 0]
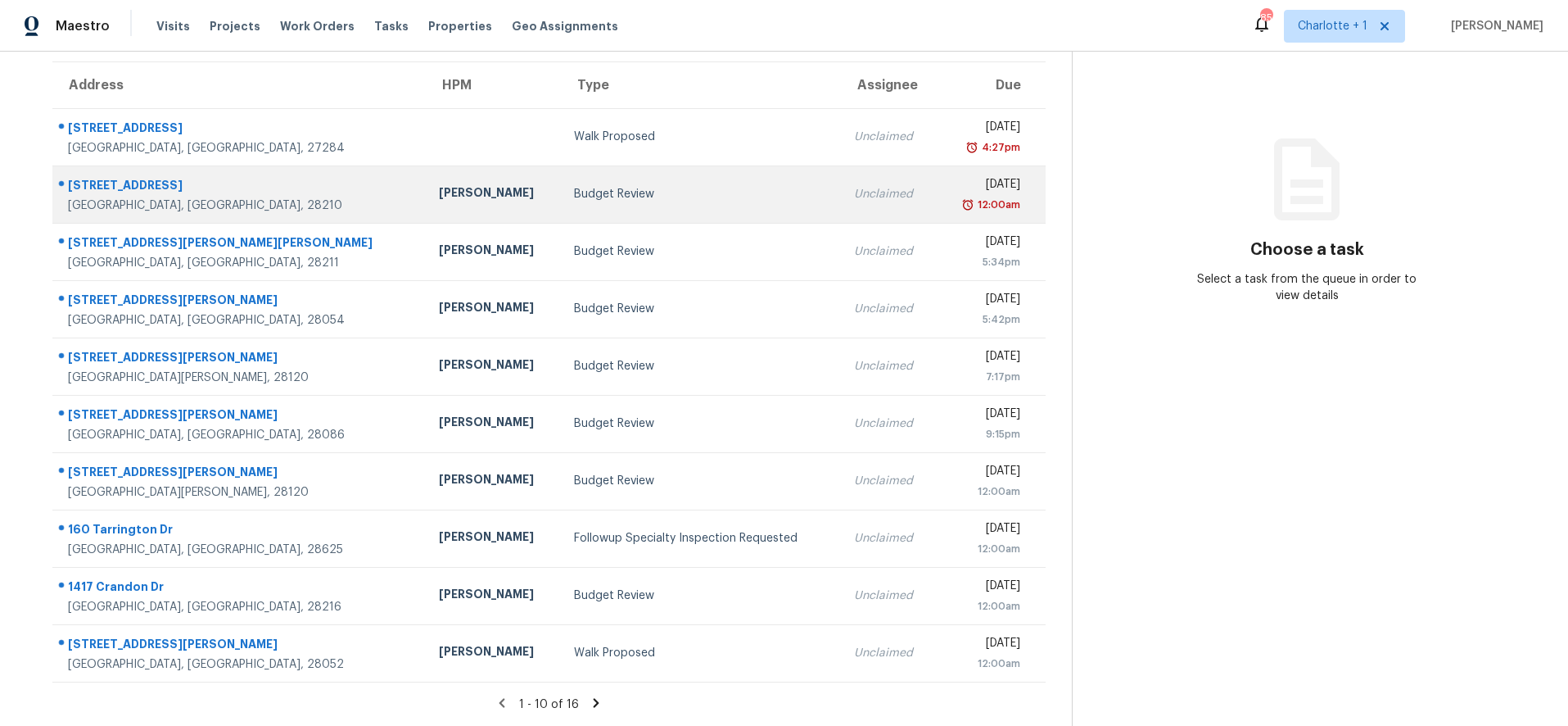
click at [604, 189] on div "Budget Review" at bounding box center [701, 194] width 253 height 16
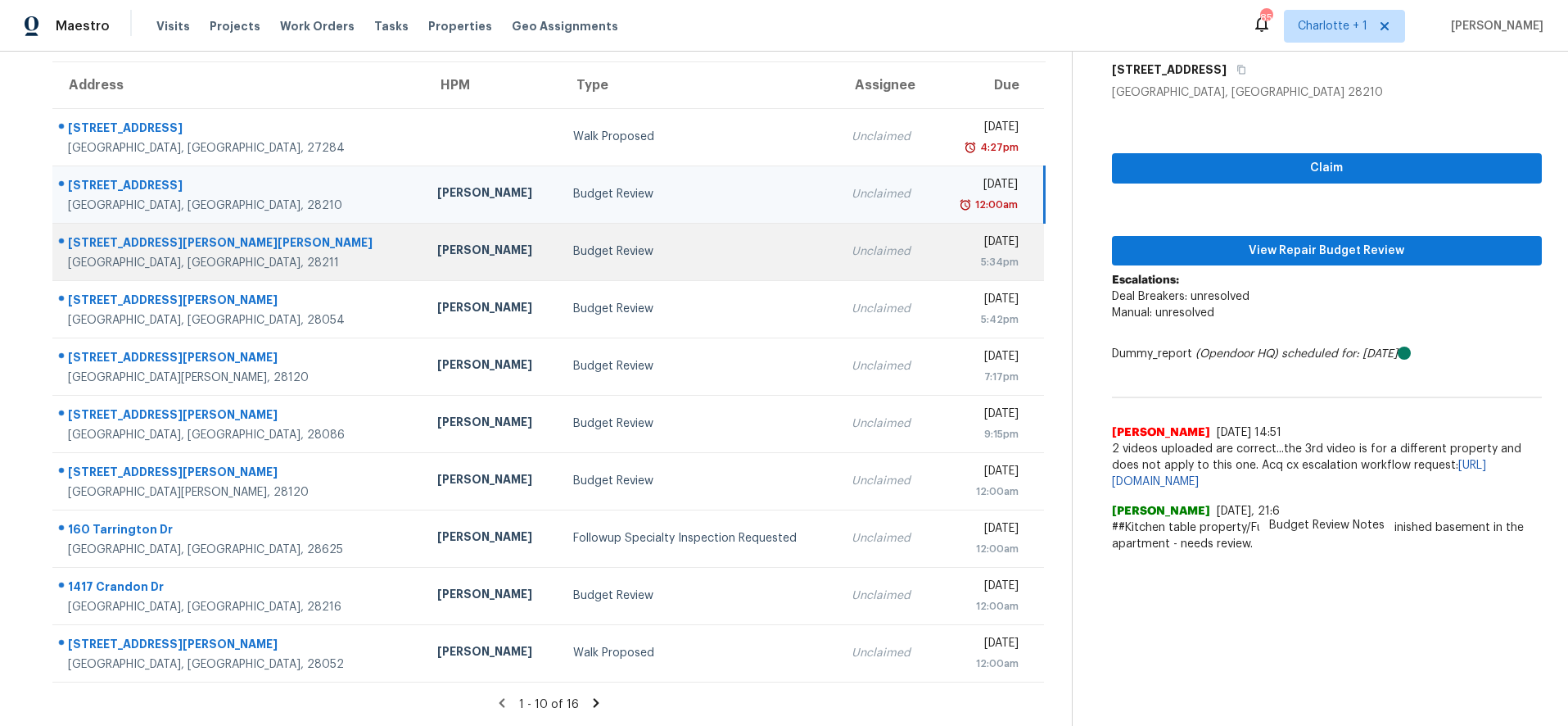
click at [595, 223] on td "Budget Review" at bounding box center [699, 251] width 279 height 58
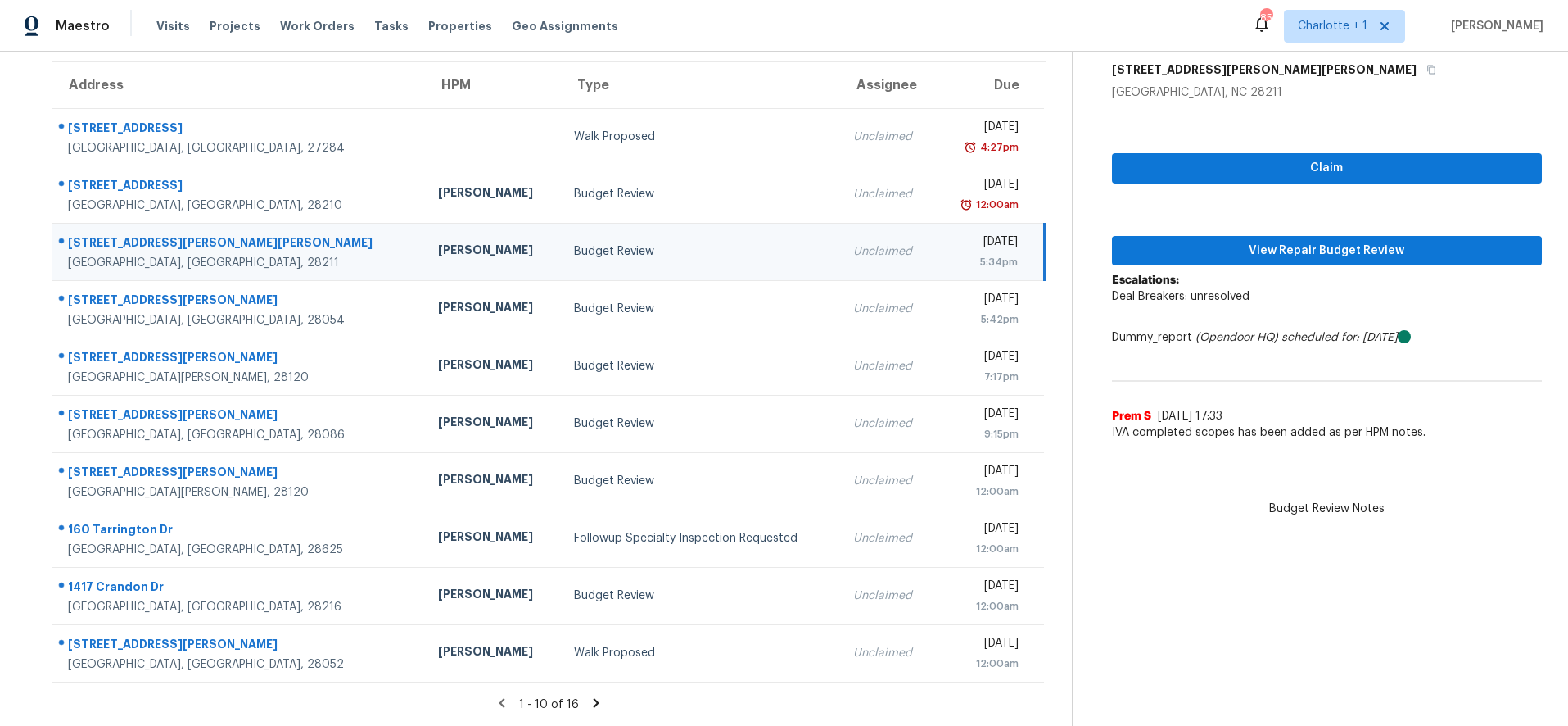
drag, startPoint x: 198, startPoint y: 225, endPoint x: 211, endPoint y: 225, distance: 13.0
click at [198, 234] on div "[STREET_ADDRESS][PERSON_NAME][PERSON_NAME]" at bounding box center [240, 244] width 344 height 20
click at [1264, 246] on span "View Repair Budget Review" at bounding box center [1327, 251] width 405 height 20
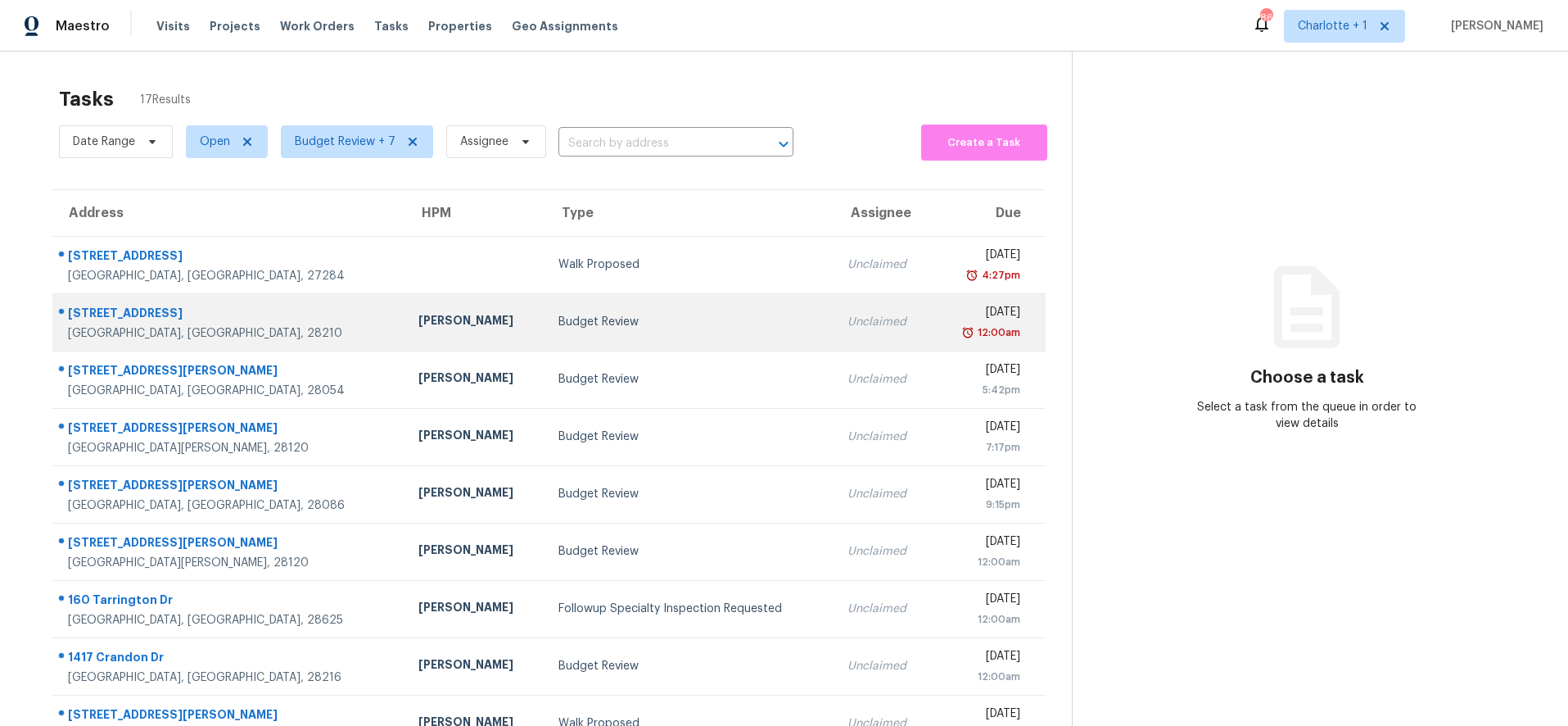
click at [558, 320] on div "Budget Review" at bounding box center [689, 322] width 263 height 16
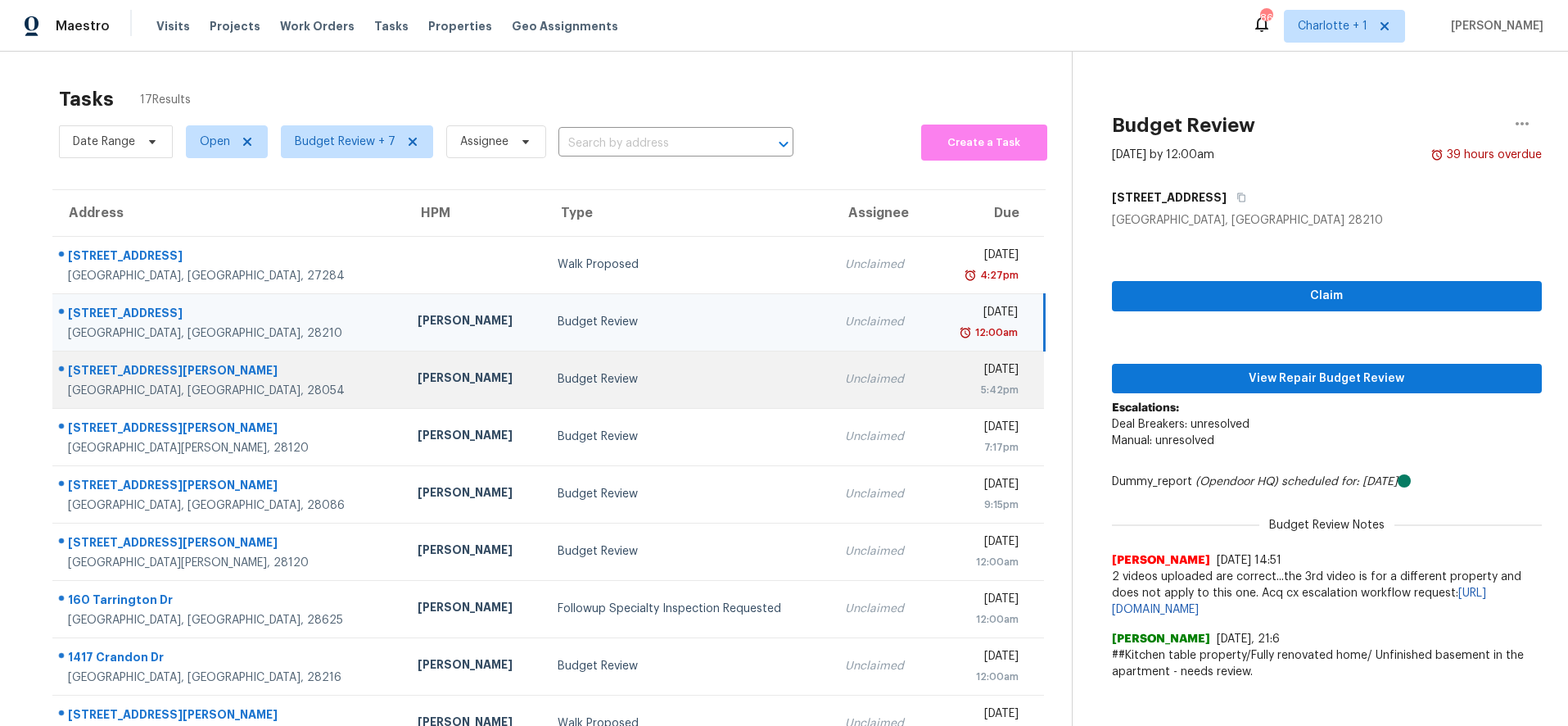
click at [557, 376] on div "Budget Review" at bounding box center [688, 379] width 262 height 16
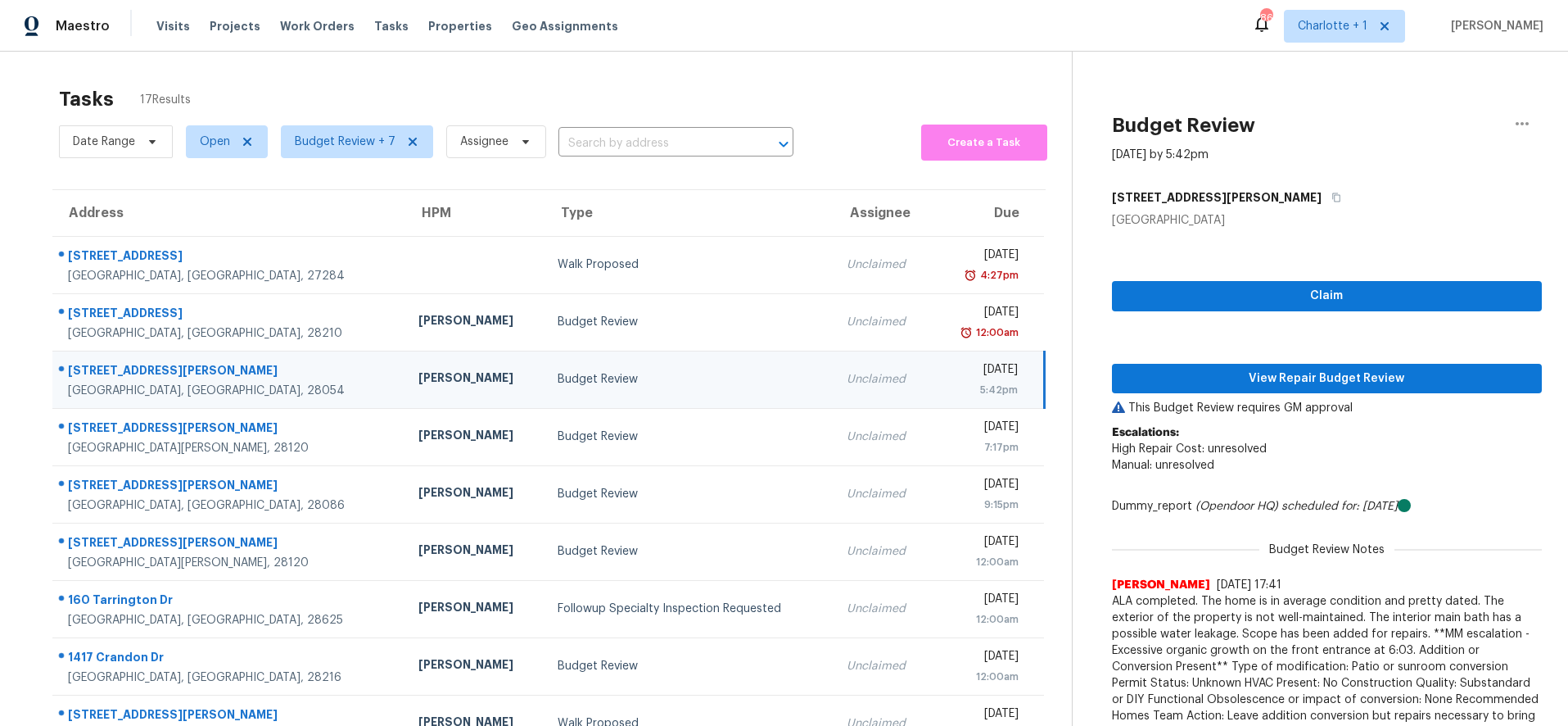
click at [418, 387] on div "[PERSON_NAME]" at bounding box center [475, 379] width 113 height 20
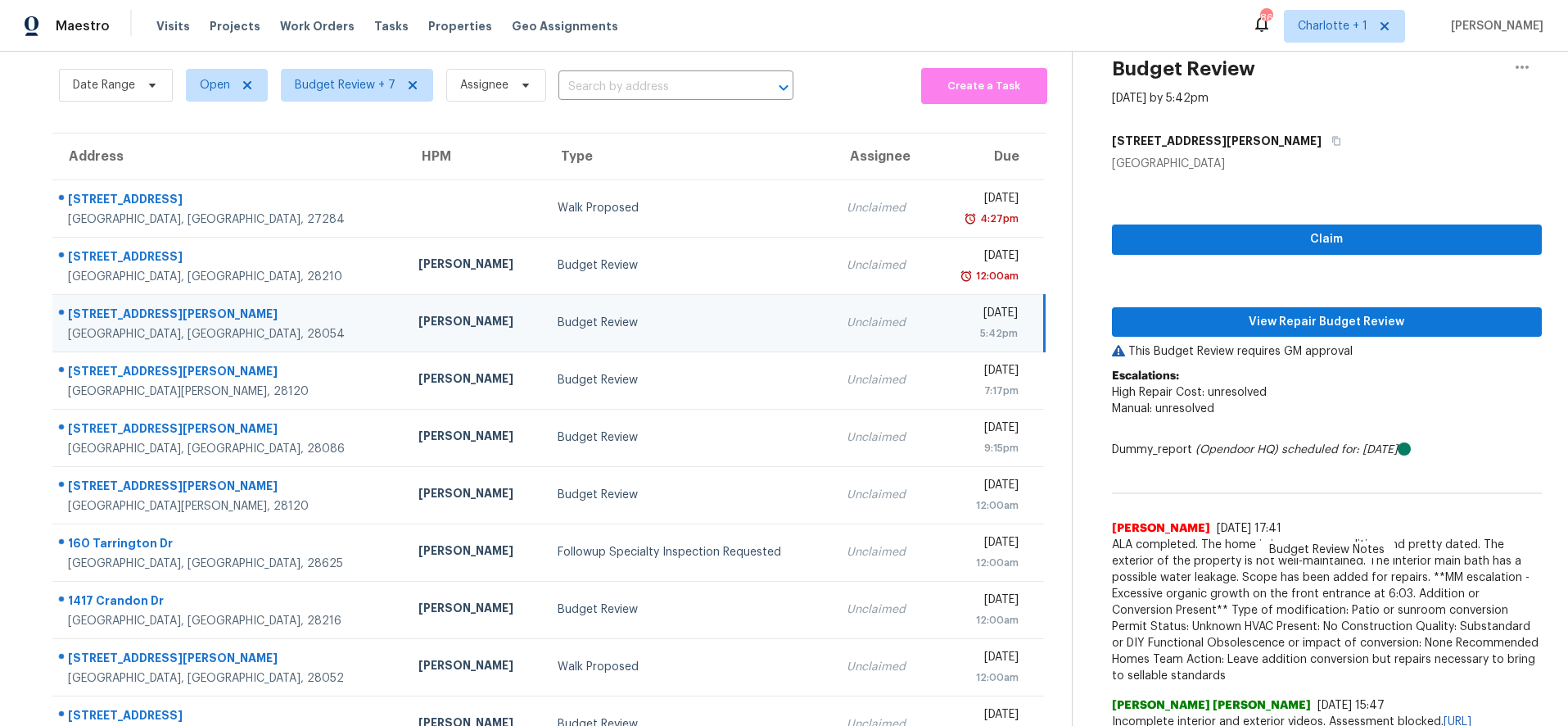
scroll to position [106, 0]
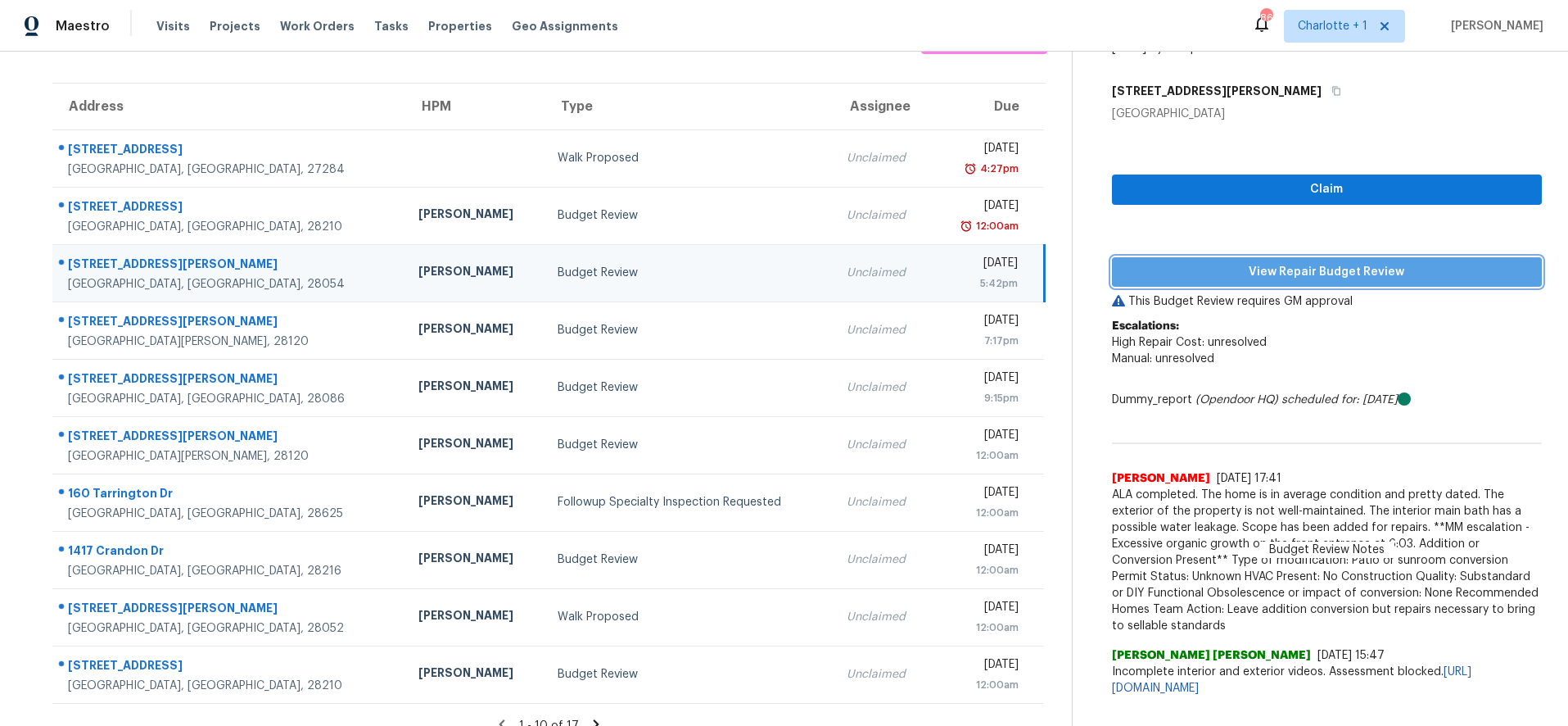
click at [1209, 276] on span "View Repair Budget Review" at bounding box center [1327, 272] width 405 height 20
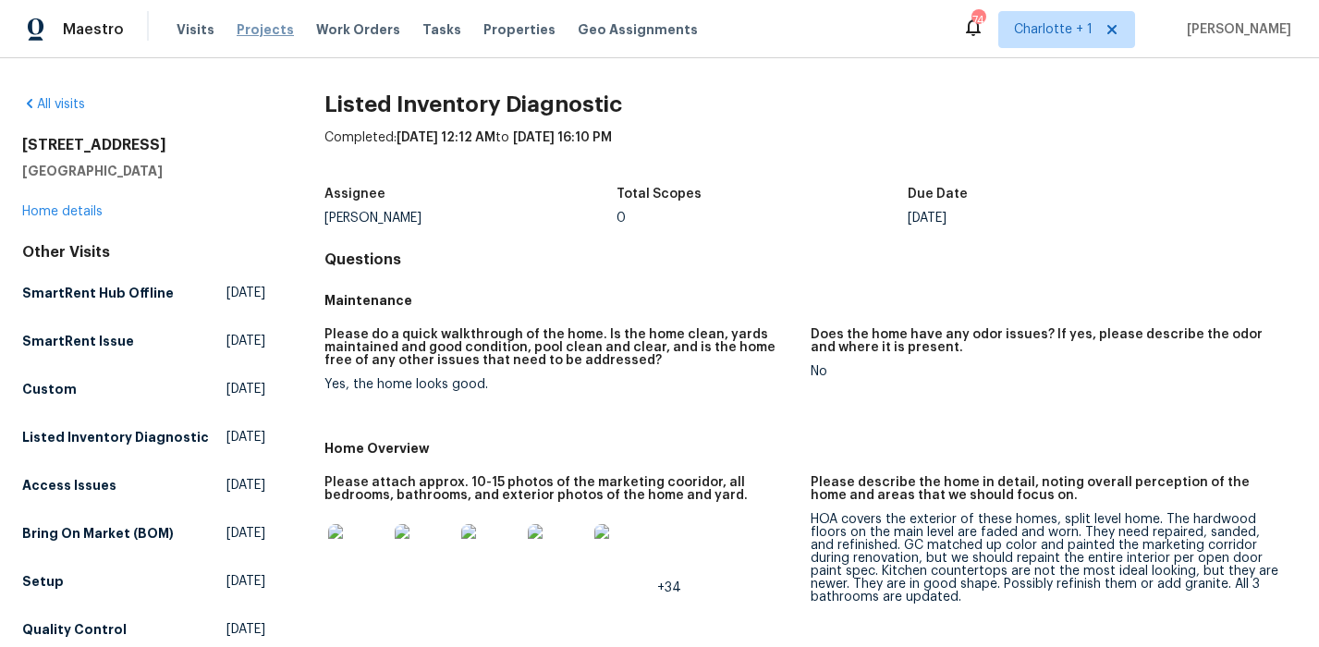
click at [242, 29] on span "Projects" at bounding box center [265, 29] width 57 height 18
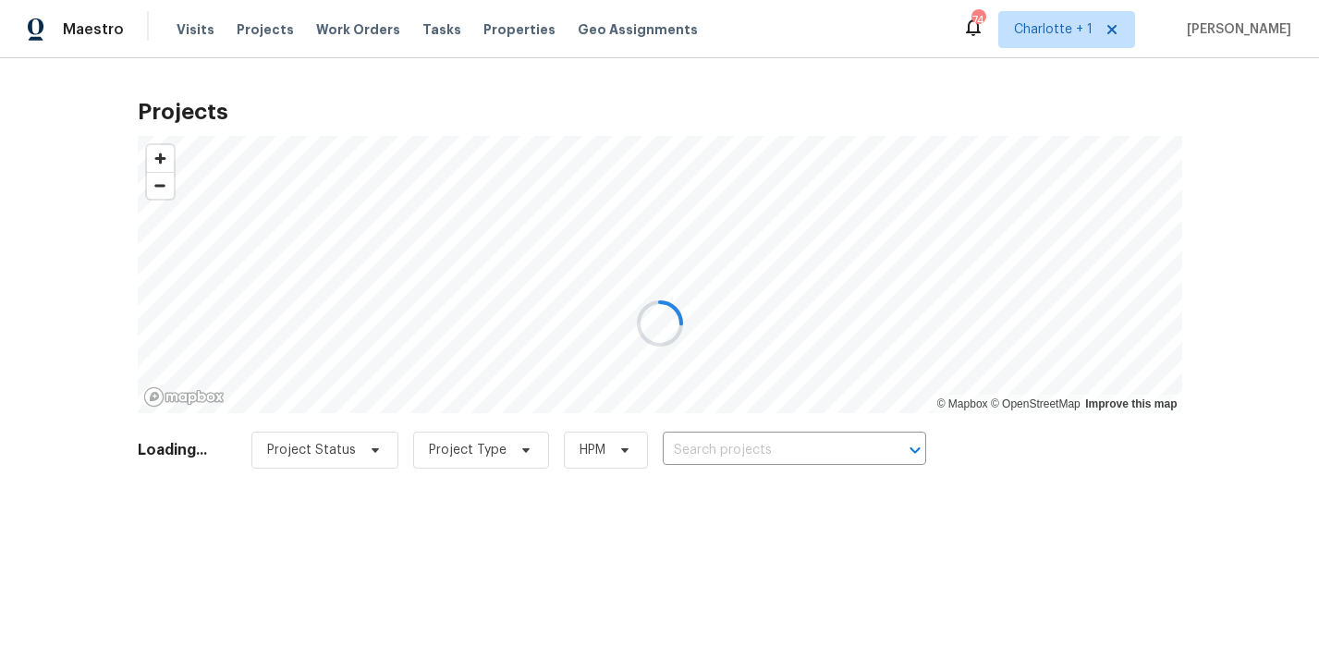
click at [703, 444] on div at bounding box center [659, 323] width 1319 height 647
click at [723, 452] on div at bounding box center [659, 323] width 1319 height 647
click at [1214, 225] on div at bounding box center [659, 323] width 1319 height 647
click at [687, 452] on div at bounding box center [659, 323] width 1319 height 647
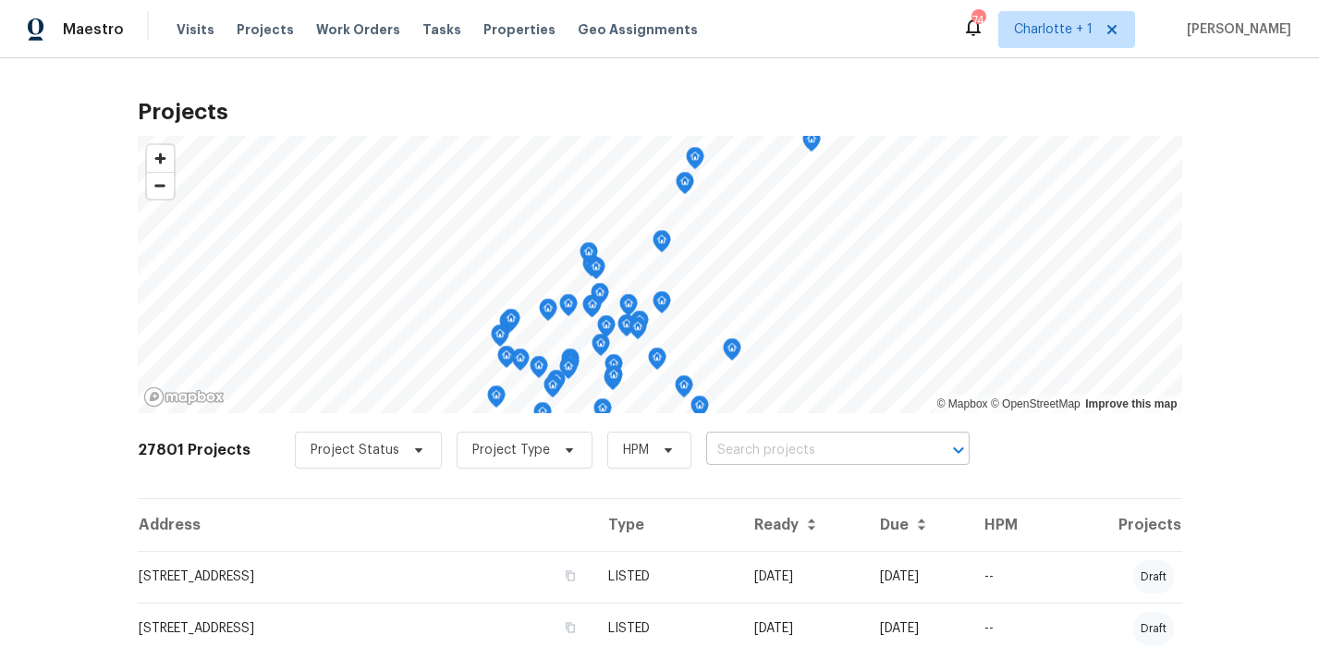
click at [706, 455] on input "text" at bounding box center [812, 450] width 212 height 29
type input "5605 southst"
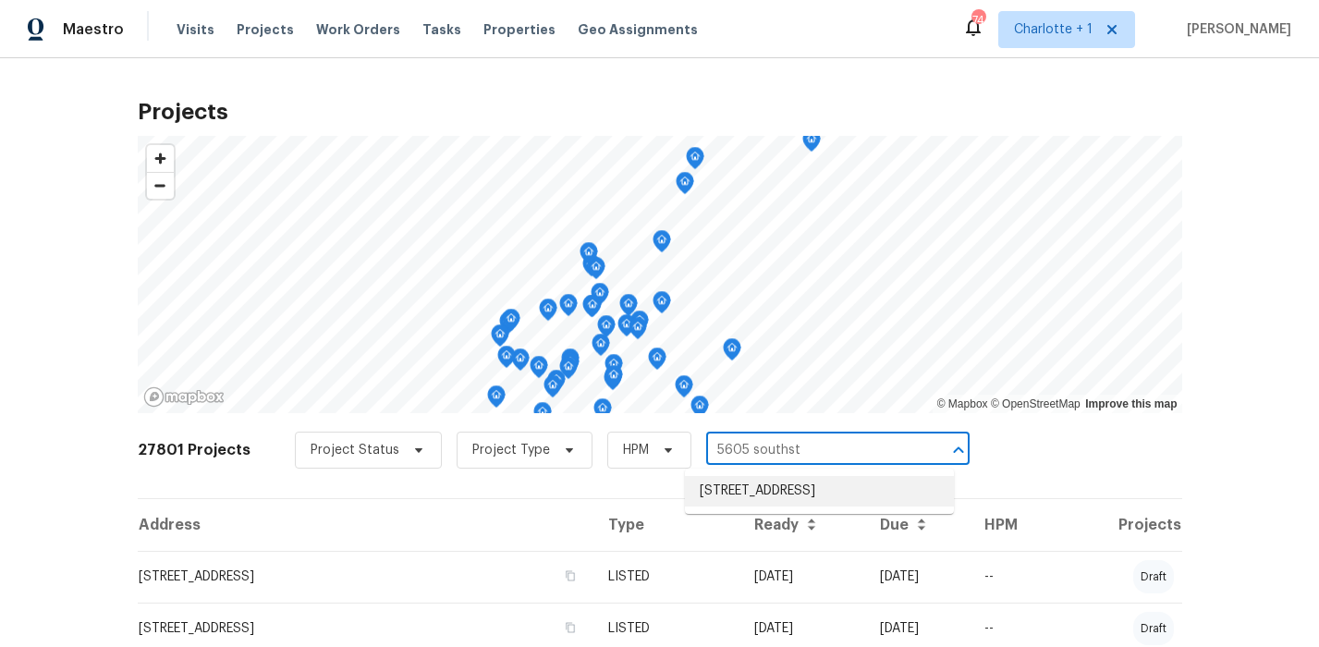
click at [706, 480] on li "5605 Southstone Dr, Greensboro, NC 27406" at bounding box center [819, 491] width 269 height 31
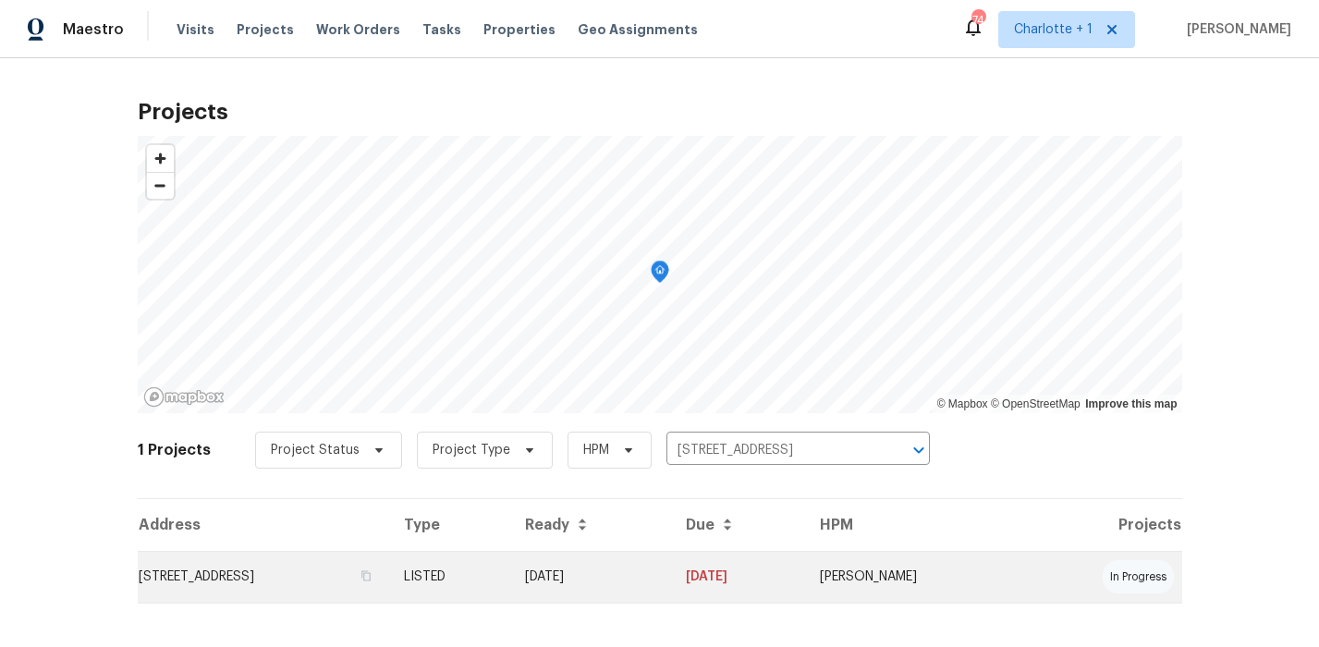
click at [390, 568] on td "5605 Southstone Dr, Greensboro, NC 27406" at bounding box center [264, 577] width 252 height 52
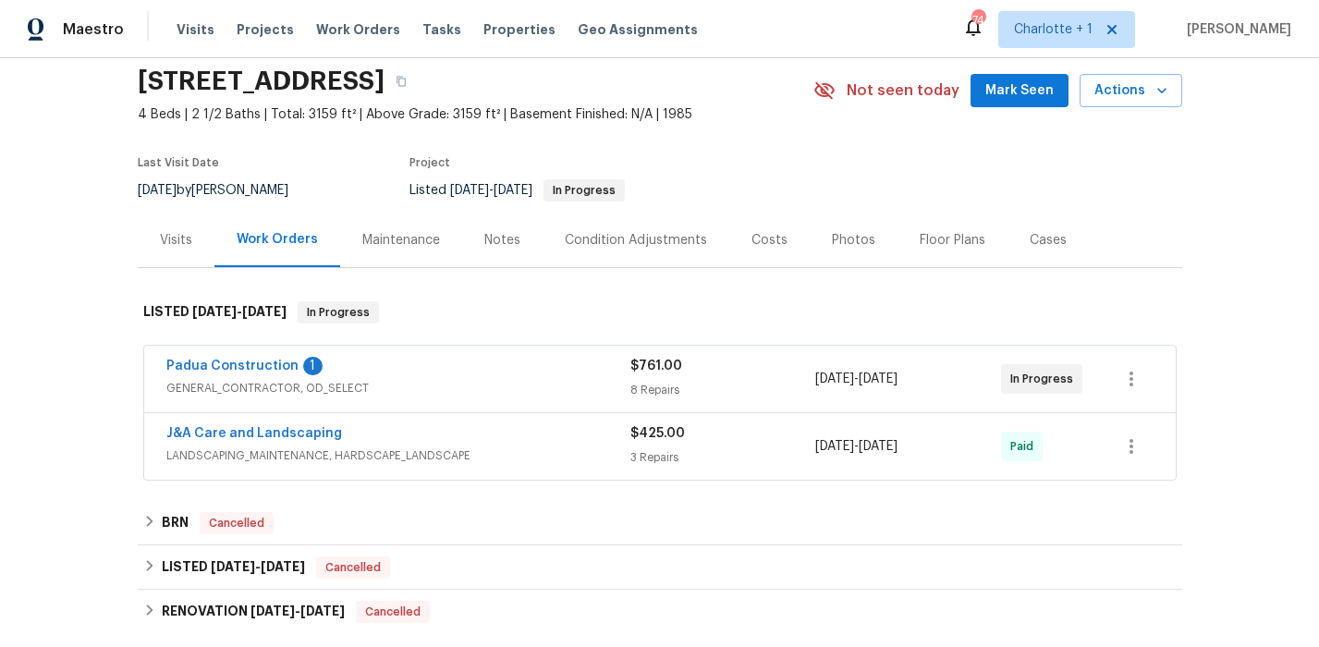
scroll to position [71, 0]
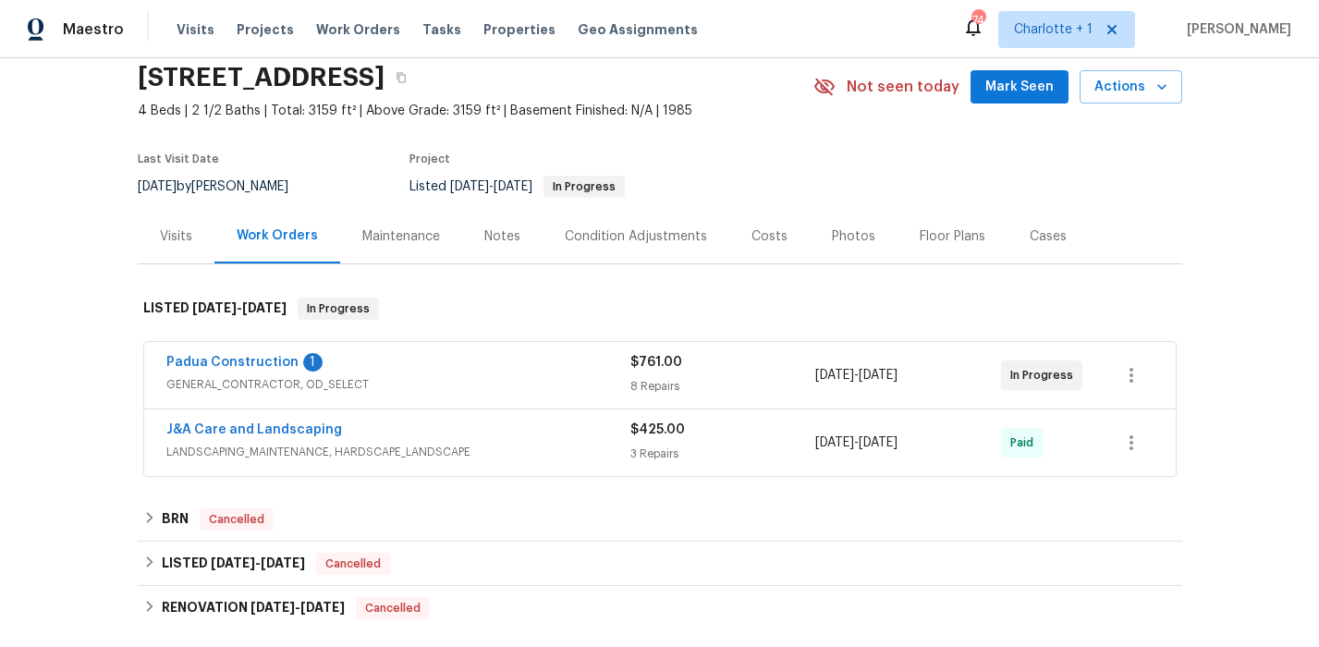
click at [463, 353] on div "Padua Construction 1" at bounding box center [398, 364] width 464 height 22
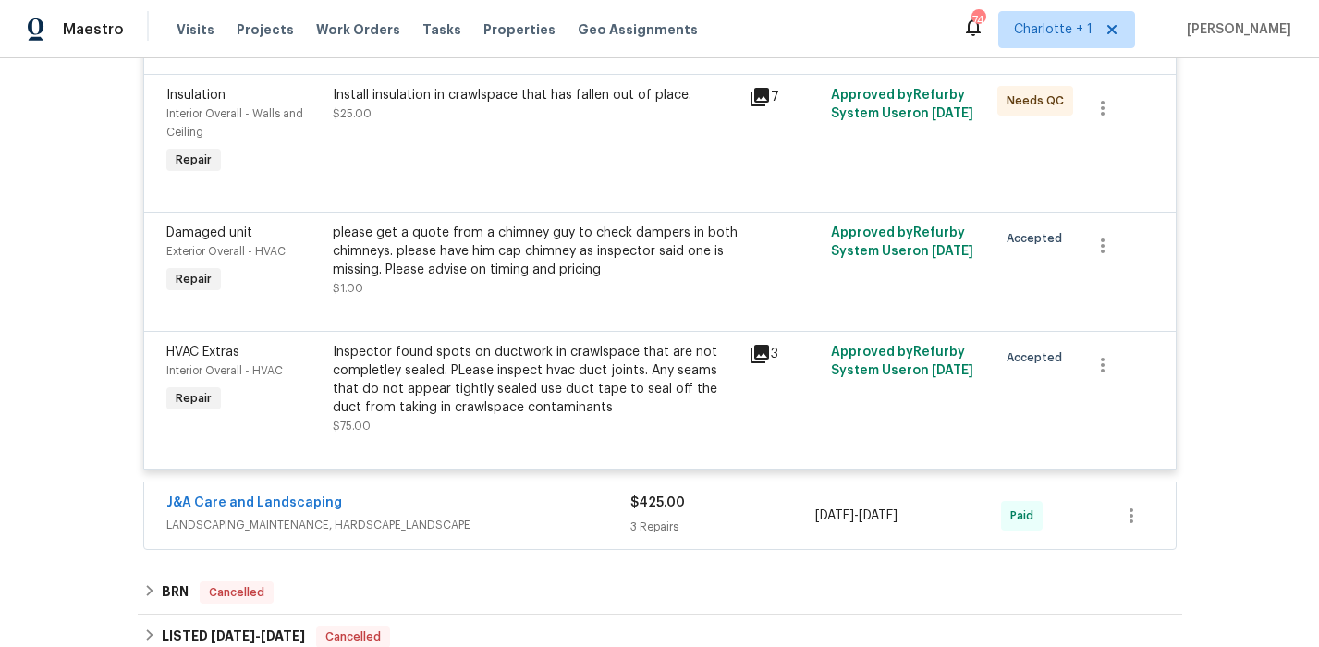
scroll to position [1200, 0]
drag, startPoint x: 528, startPoint y: 520, endPoint x: 521, endPoint y: 481, distance: 40.3
click at [527, 520] on span "LANDSCAPING_MAINTENANCE, HARDSCAPE_LANDSCAPE" at bounding box center [398, 524] width 464 height 18
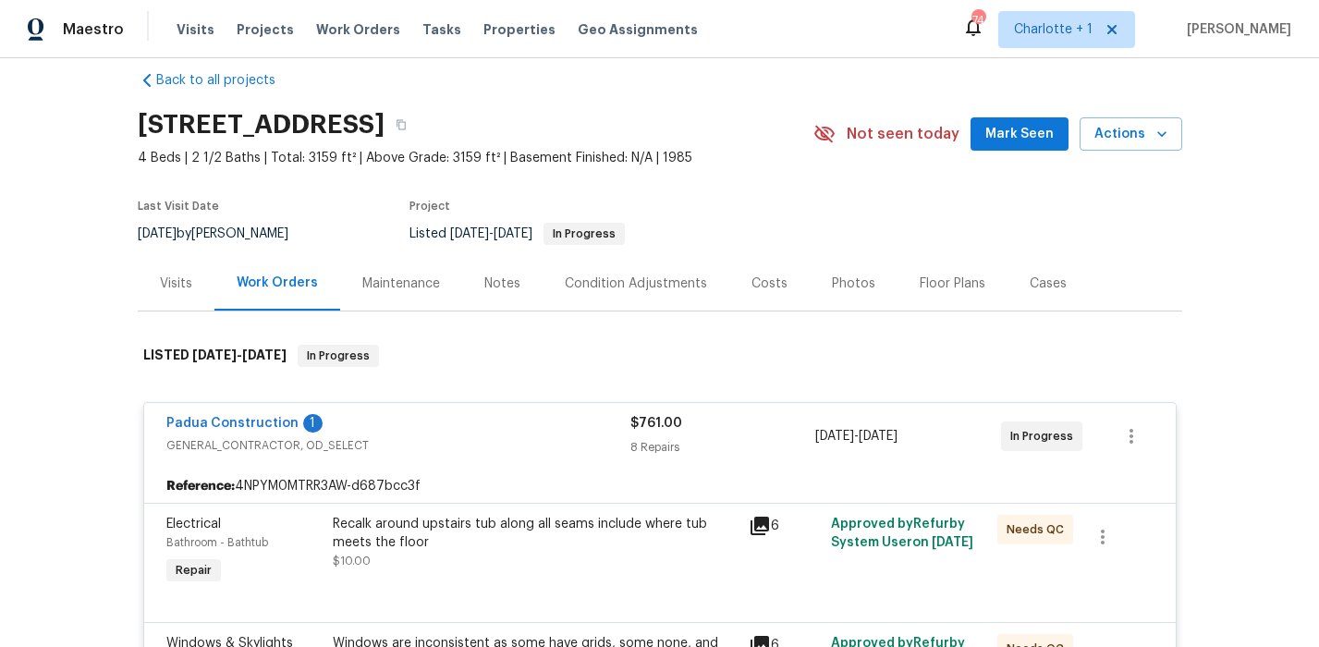
scroll to position [0, 0]
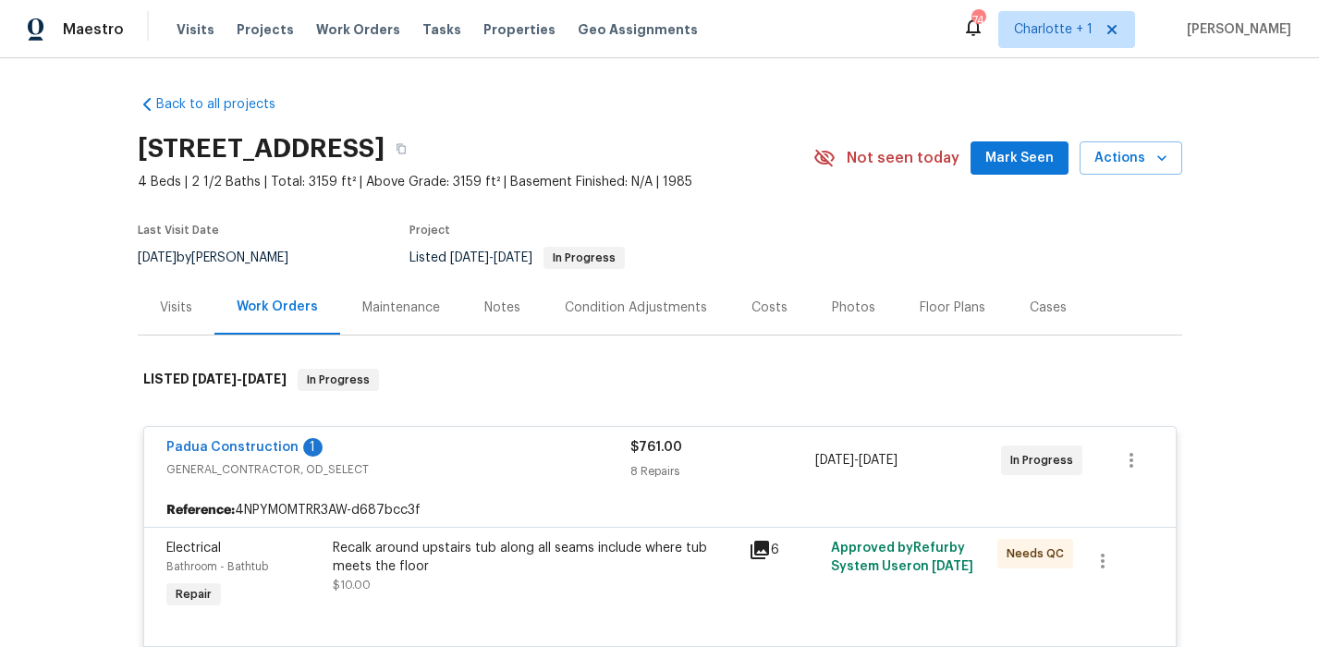
click at [106, 304] on div "Back to all projects 5605 Southstone Dr, Greensboro, NC 27406 4 Beds | 2 1/2 Ba…" at bounding box center [659, 352] width 1319 height 589
click at [160, 306] on div "Visits" at bounding box center [176, 308] width 32 height 18
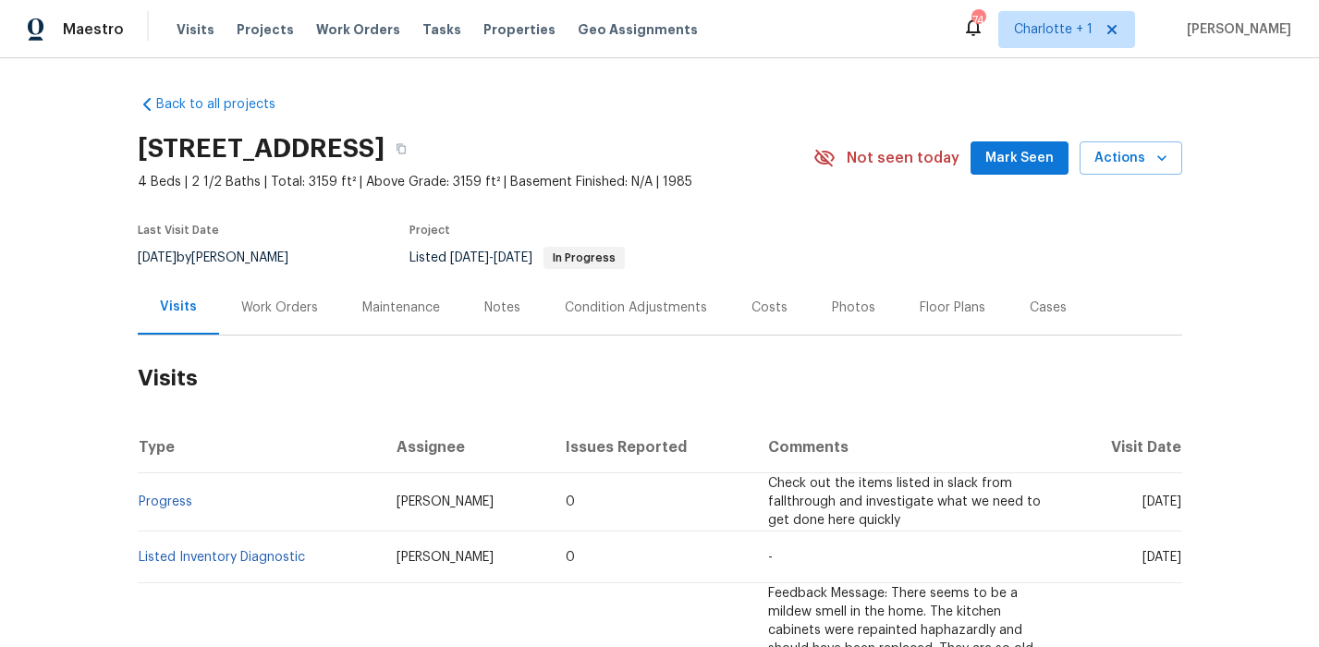
scroll to position [212, 0]
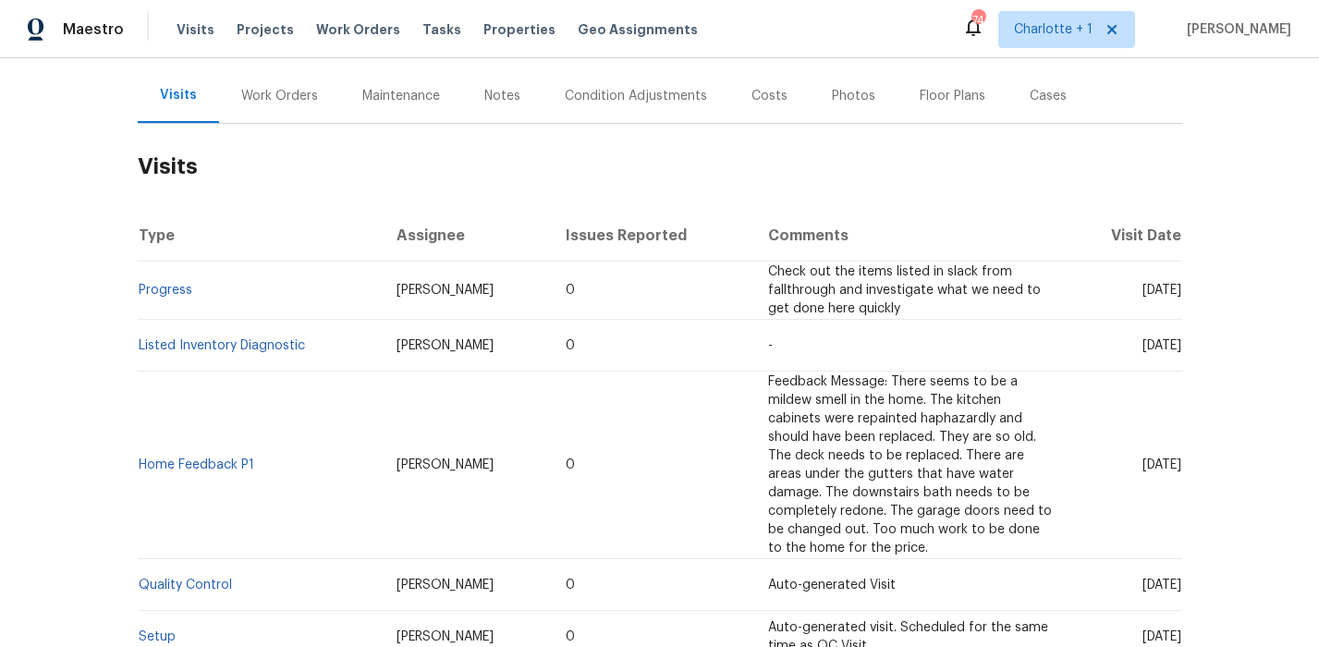
click at [259, 93] on div "Work Orders" at bounding box center [279, 96] width 77 height 18
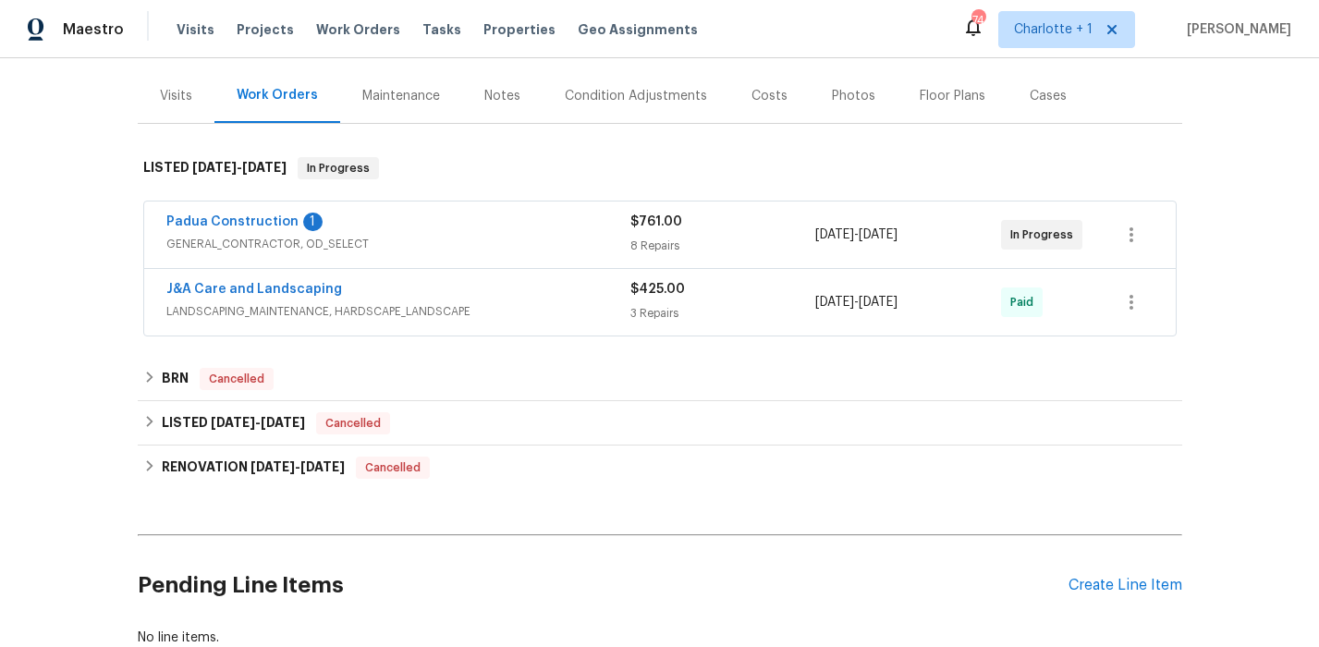
click at [453, 250] on span "GENERAL_CONTRACTOR, OD_SELECT" at bounding box center [398, 244] width 464 height 18
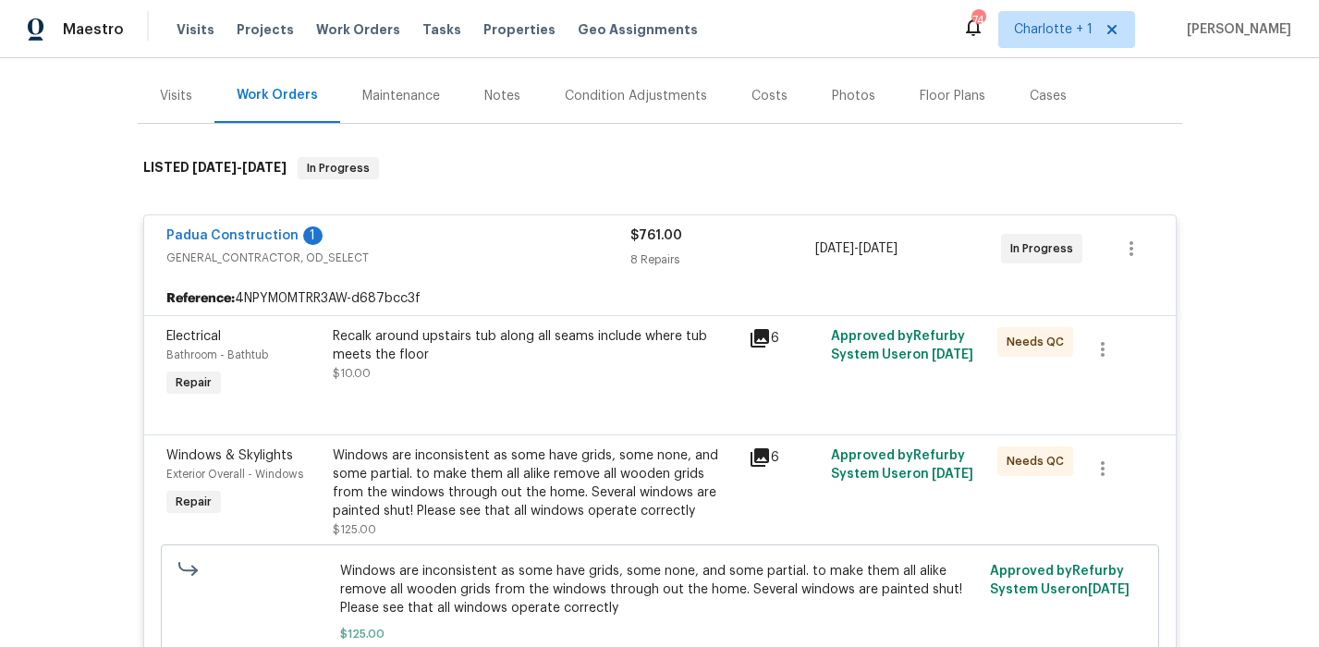
click at [522, 362] on div "Recalk around upstairs tub along all seams include where tub meets the floor" at bounding box center [535, 345] width 405 height 37
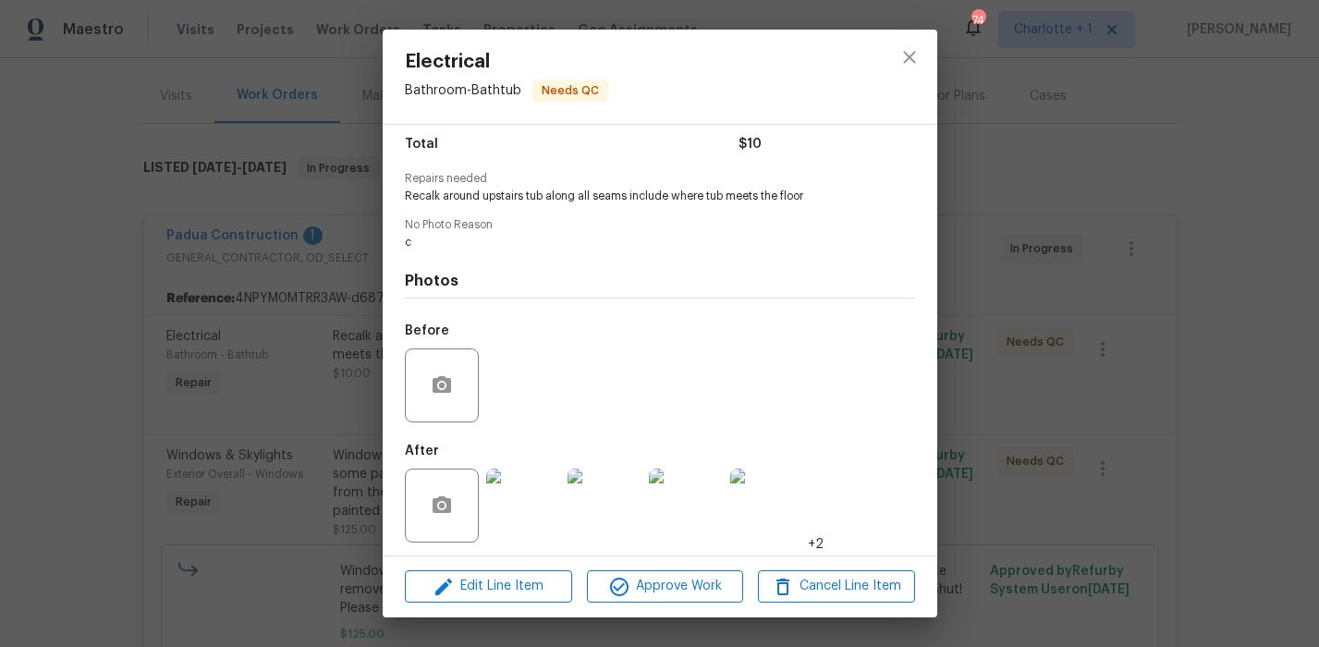
scroll to position [157, 0]
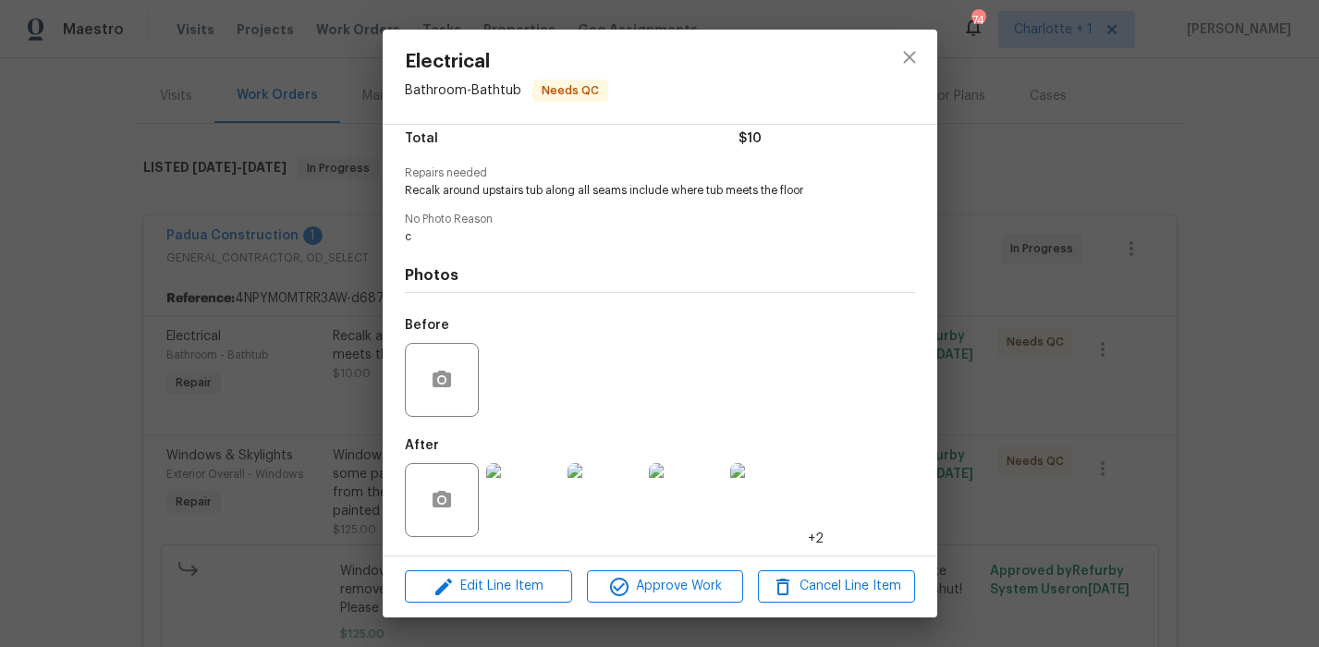
click at [523, 485] on img at bounding box center [523, 500] width 74 height 74
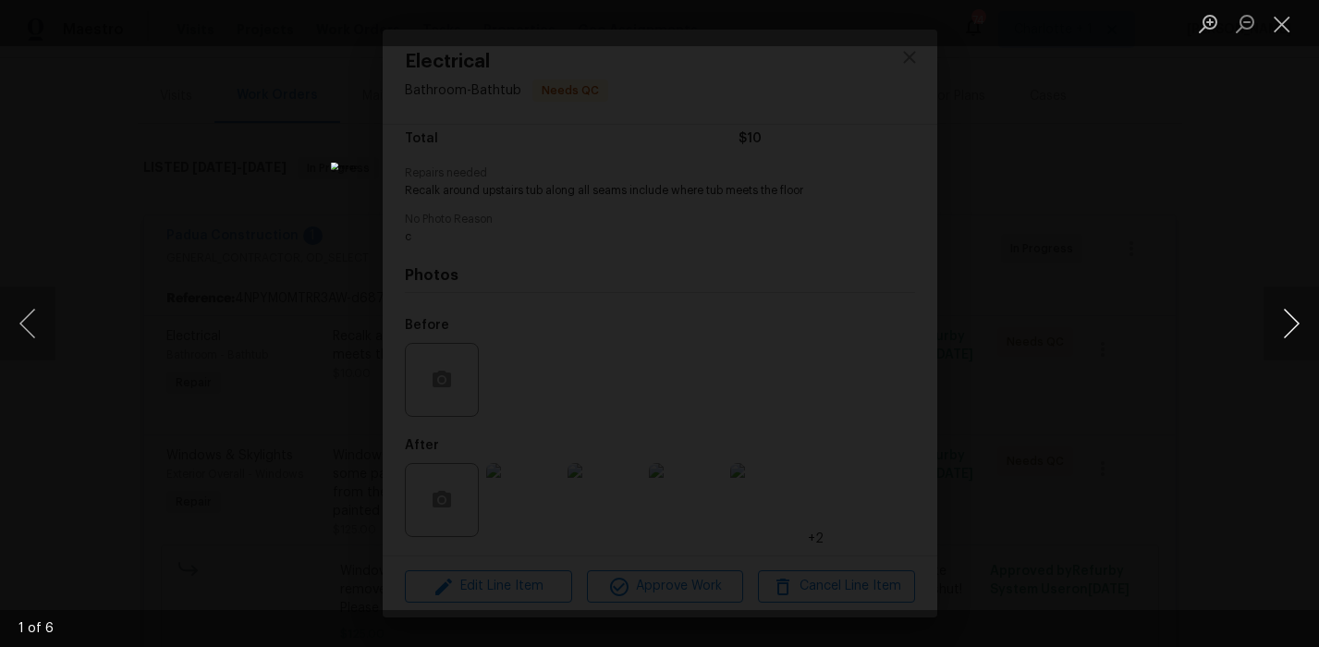
click at [1281, 319] on button "Next image" at bounding box center [1291, 324] width 55 height 74
click at [1265, 243] on div "Lightbox" at bounding box center [659, 323] width 1319 height 647
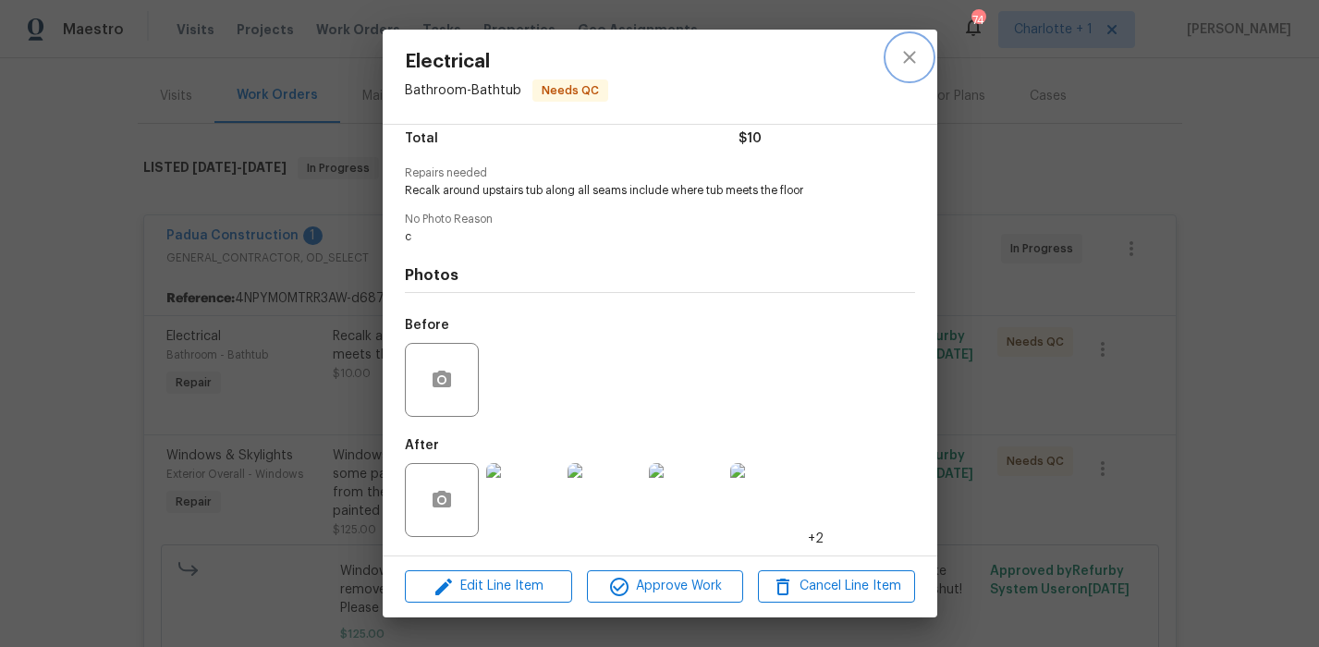
click at [897, 61] on button "close" at bounding box center [909, 57] width 44 height 44
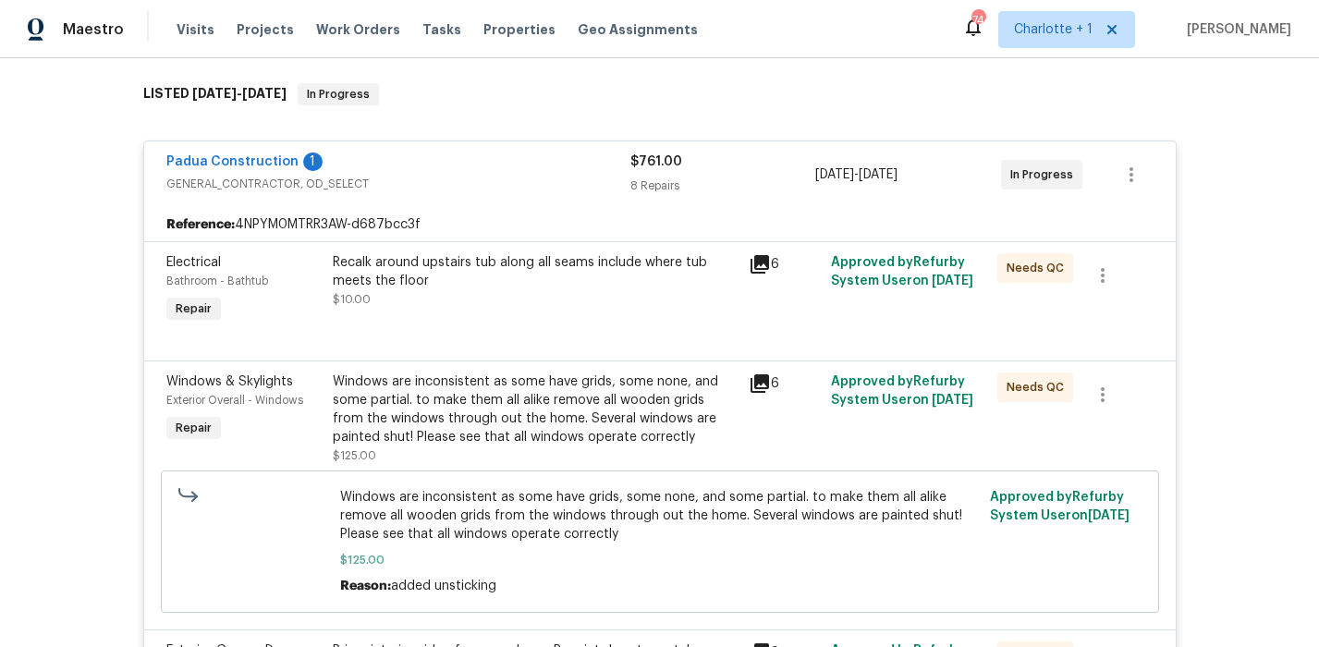
scroll to position [293, 0]
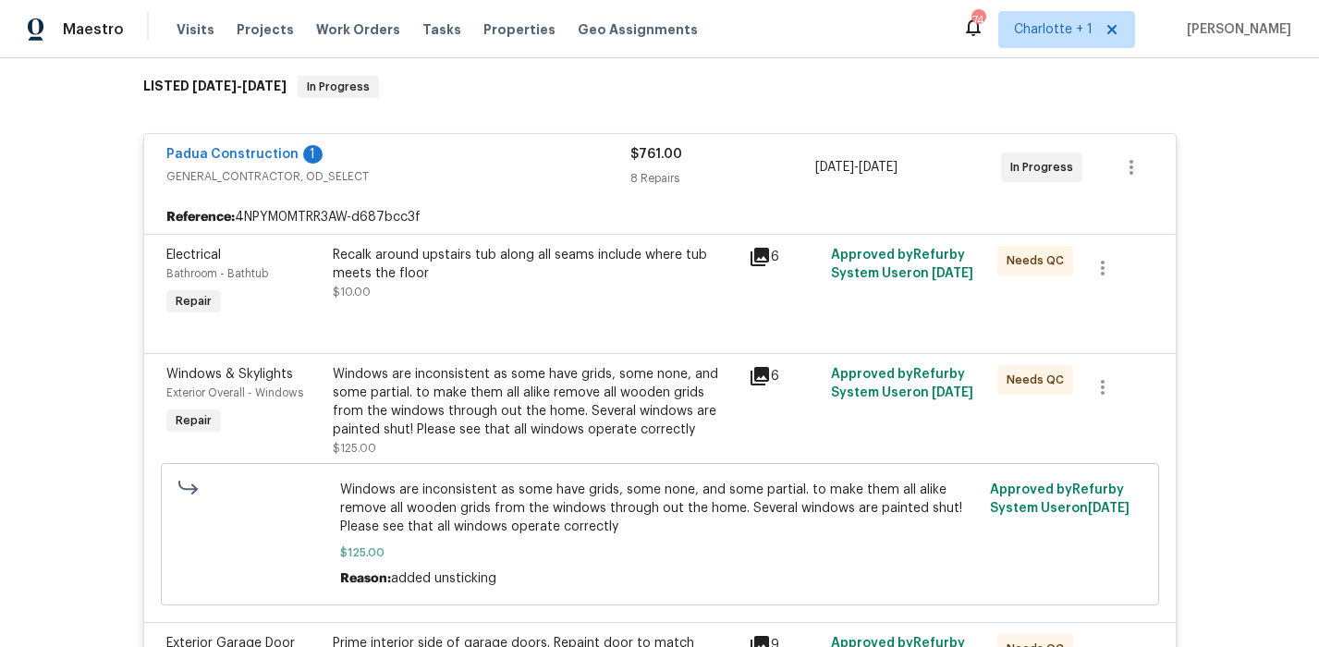
click at [509, 378] on div "Windows are inconsistent as some have grids, some none, and some partial. to ma…" at bounding box center [535, 402] width 405 height 74
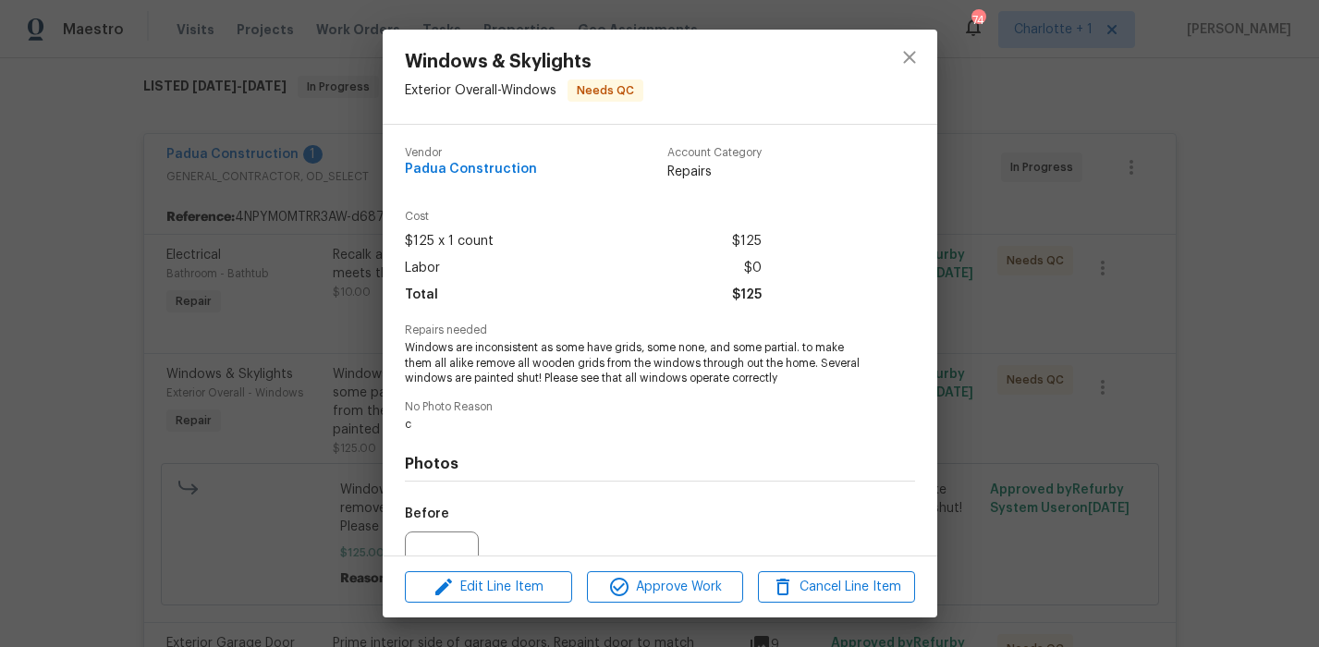
scroll to position [189, 0]
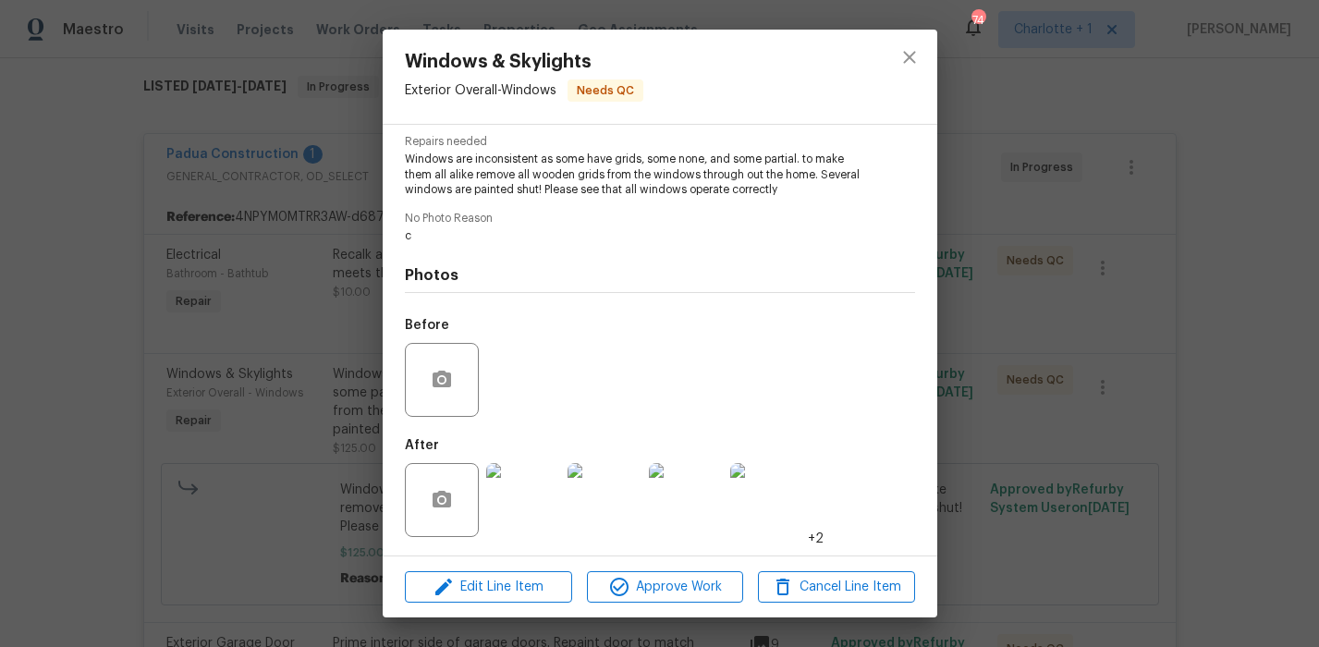
click at [540, 499] on img at bounding box center [523, 500] width 74 height 74
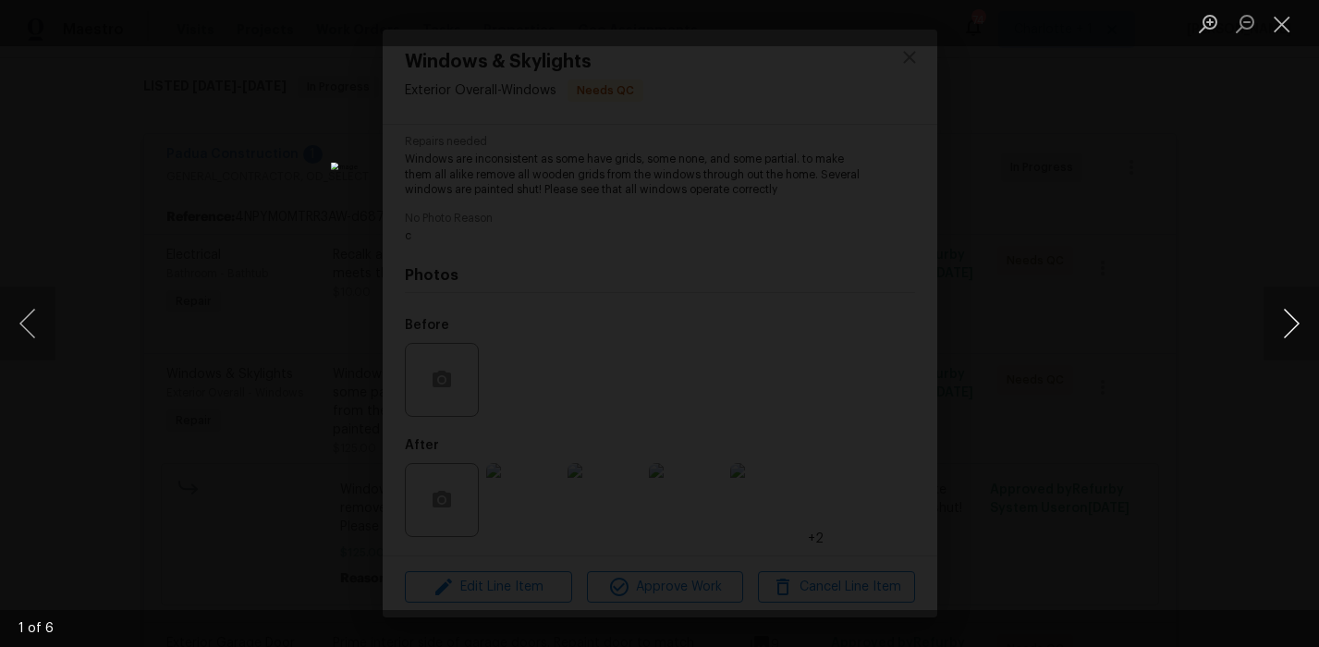
click at [1271, 322] on button "Next image" at bounding box center [1291, 324] width 55 height 74
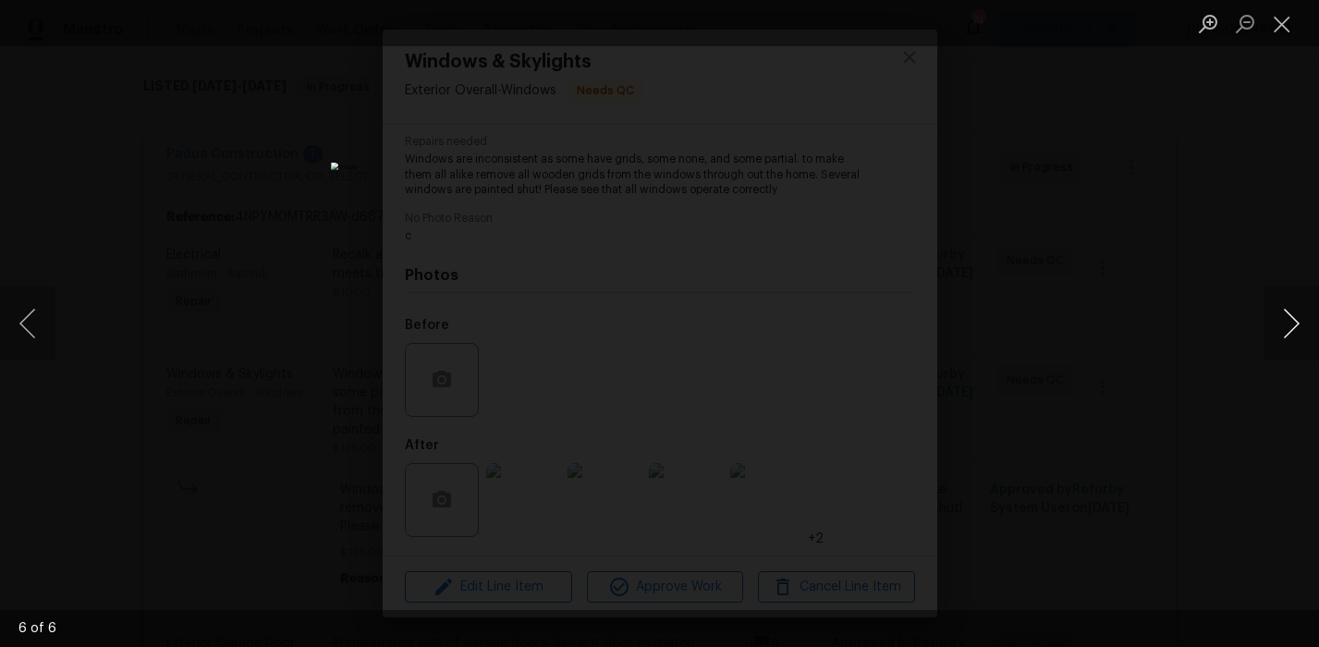
click at [1271, 322] on button "Next image" at bounding box center [1291, 324] width 55 height 74
click at [1201, 204] on div "Lightbox" at bounding box center [659, 323] width 1319 height 647
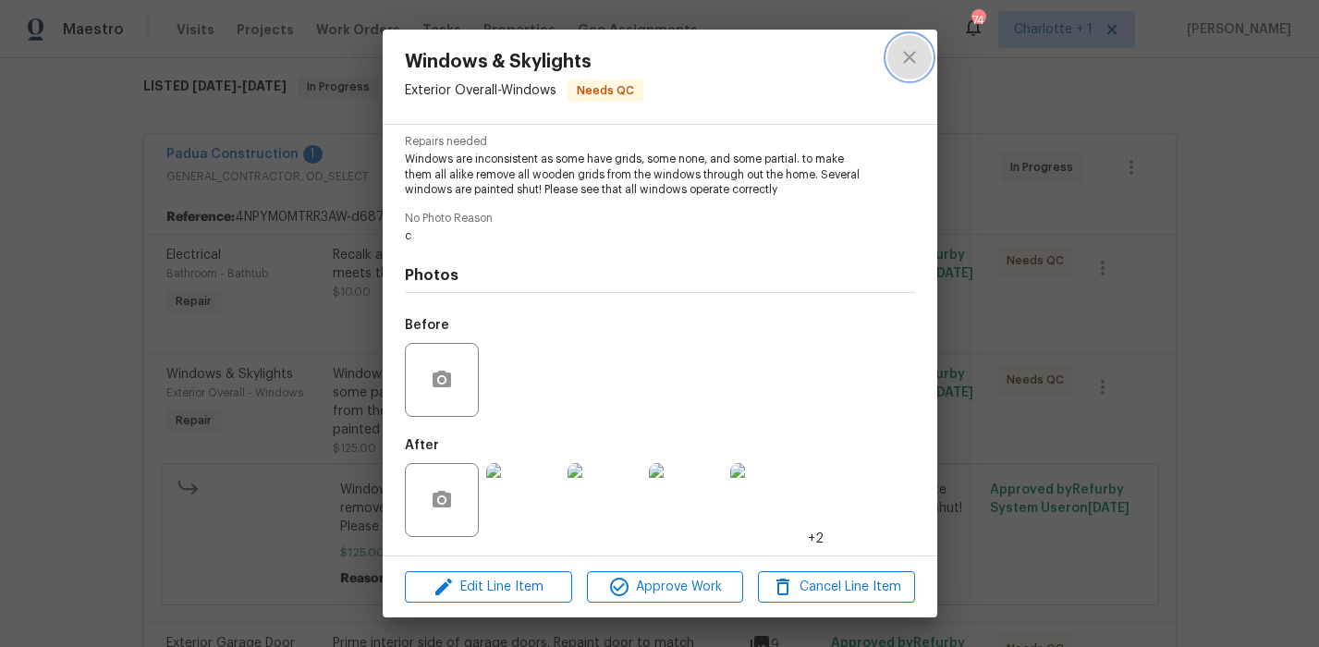
click at [921, 59] on button "close" at bounding box center [909, 57] width 44 height 44
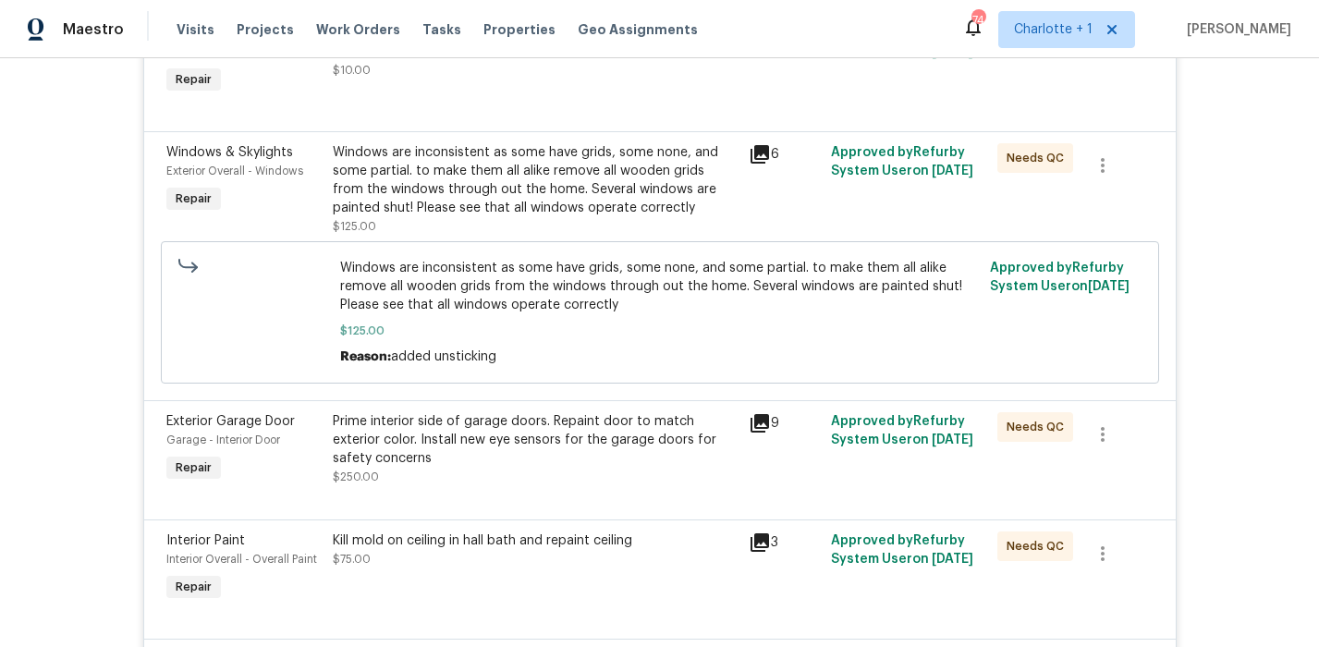
scroll to position [556, 0]
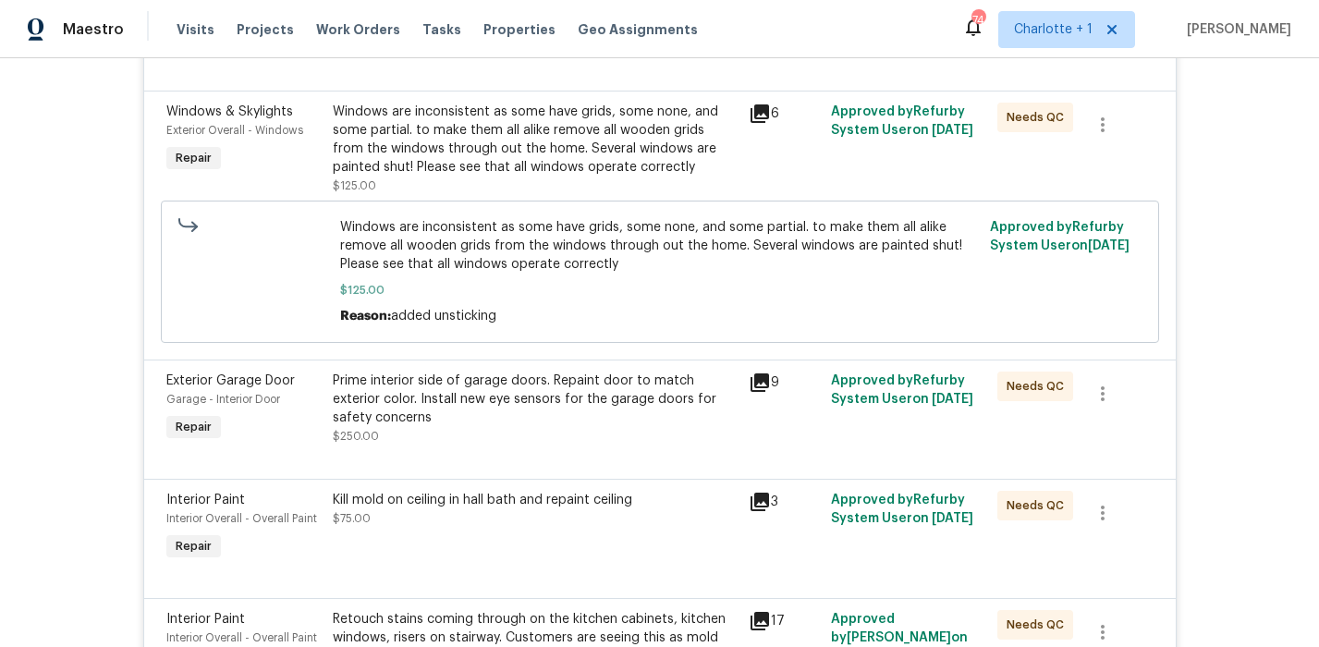
click at [477, 392] on div "Prime interior side of garage doors. Repaint door to match exterior color. Inst…" at bounding box center [535, 399] width 405 height 55
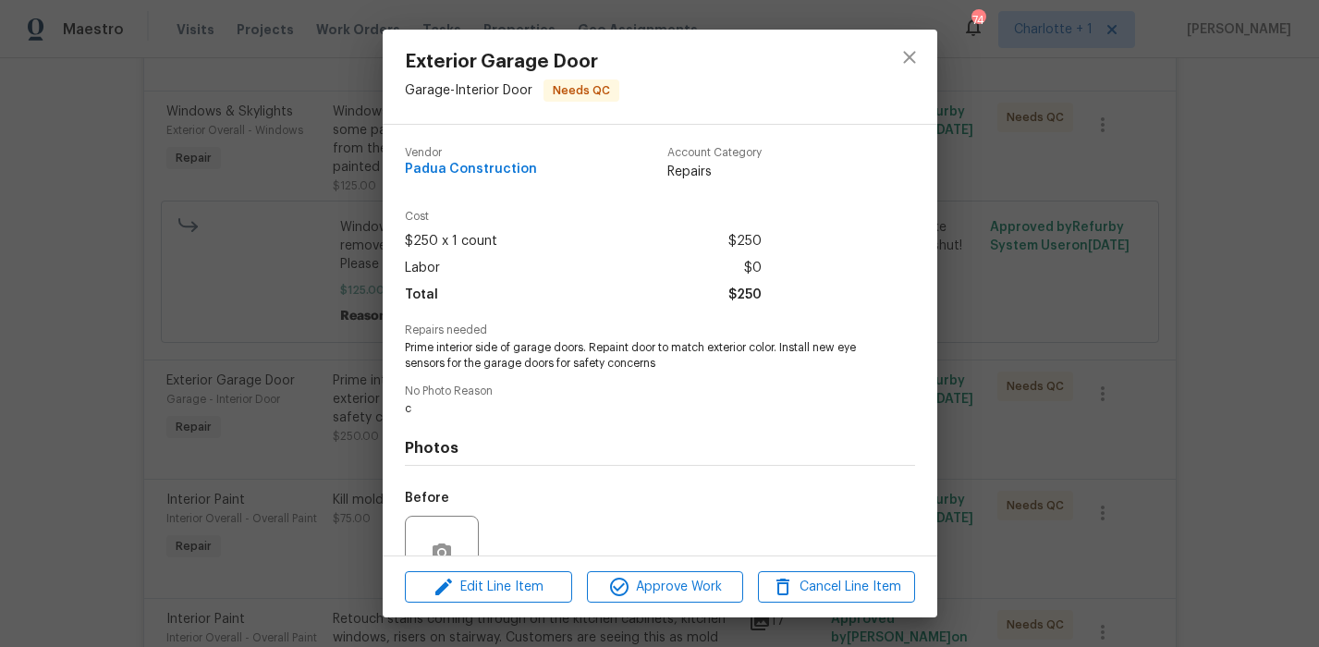
scroll to position [173, 0]
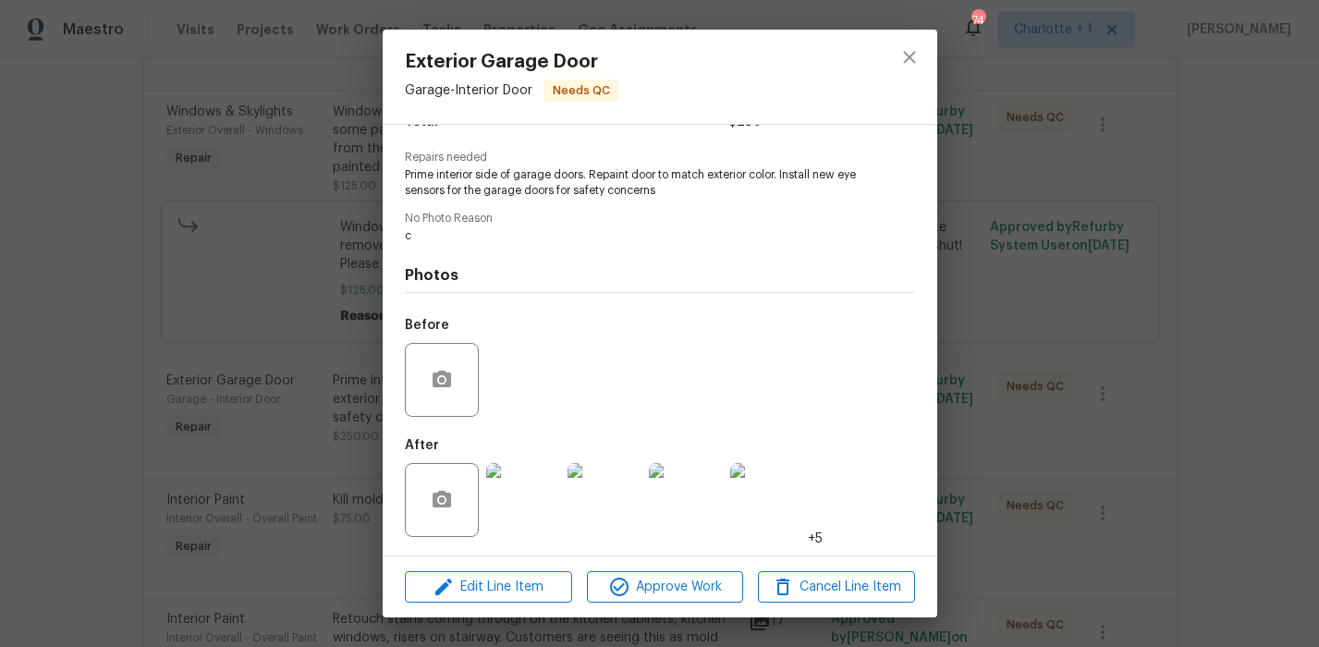
click at [524, 488] on img at bounding box center [523, 500] width 74 height 74
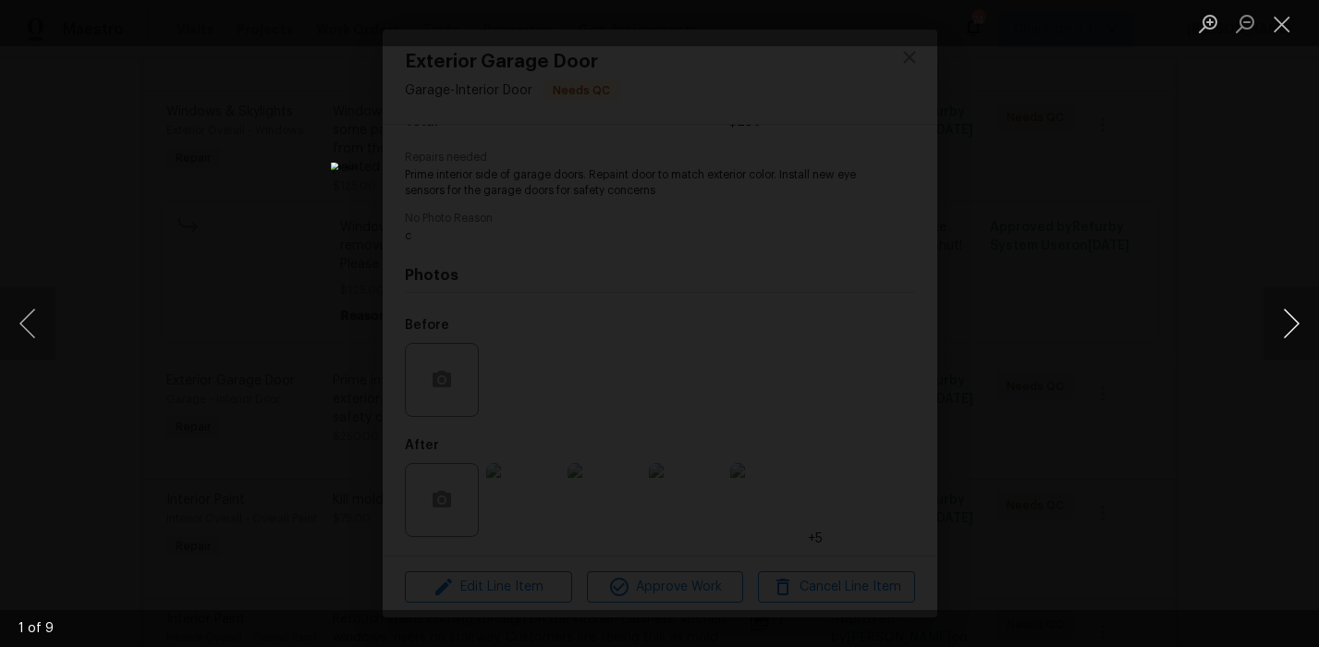
click at [1296, 324] on button "Next image" at bounding box center [1291, 324] width 55 height 74
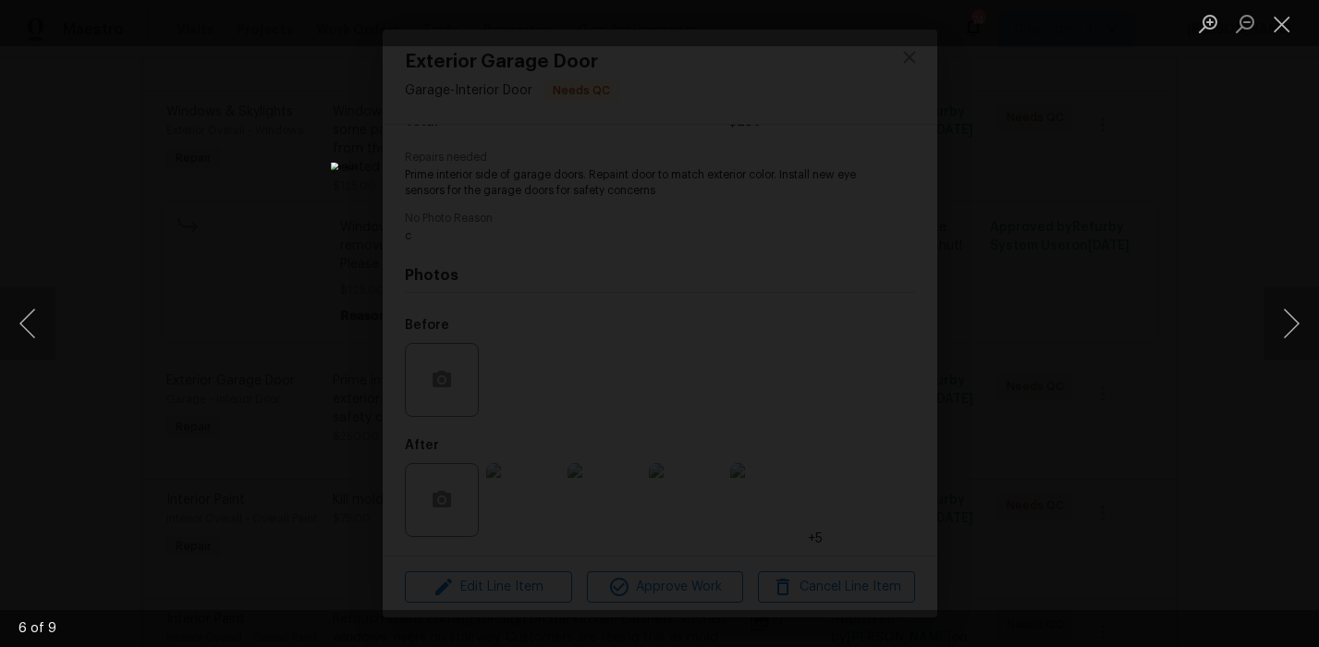
drag, startPoint x: 1219, startPoint y: 158, endPoint x: 1167, endPoint y: 166, distance: 53.3
click at [1218, 158] on div "Lightbox" at bounding box center [659, 323] width 1319 height 647
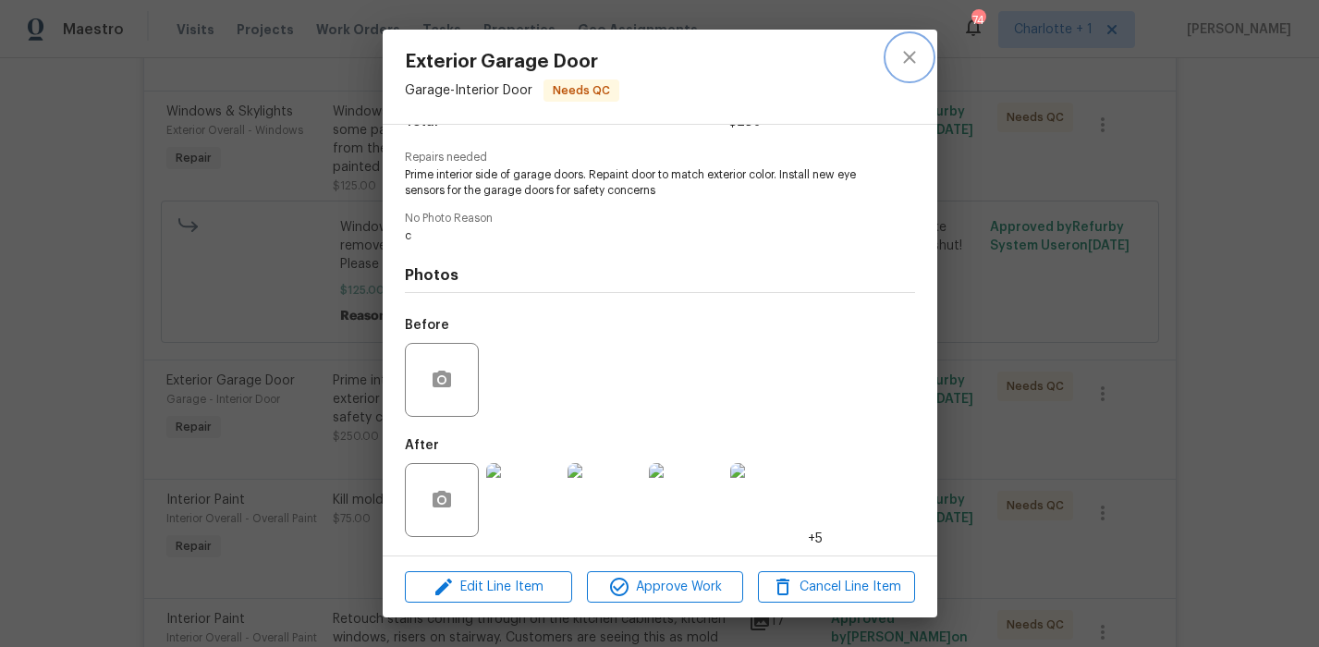
click at [904, 60] on icon "close" at bounding box center [909, 57] width 12 height 12
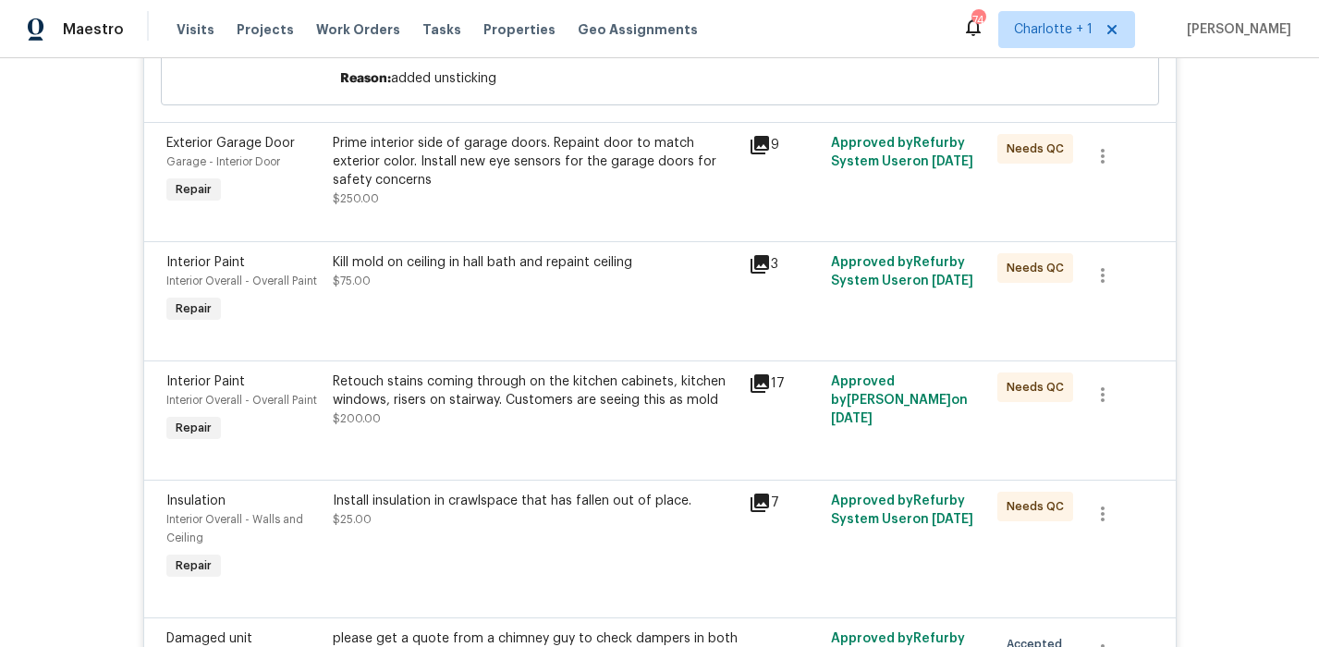
scroll to position [825, 0]
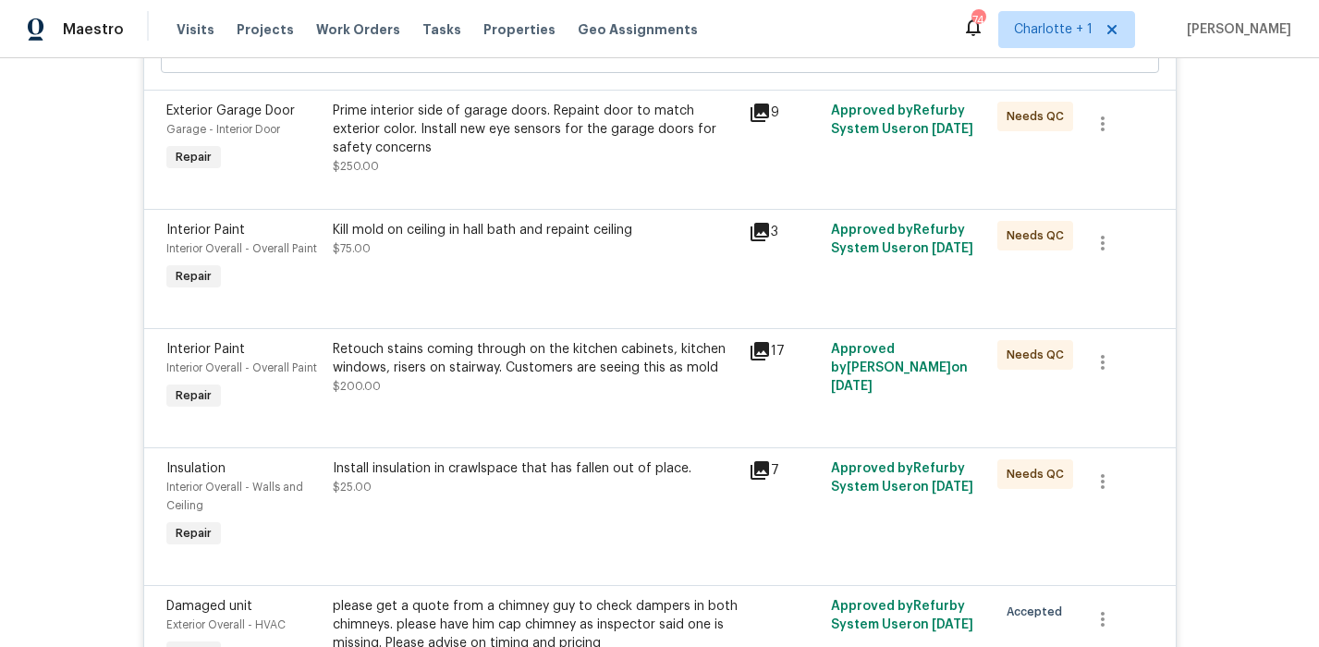
click at [512, 377] on div "Retouch stains coming through on the kitchen cabinets, kitchen windows, risers …" at bounding box center [535, 358] width 405 height 37
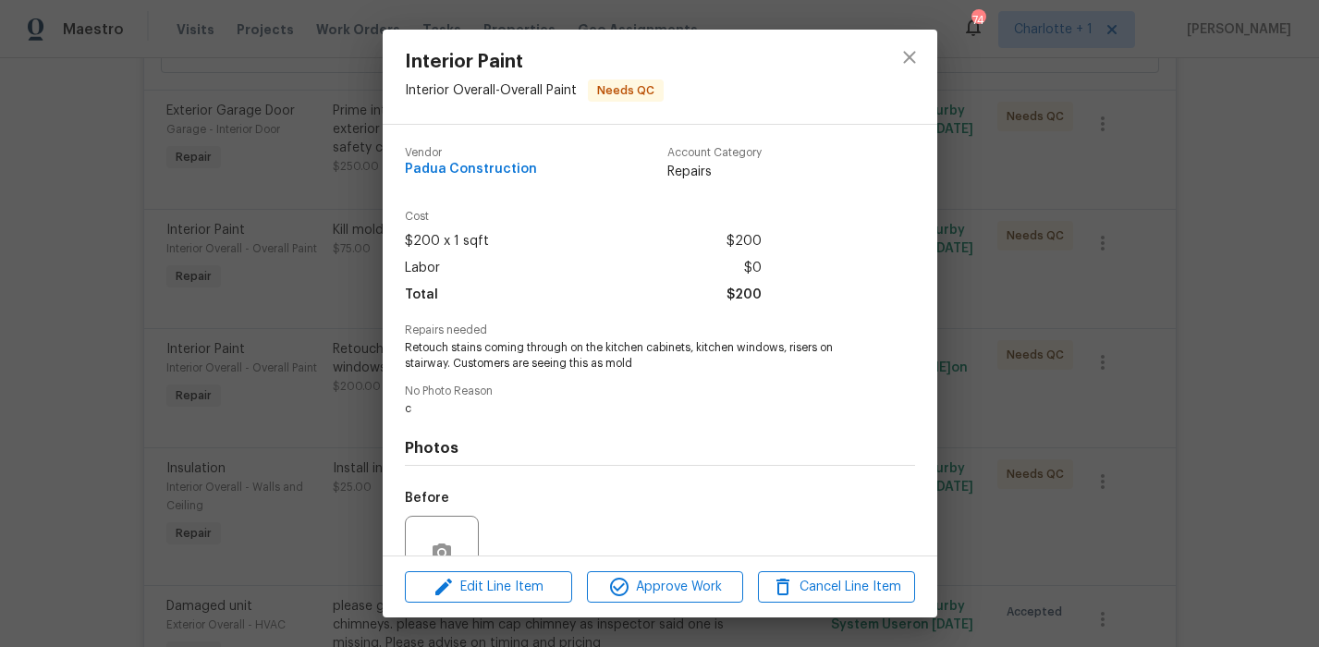
scroll to position [173, 0]
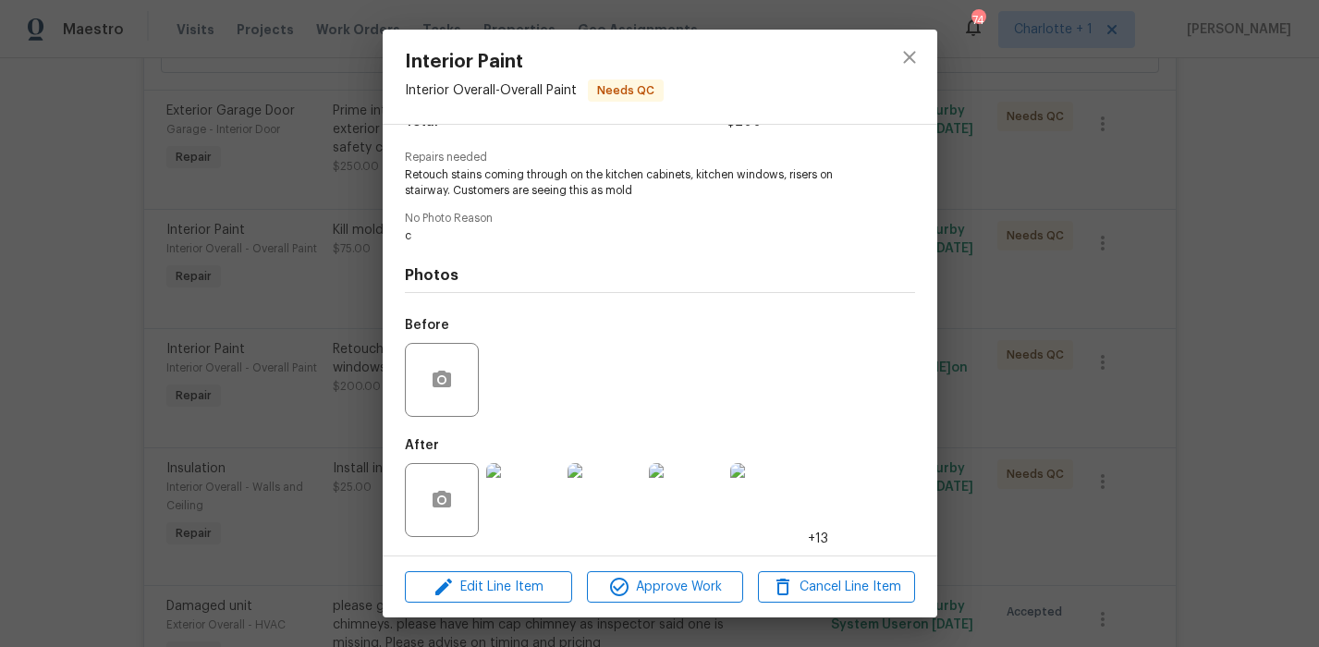
click at [520, 495] on img at bounding box center [523, 500] width 74 height 74
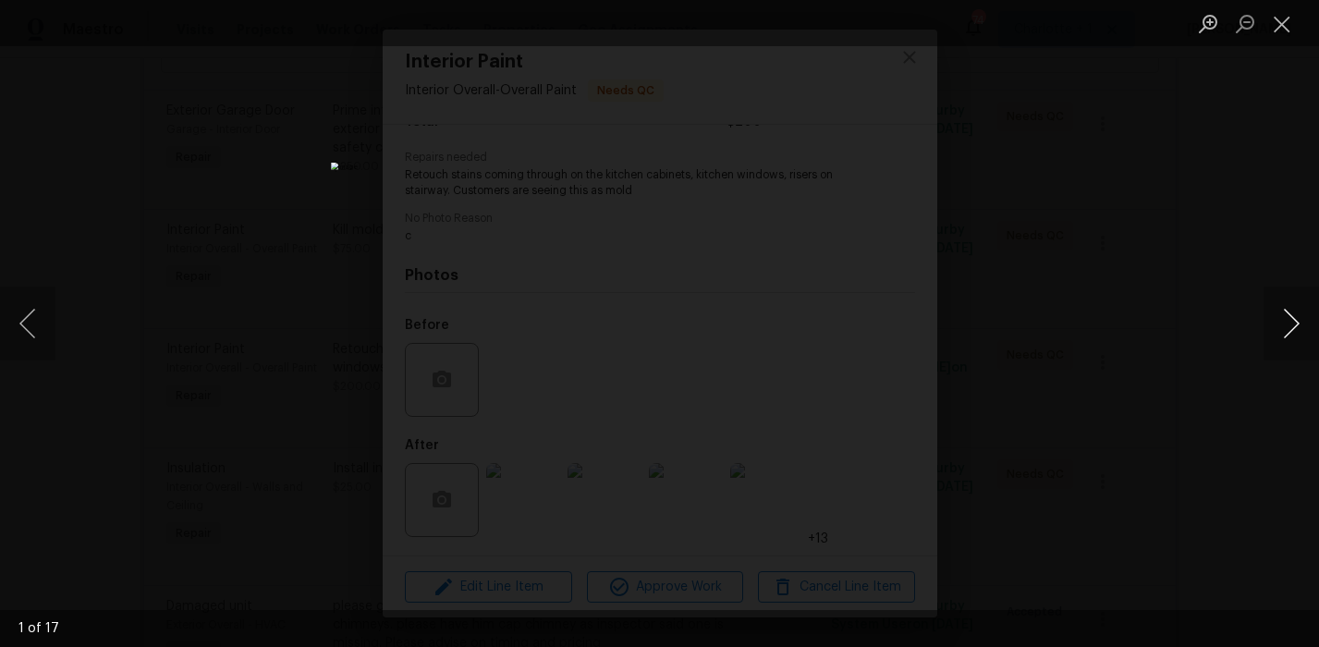
click at [1280, 321] on button "Next image" at bounding box center [1291, 324] width 55 height 74
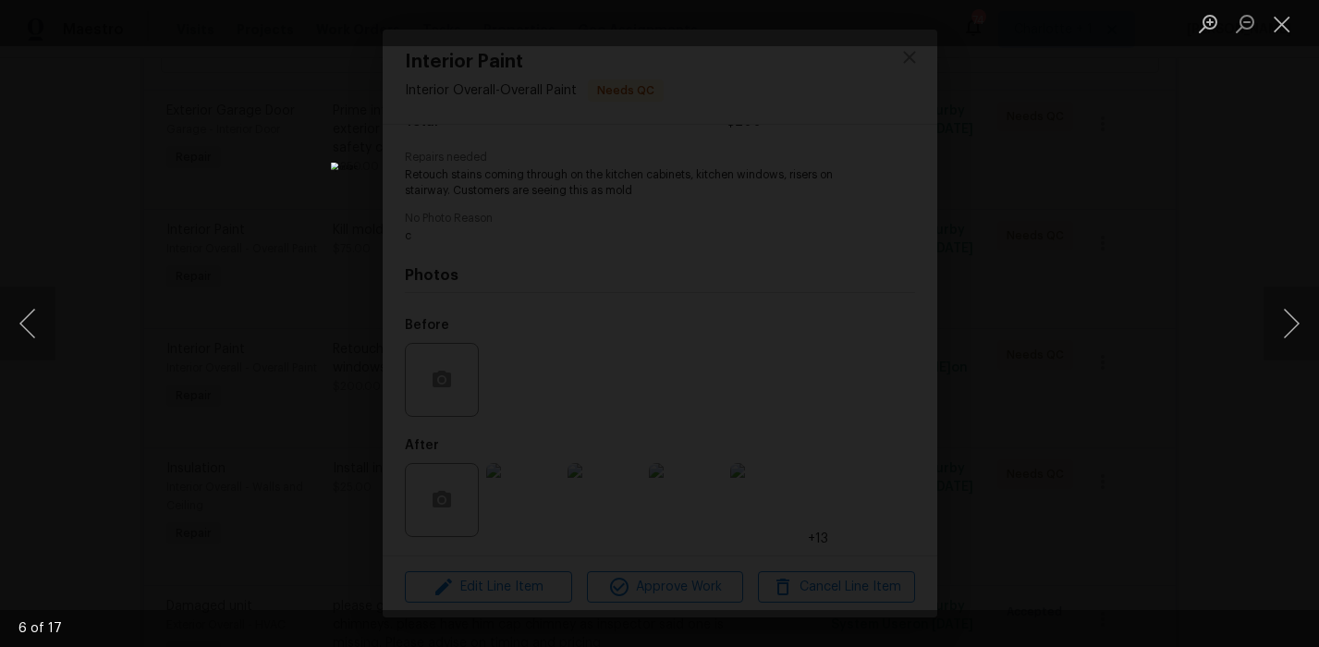
drag, startPoint x: 1261, startPoint y: 241, endPoint x: 996, endPoint y: 299, distance: 270.7
click at [1261, 240] on div "Lightbox" at bounding box center [659, 323] width 1319 height 647
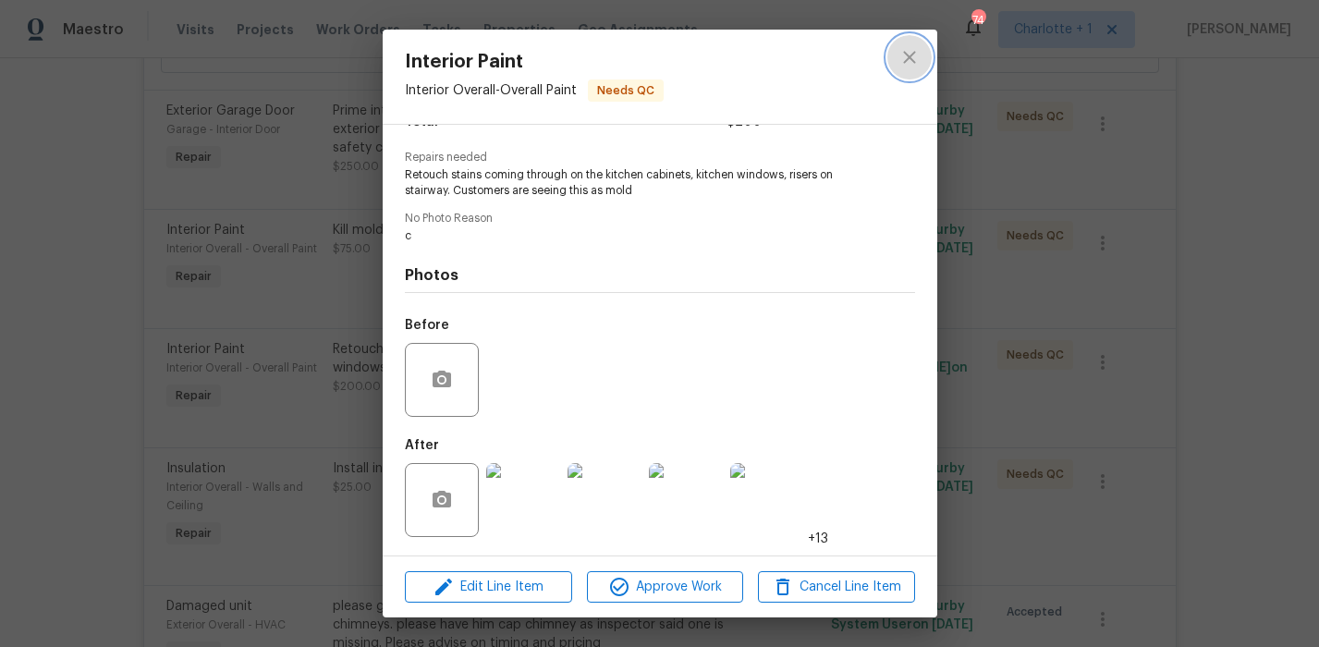
click at [908, 47] on icon "close" at bounding box center [909, 57] width 22 height 22
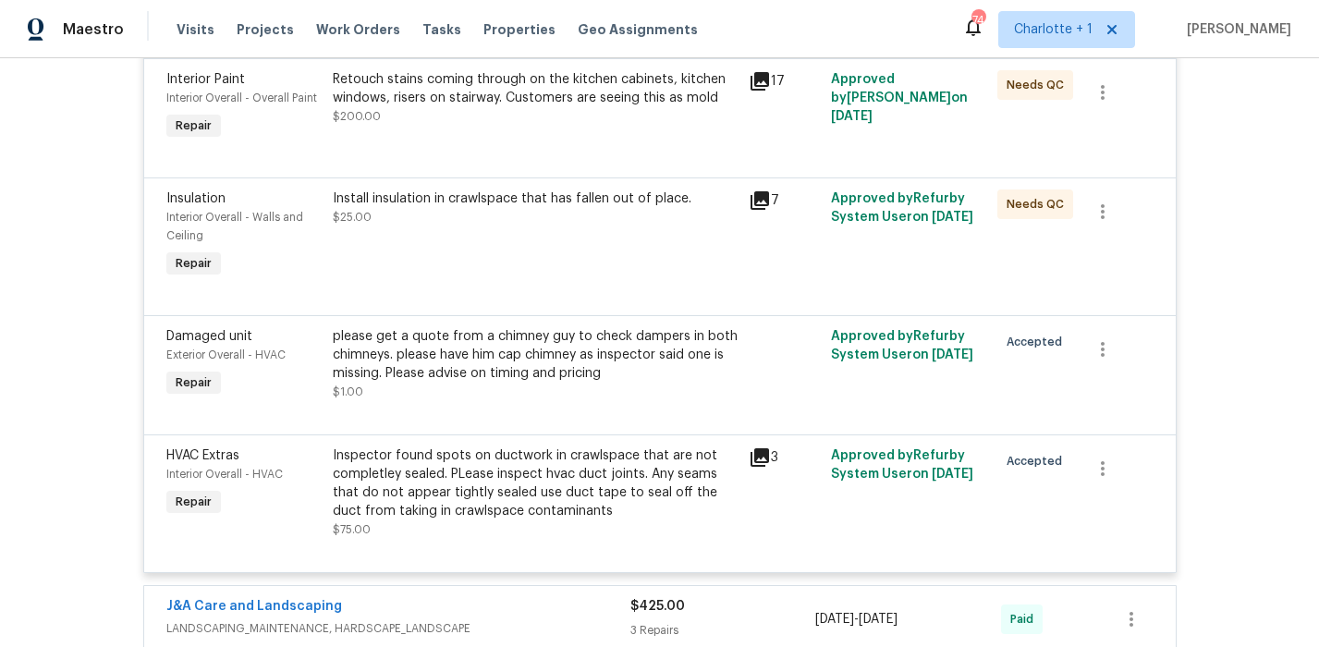
scroll to position [1103, 0]
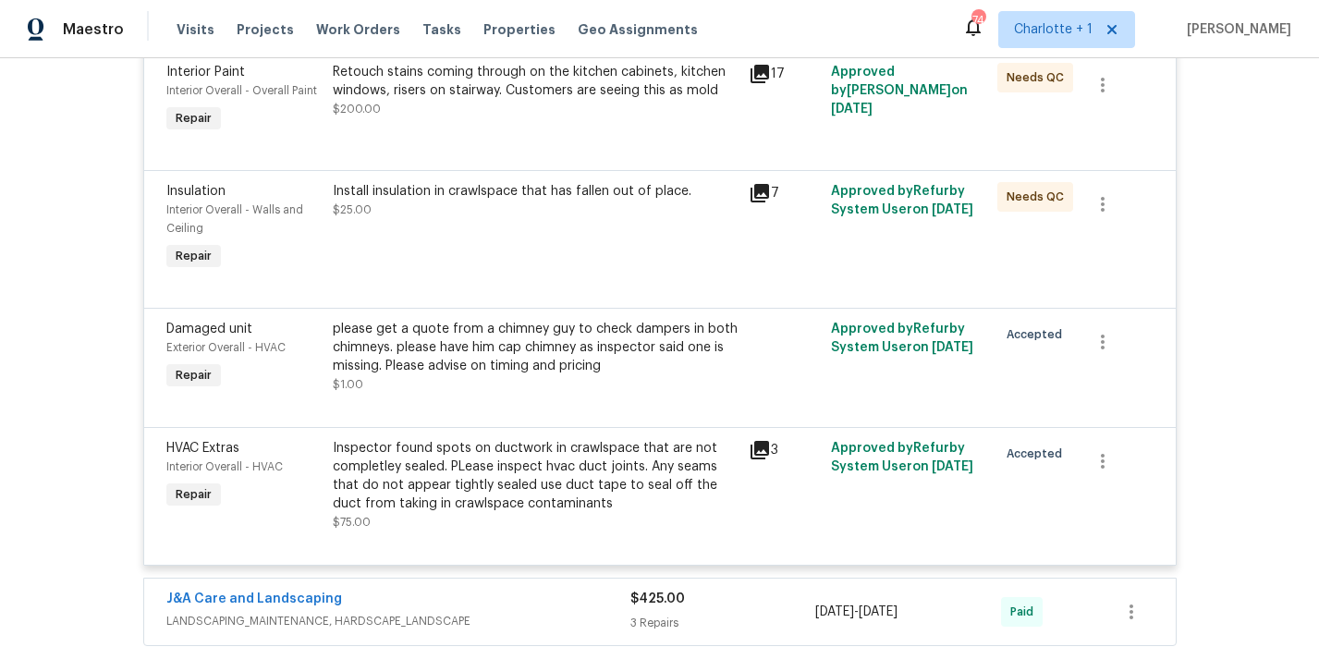
click at [451, 488] on div "Inspector found spots on ductwork in crawlspace that are not completley sealed.…" at bounding box center [535, 476] width 405 height 74
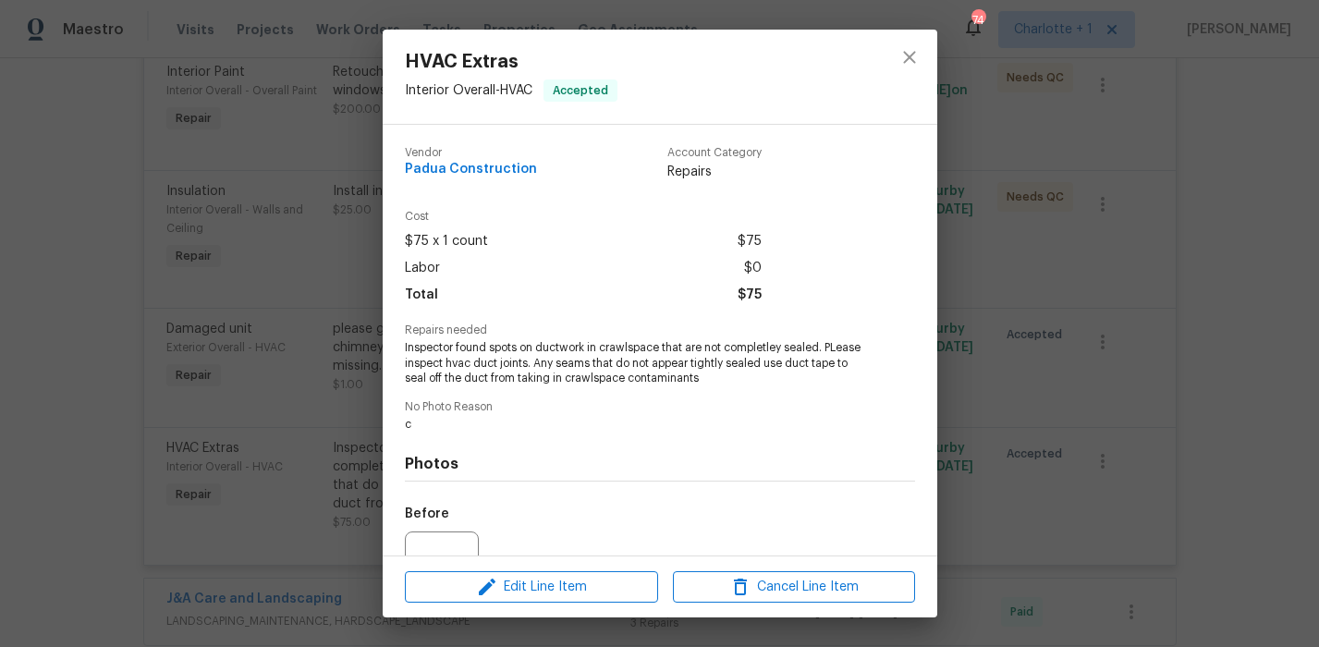
scroll to position [189, 0]
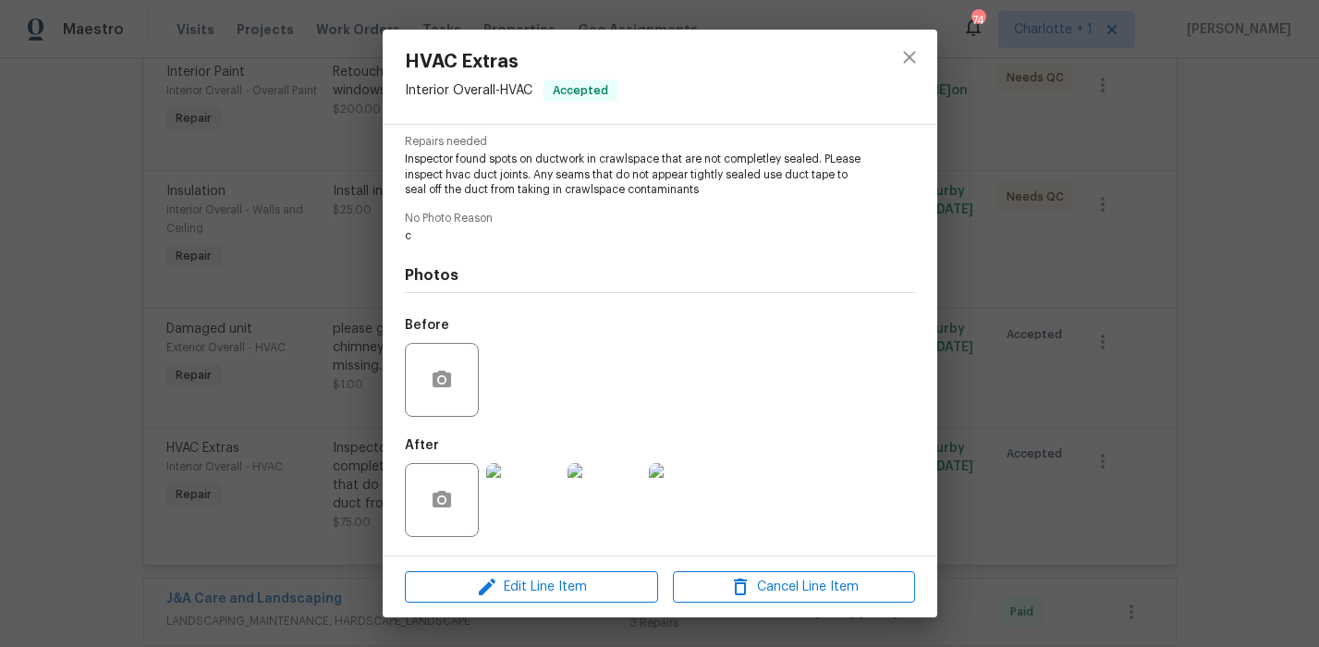
click at [512, 506] on img at bounding box center [523, 500] width 74 height 74
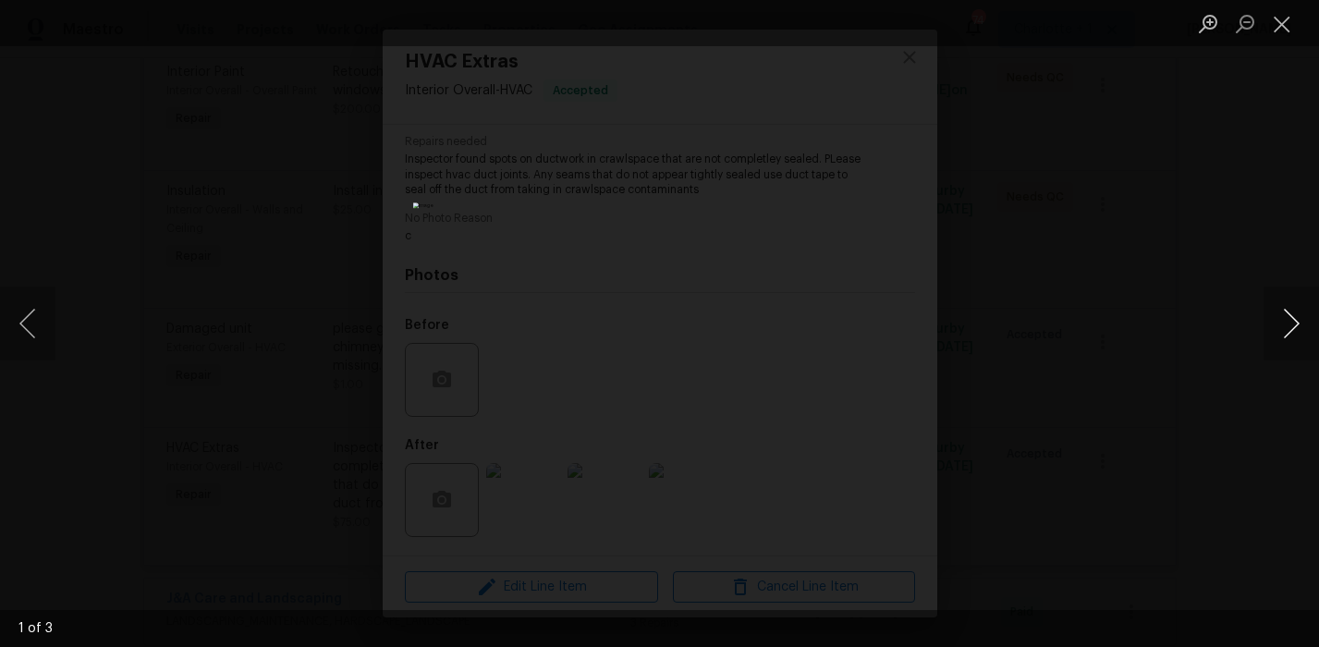
click at [1285, 319] on button "Next image" at bounding box center [1291, 324] width 55 height 74
drag, startPoint x: 1285, startPoint y: 319, endPoint x: 1259, endPoint y: 308, distance: 28.2
click at [1285, 319] on button "Next image" at bounding box center [1291, 324] width 55 height 74
click at [1208, 226] on div "Lightbox" at bounding box center [659, 323] width 1319 height 647
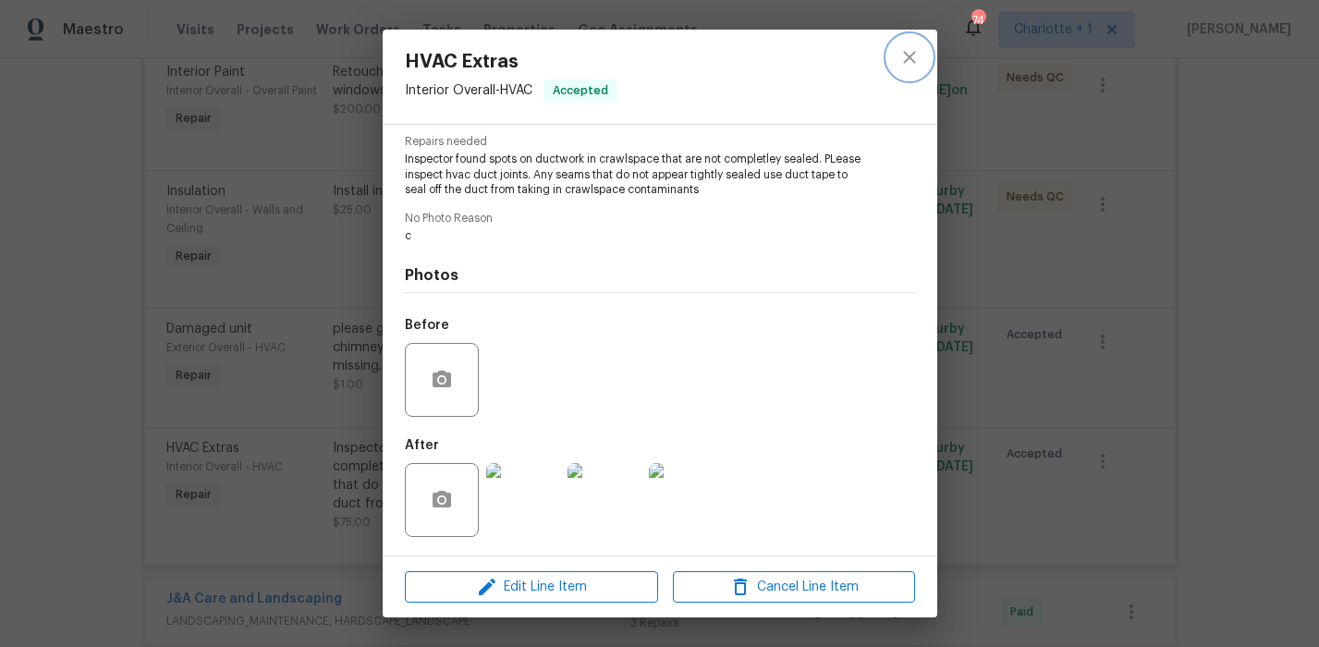
drag, startPoint x: 913, startPoint y: 53, endPoint x: 891, endPoint y: 67, distance: 26.2
click at [913, 53] on icon "close" at bounding box center [909, 57] width 12 height 12
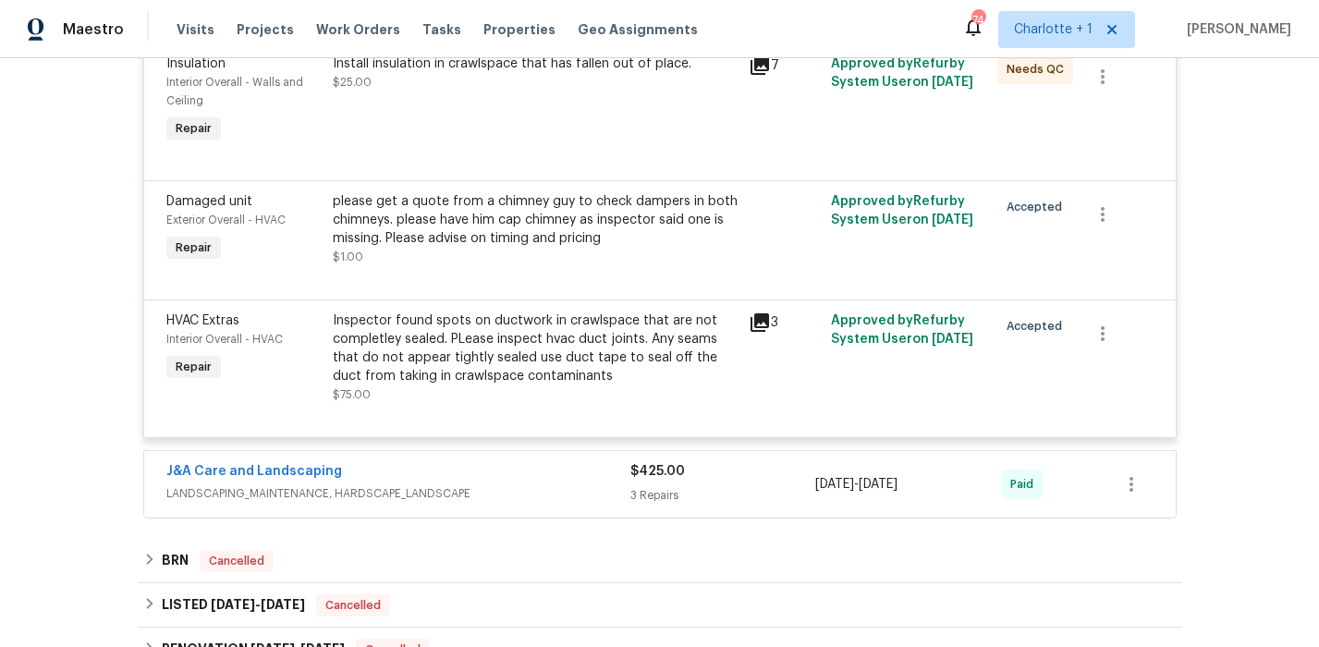
scroll to position [1255, 0]
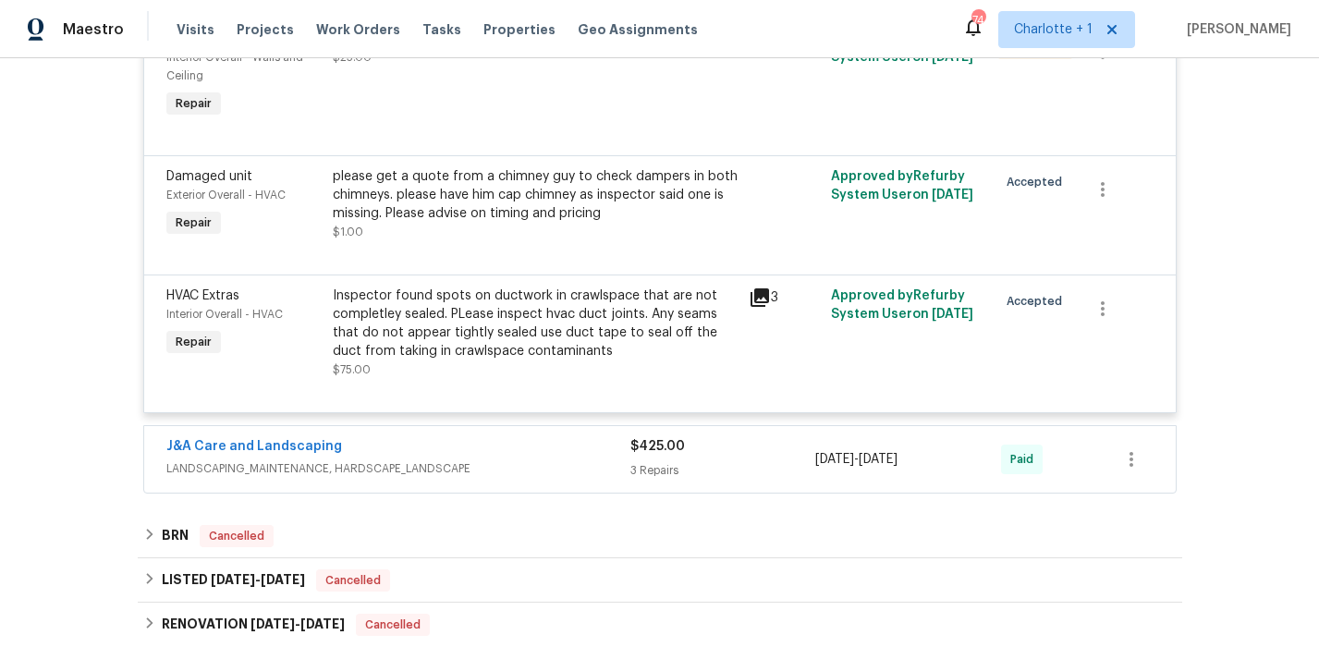
click at [519, 451] on div "J&A Care and Landscaping" at bounding box center [398, 448] width 464 height 22
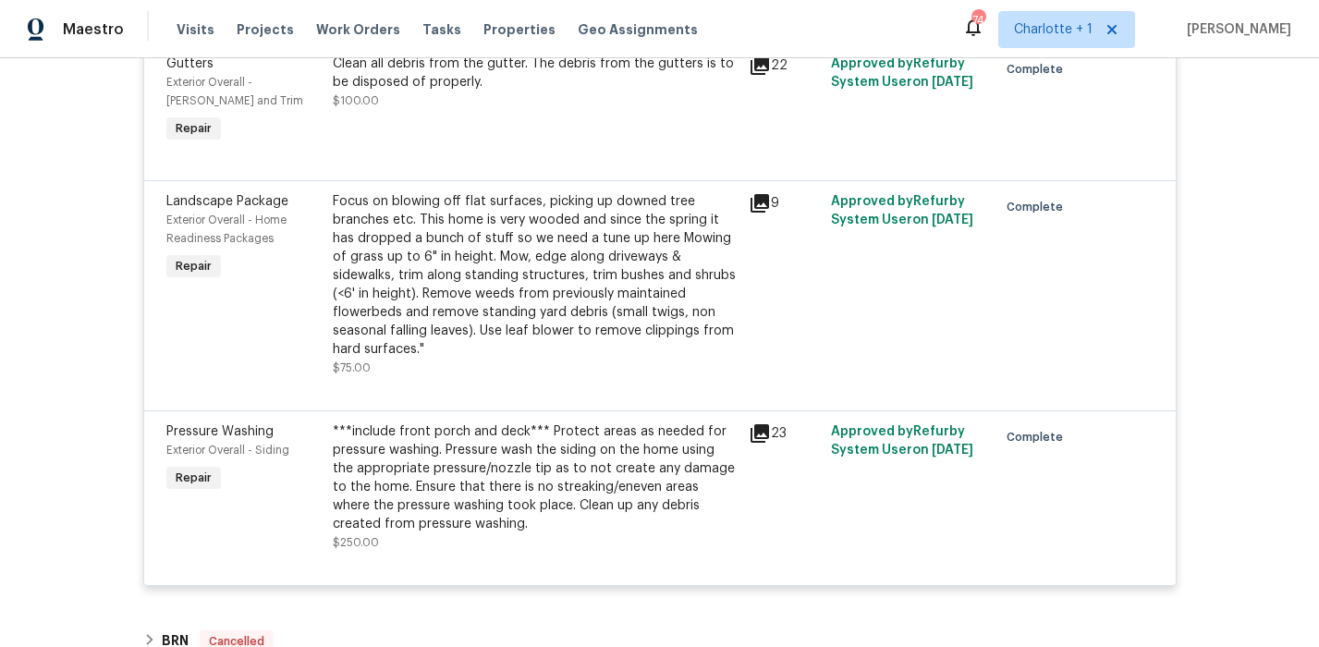
scroll to position [1741, 0]
click at [531, 477] on div "***include front porch and deck*** Protect areas as needed for pressure washing…" at bounding box center [535, 476] width 405 height 111
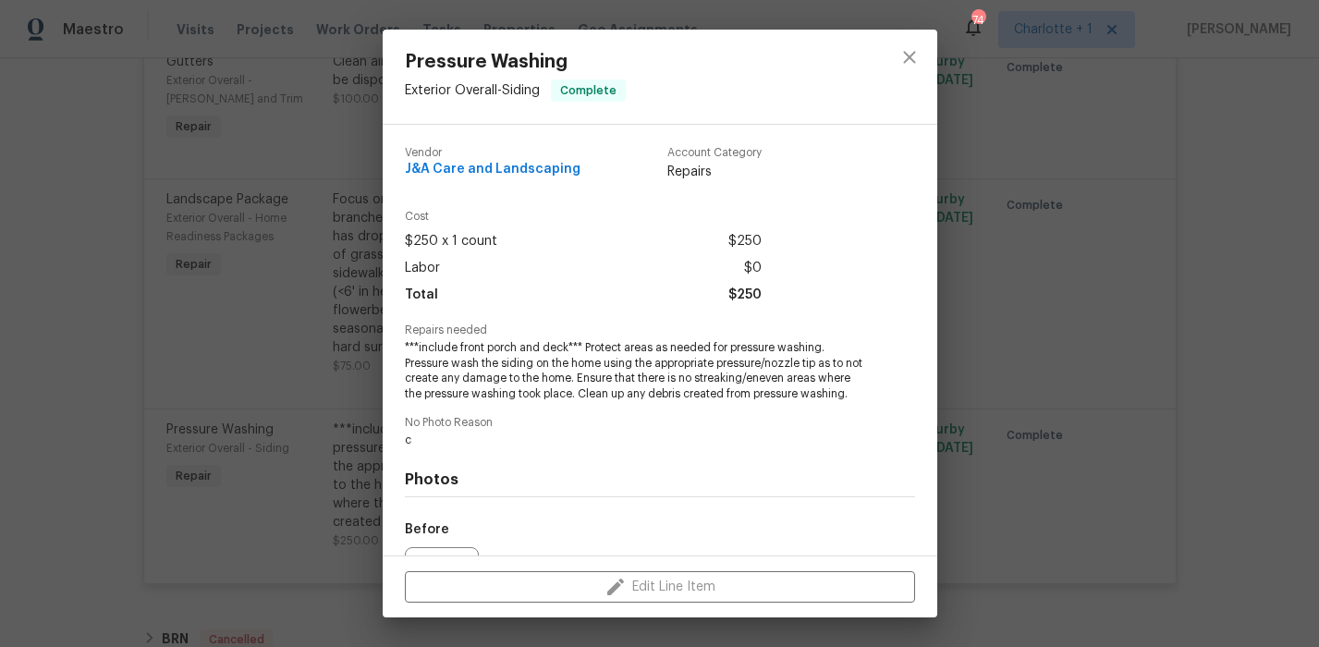
scroll to position [219, 0]
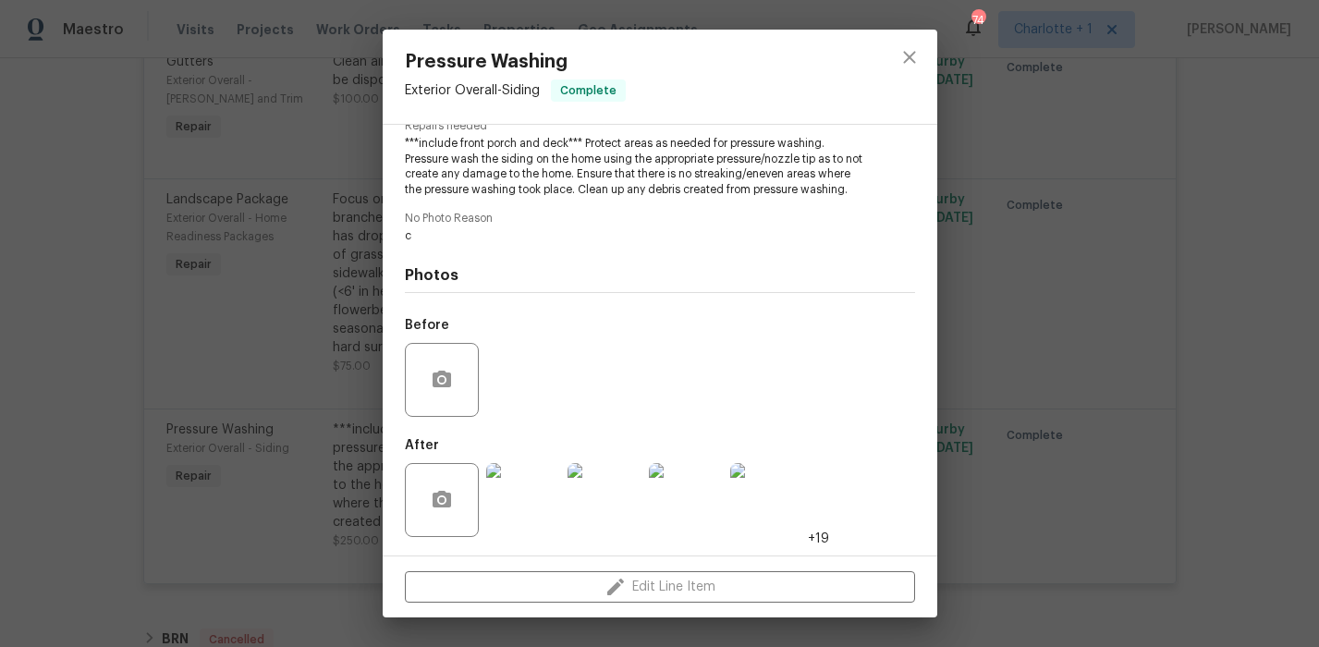
click at [521, 487] on img at bounding box center [523, 500] width 74 height 74
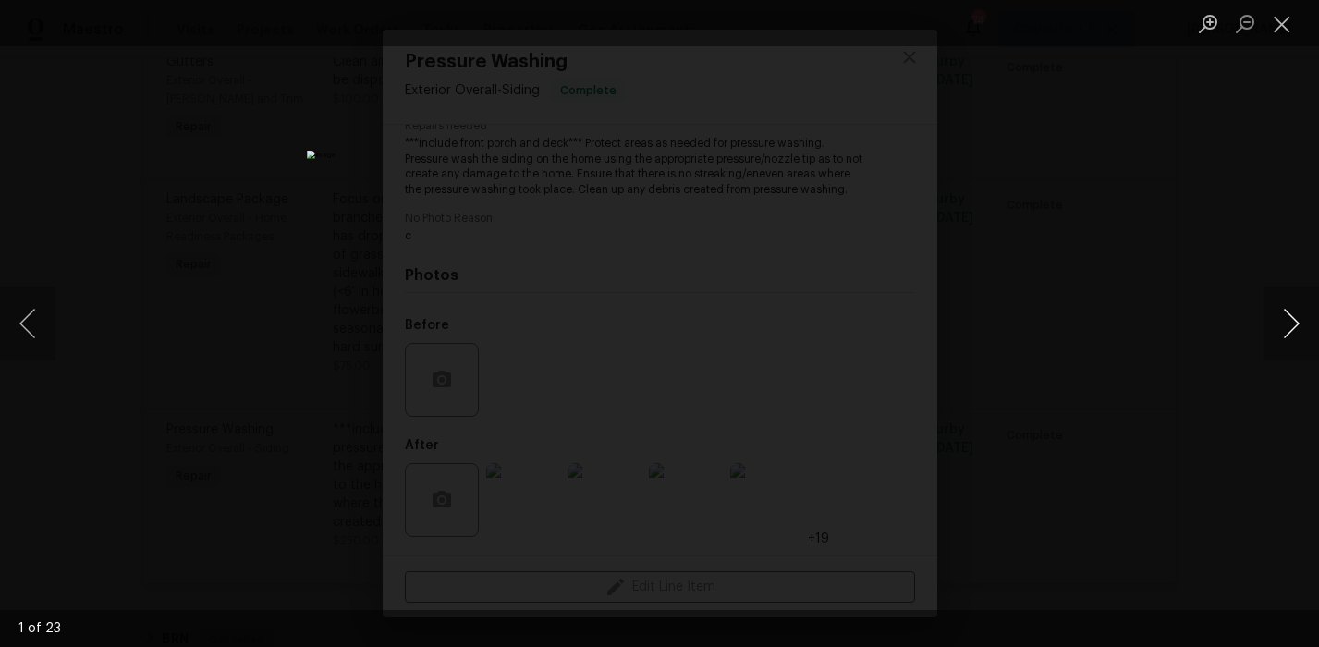
click at [1286, 317] on button "Next image" at bounding box center [1291, 324] width 55 height 74
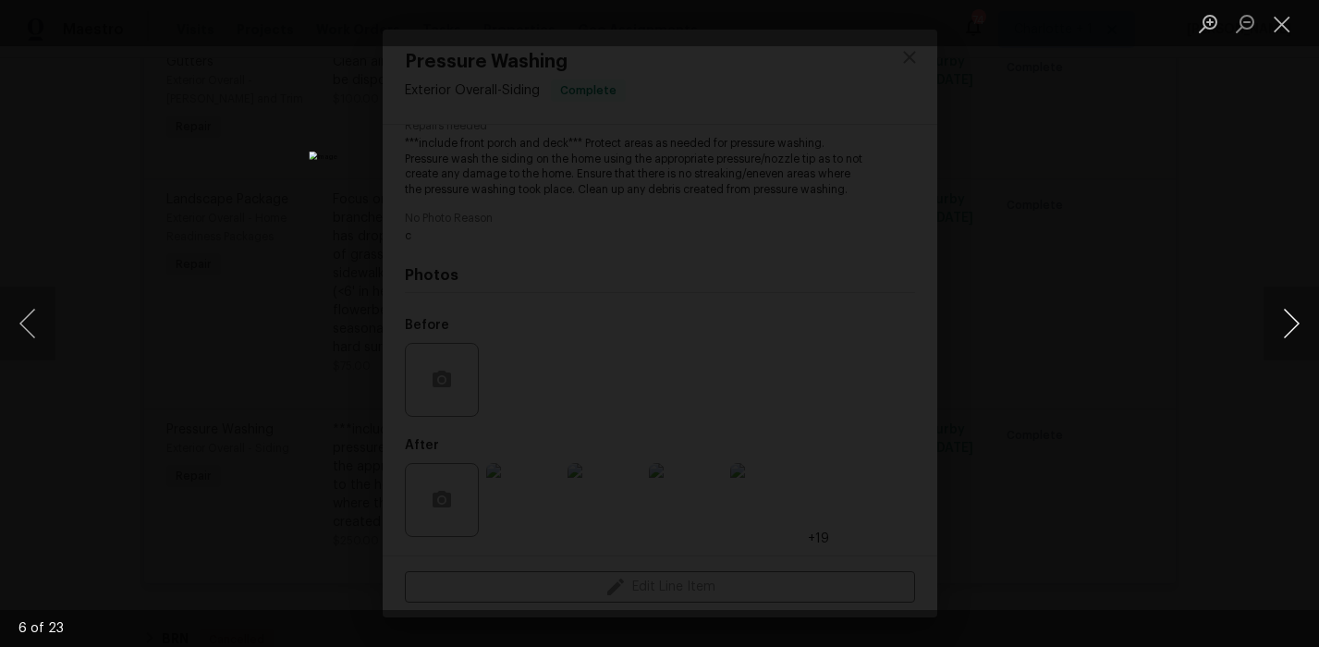
click at [1286, 317] on button "Next image" at bounding box center [1291, 324] width 55 height 74
click at [1277, 226] on div "Lightbox" at bounding box center [659, 323] width 1319 height 647
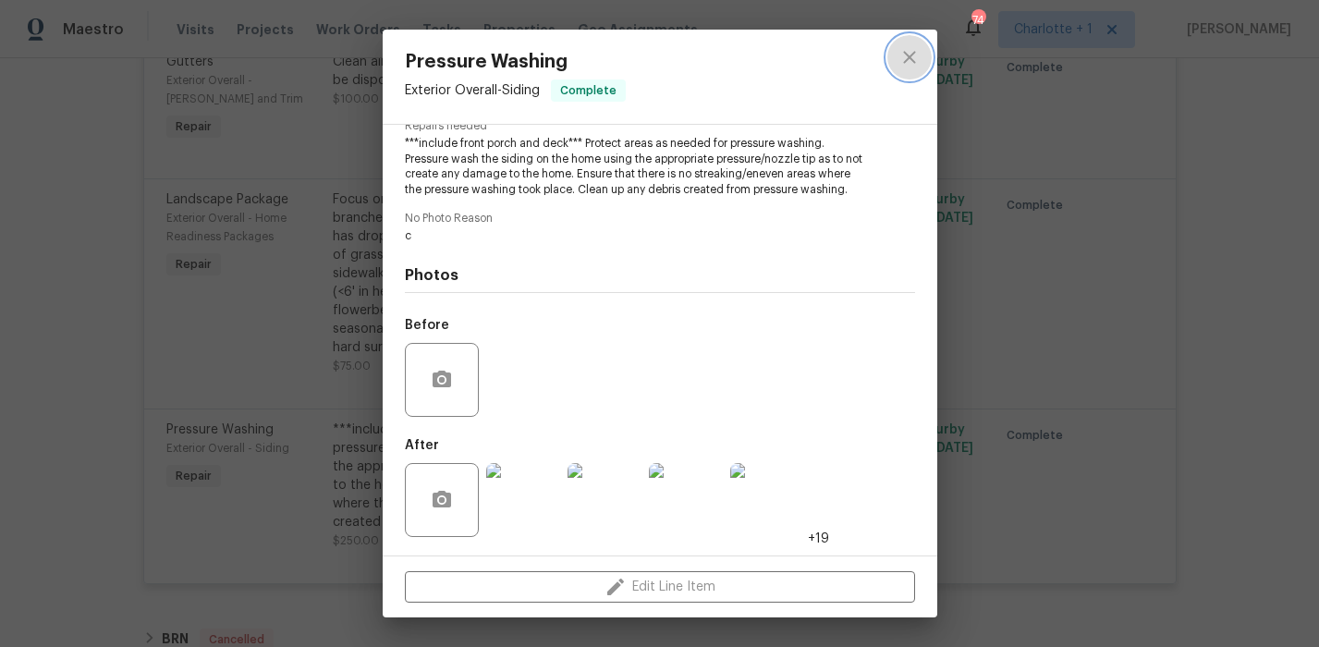
click at [903, 55] on icon "close" at bounding box center [909, 57] width 22 height 22
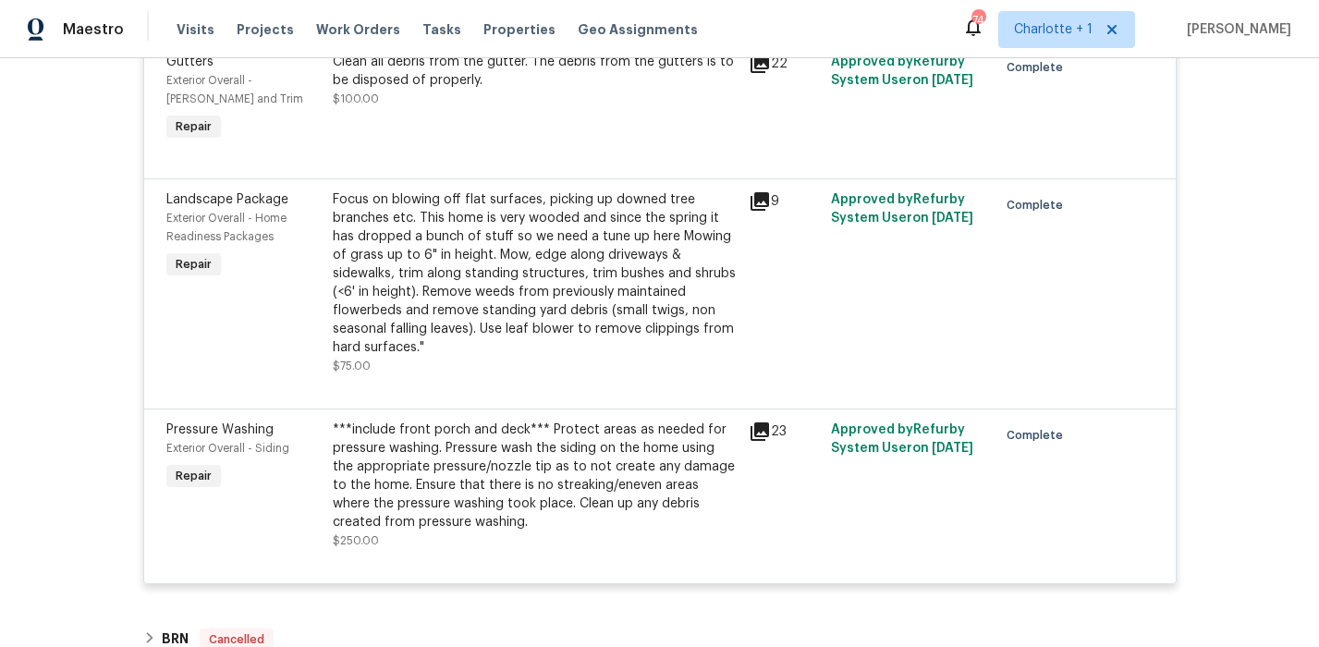
click at [1203, 331] on div "Back to all projects 5605 Southstone Dr, Greensboro, NC 27406 4 Beds | 2 1/2 Ba…" at bounding box center [659, 352] width 1319 height 589
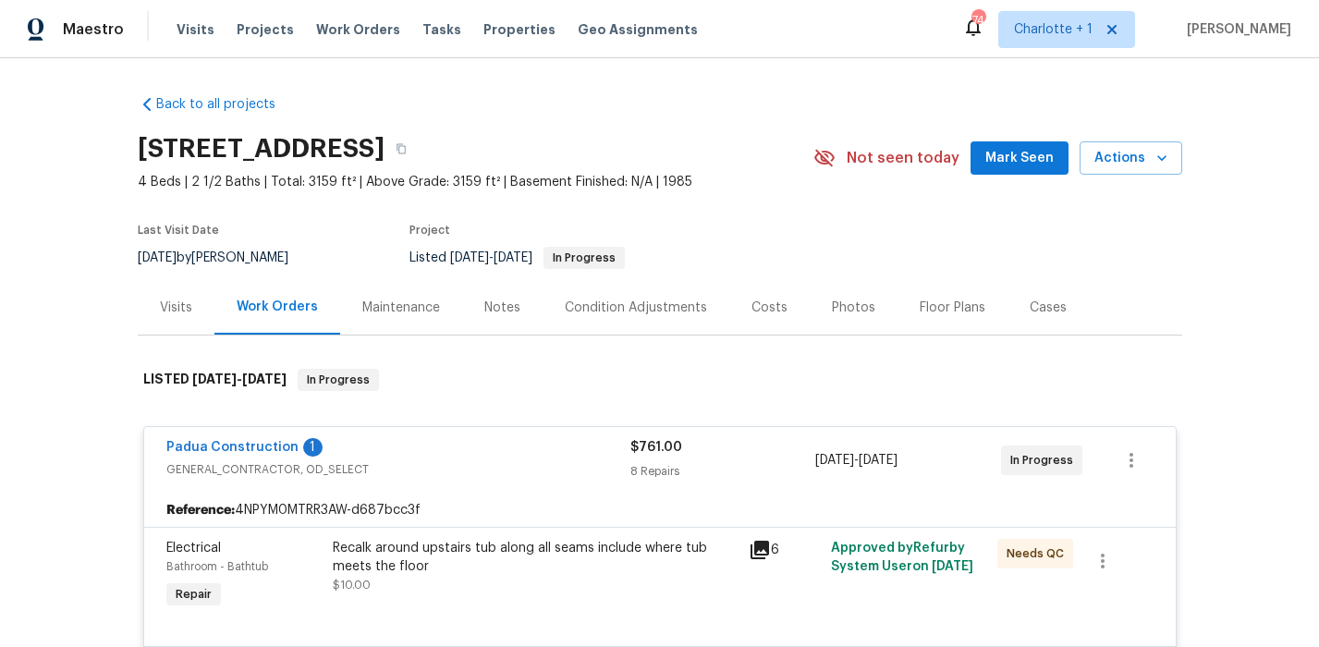
scroll to position [3, 0]
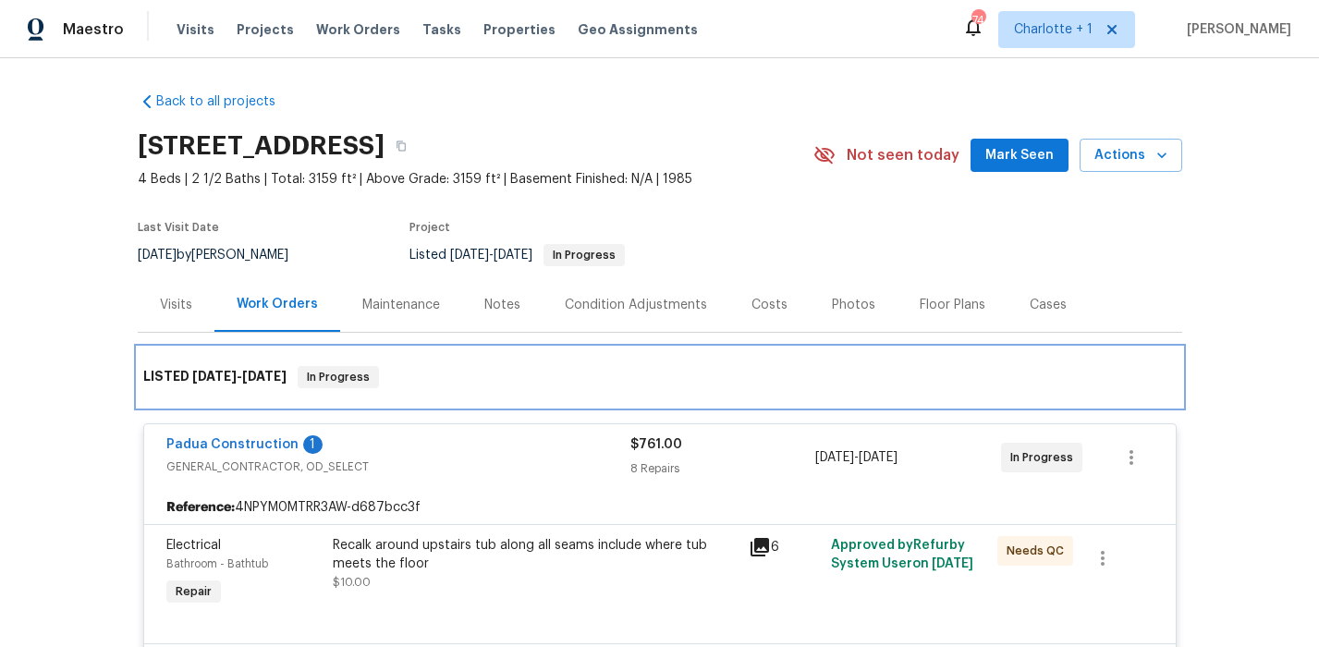
click at [559, 370] on div "LISTED 8/13/25 - 8/20/25 In Progress" at bounding box center [659, 377] width 1033 height 22
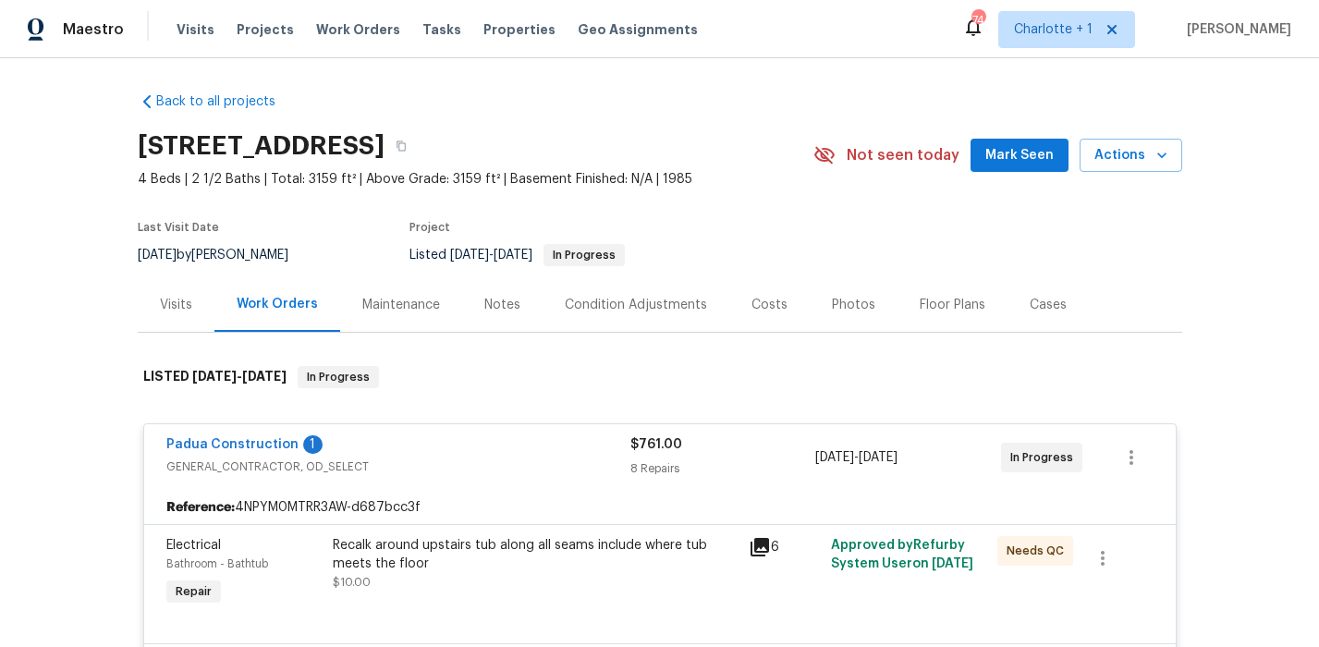
click at [487, 450] on div "Padua Construction 1" at bounding box center [398, 446] width 464 height 22
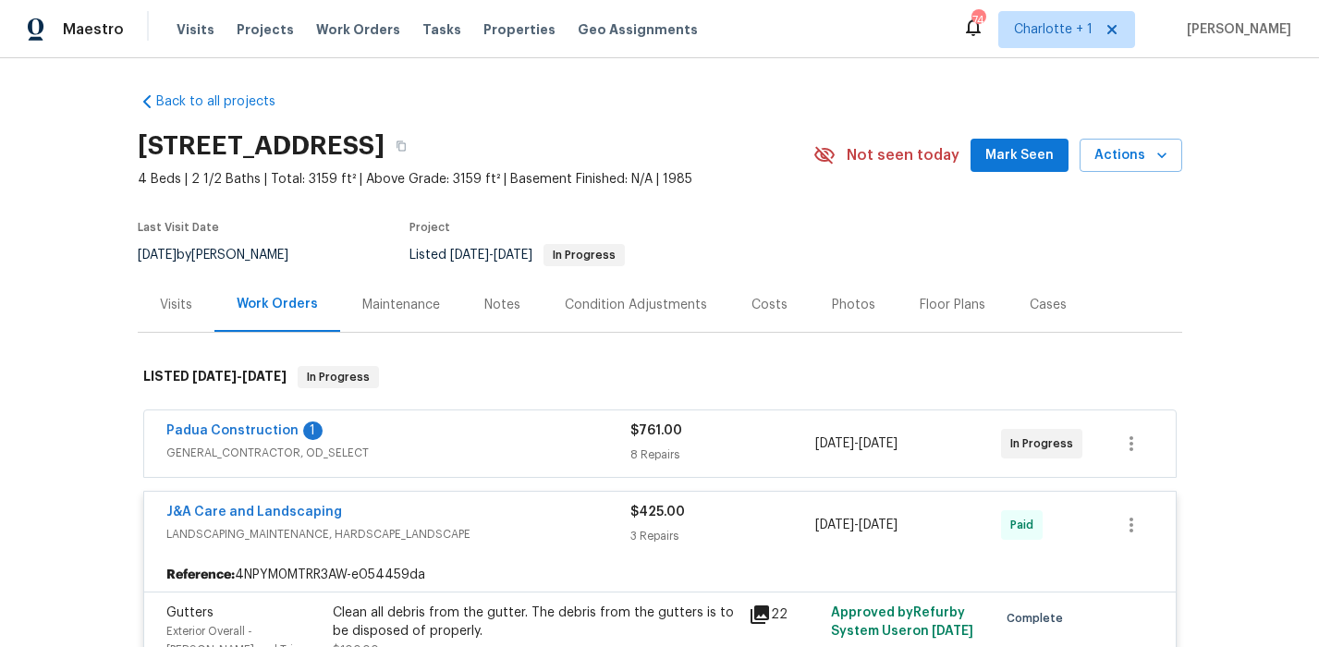
click at [484, 429] on div "Padua Construction 1" at bounding box center [398, 432] width 464 height 22
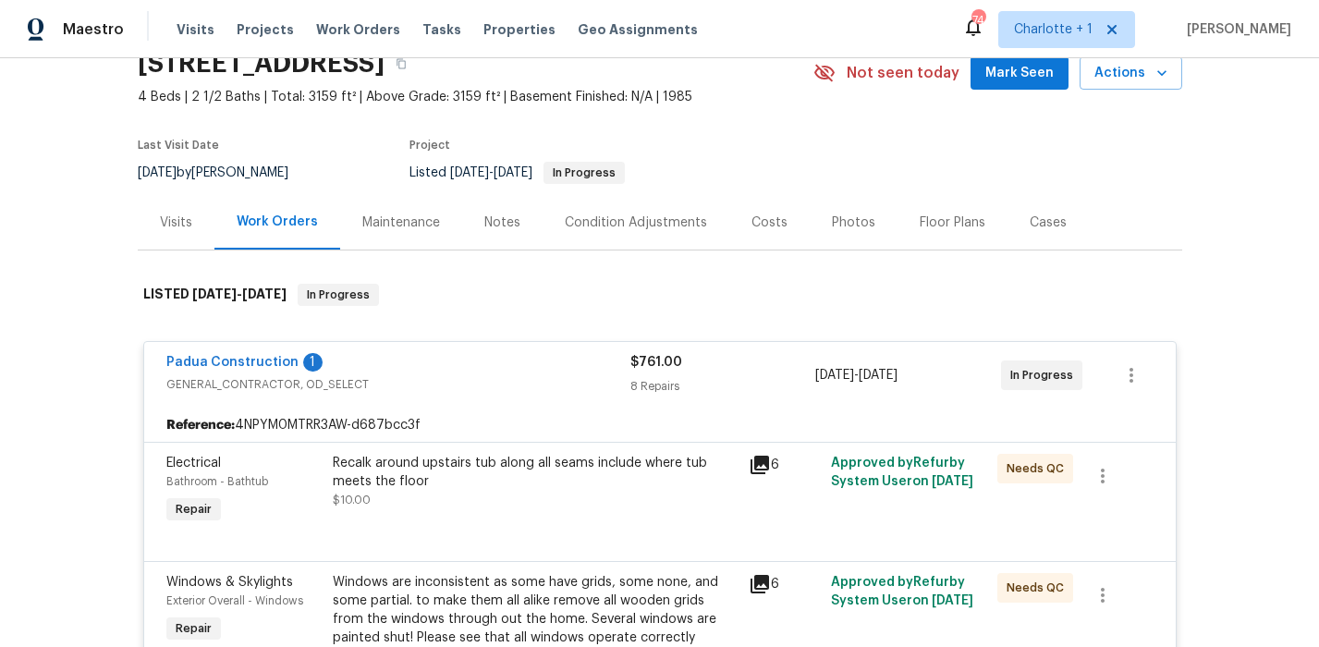
scroll to position [88, 0]
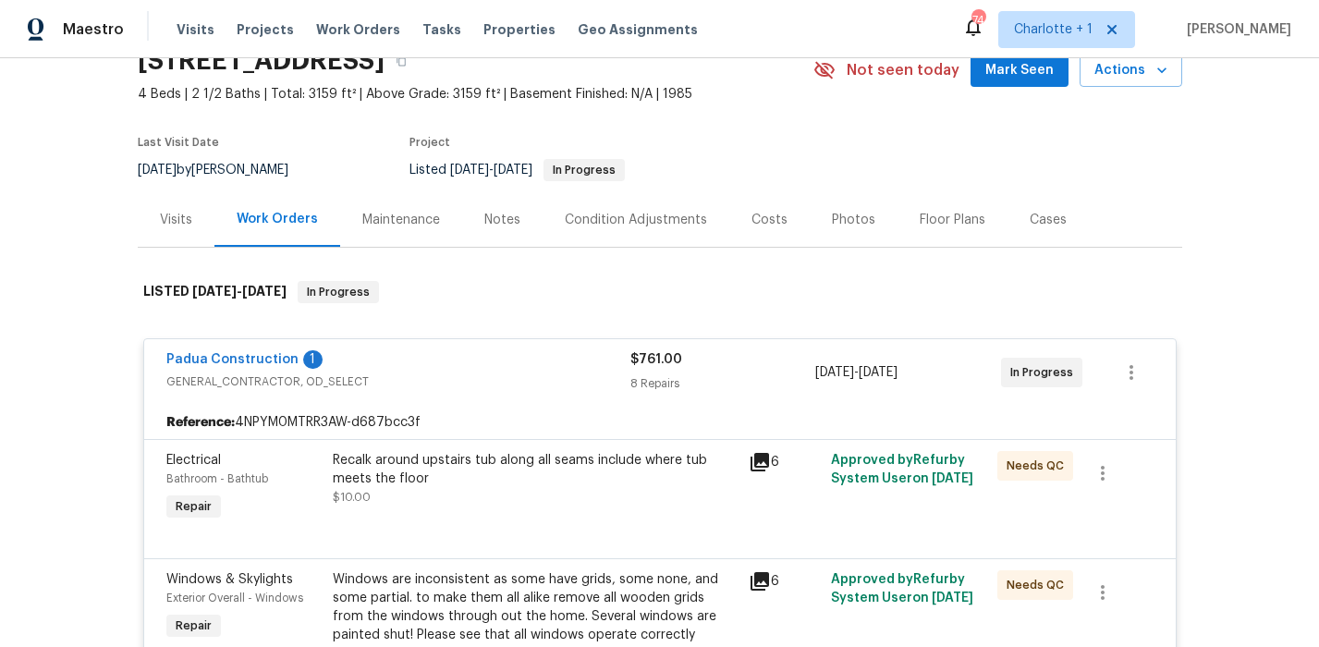
click at [470, 455] on div "Recalk around upstairs tub along all seams include where tub meets the floor" at bounding box center [535, 469] width 405 height 37
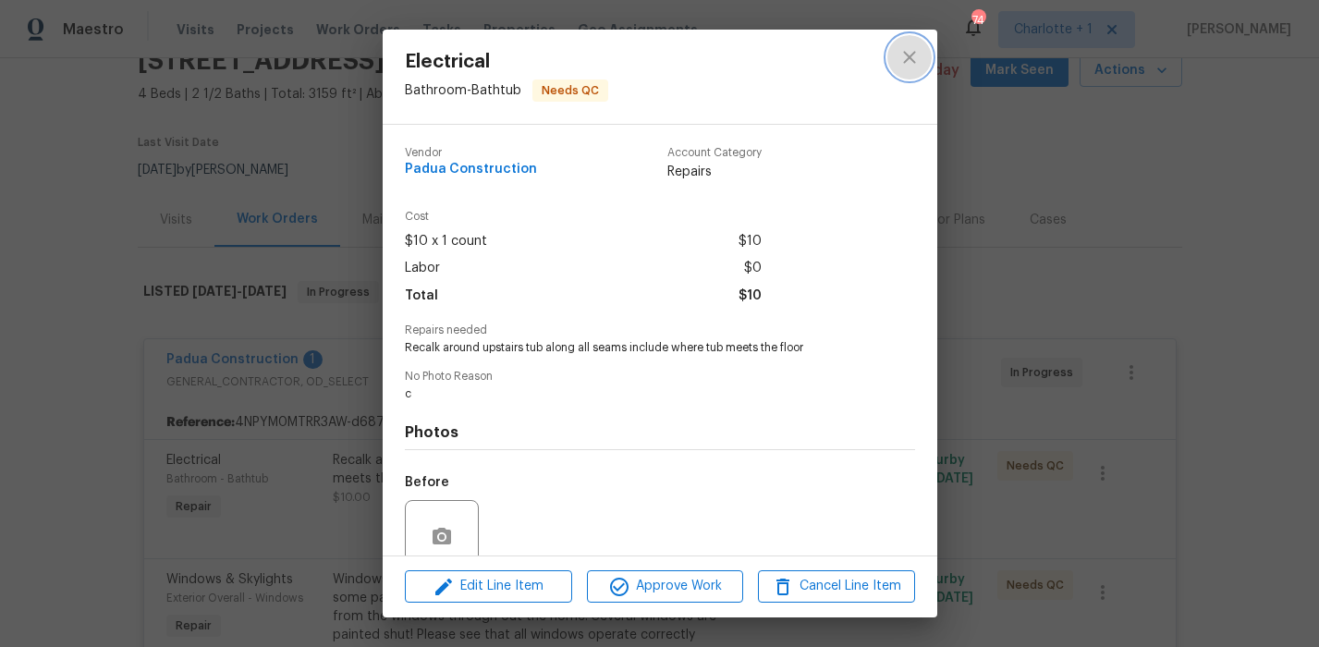
click at [914, 59] on icon "close" at bounding box center [909, 57] width 22 height 22
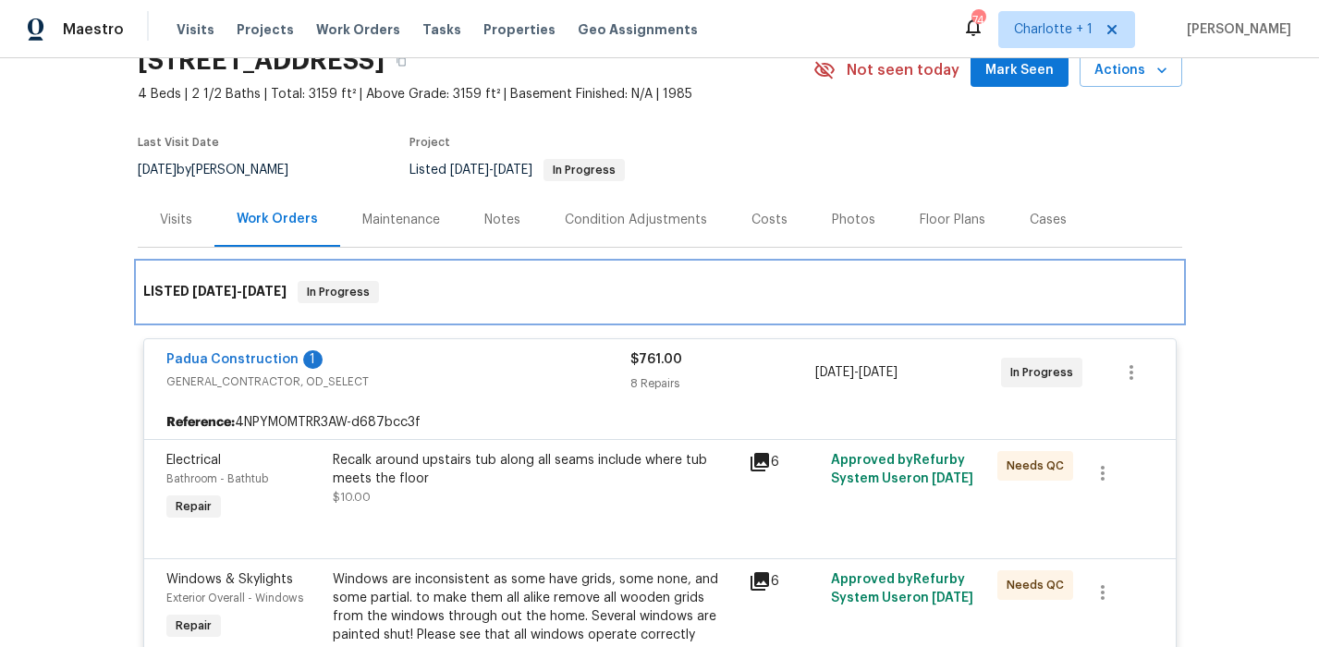
click at [1154, 287] on div "LISTED 8/13/25 - 8/20/25 In Progress" at bounding box center [659, 292] width 1033 height 22
click at [801, 295] on div "LISTED 8/13/25 - 8/20/25 In Progress" at bounding box center [659, 292] width 1033 height 22
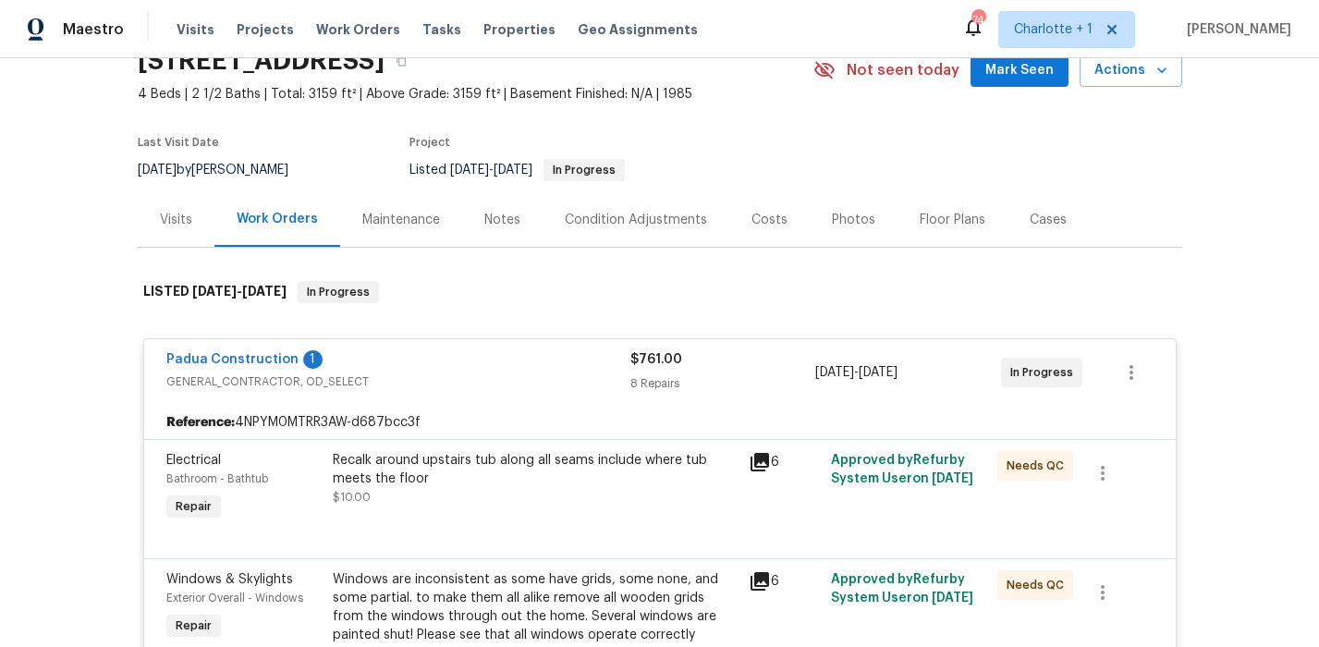
click at [529, 378] on span "GENERAL_CONTRACTOR, OD_SELECT" at bounding box center [398, 382] width 464 height 18
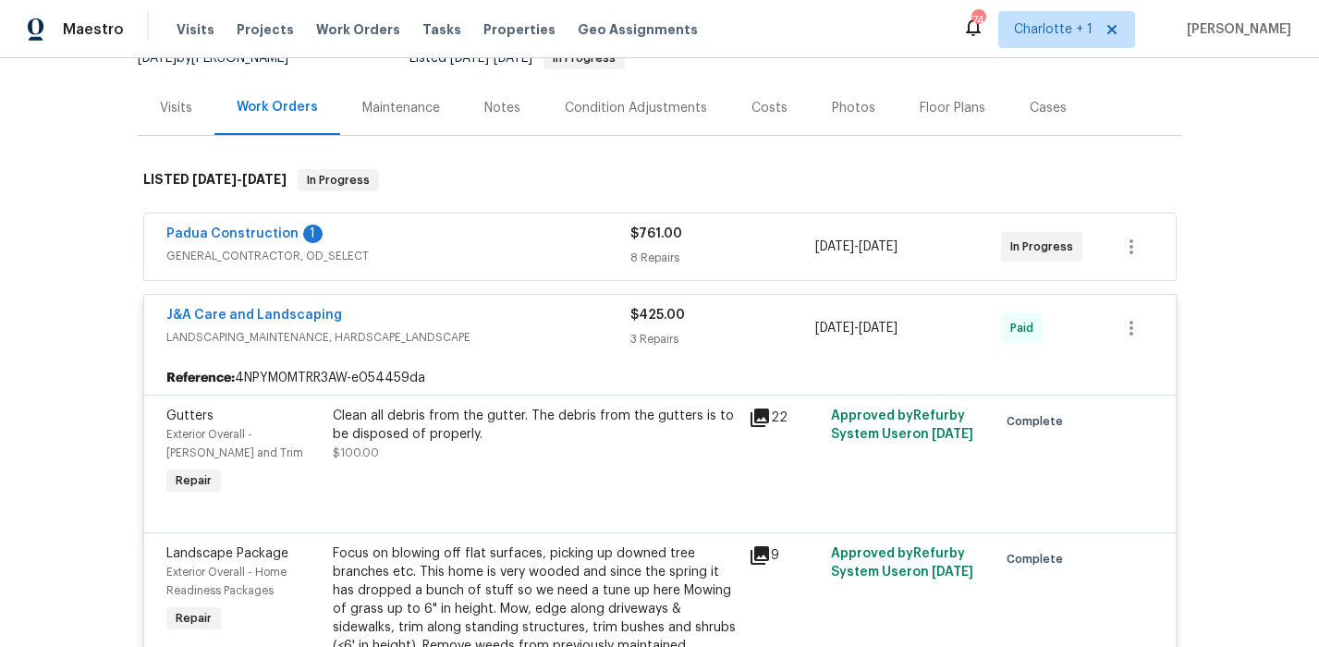
scroll to position [203, 0]
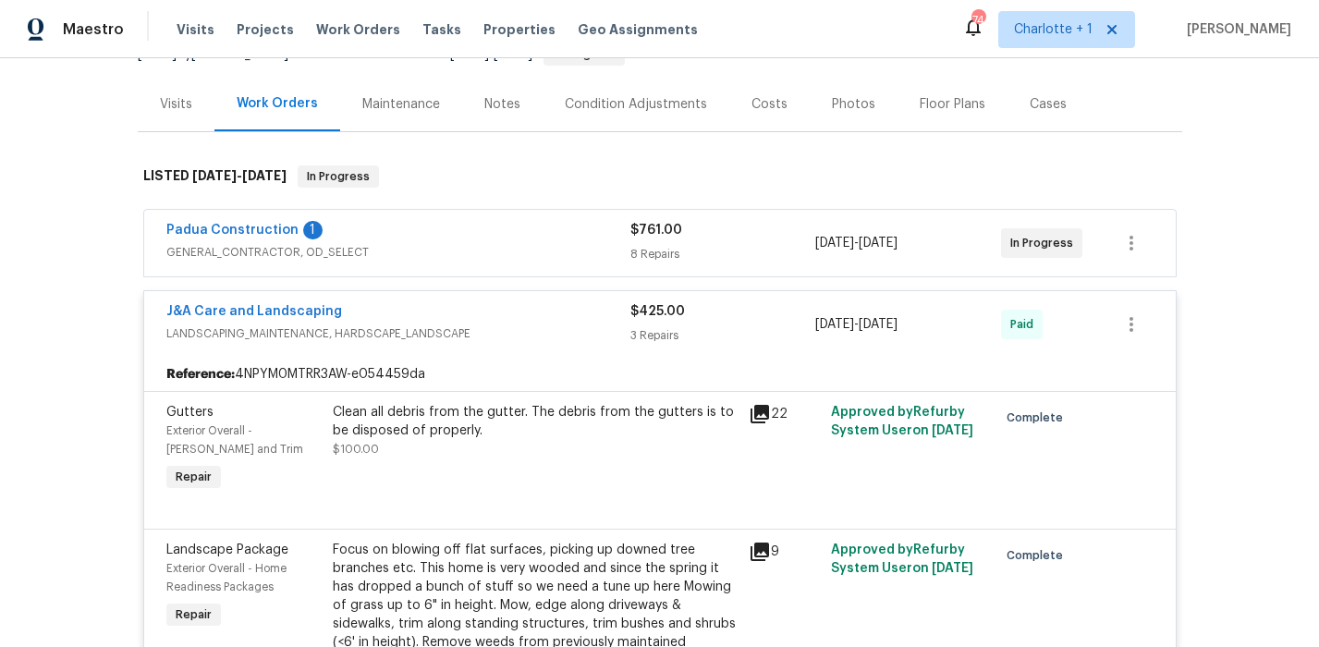
click at [548, 323] on div "J&A Care and Landscaping" at bounding box center [398, 313] width 464 height 22
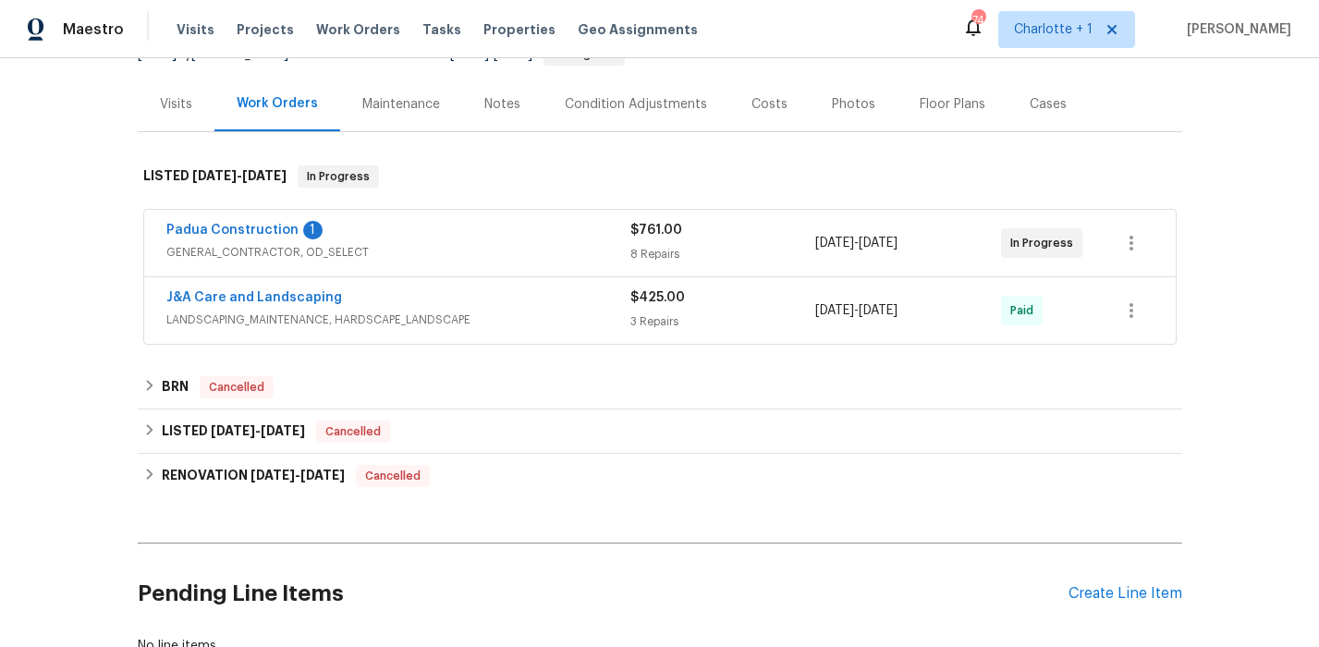
click at [1203, 186] on div "Back to all projects 5605 Southstone Dr, Greensboro, NC 27406 4 Beds | 2 1/2 Ba…" at bounding box center [659, 352] width 1319 height 589
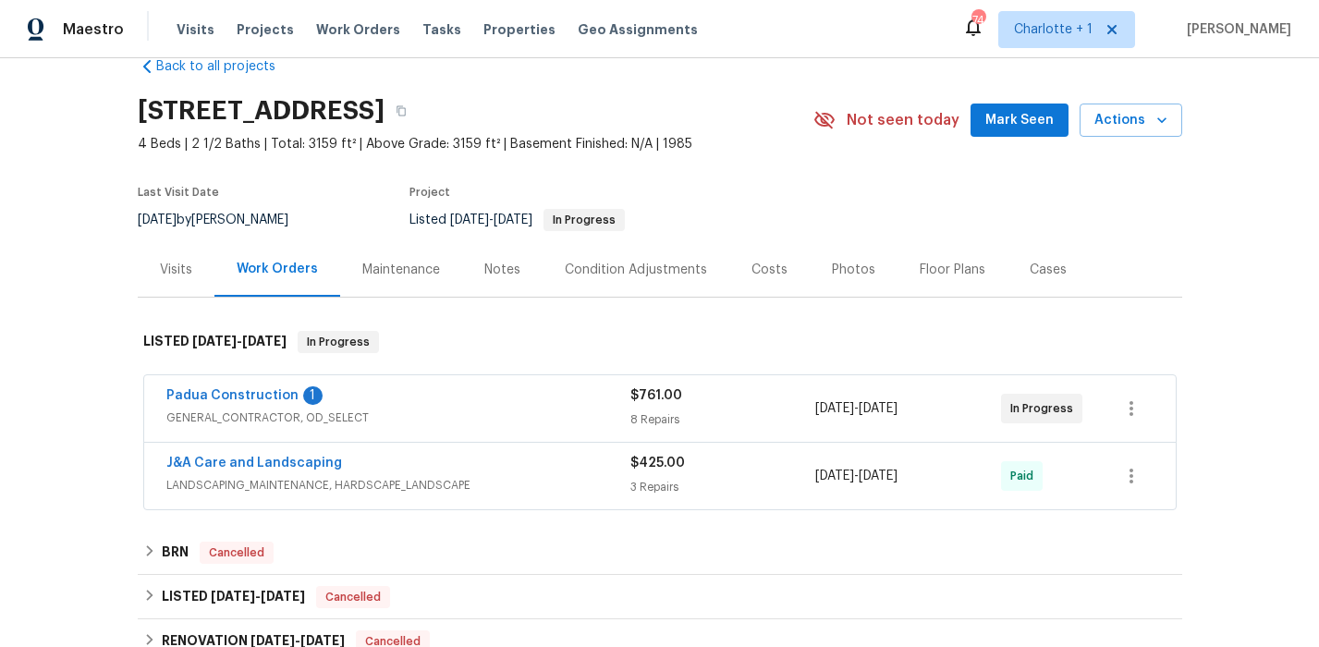
scroll to position [0, 0]
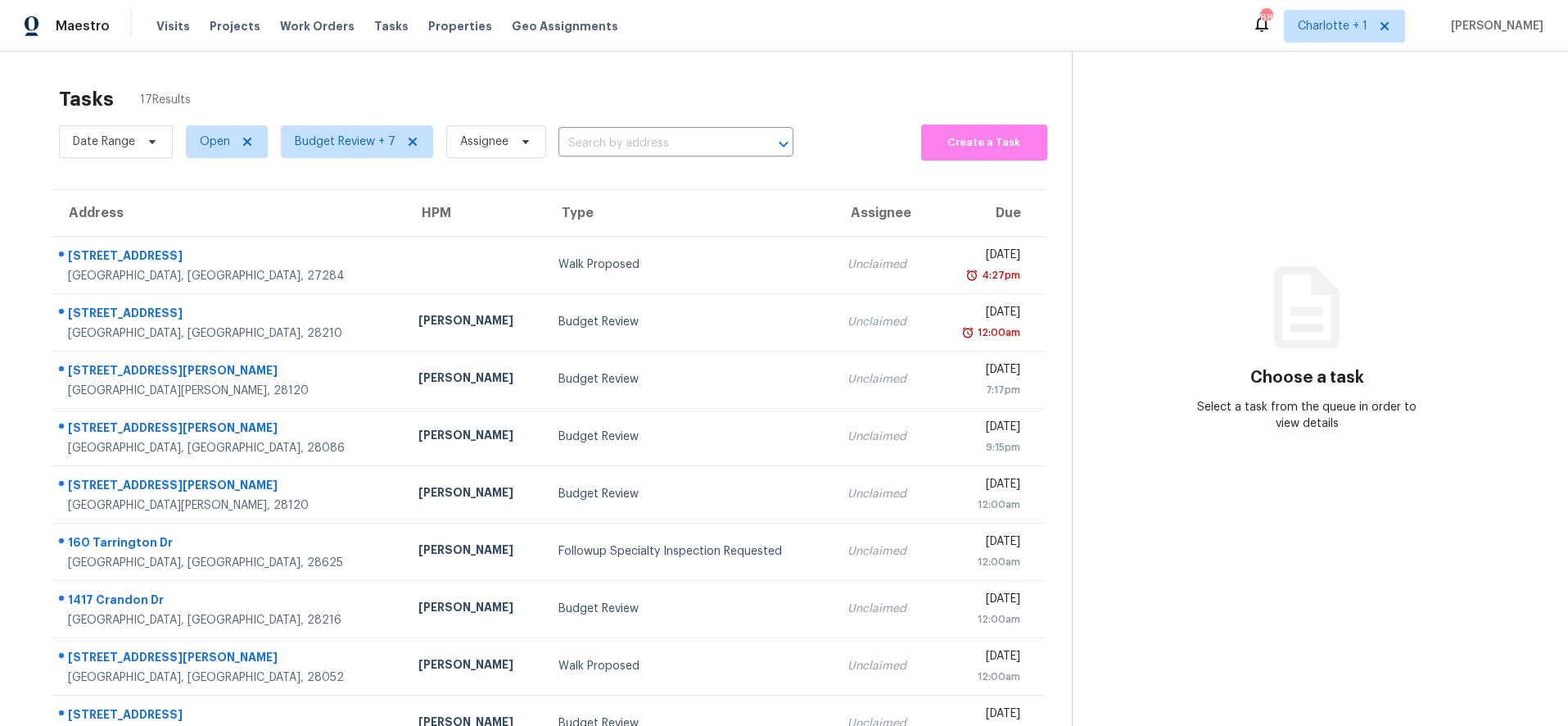
click at [595, 94] on div "Tasks 17 Results" at bounding box center [565, 99] width 1013 height 43
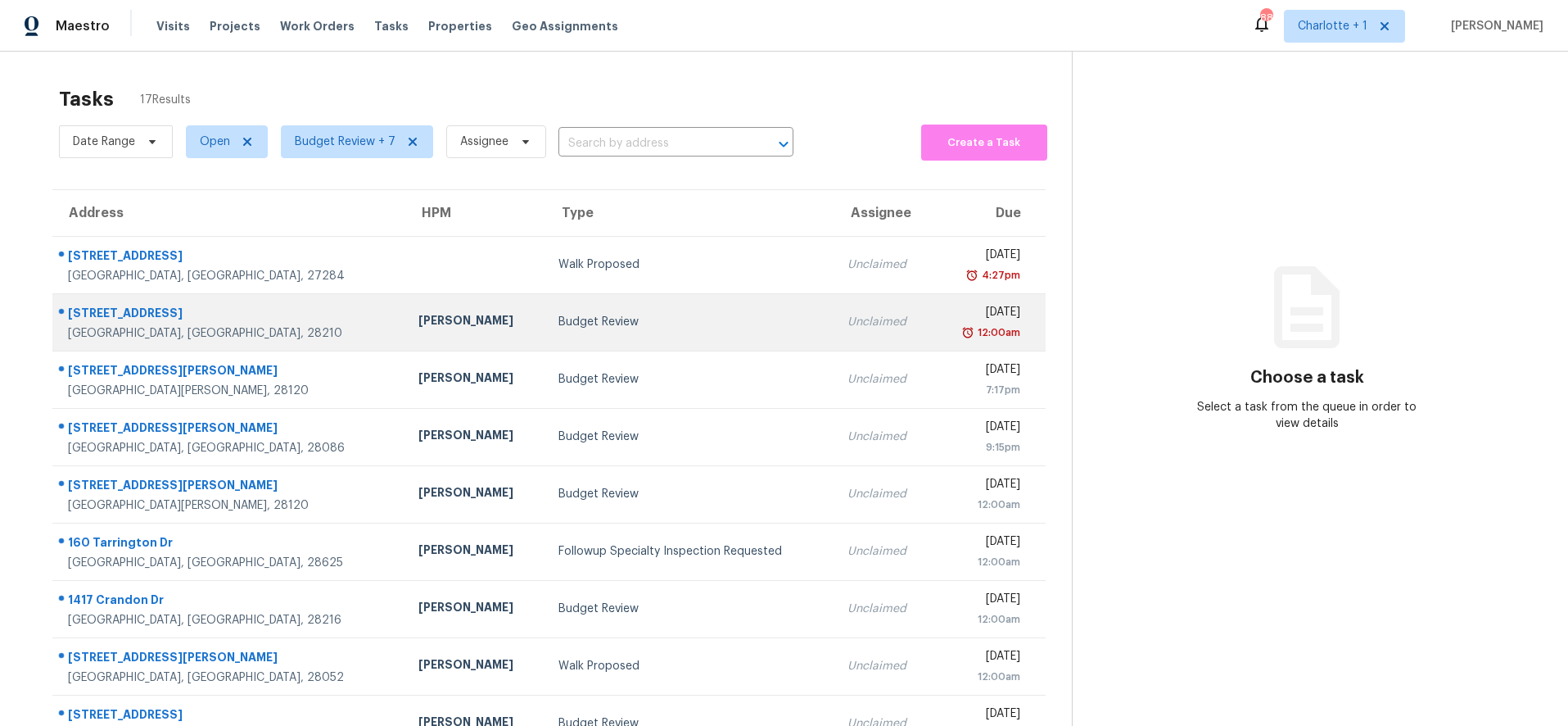
click at [252, 306] on div "9214 Kings Canyon Dr" at bounding box center [230, 315] width 324 height 20
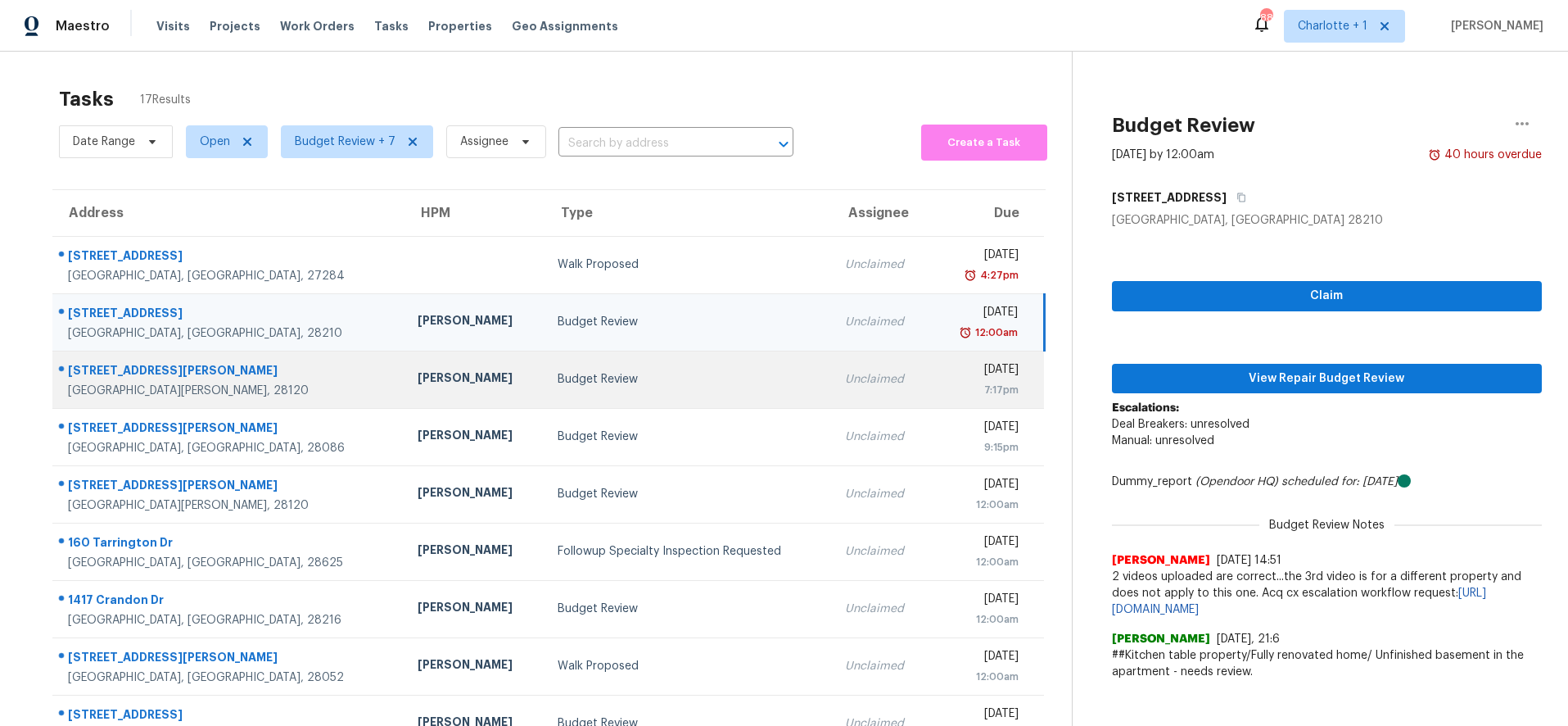
click at [417, 376] on div "Ryan Carder" at bounding box center [474, 379] width 113 height 20
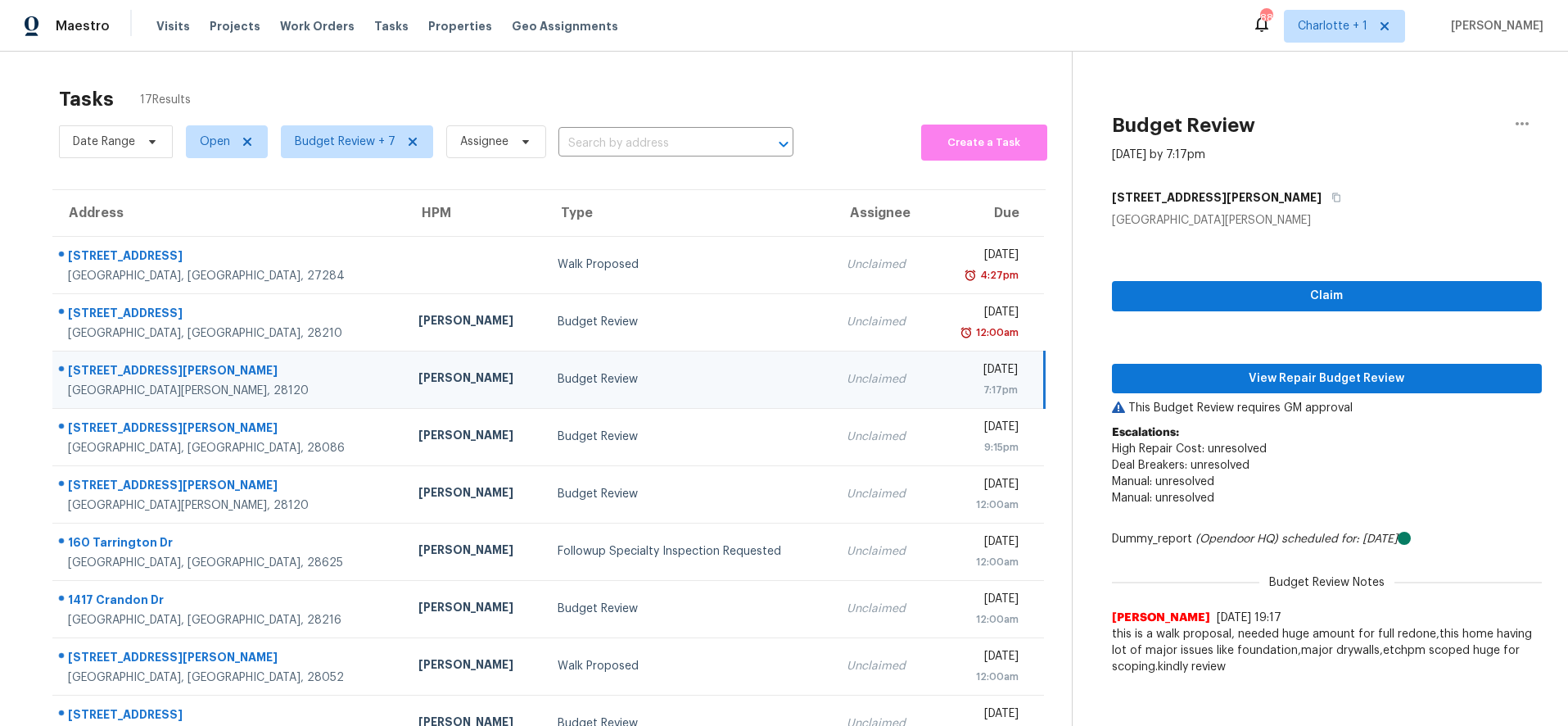
click at [418, 380] on div "Ryan Carder" at bounding box center [475, 379] width 113 height 20
click at [1258, 385] on span "View Repair Budget Review" at bounding box center [1327, 379] width 405 height 20
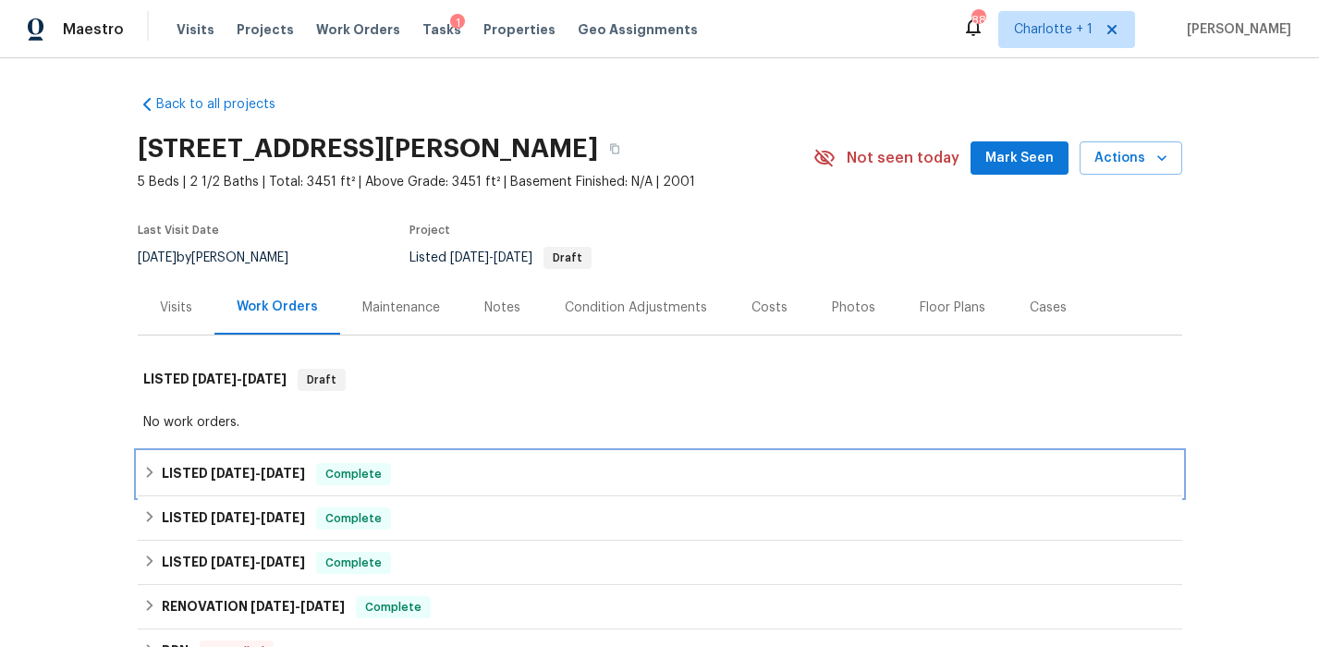
click at [169, 475] on h6 "LISTED [DATE] - [DATE]" at bounding box center [233, 474] width 143 height 22
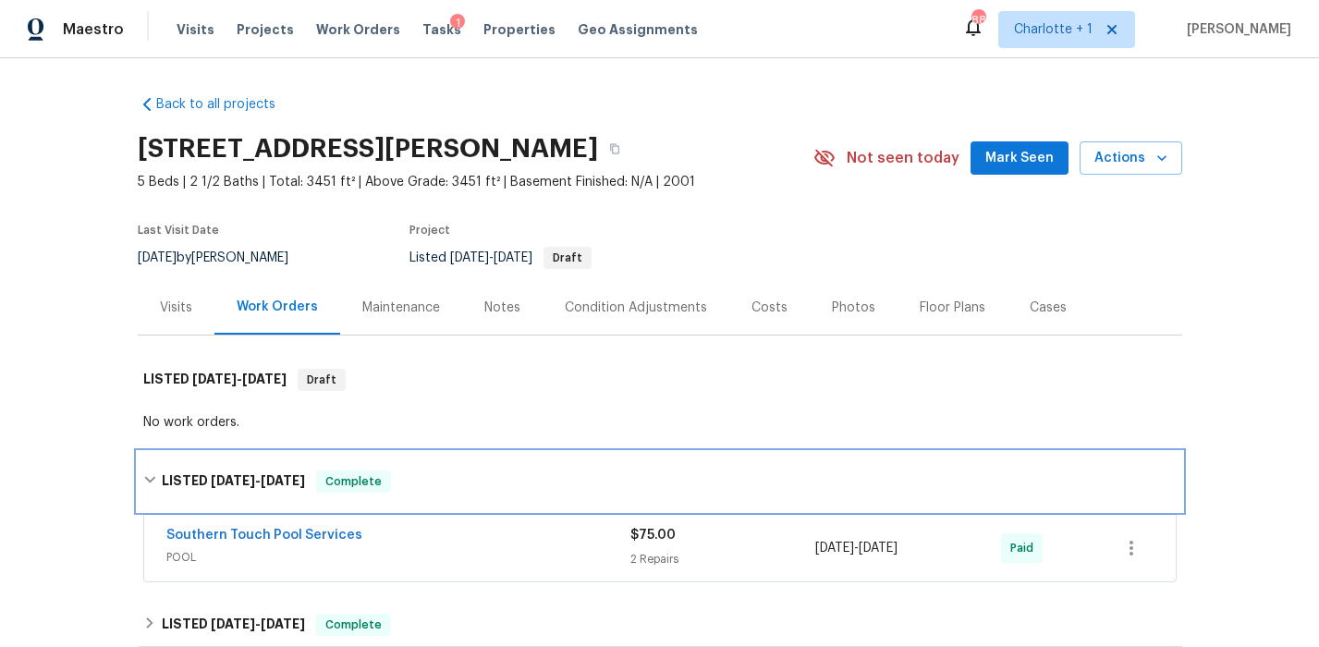
click at [169, 475] on h6 "LISTED [DATE] - [DATE]" at bounding box center [233, 481] width 143 height 22
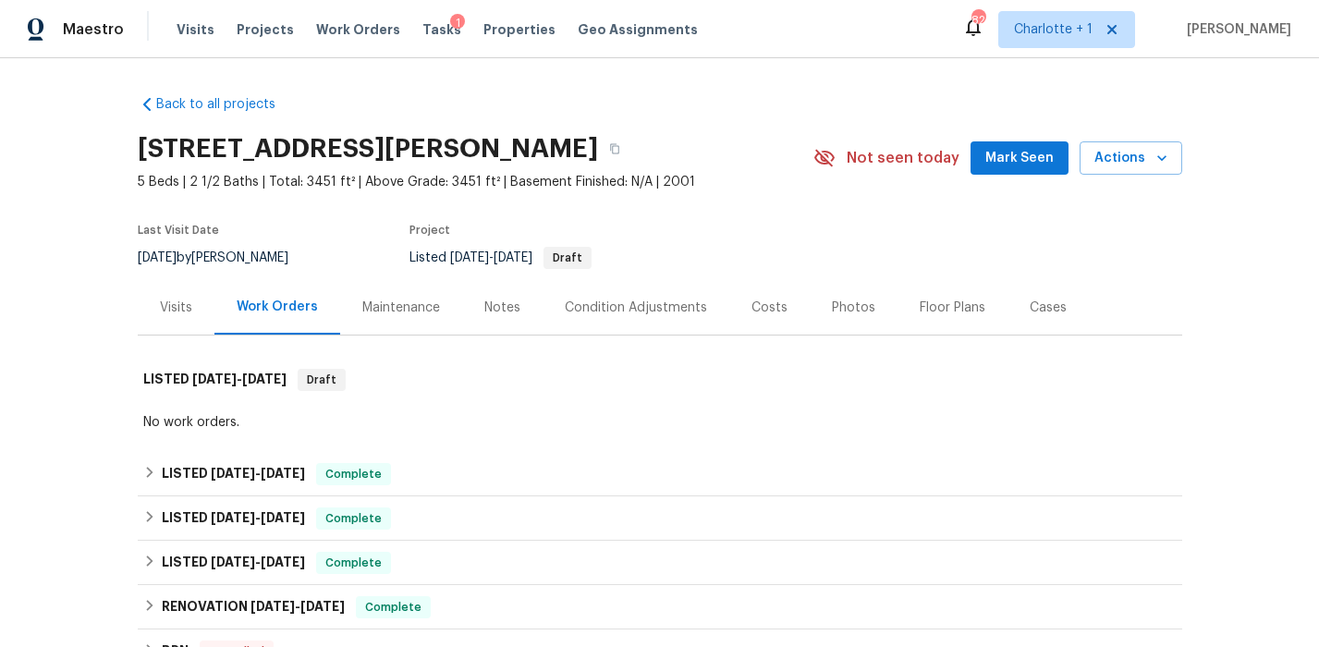
click at [102, 213] on div "Back to all projects 903 Furman Ct, Fort Mill, SC 29708 5 Beds | 2 1/2 Baths | …" at bounding box center [659, 352] width 1319 height 589
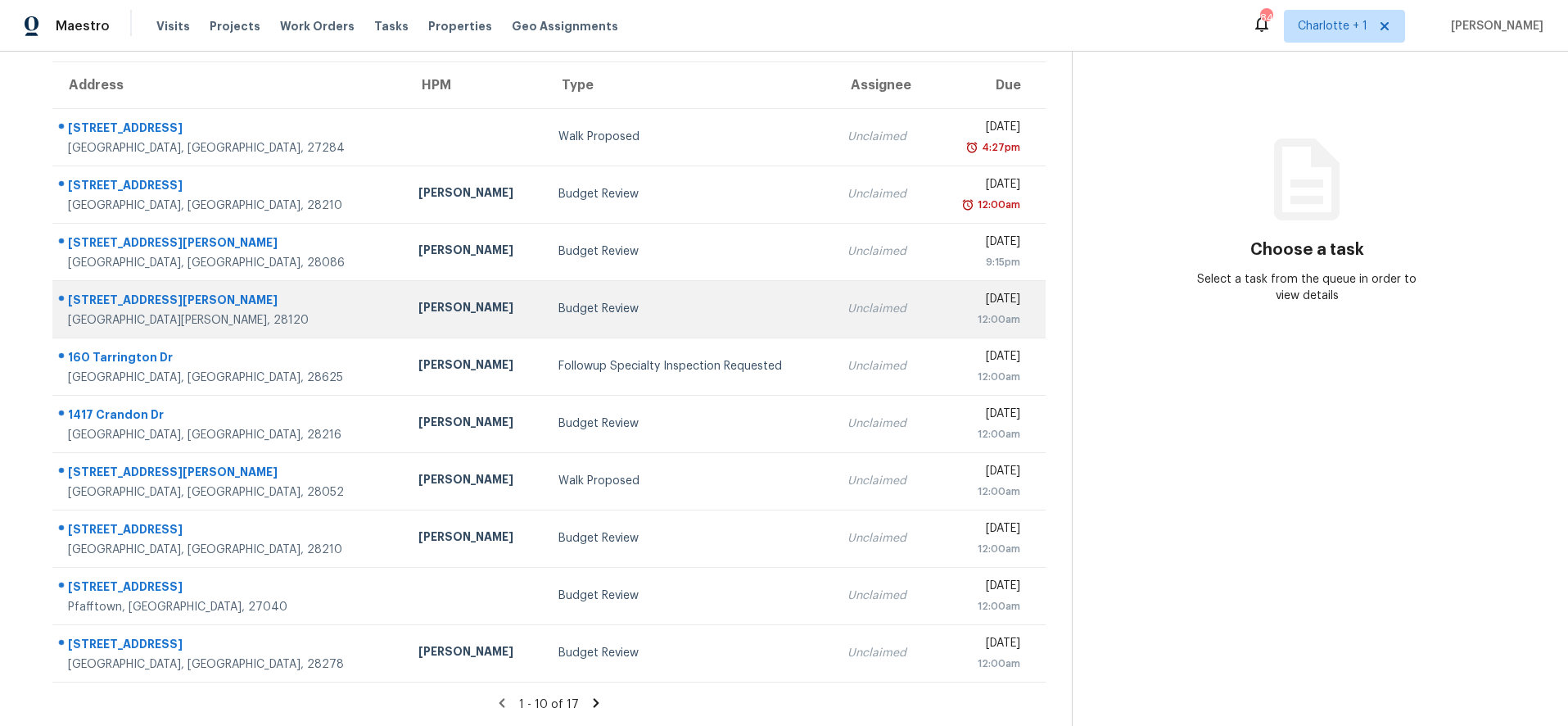
scroll to position [139, 0]
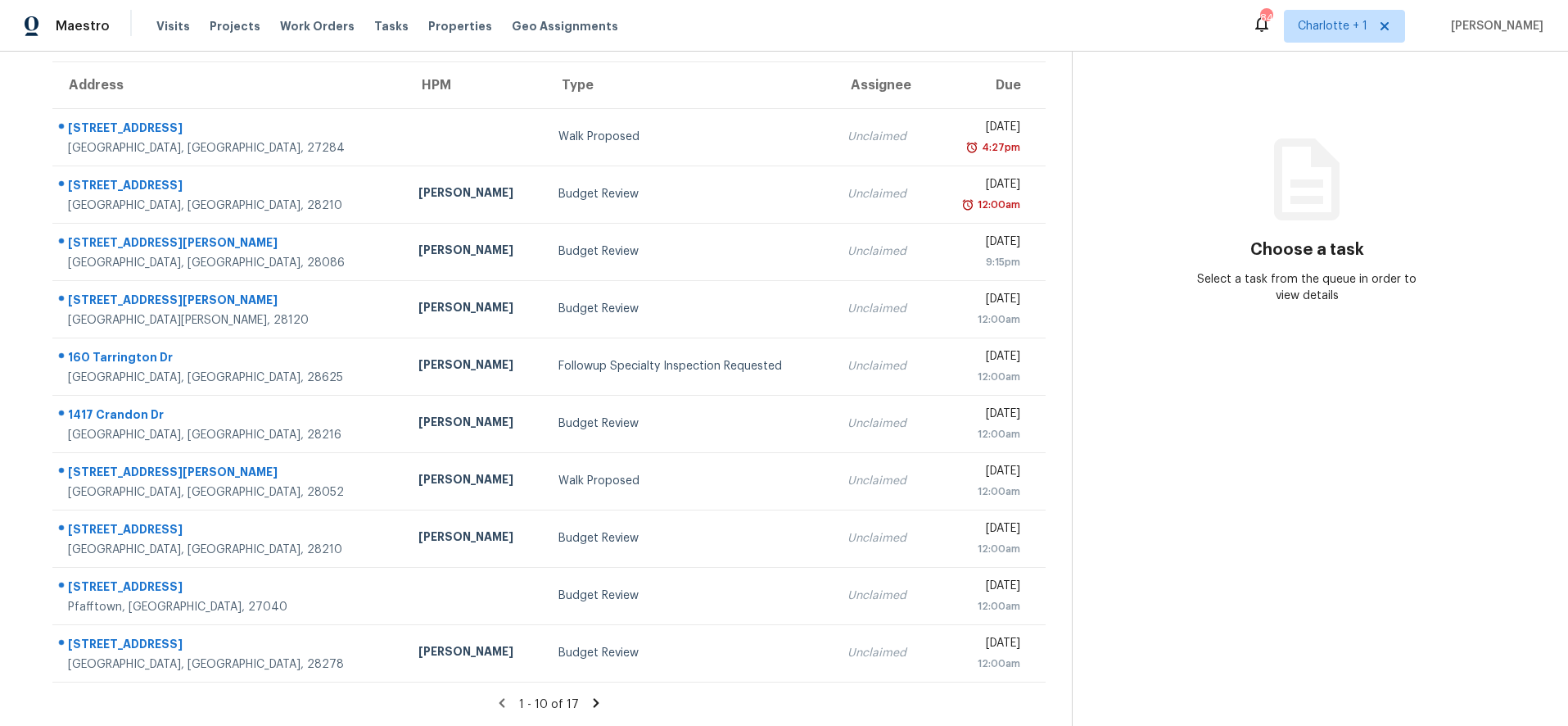
click at [594, 696] on icon at bounding box center [596, 703] width 15 height 15
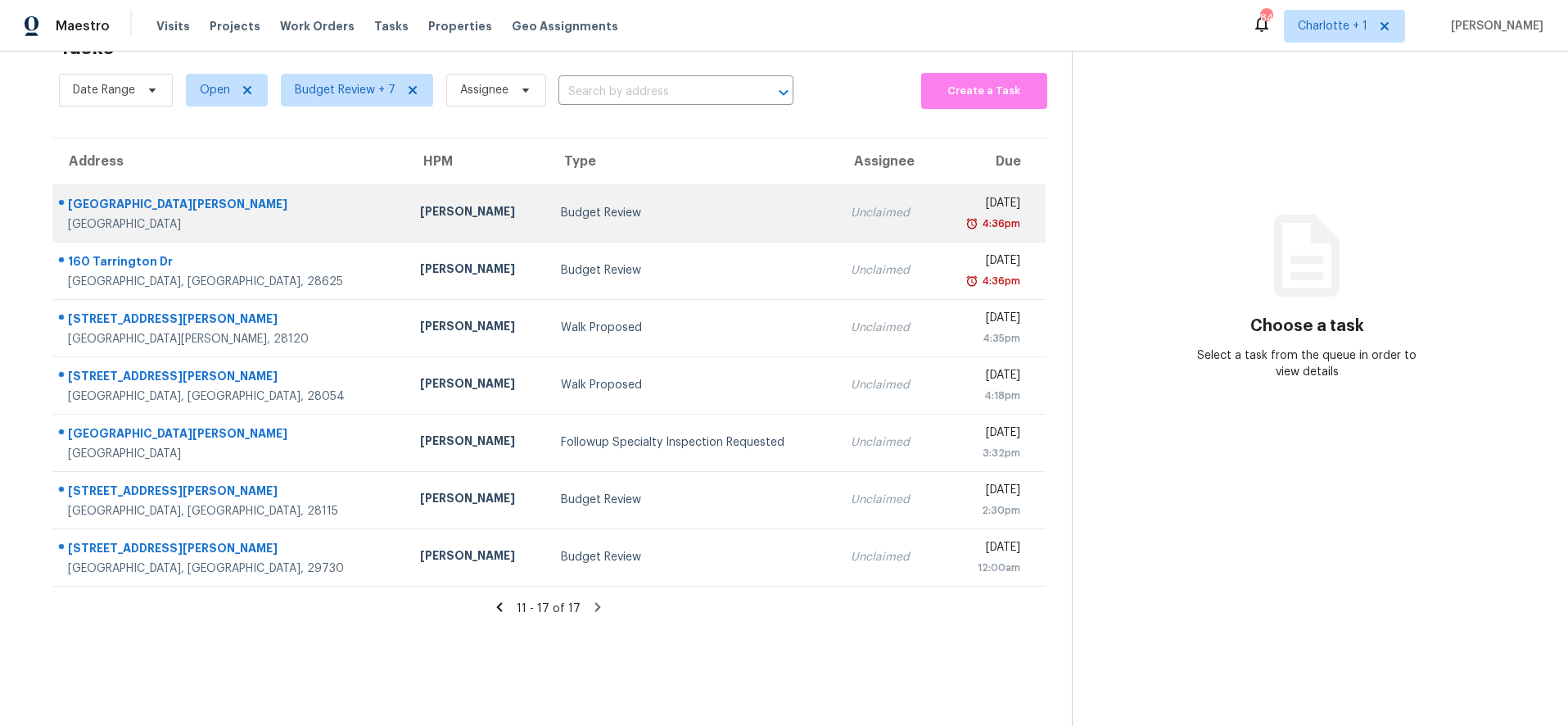
click at [221, 216] on div "[GEOGRAPHIC_DATA]" at bounding box center [231, 224] width 326 height 16
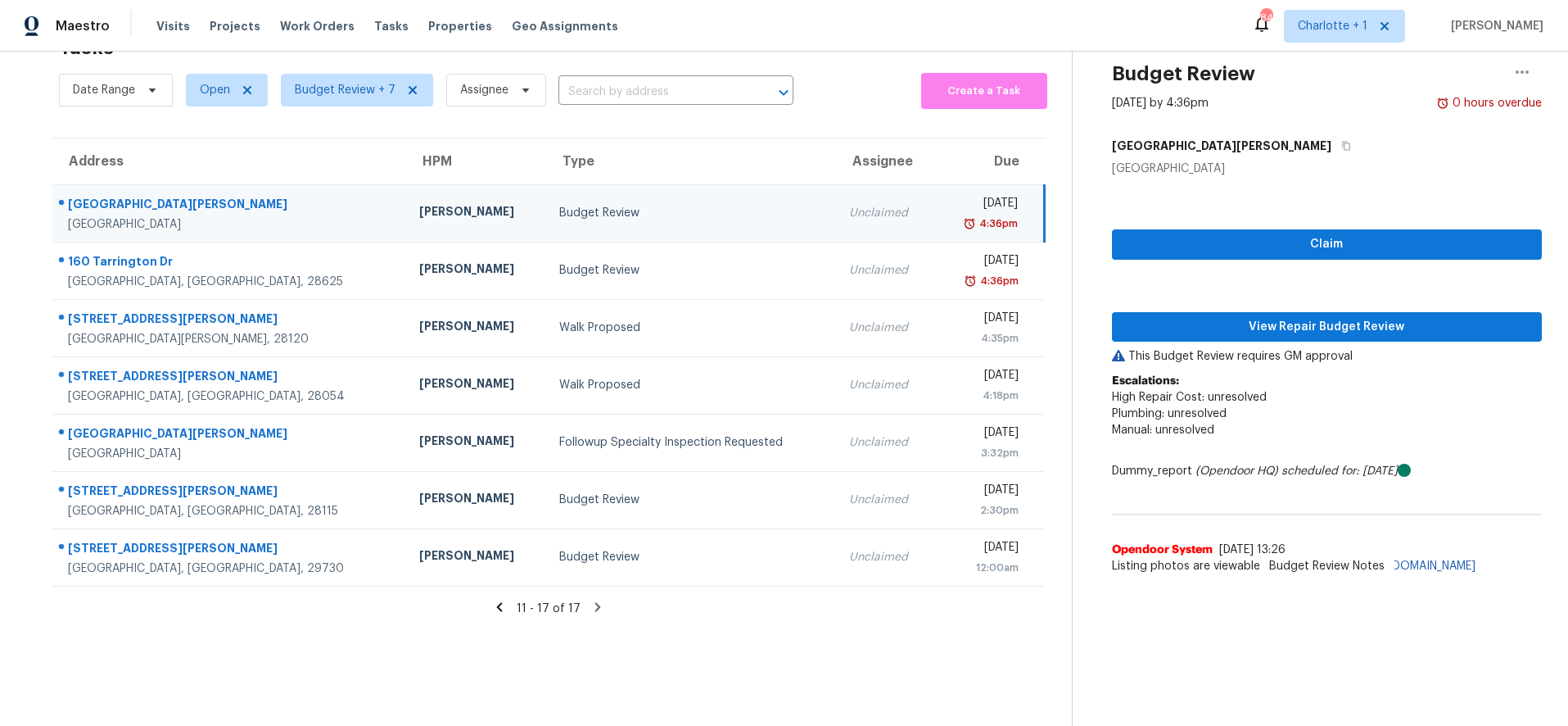
click at [406, 186] on td "[PERSON_NAME]" at bounding box center [476, 213] width 140 height 58
click at [1276, 317] on span "View Repair Budget Review" at bounding box center [1327, 327] width 405 height 20
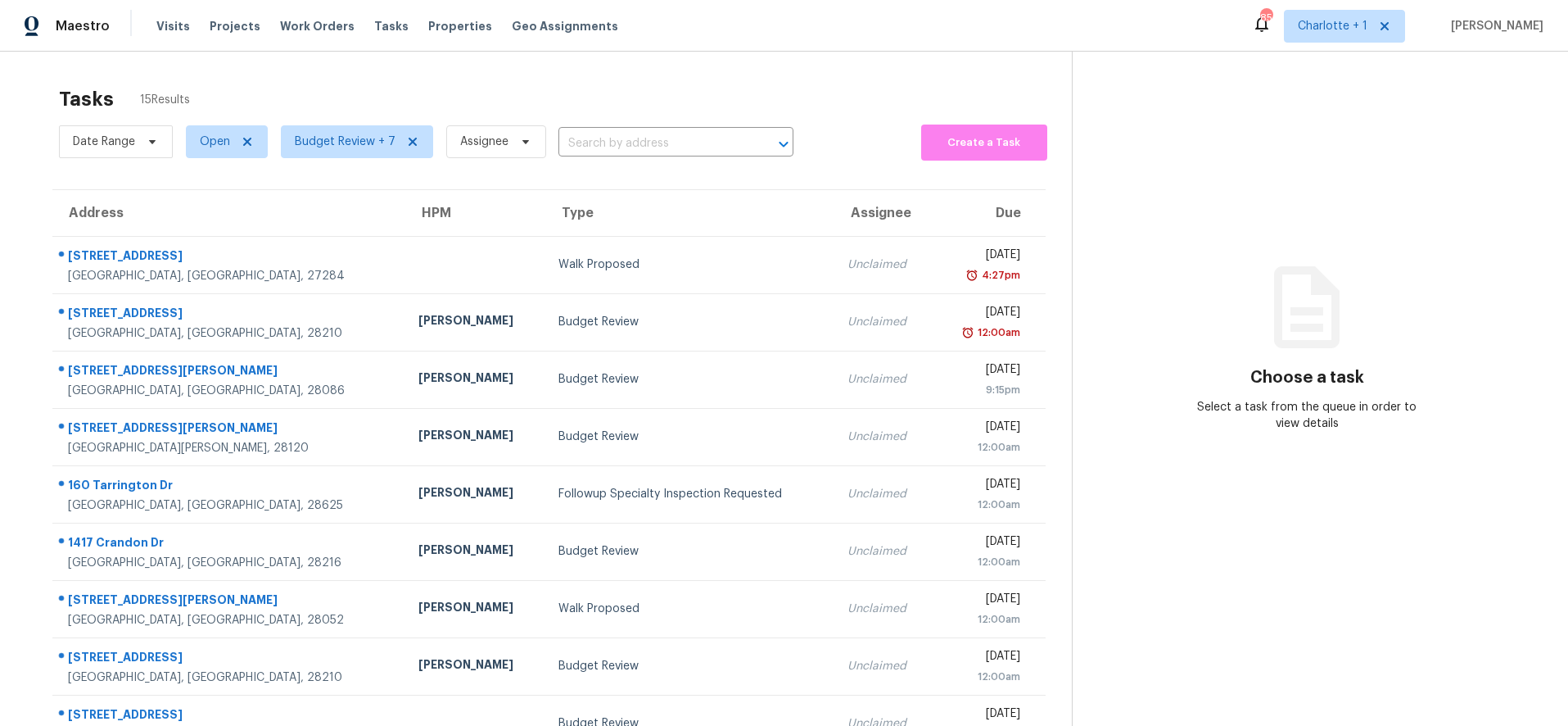
click at [369, 74] on div "Tasks 15 Results Date Range Open Budget Review + 7 Assignee ​ Create a Task Add…" at bounding box center [784, 452] width 1568 height 802
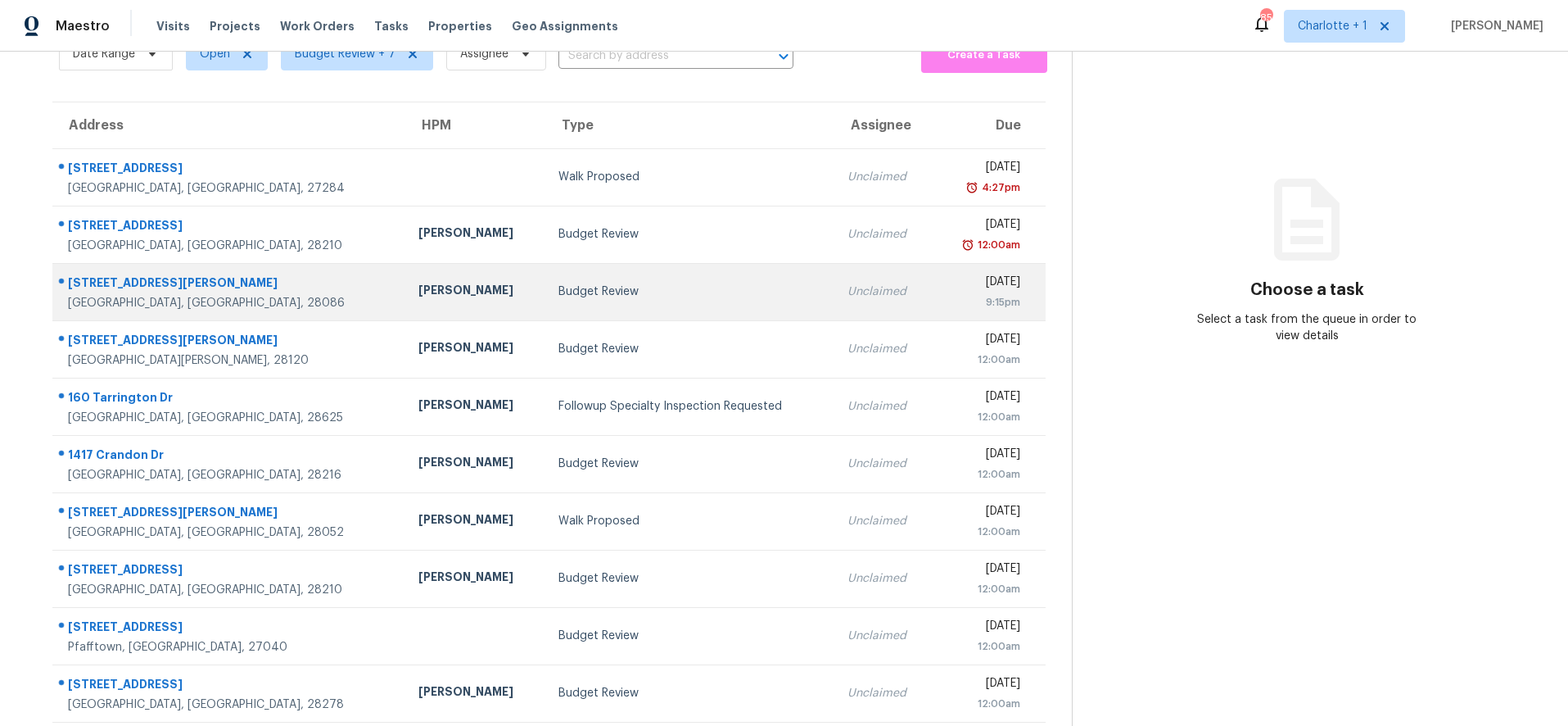
scroll to position [139, 0]
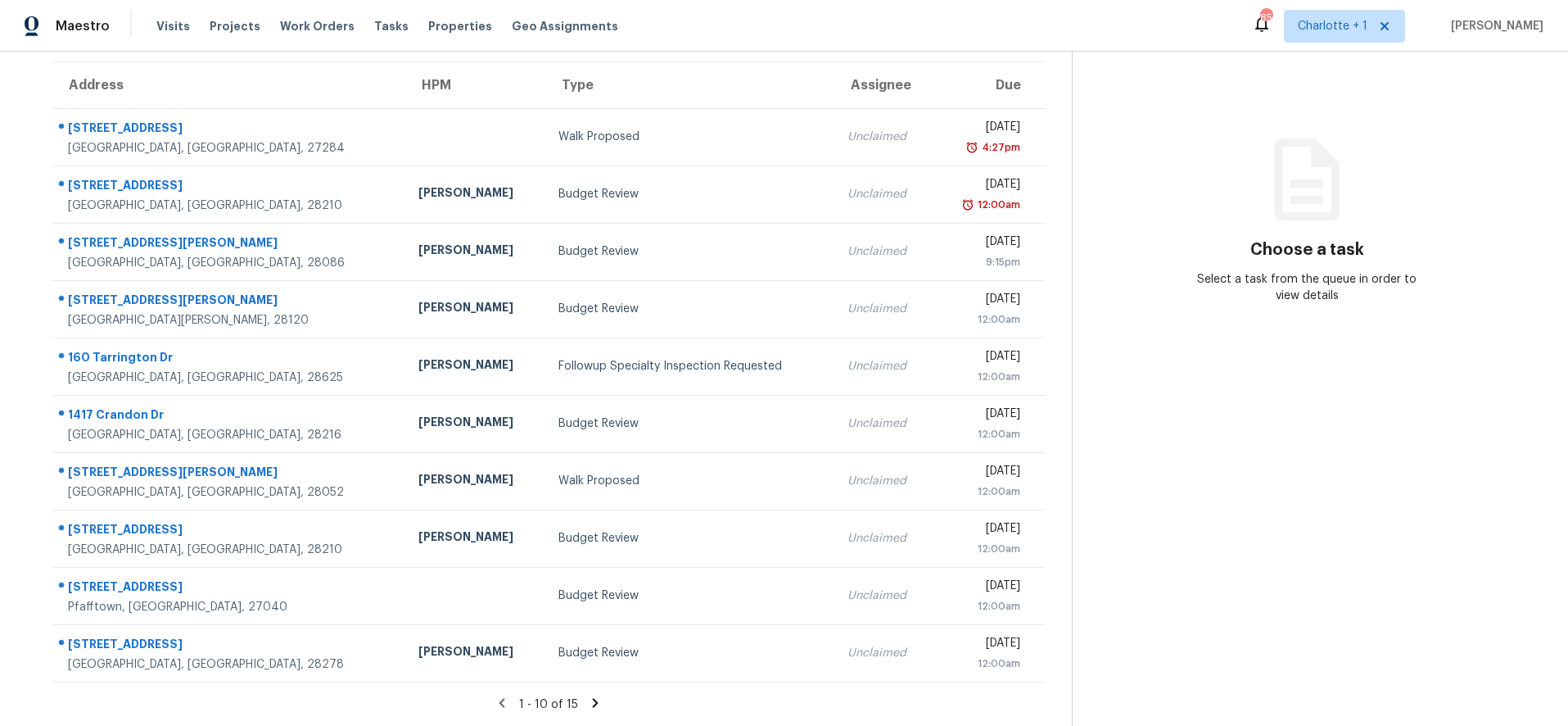
click at [593, 696] on icon at bounding box center [595, 703] width 15 height 15
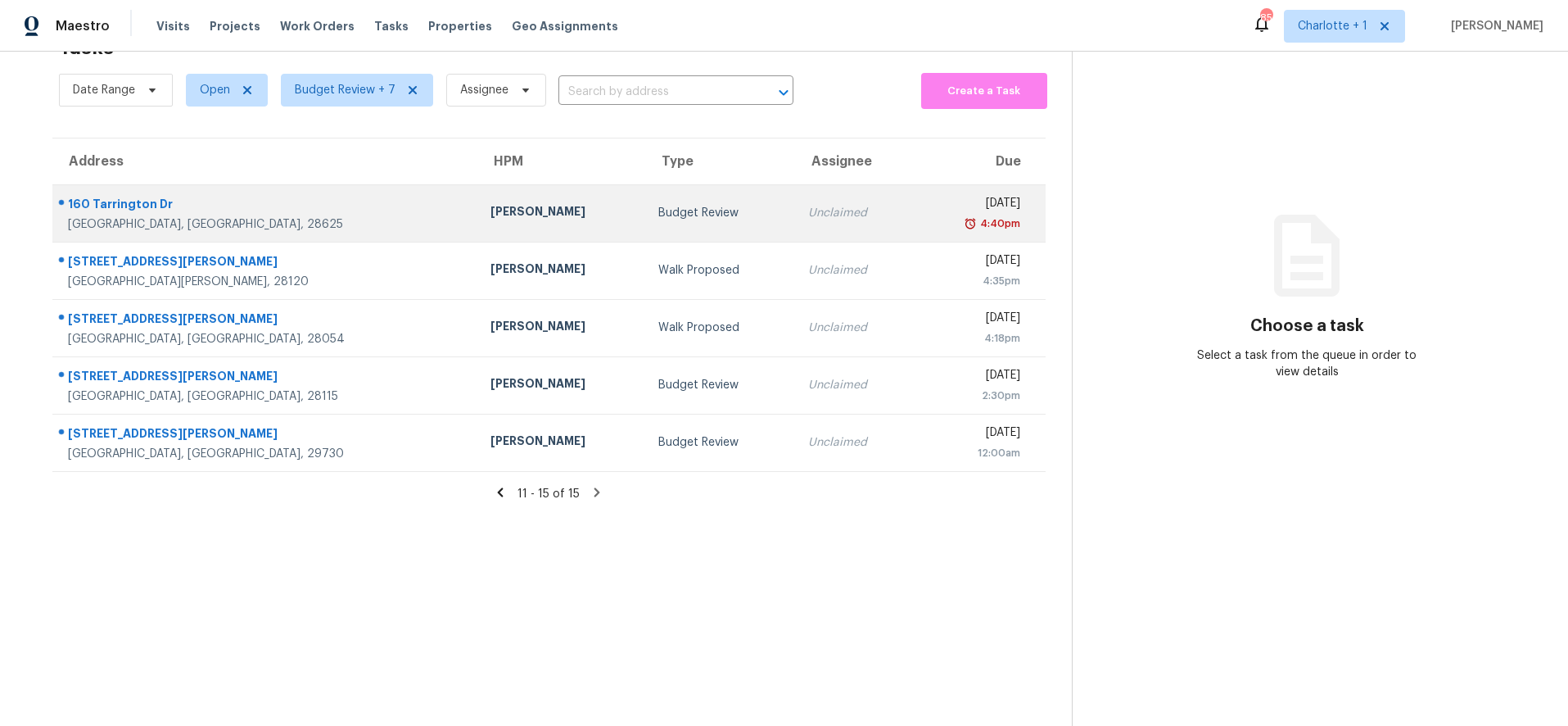
click at [255, 216] on div "Statesville, NC, 28625" at bounding box center [266, 224] width 396 height 16
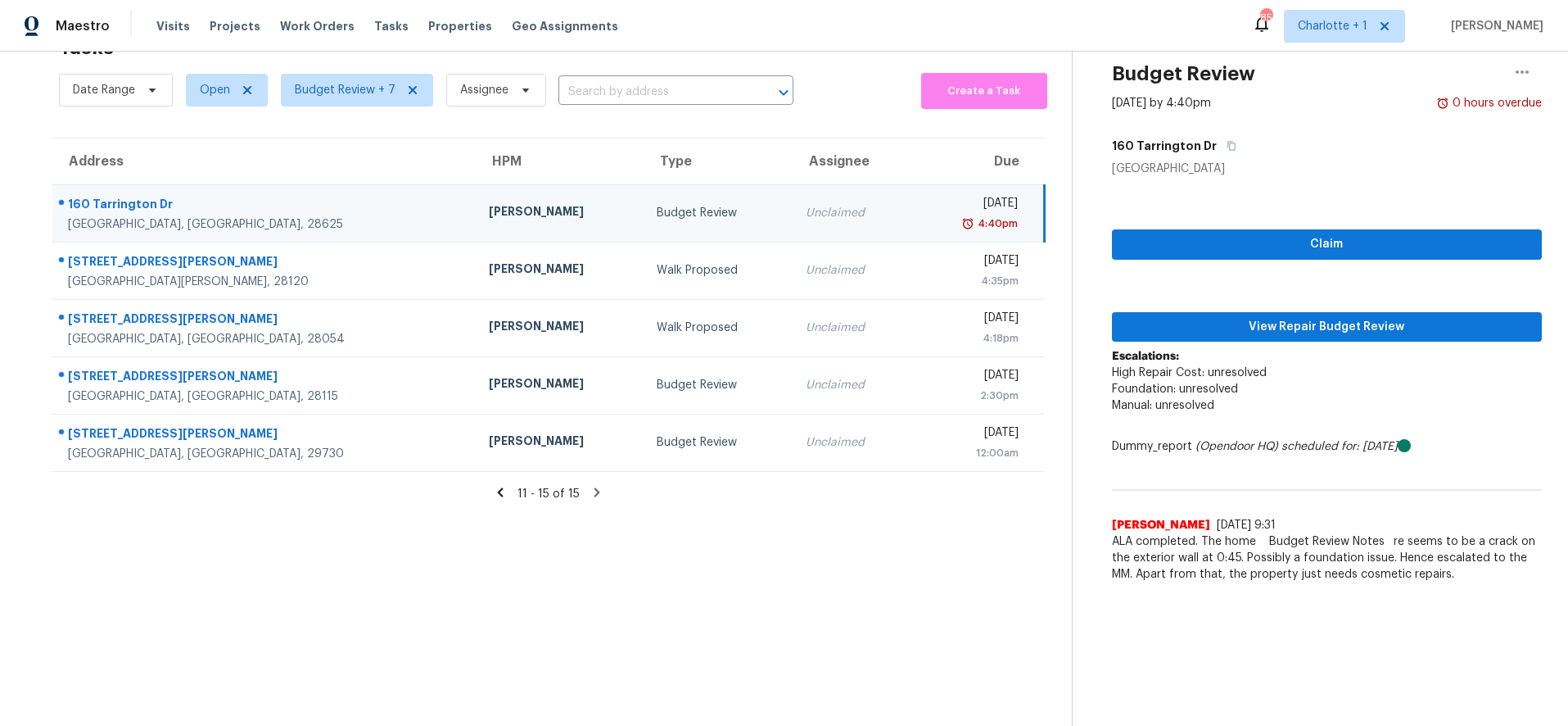
click at [277, 198] on div "160 Tarrington Dr" at bounding box center [266, 206] width 395 height 20
click at [1290, 317] on span "View Repair Budget Review" at bounding box center [1327, 327] width 405 height 20
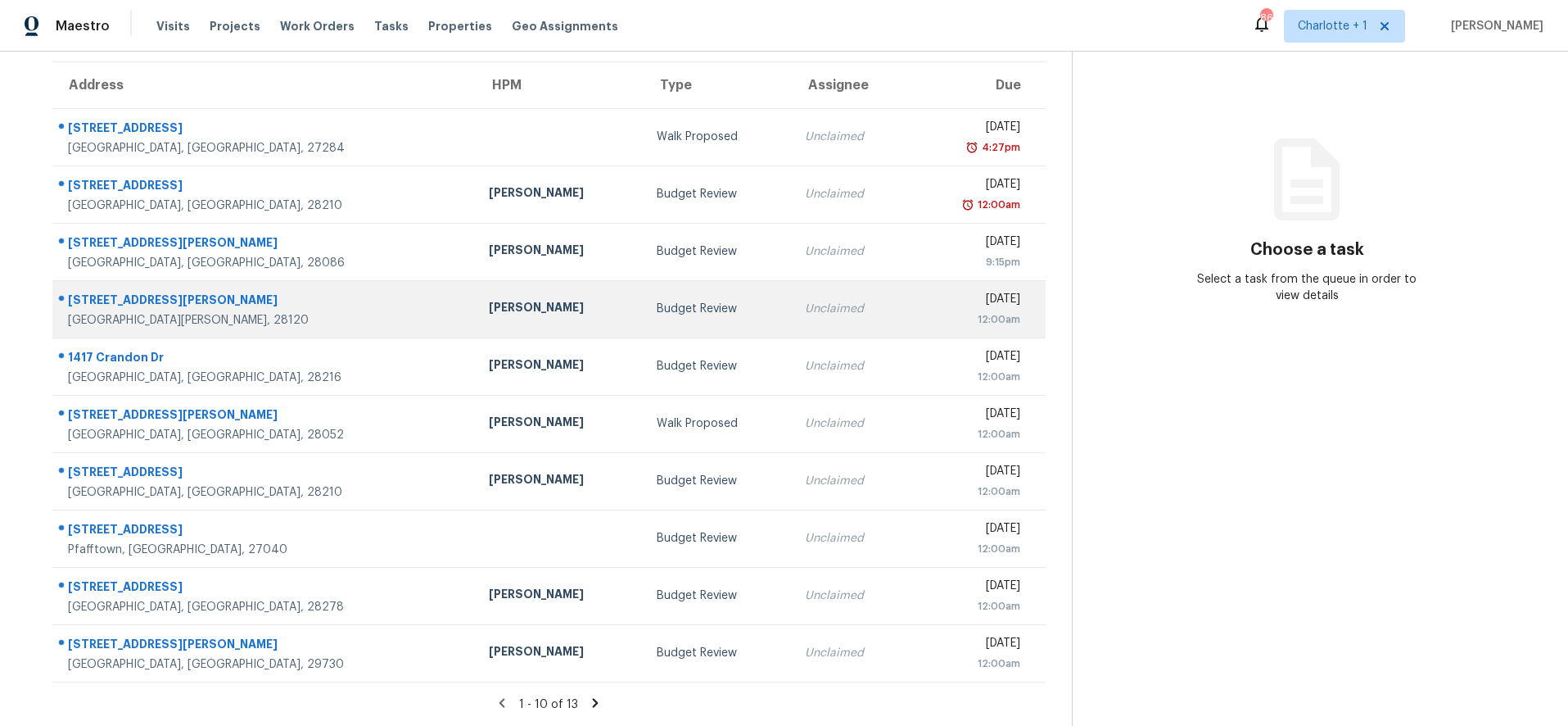
scroll to position [139, 0]
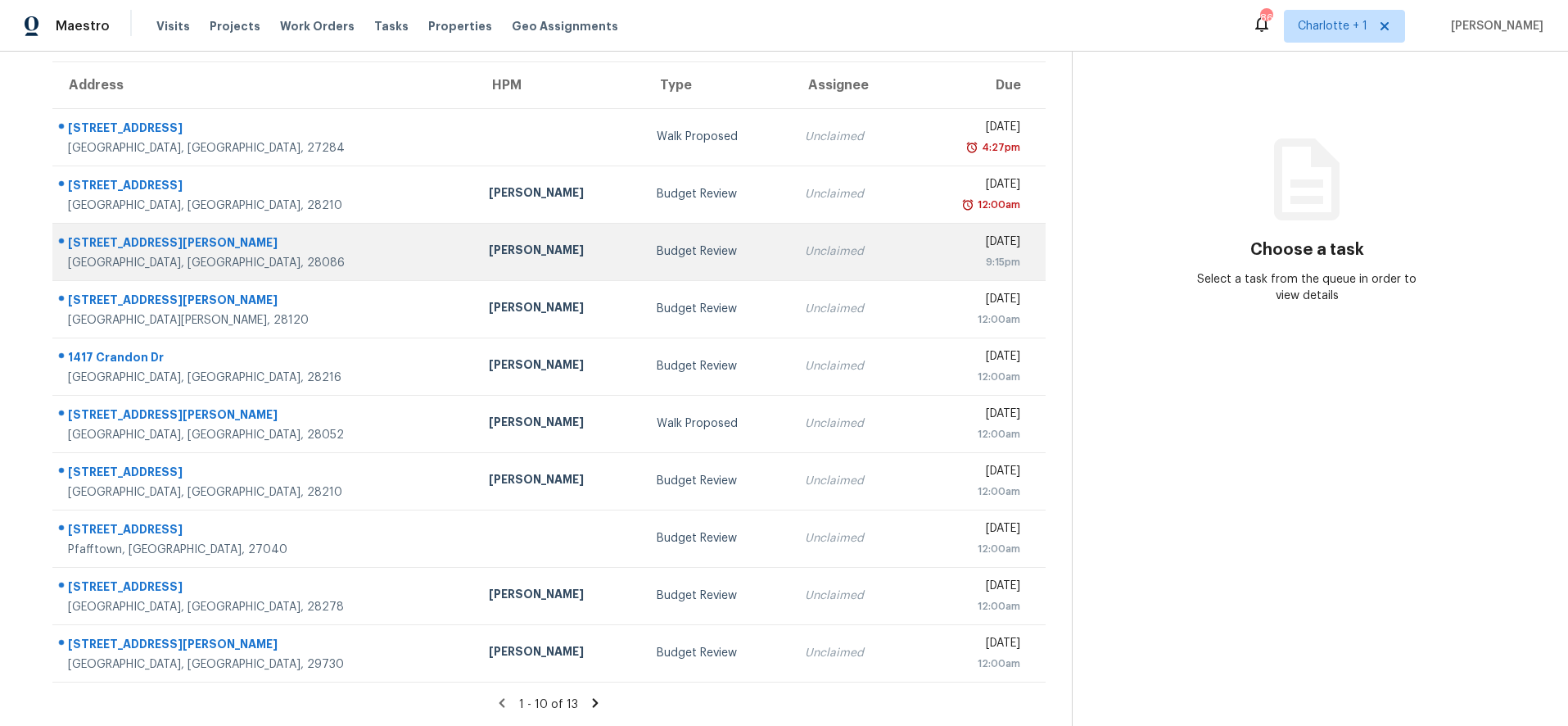
click at [792, 253] on td "Unclaimed" at bounding box center [850, 251] width 118 height 58
